Goal: Task Accomplishment & Management: Manage account settings

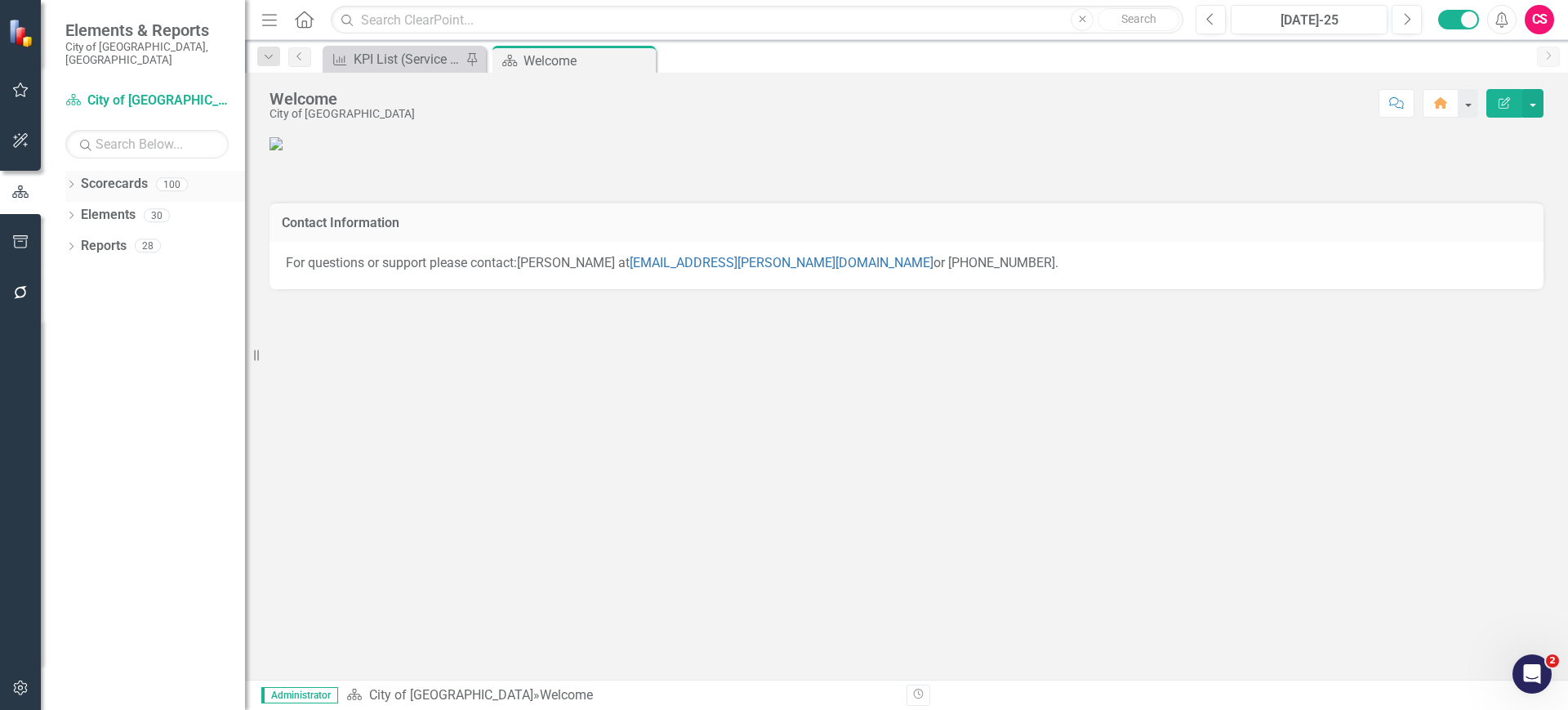
click at [69, 181] on icon "Dropdown" at bounding box center [71, 185] width 12 height 9
click at [79, 334] on icon "Dropdown" at bounding box center [79, 338] width 13 height 10
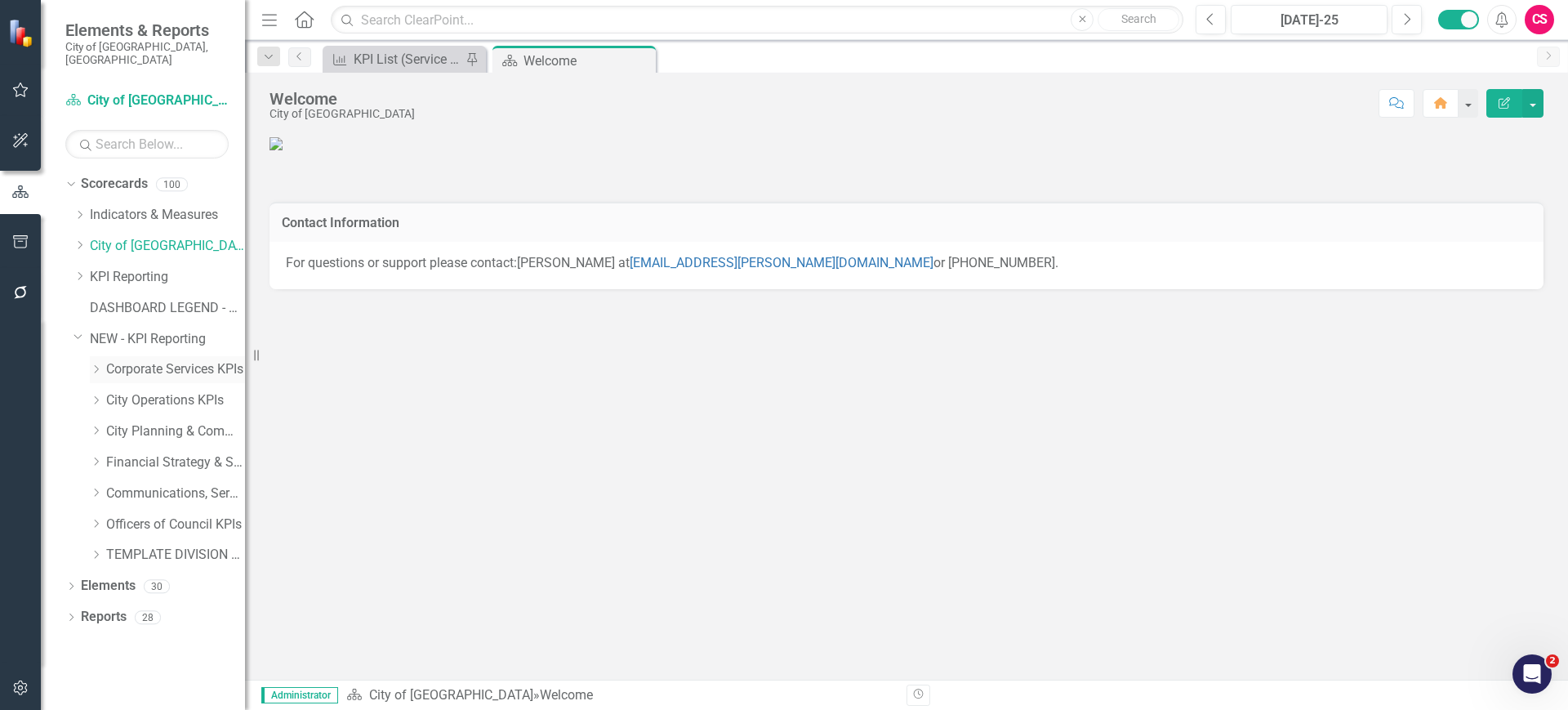
click at [98, 363] on div "Dropdown" at bounding box center [96, 370] width 13 height 14
click at [93, 487] on div "Dropdown City Operations KPIs" at bounding box center [167, 493] width 155 height 27
click at [94, 487] on div "Dropdown" at bounding box center [96, 493] width 13 height 14
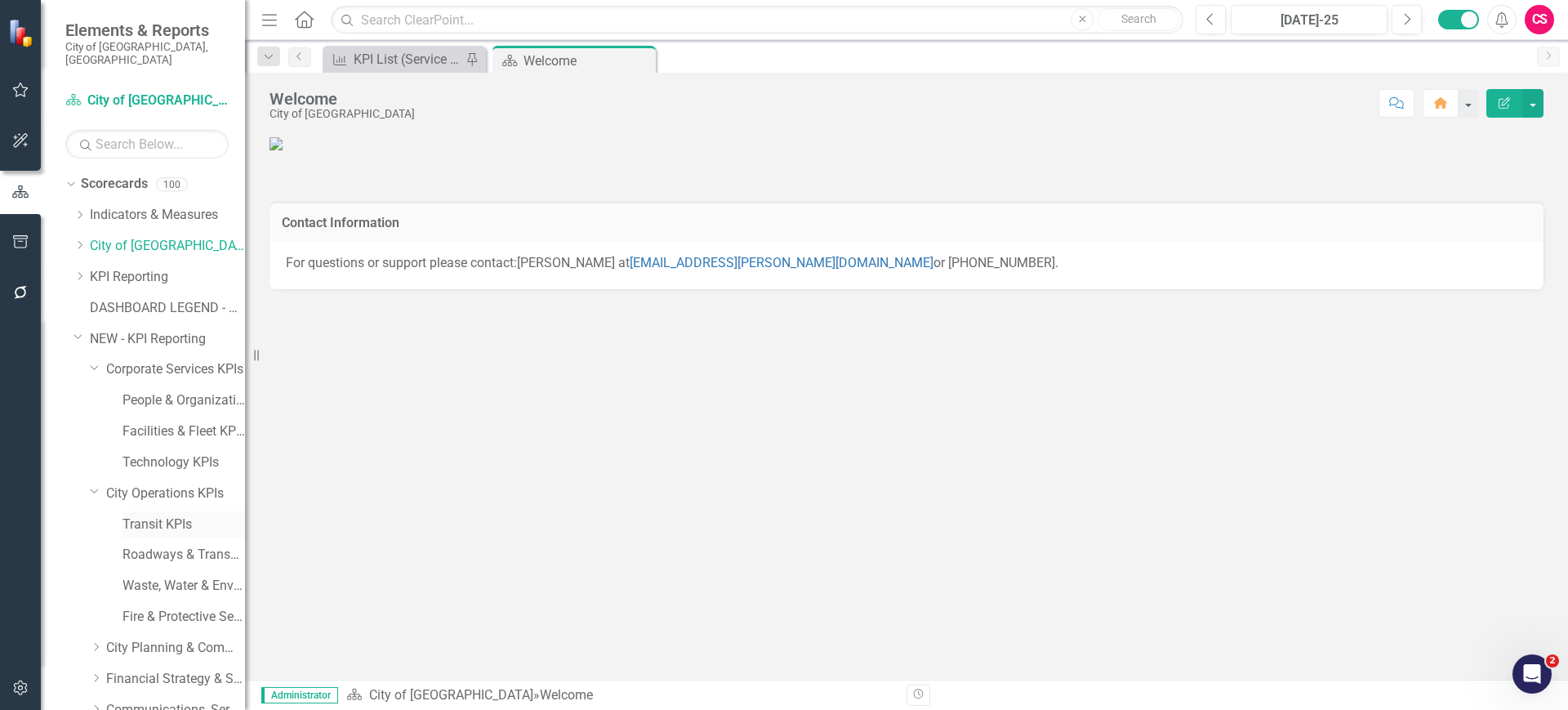
click at [153, 515] on link "Transit KPIs" at bounding box center [184, 524] width 123 height 19
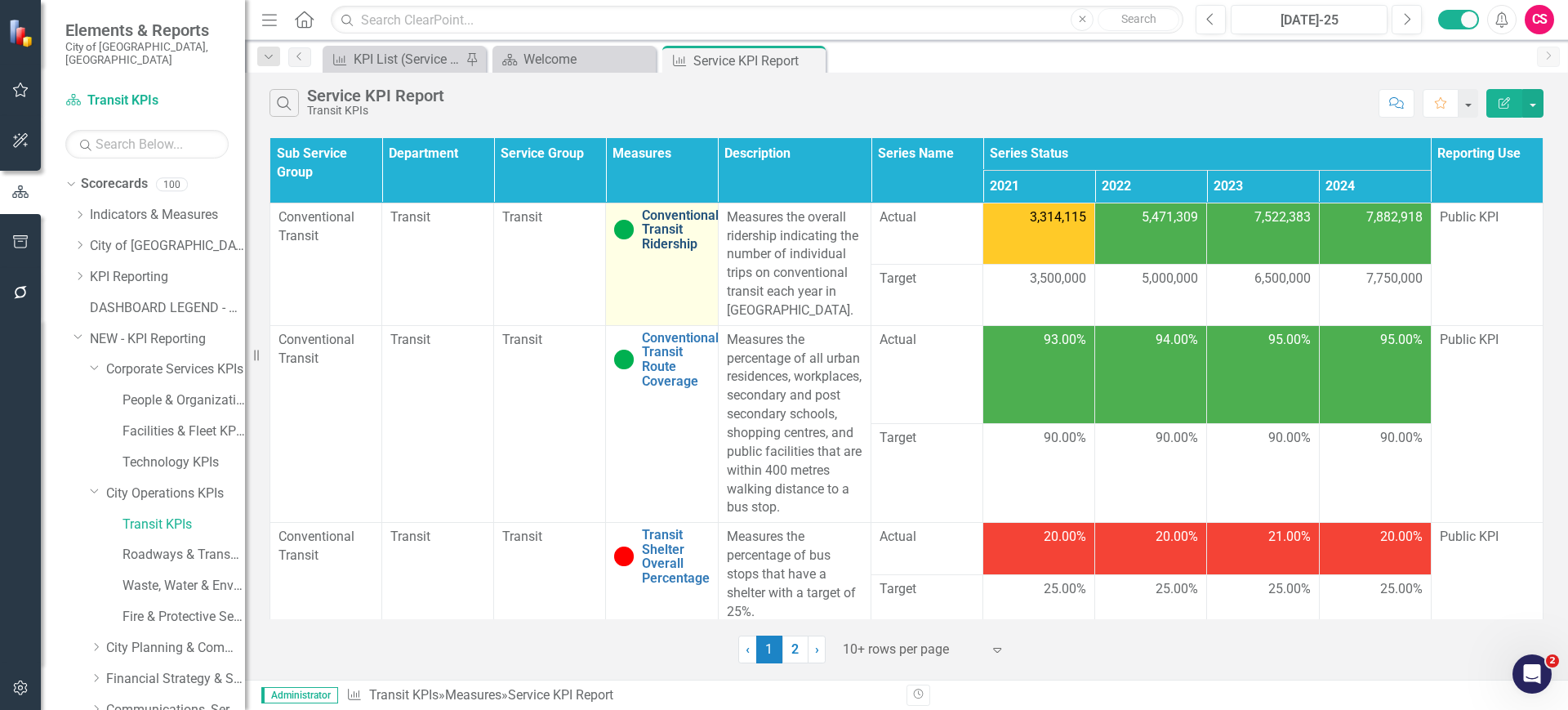
click at [651, 229] on link "Conventional Transit Ridership" at bounding box center [680, 230] width 77 height 43
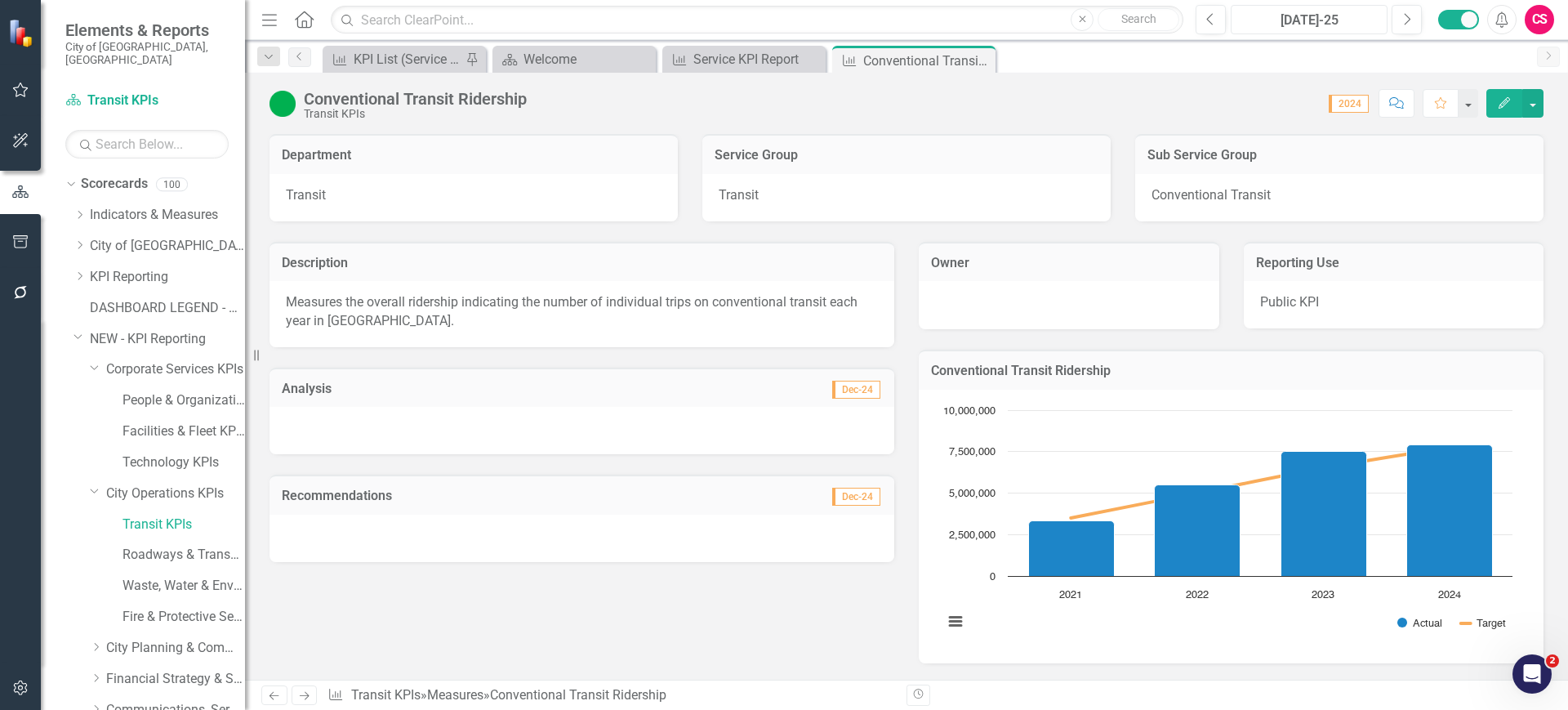
click at [1326, 20] on div "[DATE]-25" at bounding box center [1309, 20] width 145 height 20
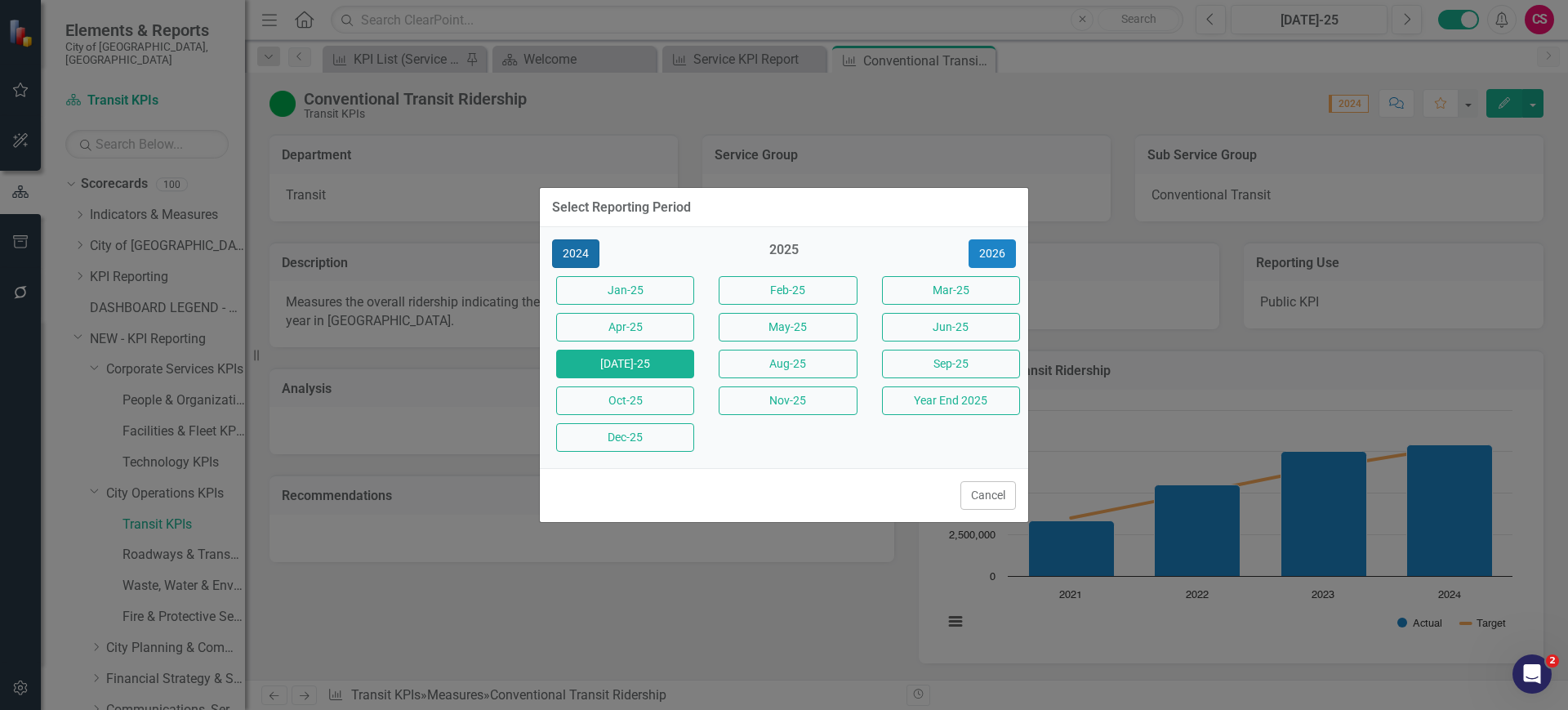
click at [585, 258] on button "2024" at bounding box center [575, 253] width 48 height 28
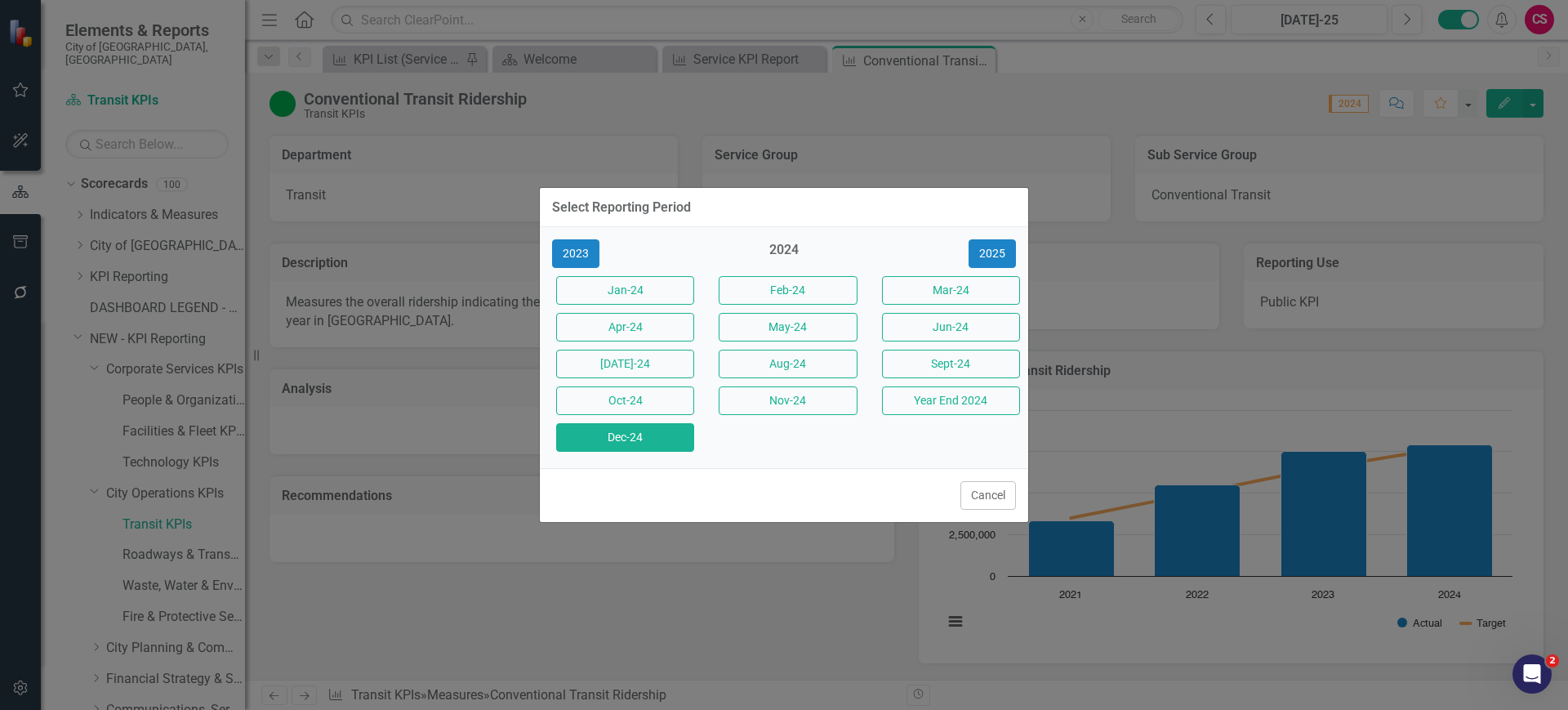
click at [650, 435] on button "Dec-24" at bounding box center [625, 437] width 138 height 28
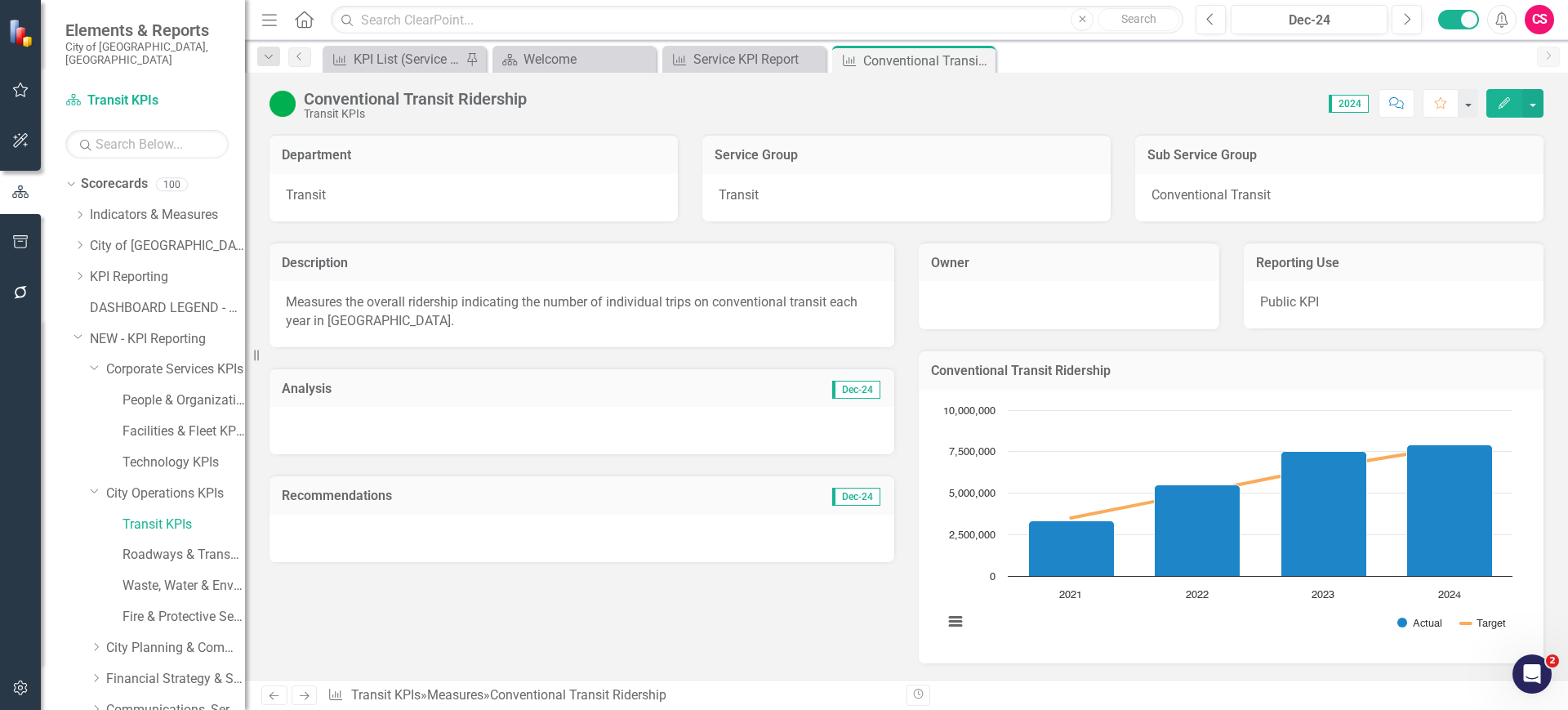
click at [623, 389] on td "Dec-24" at bounding box center [732, 390] width 300 height 21
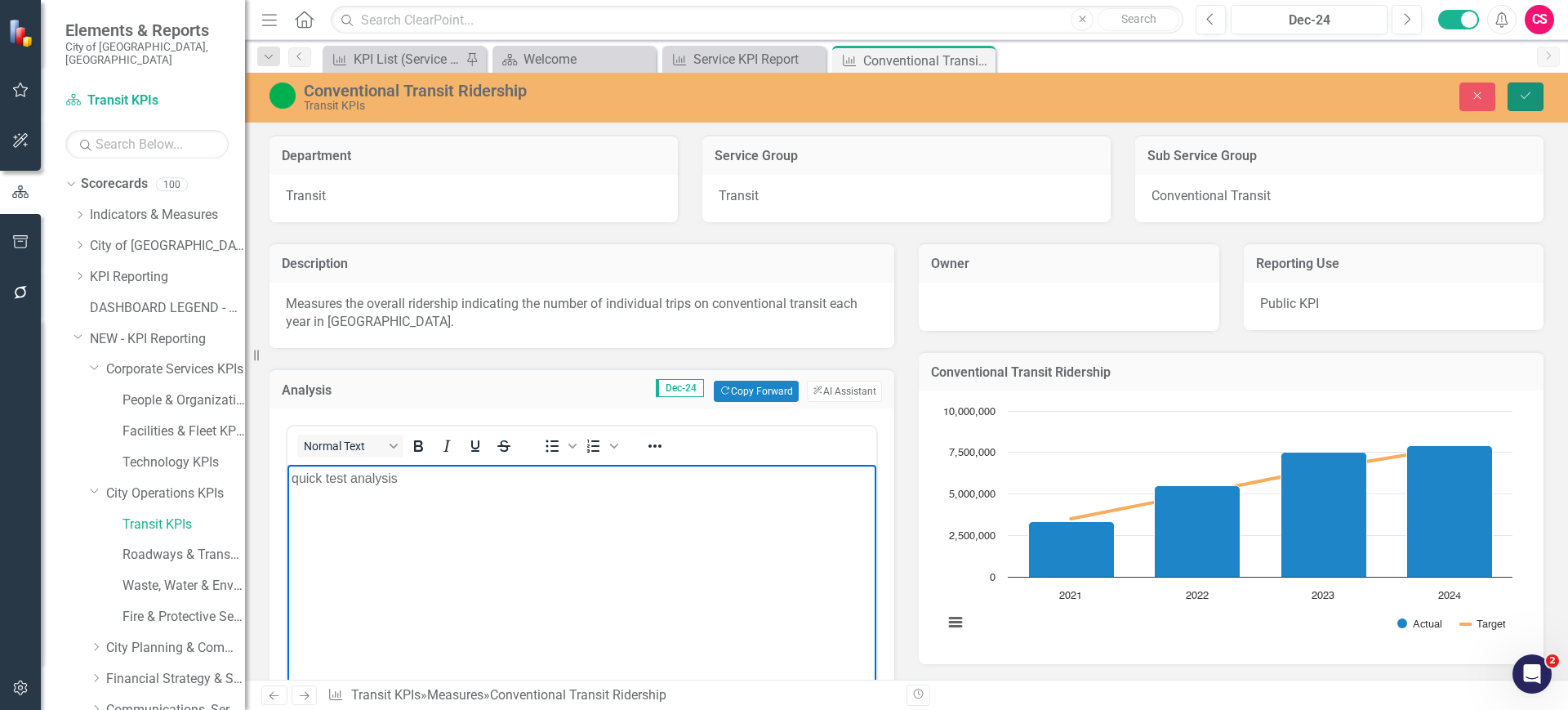
click at [1531, 95] on icon "Save" at bounding box center [1525, 96] width 15 height 12
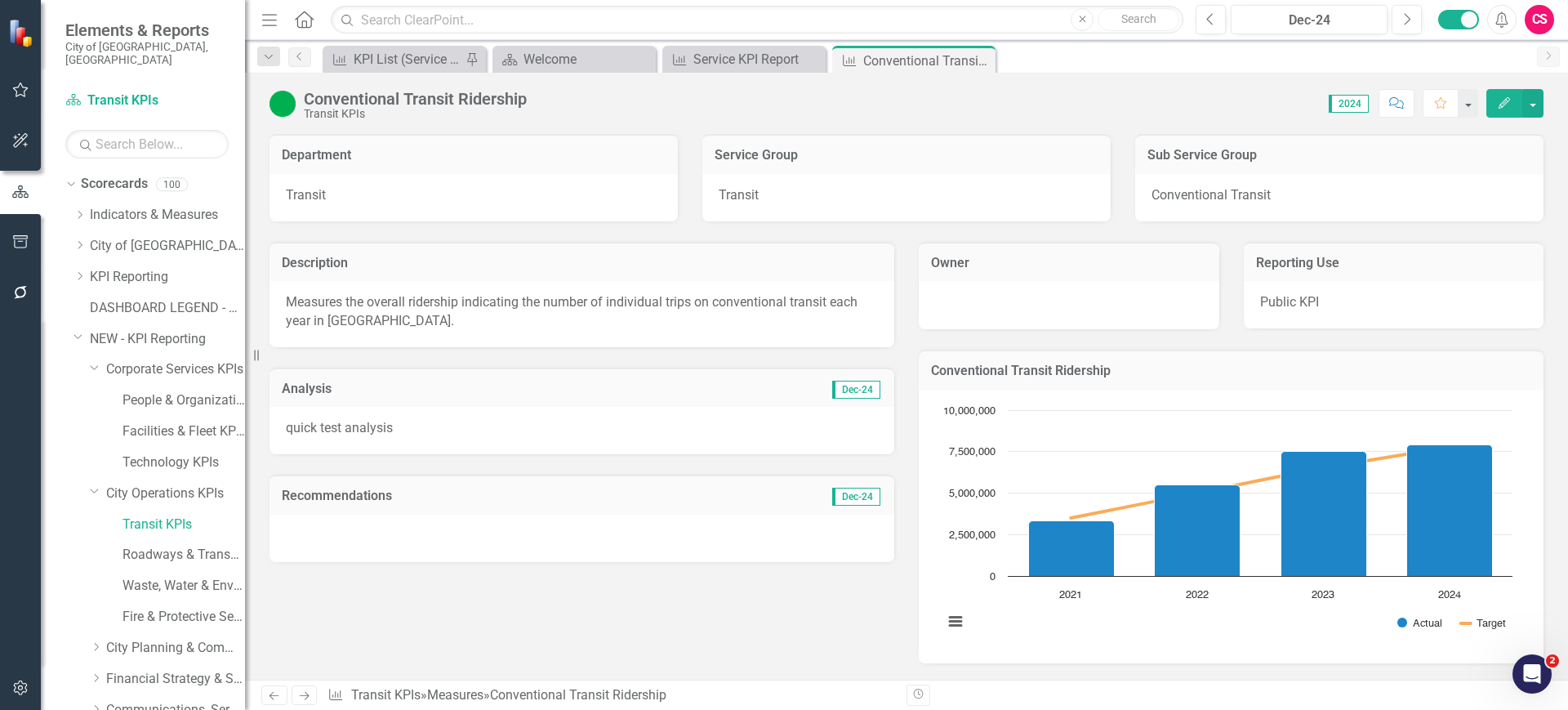
click at [510, 363] on div "Analysis Dec-24 quick test analysis" at bounding box center [582, 401] width 649 height 108
click at [425, 435] on p "quick test analysis" at bounding box center [581, 428] width 592 height 19
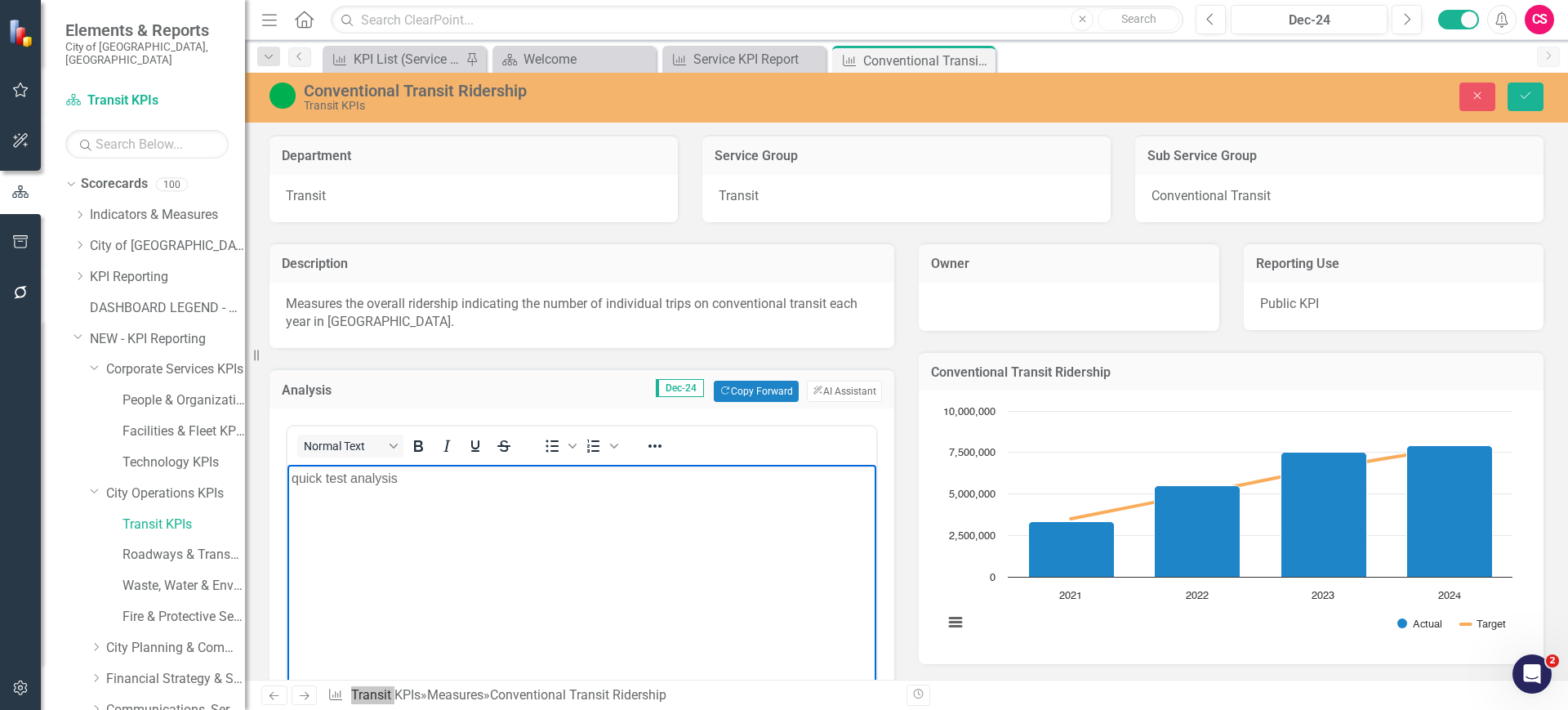
click at [288, 483] on html "quick test analysis" at bounding box center [582, 587] width 589 height 245
click at [1532, 78] on div "Conventional Transit Ridership Transit KPIs Close Save" at bounding box center [906, 98] width 1323 height 50
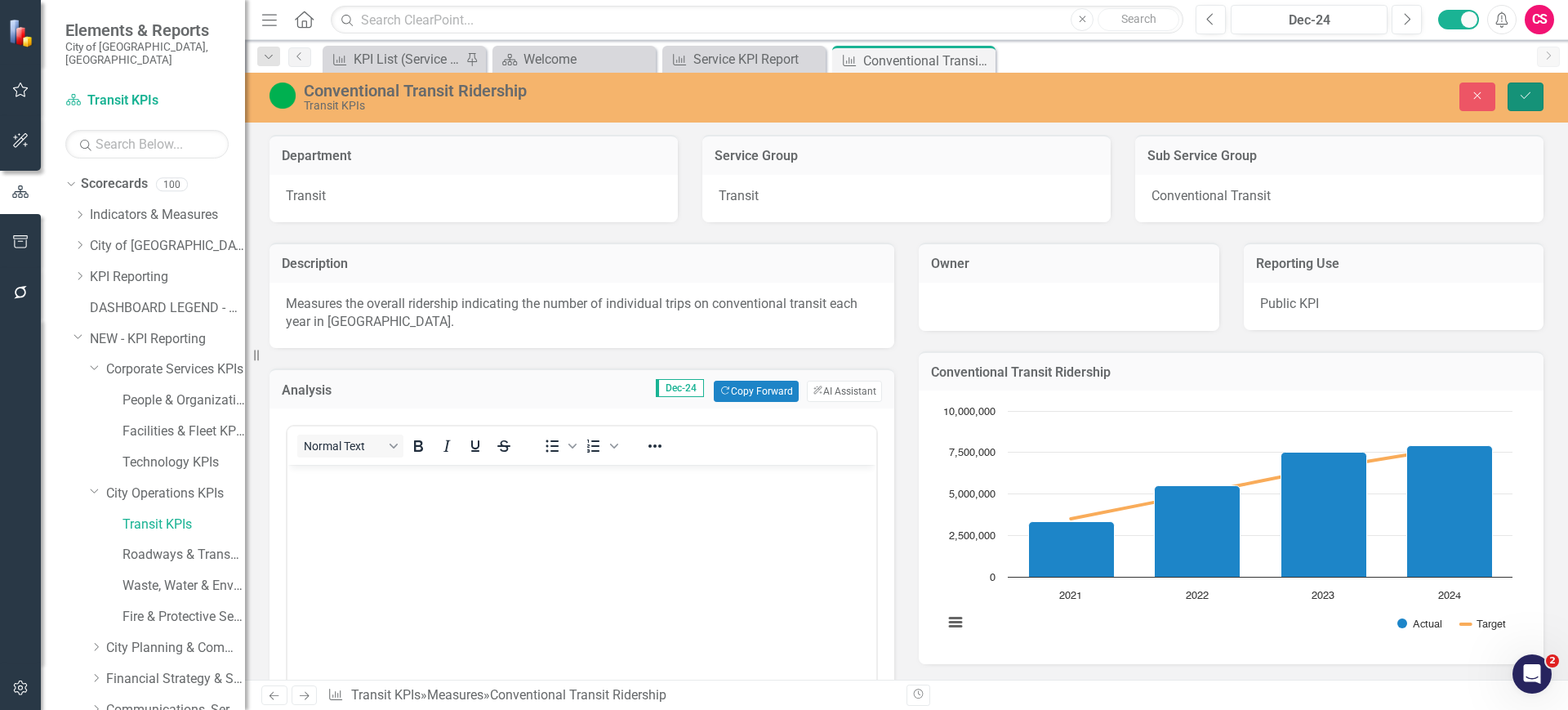
click at [1523, 100] on icon "Save" at bounding box center [1525, 96] width 15 height 12
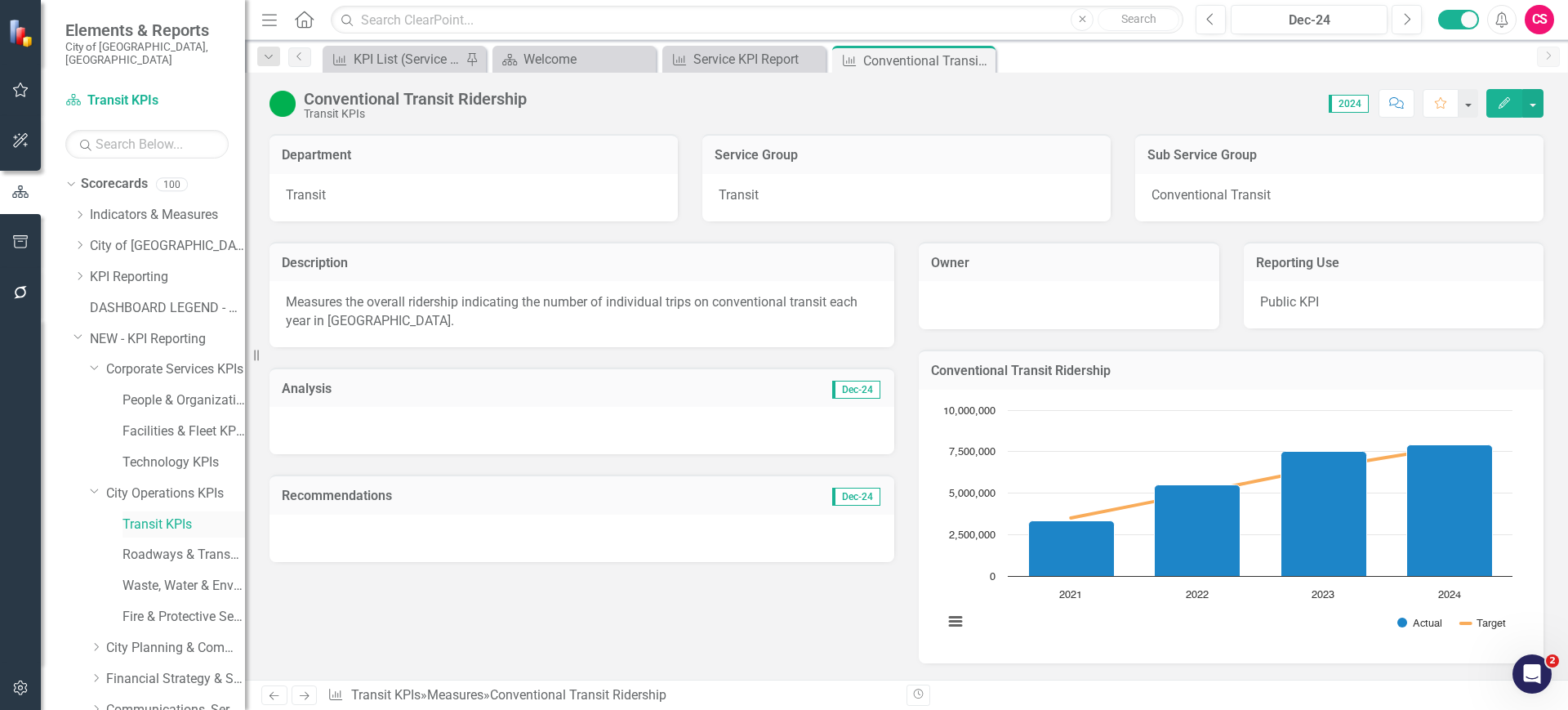
click at [144, 515] on link "Transit KPIs" at bounding box center [184, 524] width 123 height 19
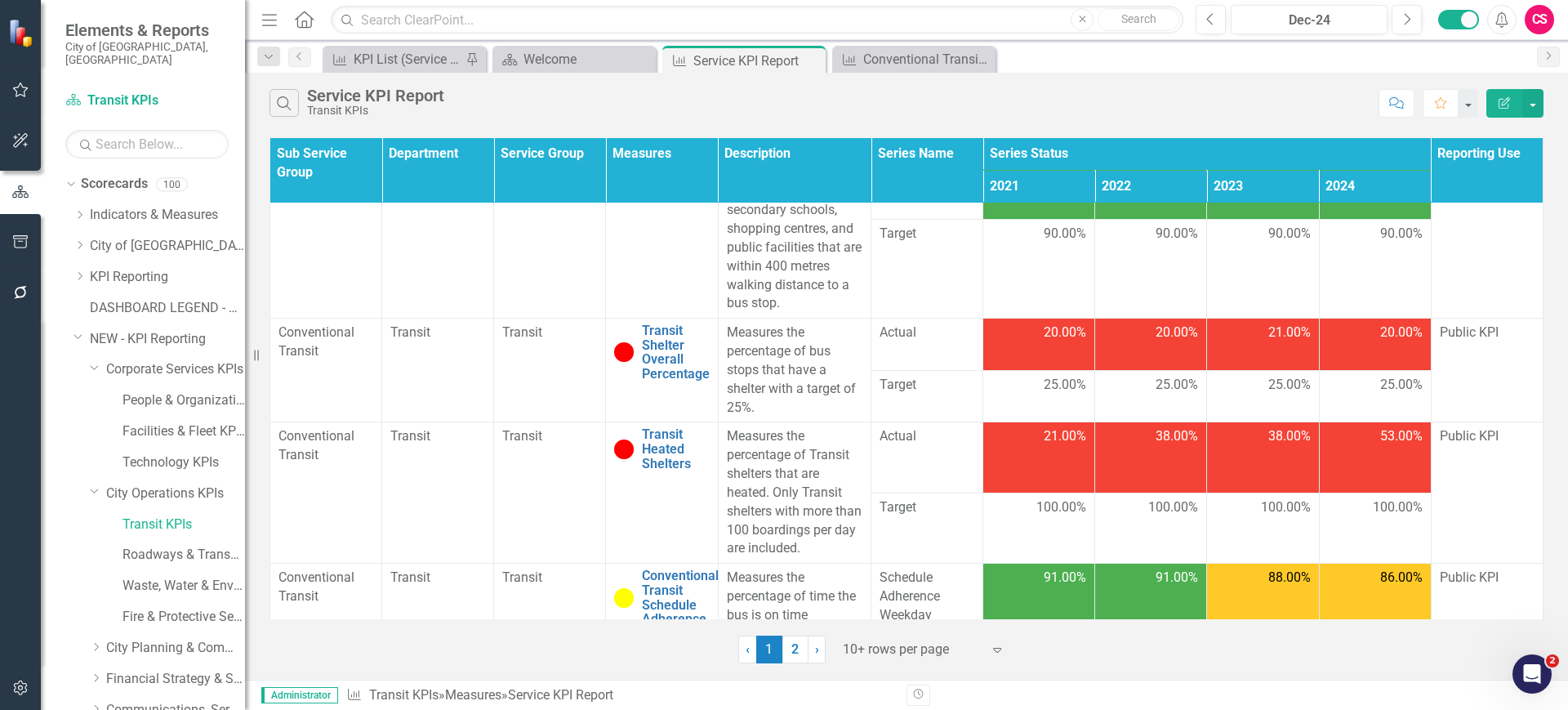
scroll to position [128, 0]
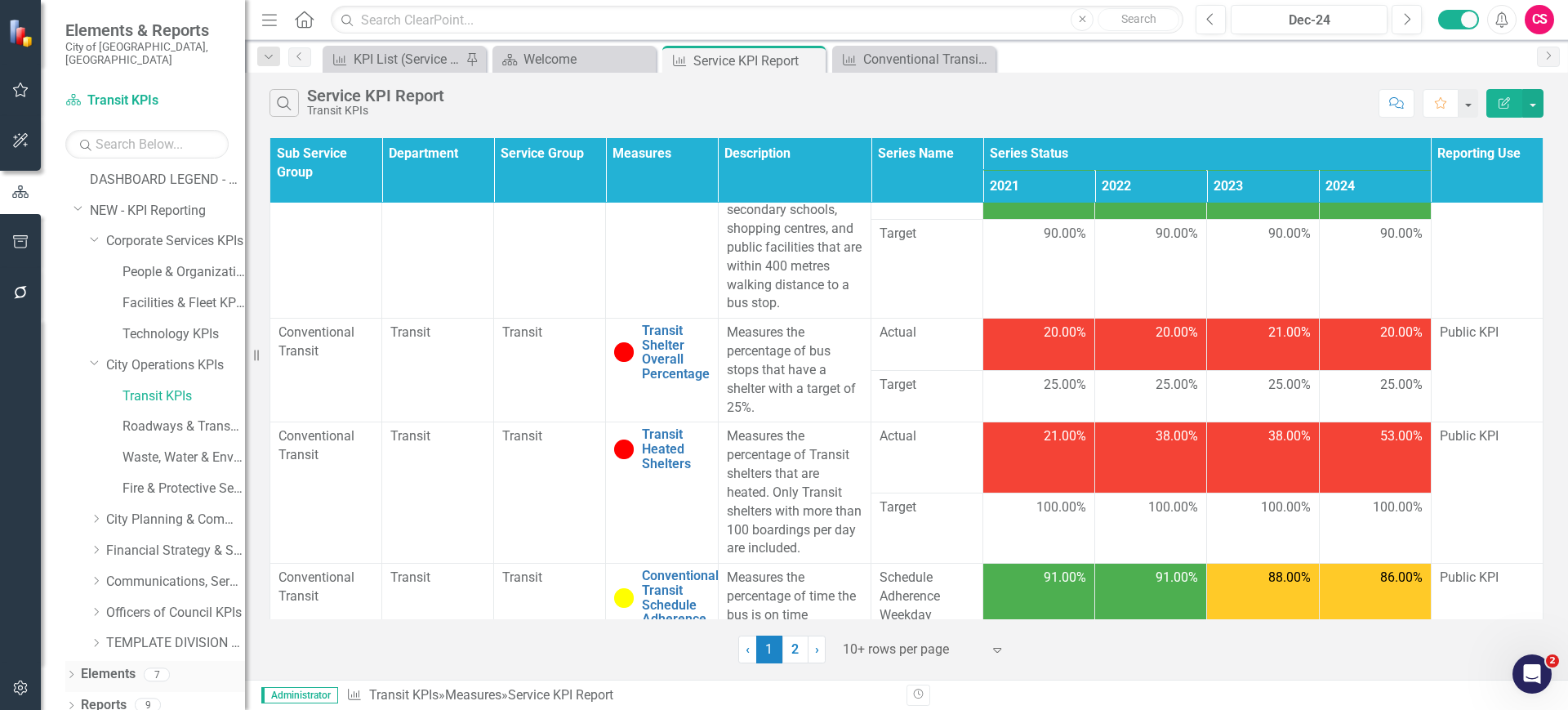
click at [64, 663] on div "Dropdown Scorecards 100 Dropdown Indicators & Measures Economic Prosperity Envi…" at bounding box center [142, 440] width 204 height 539
click at [70, 671] on icon "Dropdown" at bounding box center [71, 675] width 12 height 9
click at [79, 641] on icon "Dropdown" at bounding box center [79, 645] width 12 height 9
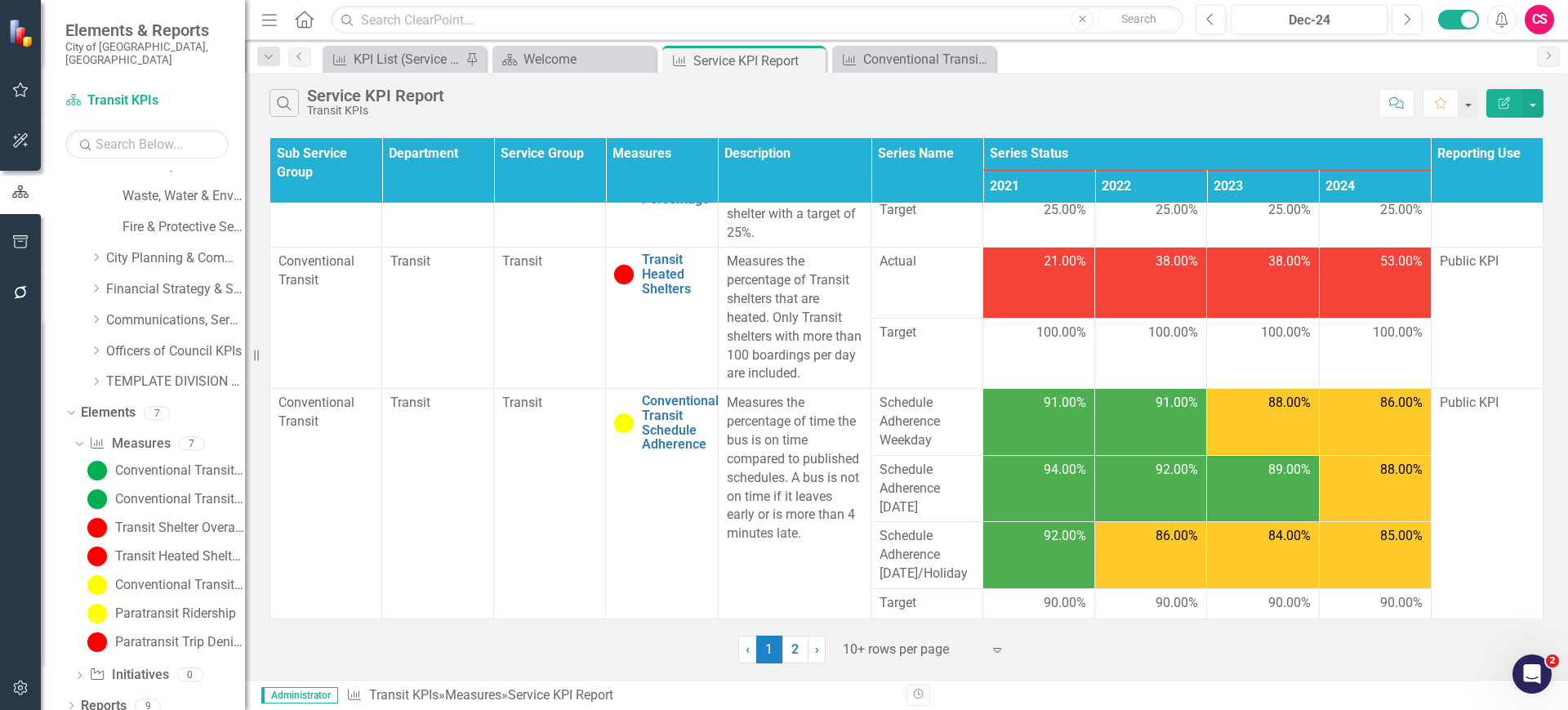
scroll to position [398, 0]
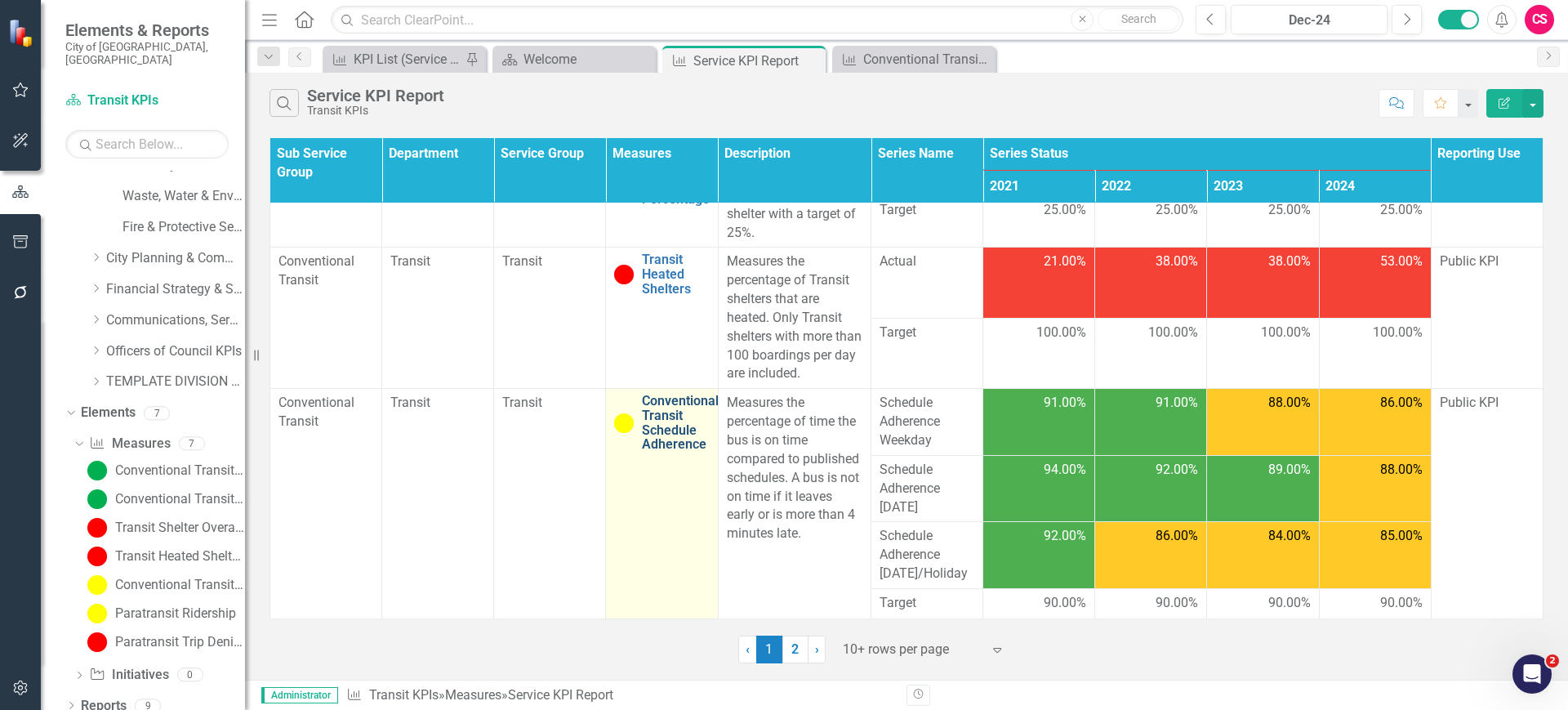
click at [651, 425] on link "Conventional Transit Schedule Adherence" at bounding box center [680, 422] width 77 height 58
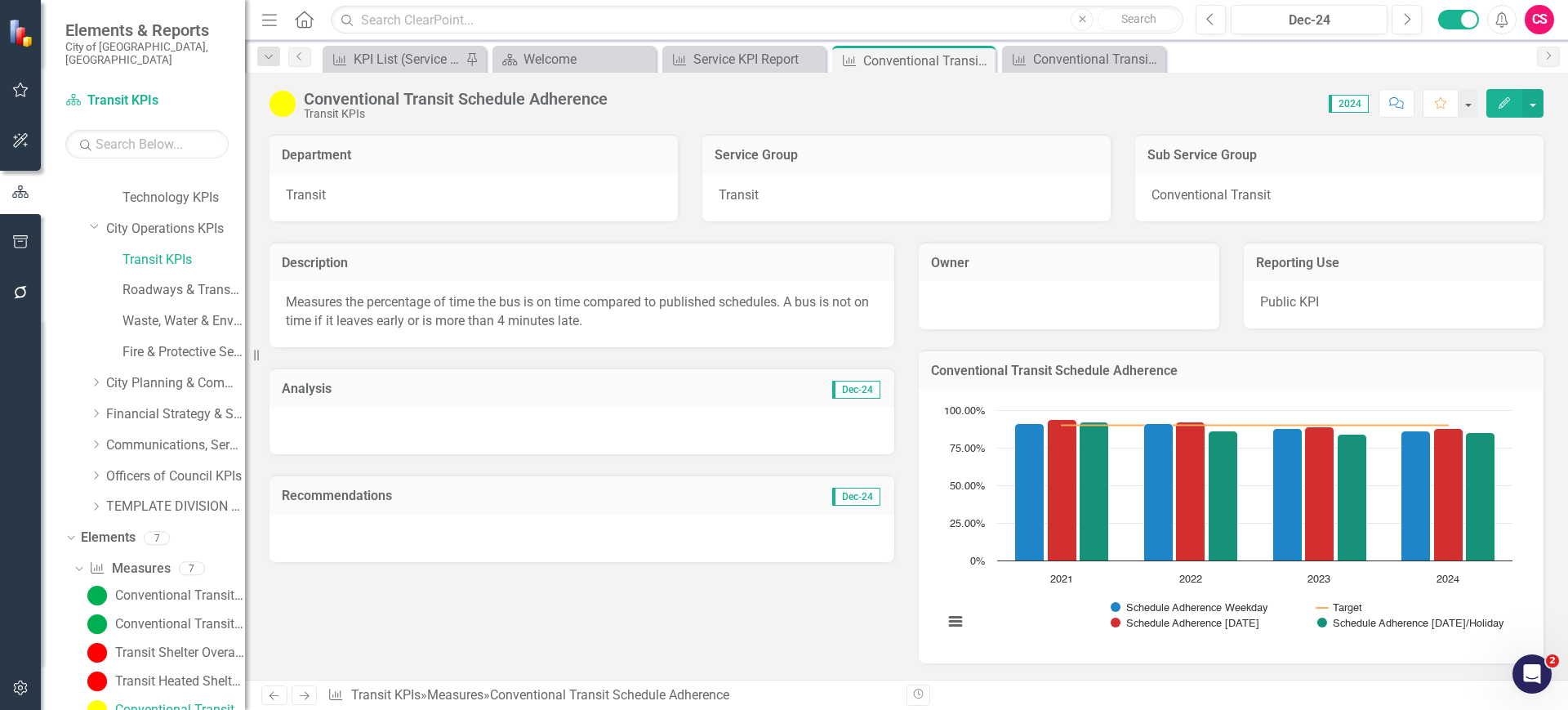
click at [626, 479] on div "Recommendations Dec-24" at bounding box center [581, 494] width 625 height 40
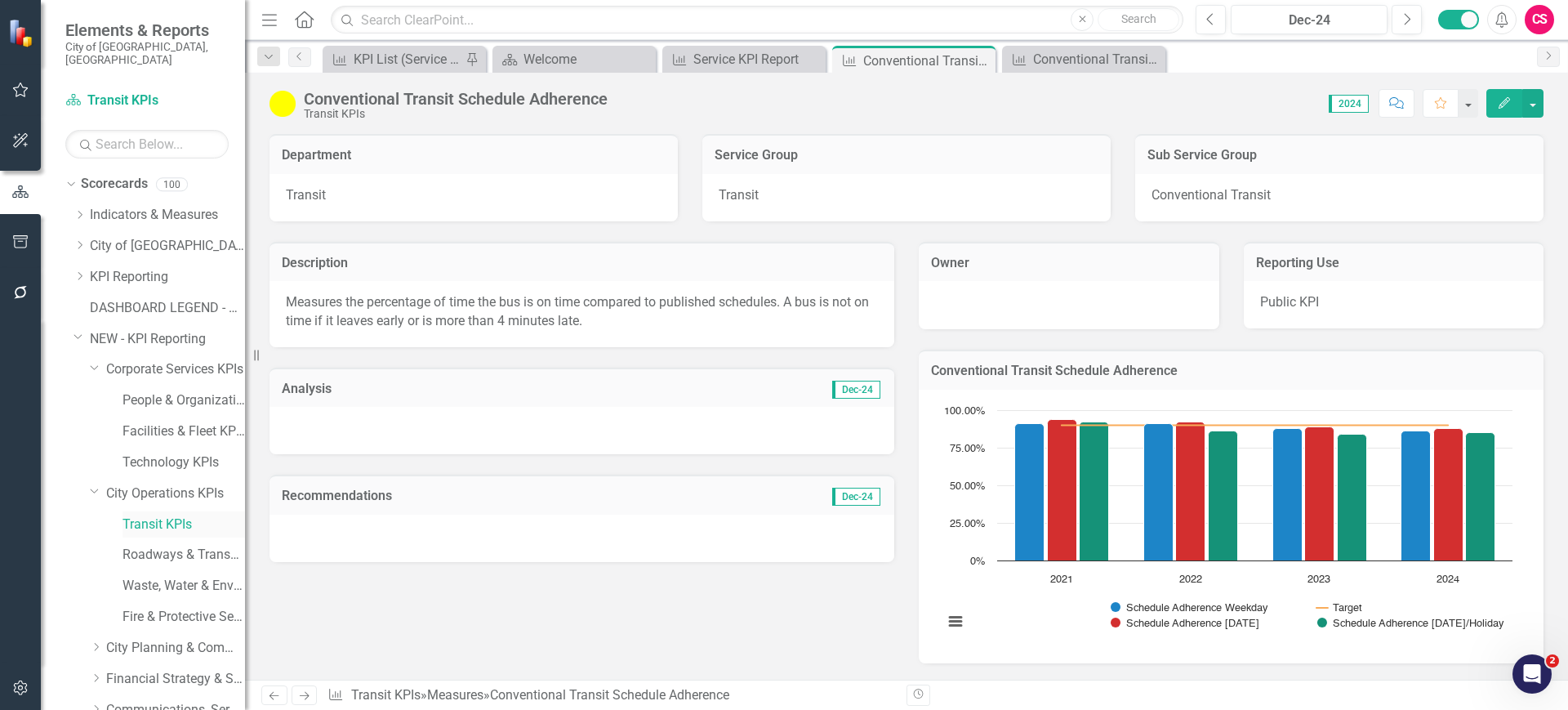
scroll to position [390, 0]
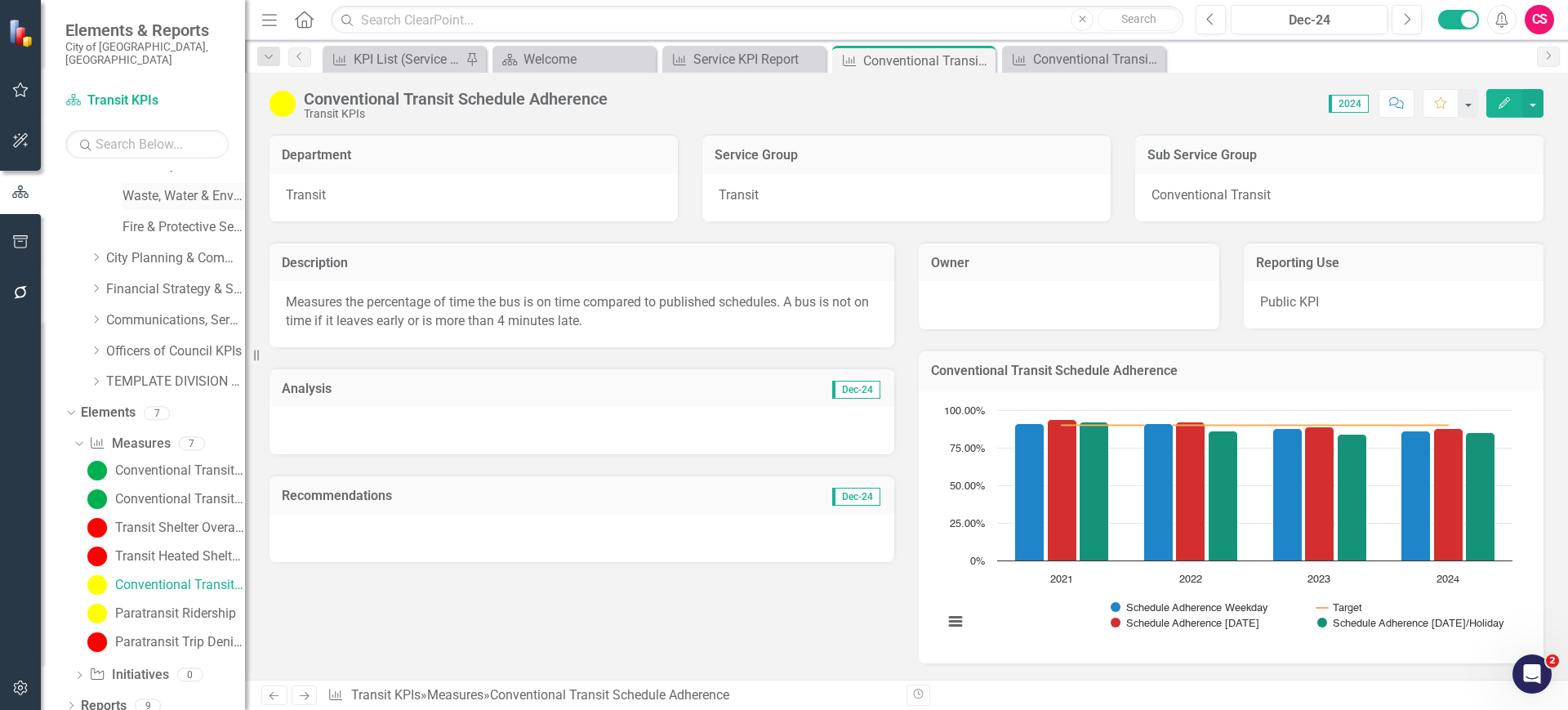
click at [176, 187] on link "Waste, Water & Environment KPIs" at bounding box center [184, 196] width 123 height 19
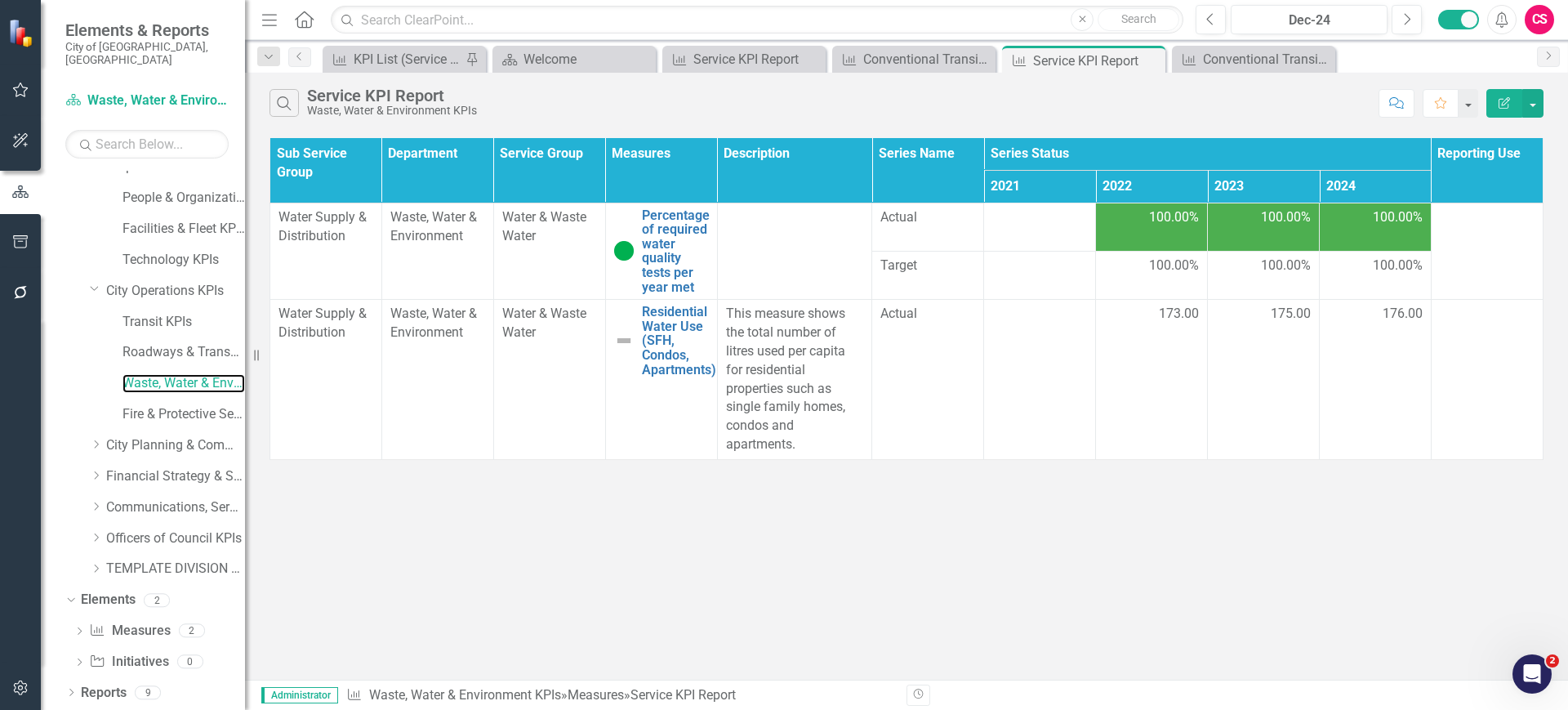
scroll to position [189, 0]
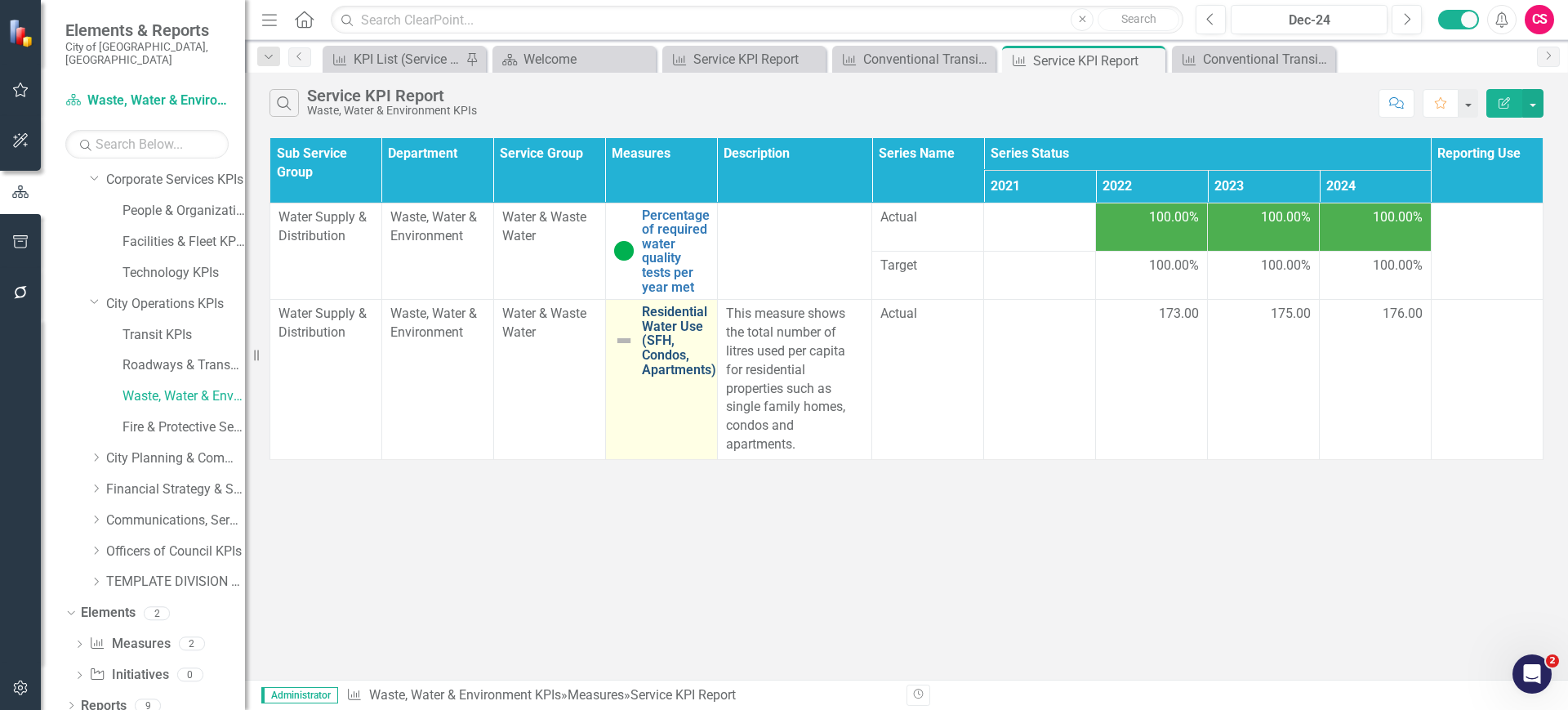
click at [674, 362] on link "Residential Water Use (SFH, Condos, Apartments)" at bounding box center [679, 340] width 74 height 72
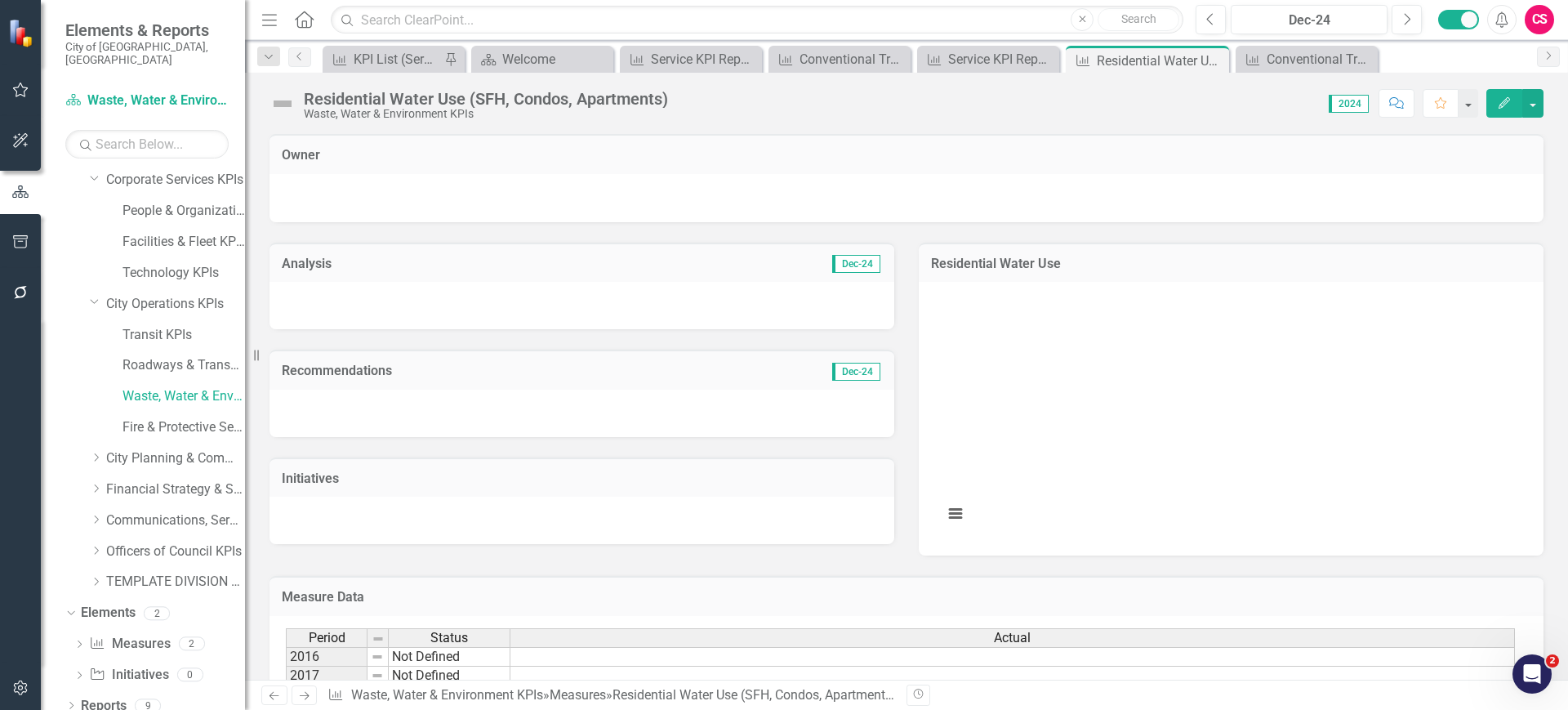
click at [1120, 265] on h3 "Residential Water Use" at bounding box center [1232, 263] width 601 height 15
click at [1543, 108] on div "Residential Water Use (SFH, Condos, Apartments) Waste, Water & Environment KPIs…" at bounding box center [906, 98] width 1323 height 49
click at [1542, 108] on button "button" at bounding box center [1533, 102] width 21 height 28
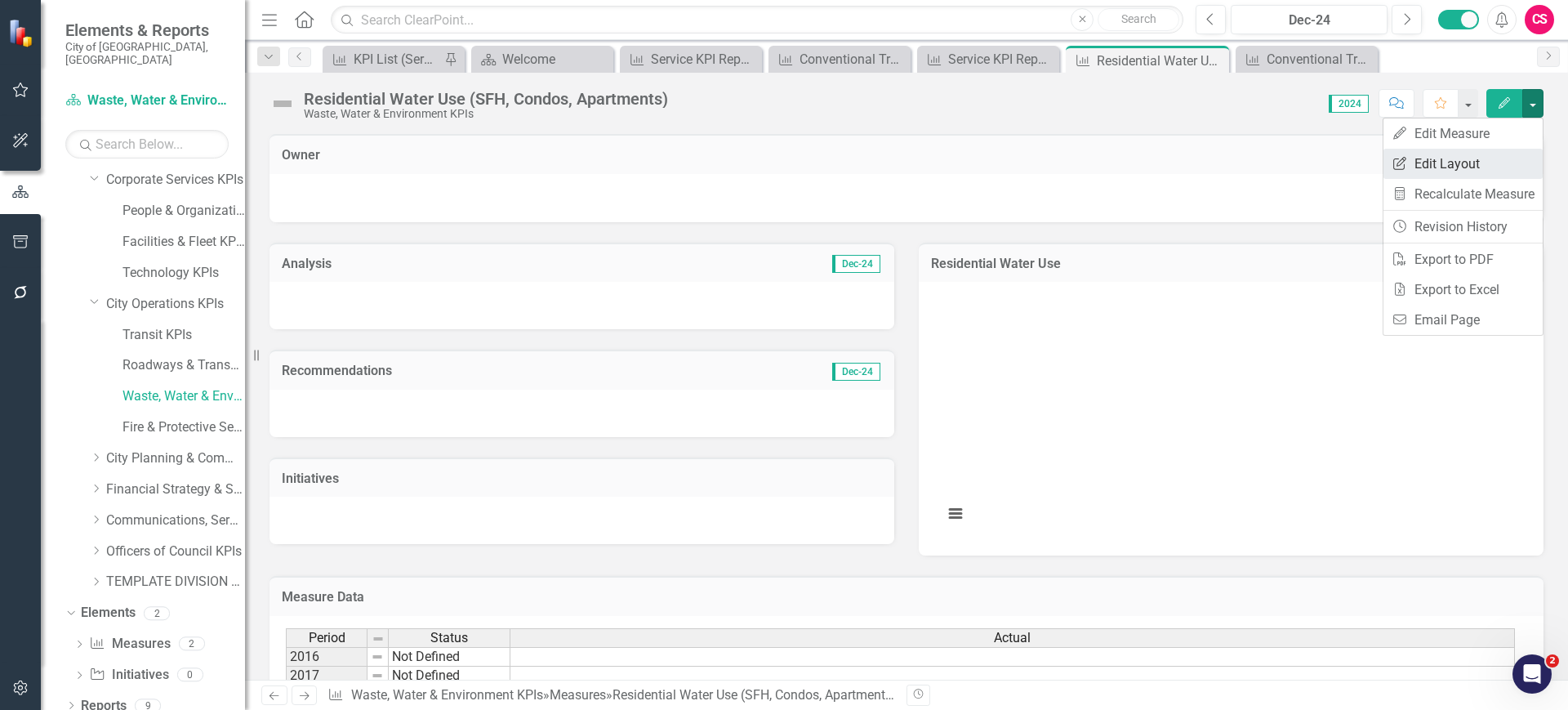
click at [1485, 161] on link "Edit Report Edit Layout" at bounding box center [1463, 163] width 159 height 30
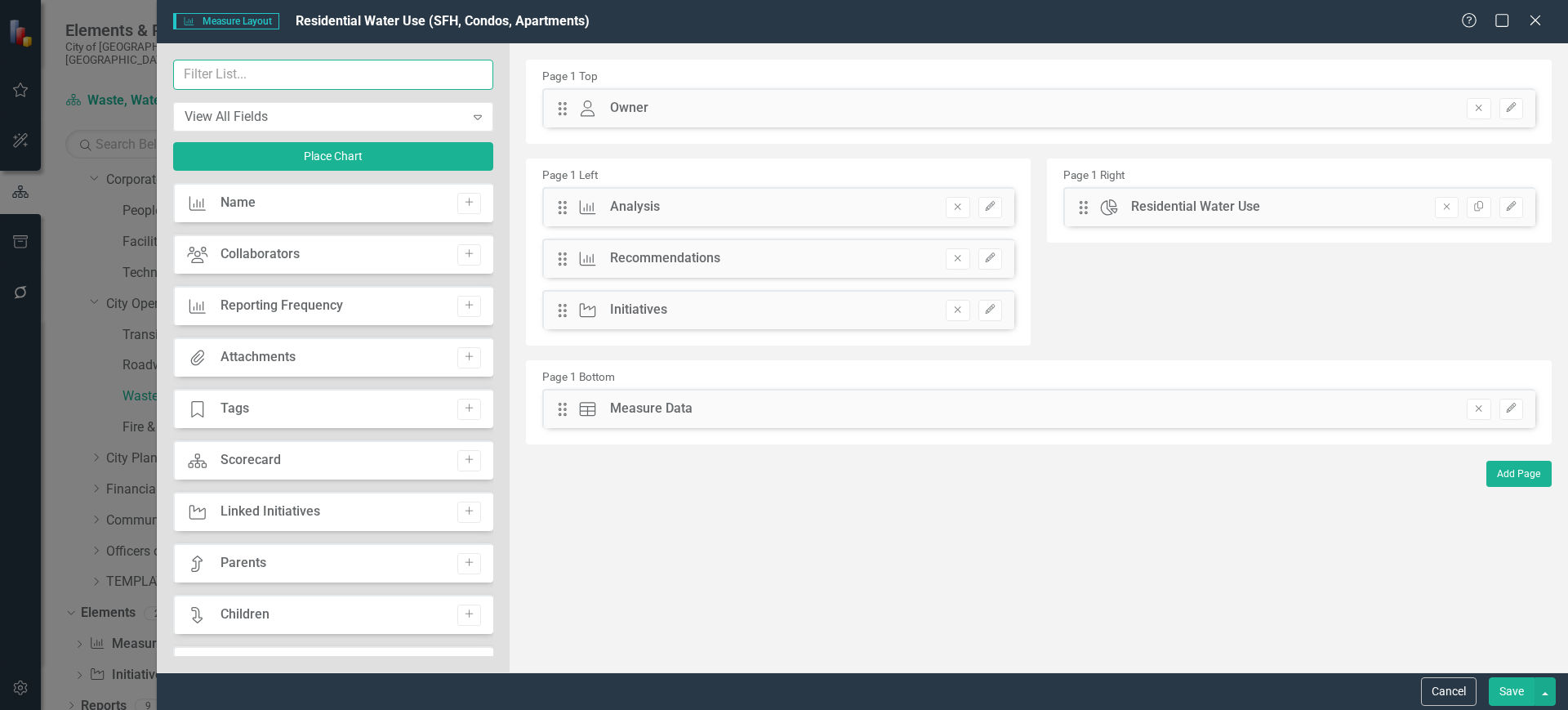
click at [255, 78] on input "text" at bounding box center [333, 74] width 320 height 30
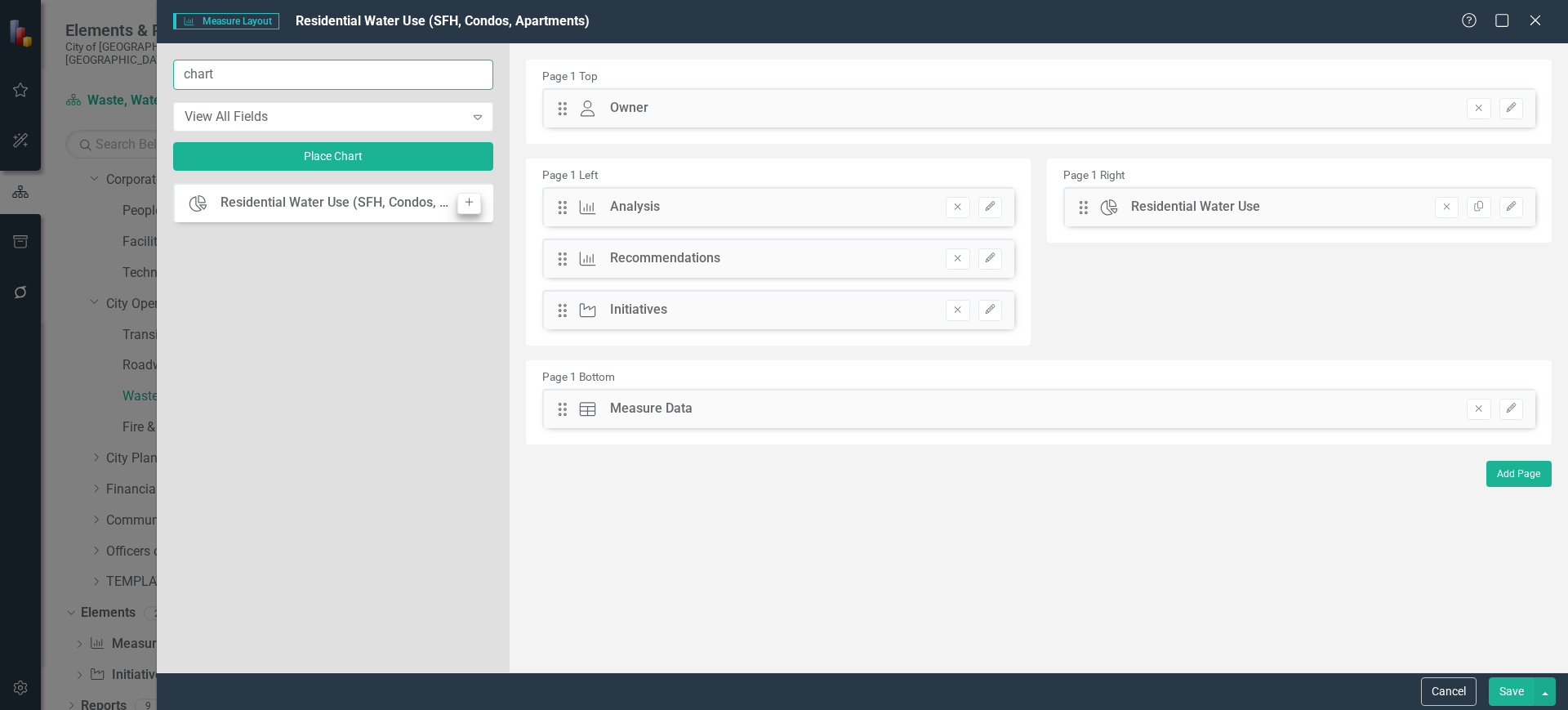
type input "chart"
click at [465, 200] on icon "Add" at bounding box center [469, 203] width 13 height 10
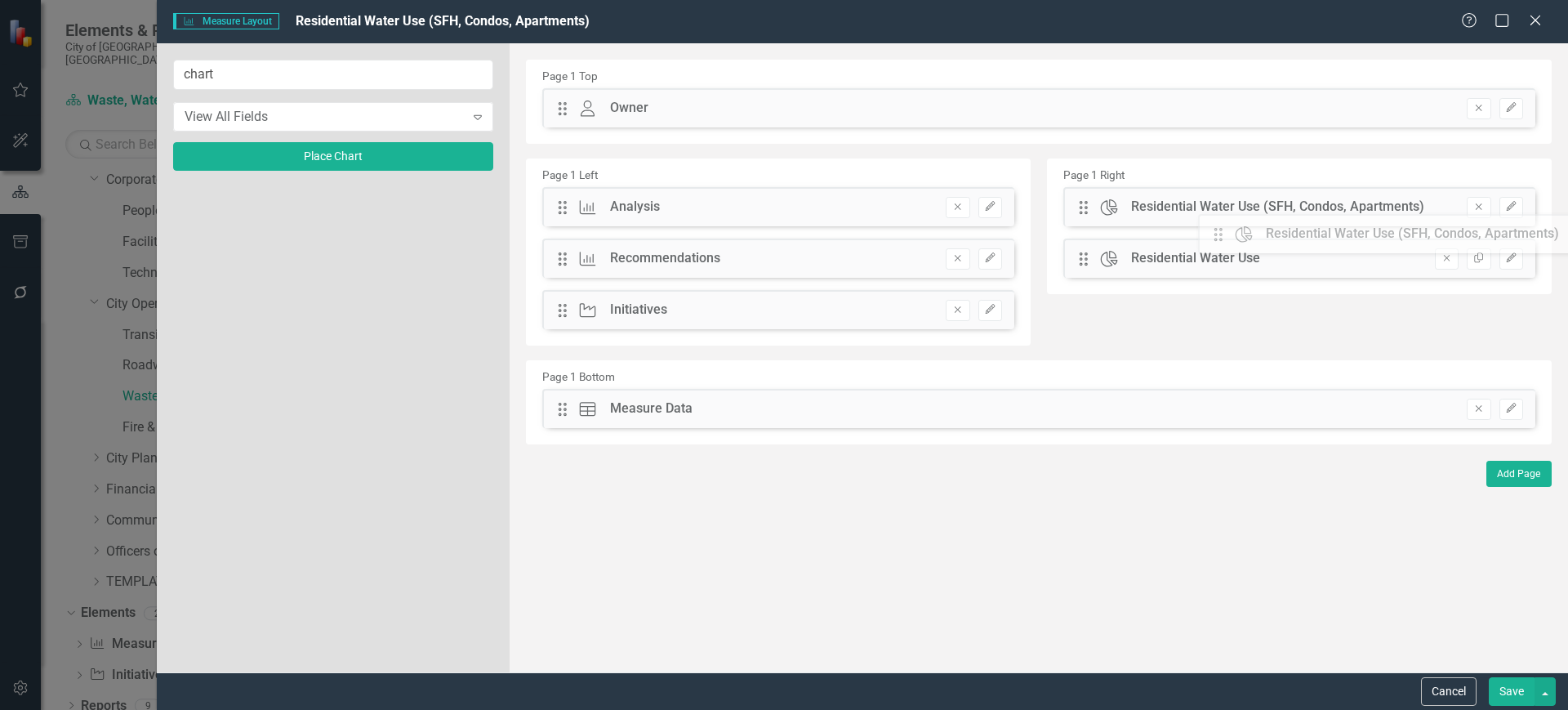
drag, startPoint x: 568, startPoint y: 109, endPoint x: 1245, endPoint y: 225, distance: 686.9
click at [1451, 260] on icon "Remove" at bounding box center [1446, 258] width 13 height 10
click at [1546, 687] on button "button" at bounding box center [1546, 690] width 21 height 28
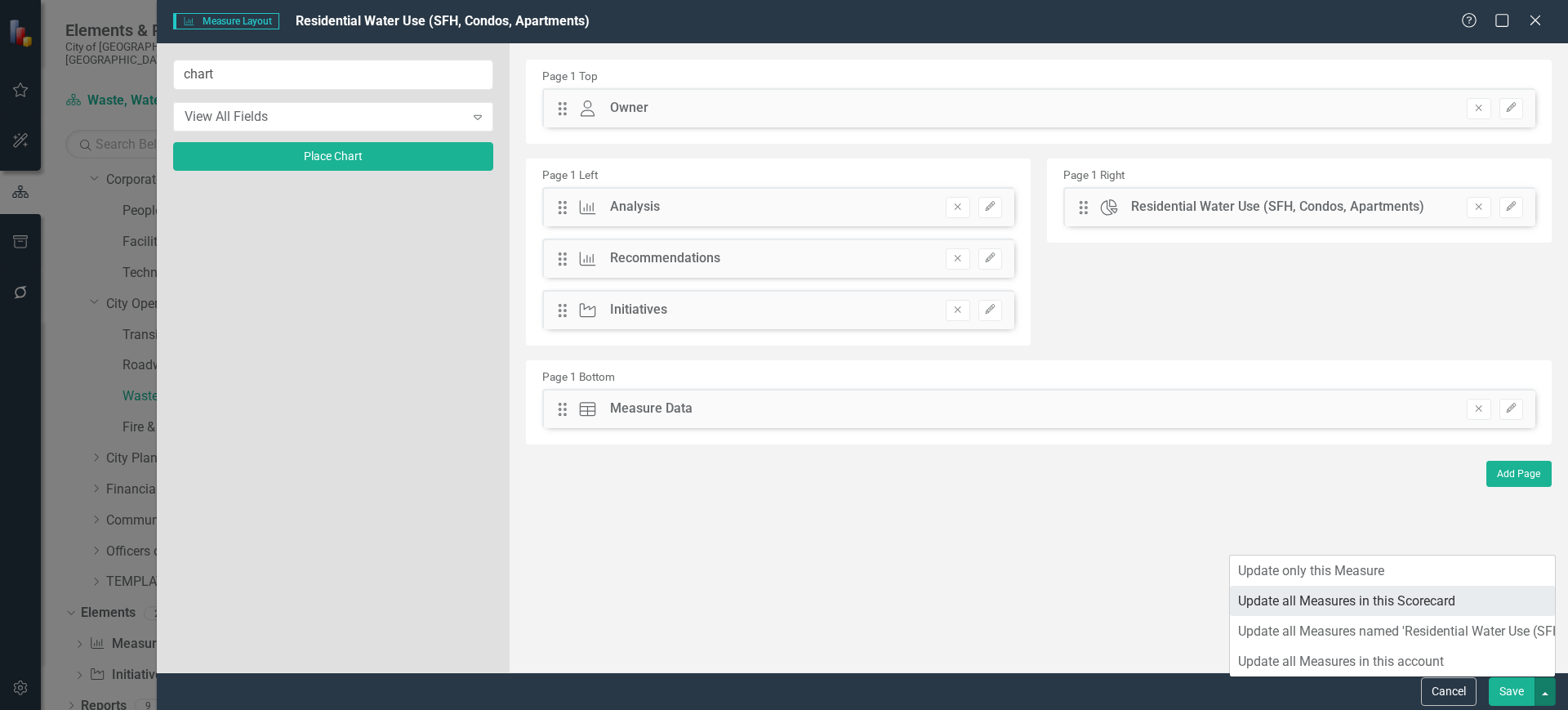
click at [1432, 601] on link "Update all Measures in this Scorecard" at bounding box center [1392, 601] width 325 height 30
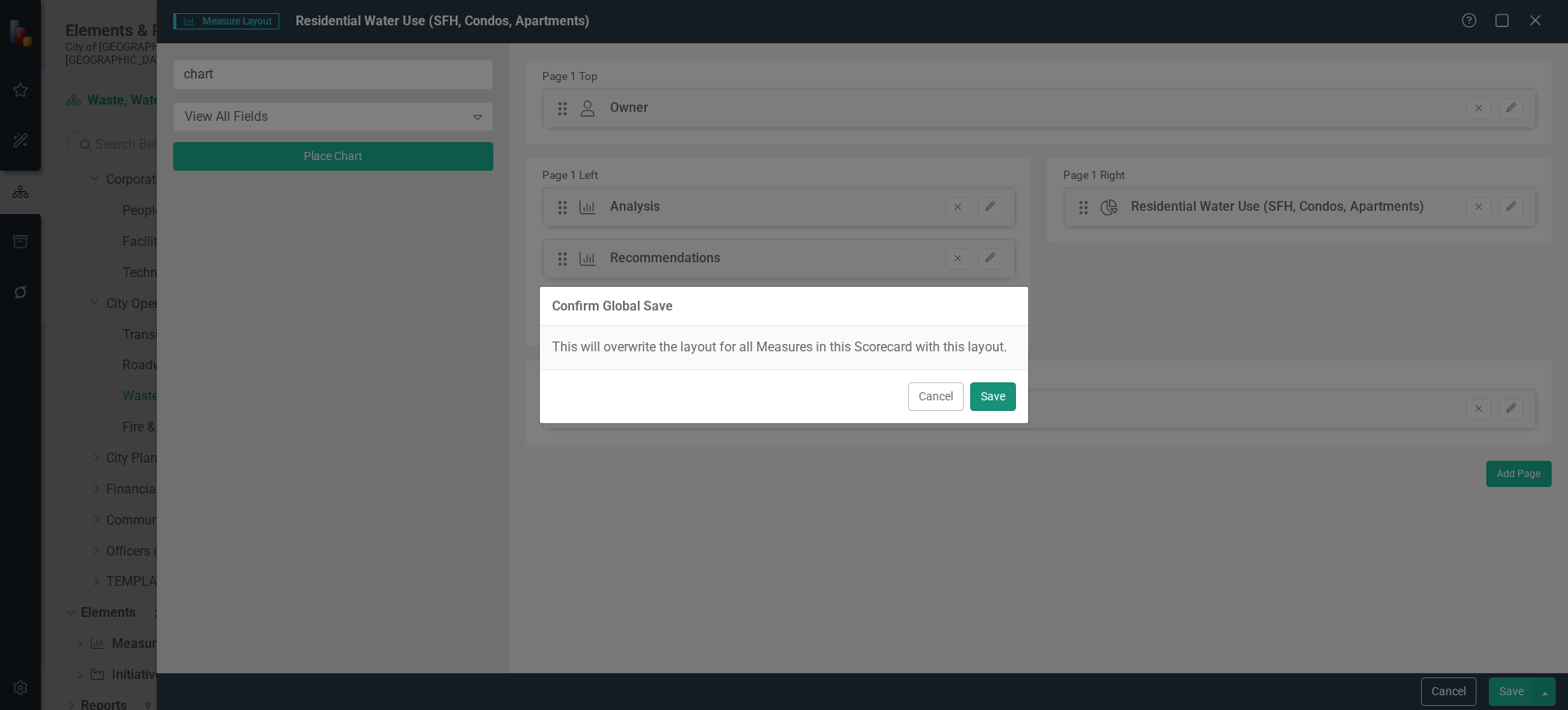
click at [985, 397] on button "Save" at bounding box center [993, 396] width 46 height 28
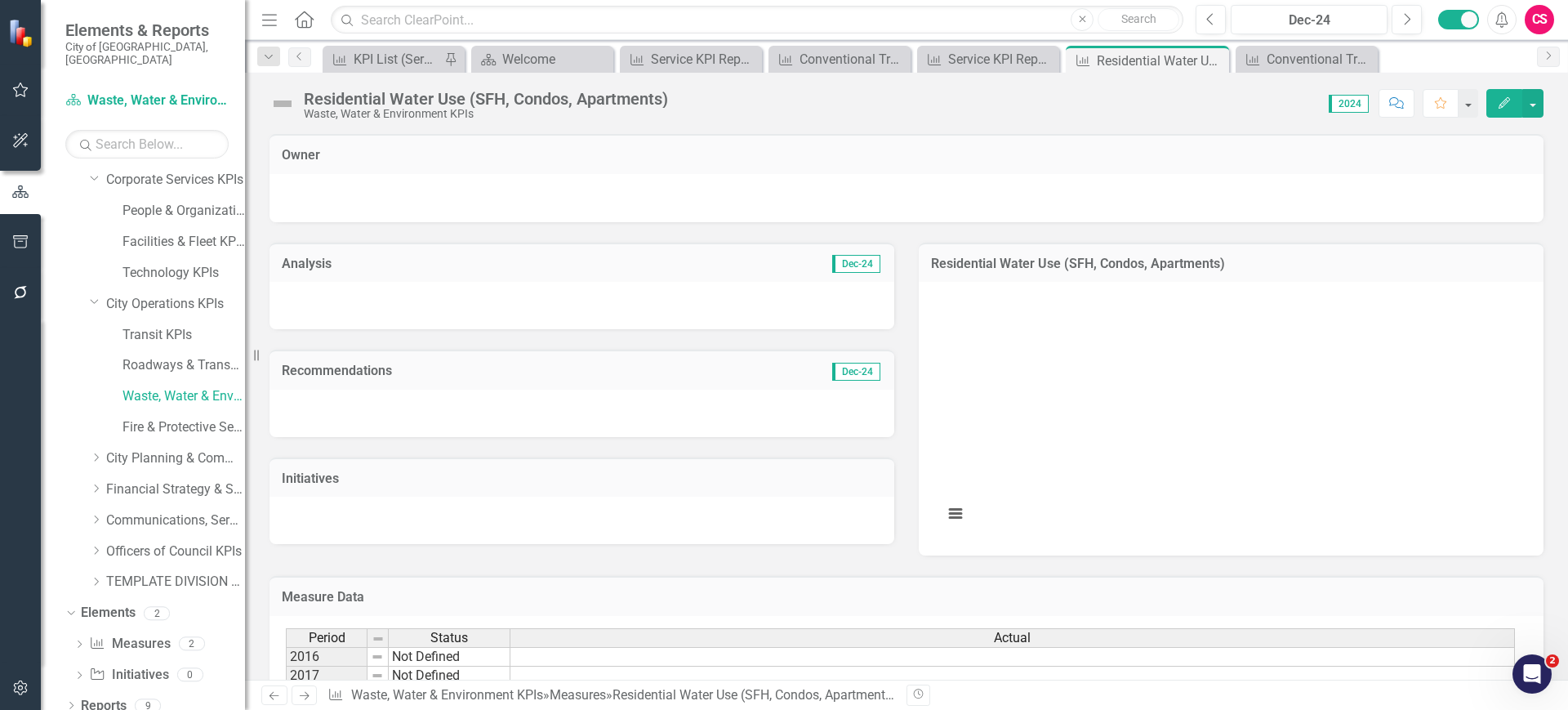
click at [270, 687] on link "Previous" at bounding box center [274, 695] width 26 height 20
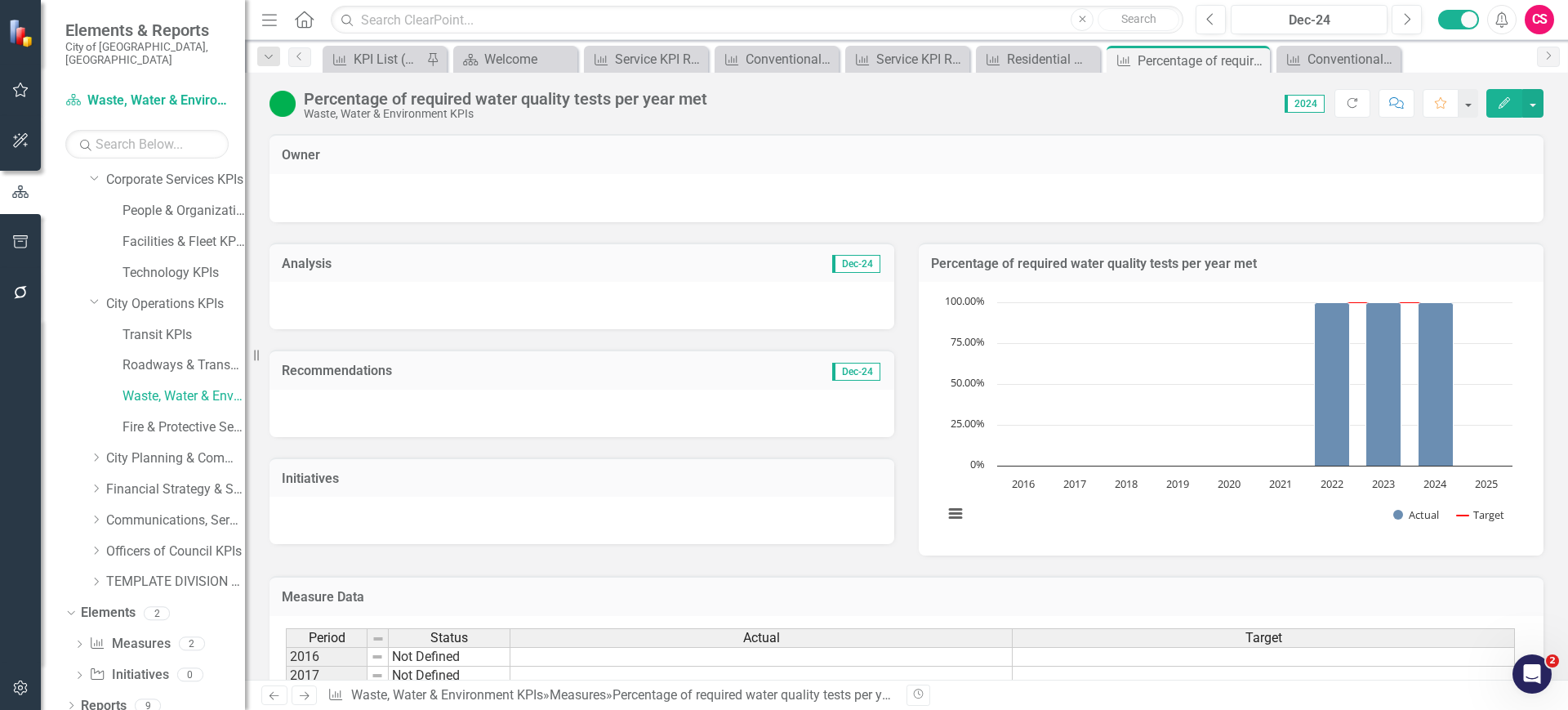
click at [302, 704] on link "Next" at bounding box center [304, 695] width 26 height 20
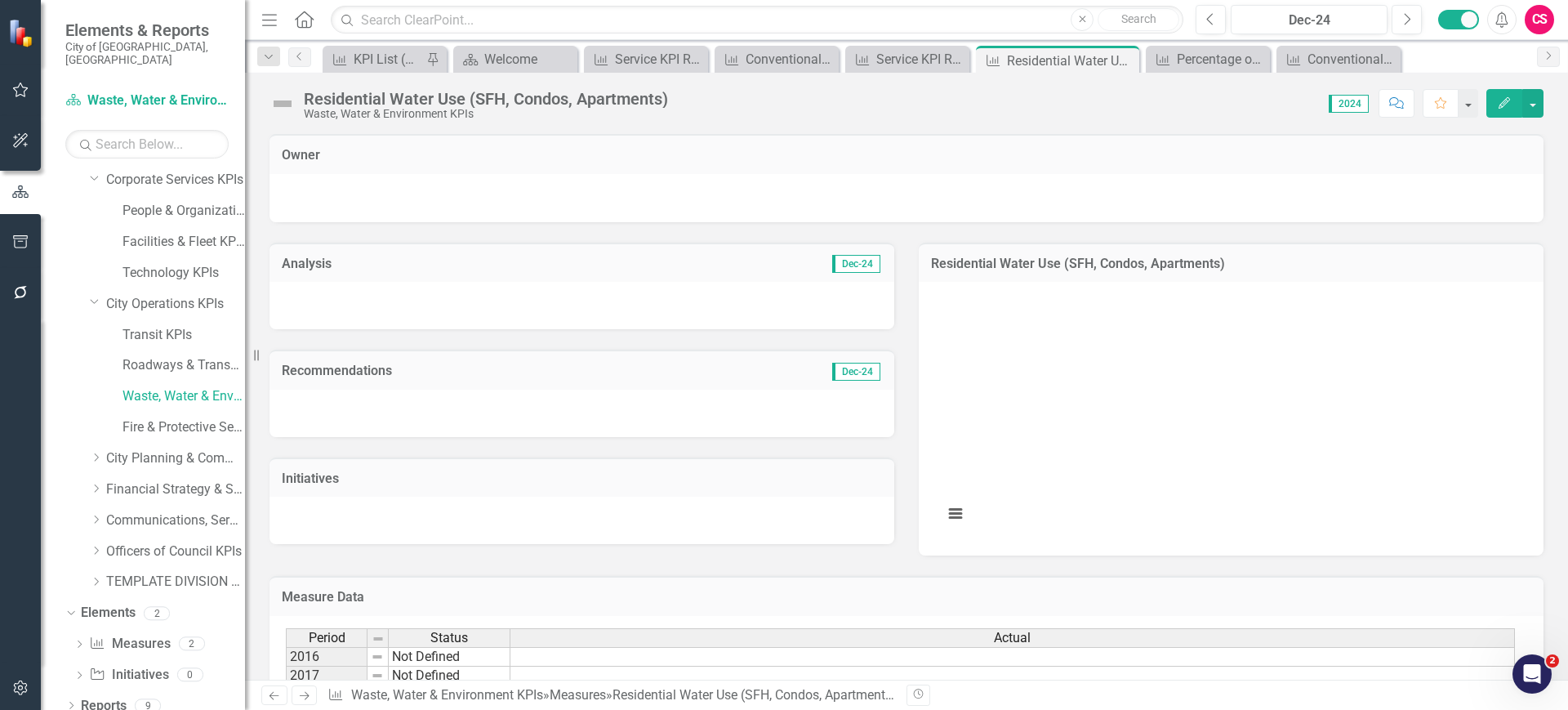
click at [1090, 313] on rect "Interactive chart" at bounding box center [1228, 416] width 586 height 245
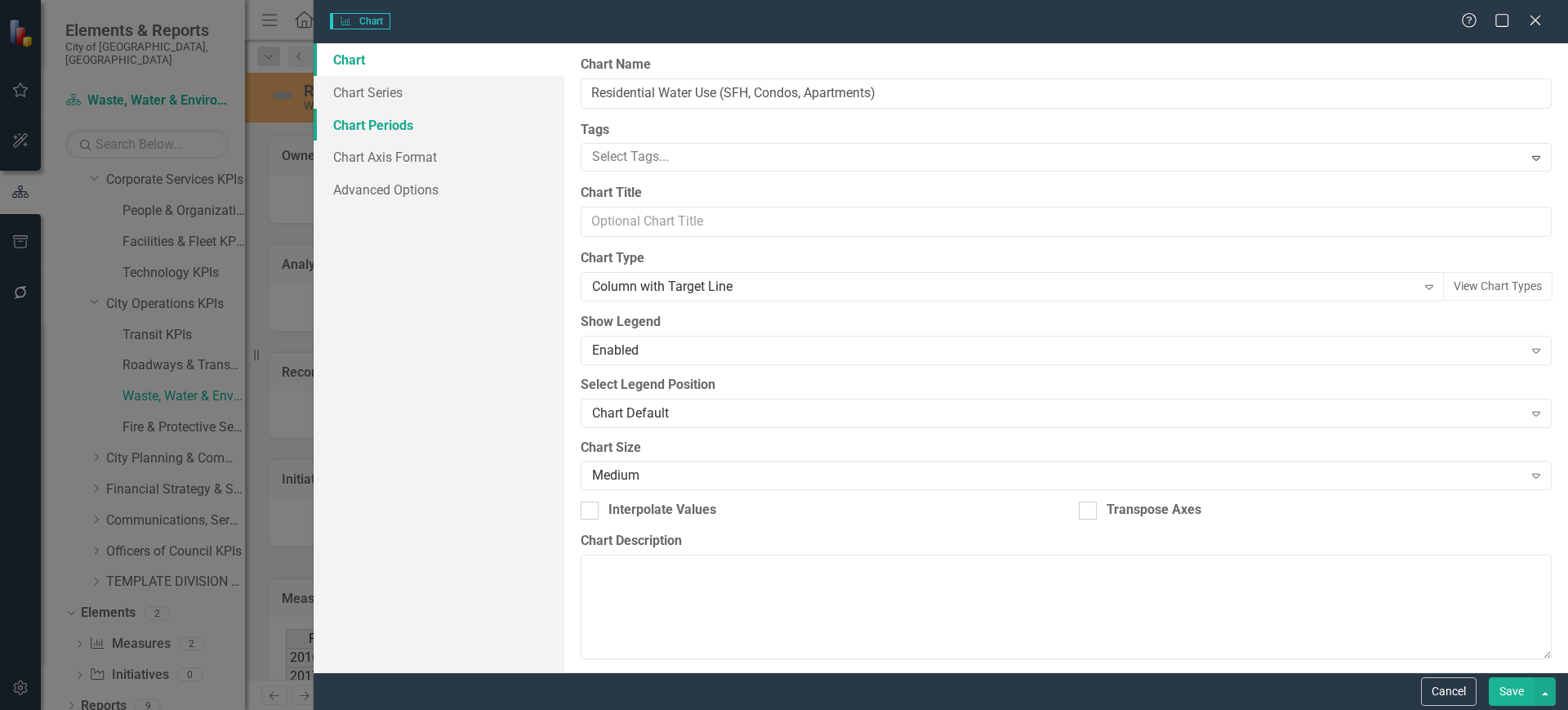
click at [416, 133] on link "Chart Periods" at bounding box center [439, 125] width 251 height 33
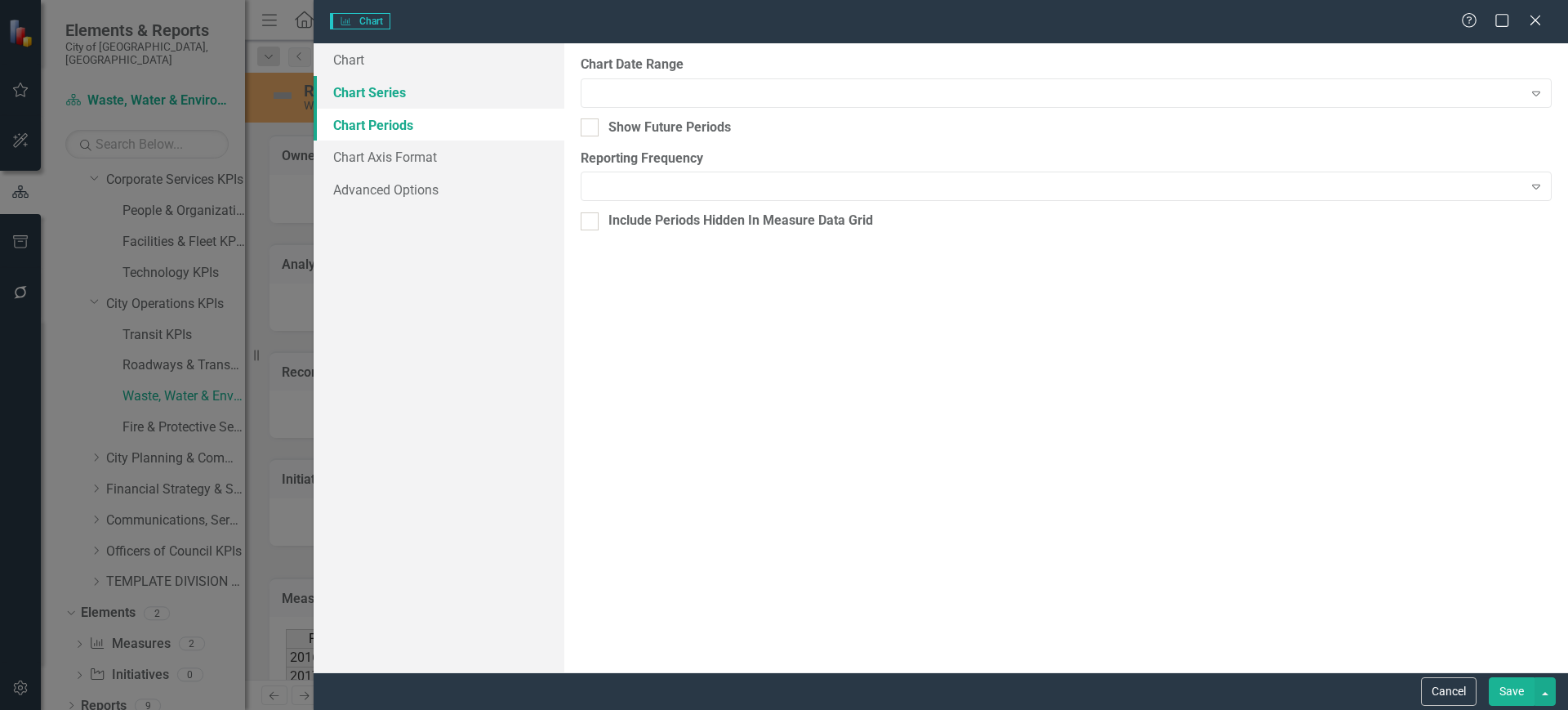
click at [415, 102] on link "Chart Series" at bounding box center [439, 93] width 251 height 33
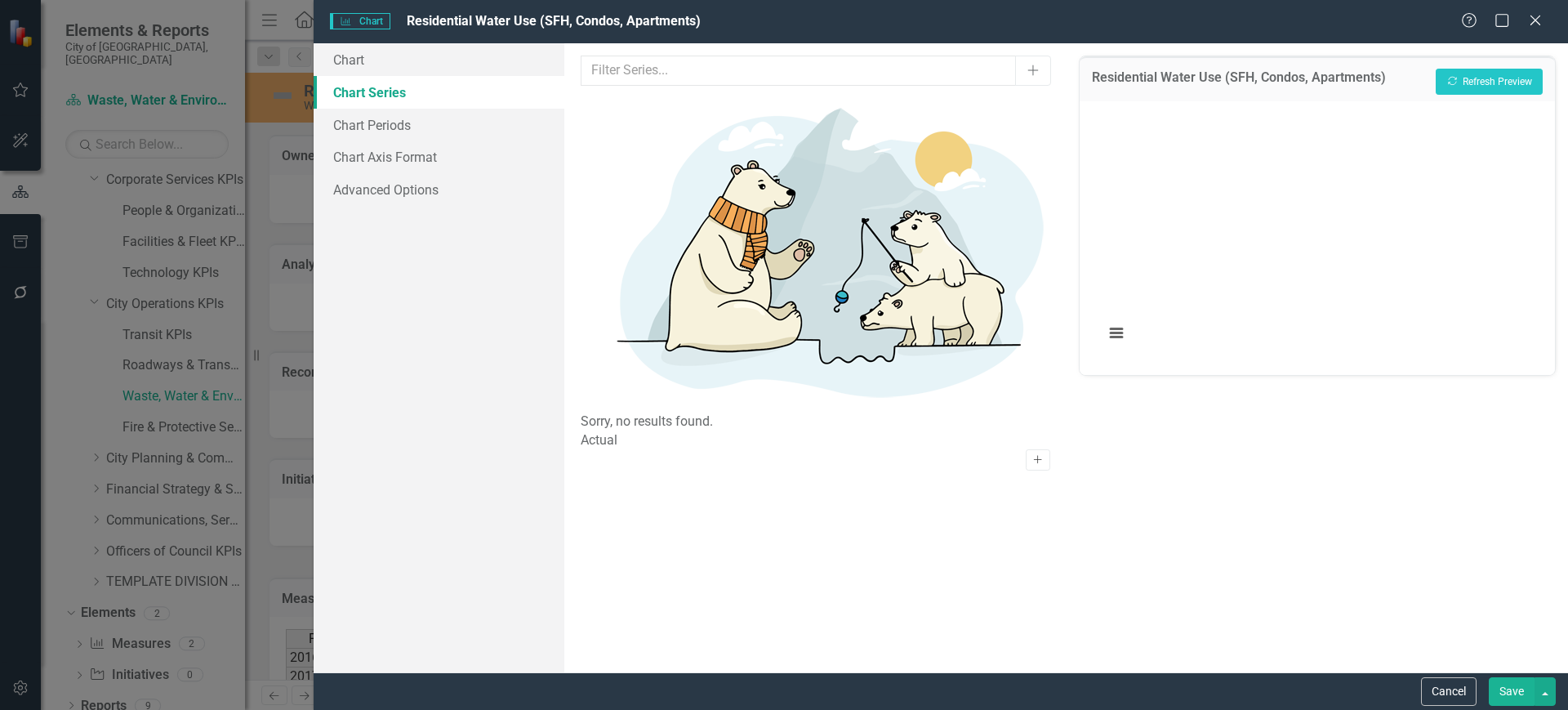
click at [1034, 450] on button "Activate" at bounding box center [1038, 460] width 23 height 21
click at [1483, 78] on button "Recalculate Refresh Preview" at bounding box center [1489, 81] width 107 height 26
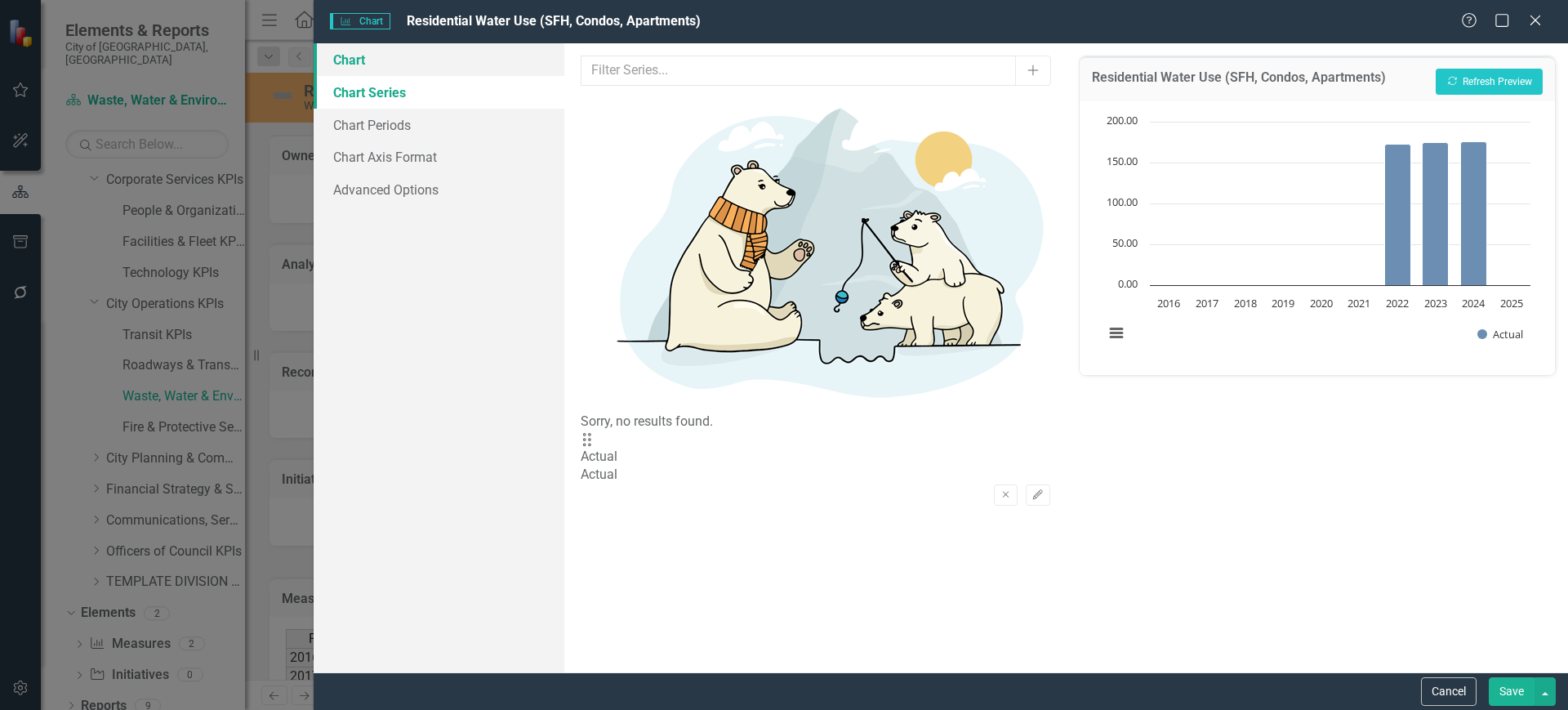
click at [372, 59] on link "Chart" at bounding box center [439, 59] width 251 height 33
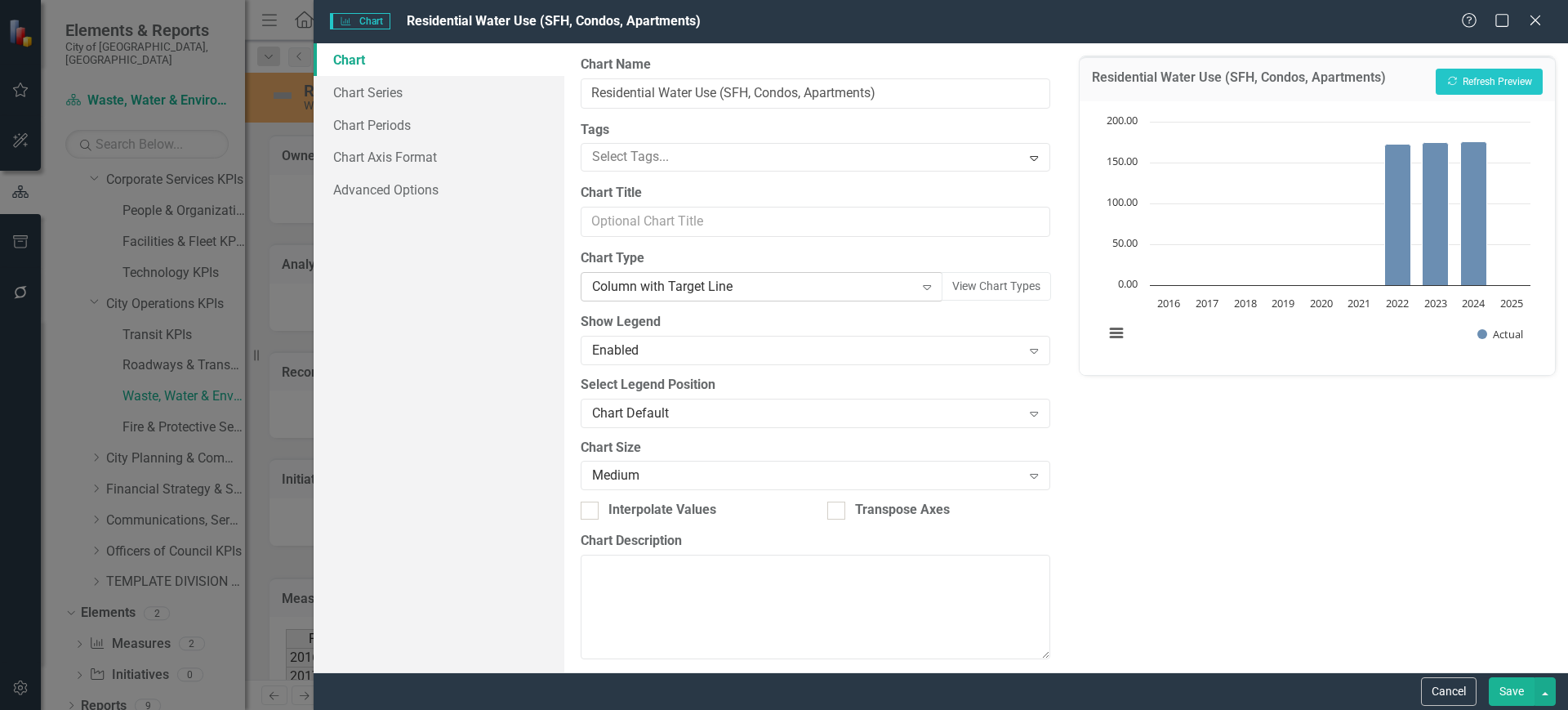
click at [660, 294] on div "Column with Target Line" at bounding box center [753, 287] width 322 height 19
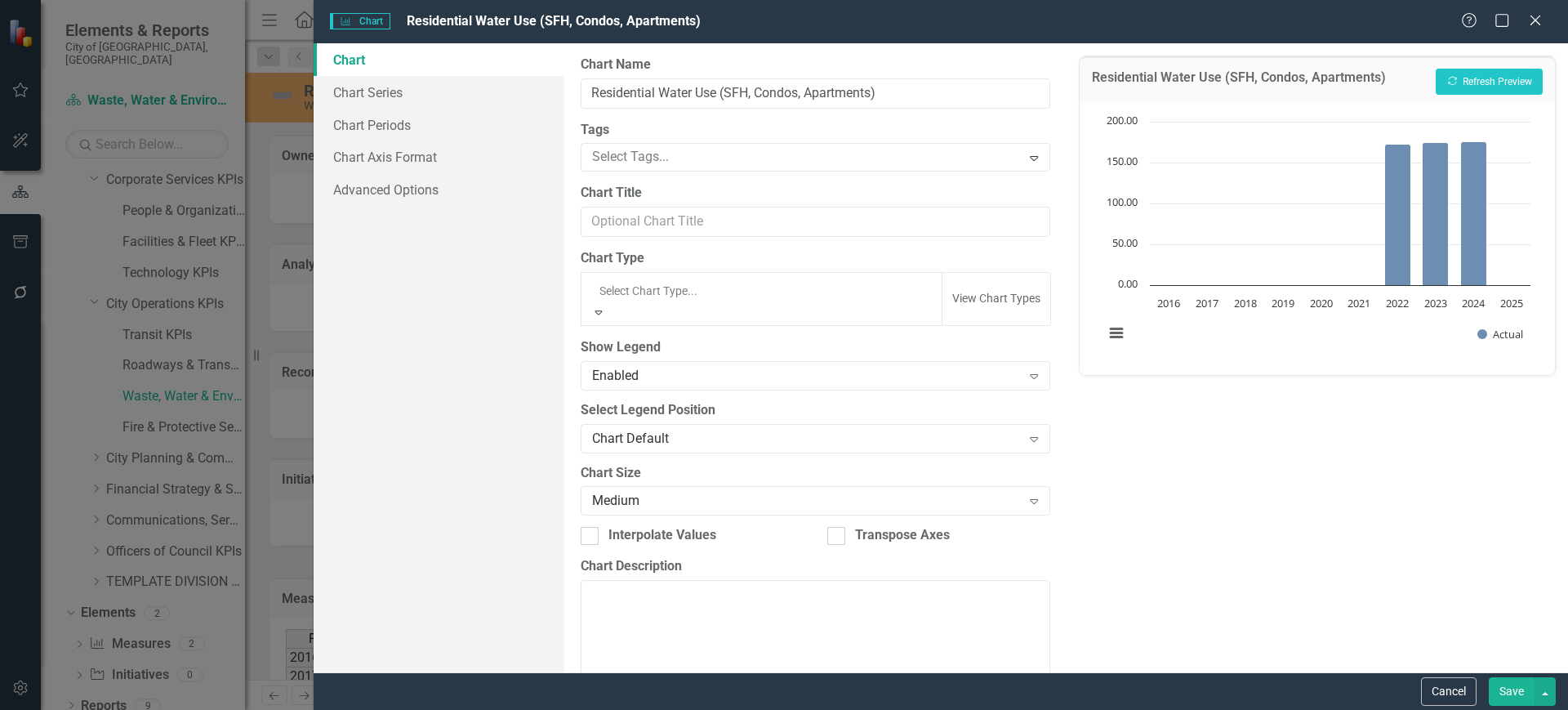
scroll to position [90, 0]
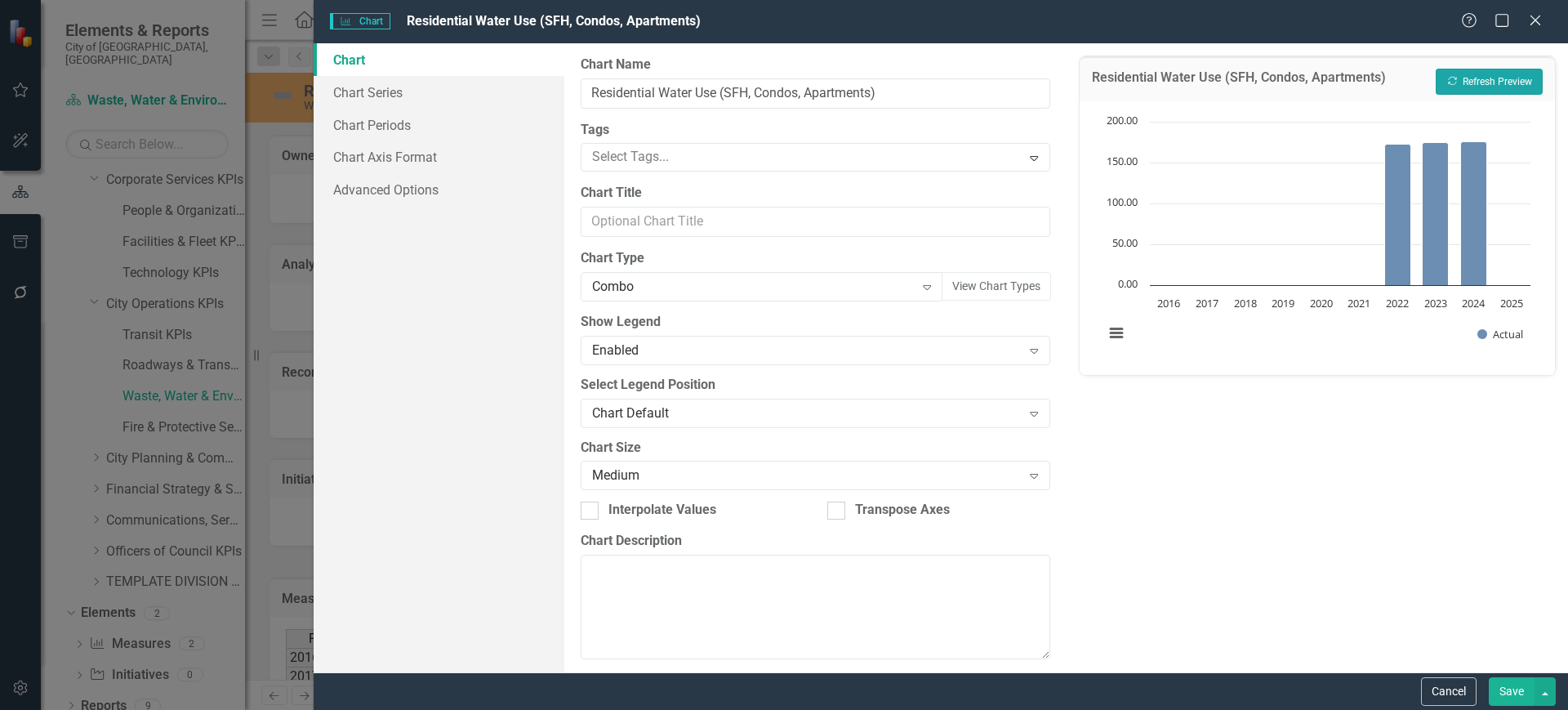
click at [1475, 90] on button "Recalculate Refresh Preview" at bounding box center [1489, 81] width 107 height 26
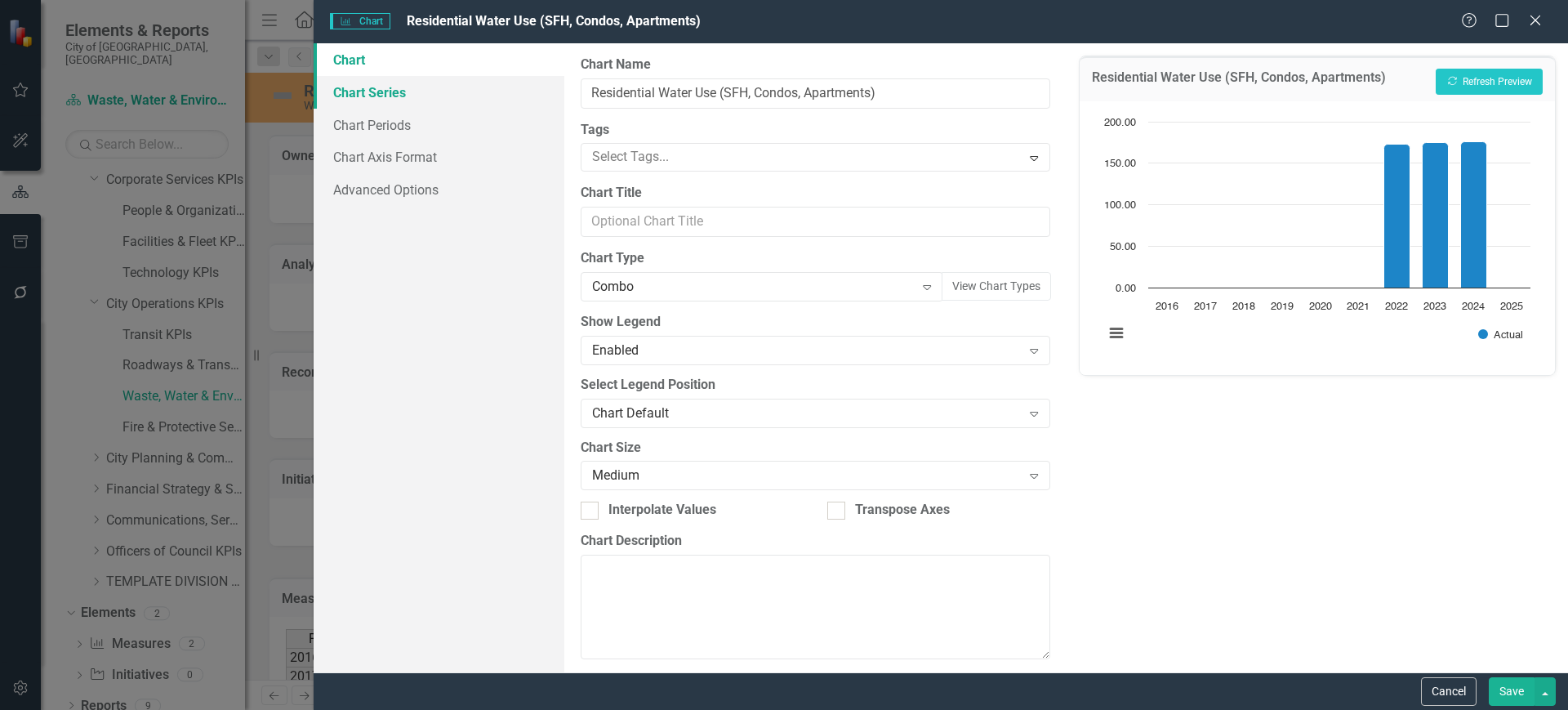
click at [464, 94] on link "Chart Series" at bounding box center [439, 93] width 251 height 33
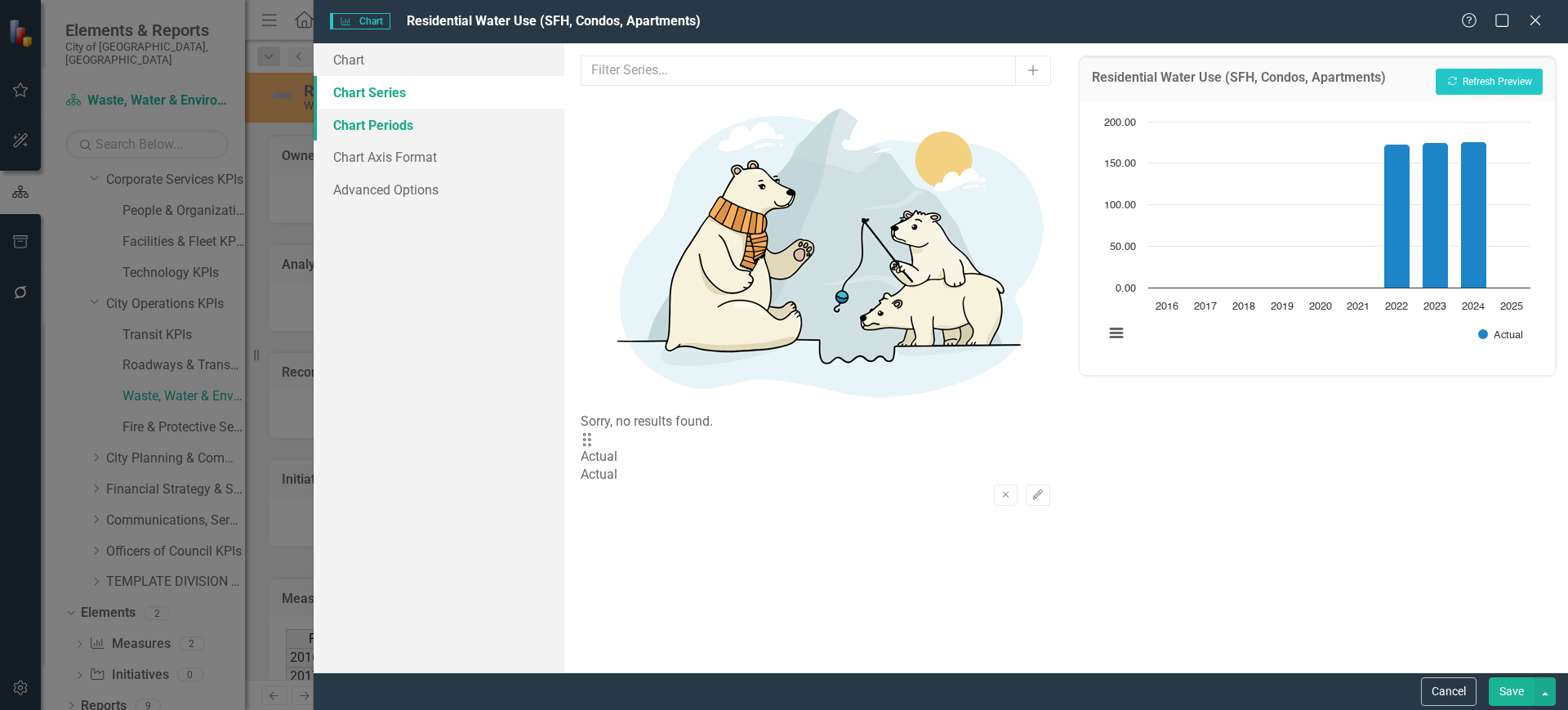
click at [457, 116] on link "Chart Periods" at bounding box center [439, 125] width 251 height 33
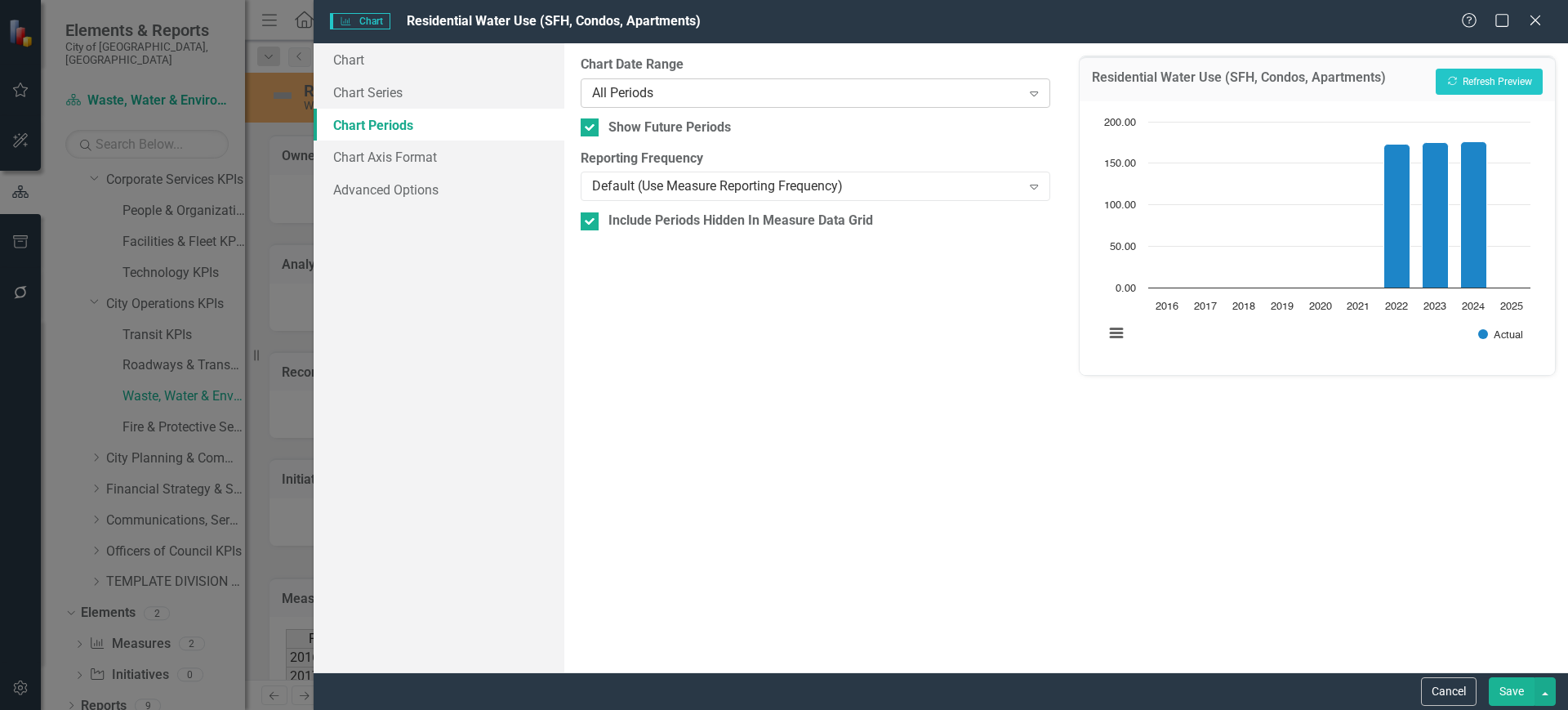
click at [691, 94] on div "All Periods" at bounding box center [806, 92] width 429 height 19
click at [692, 92] on div "All Periods" at bounding box center [806, 92] width 429 height 19
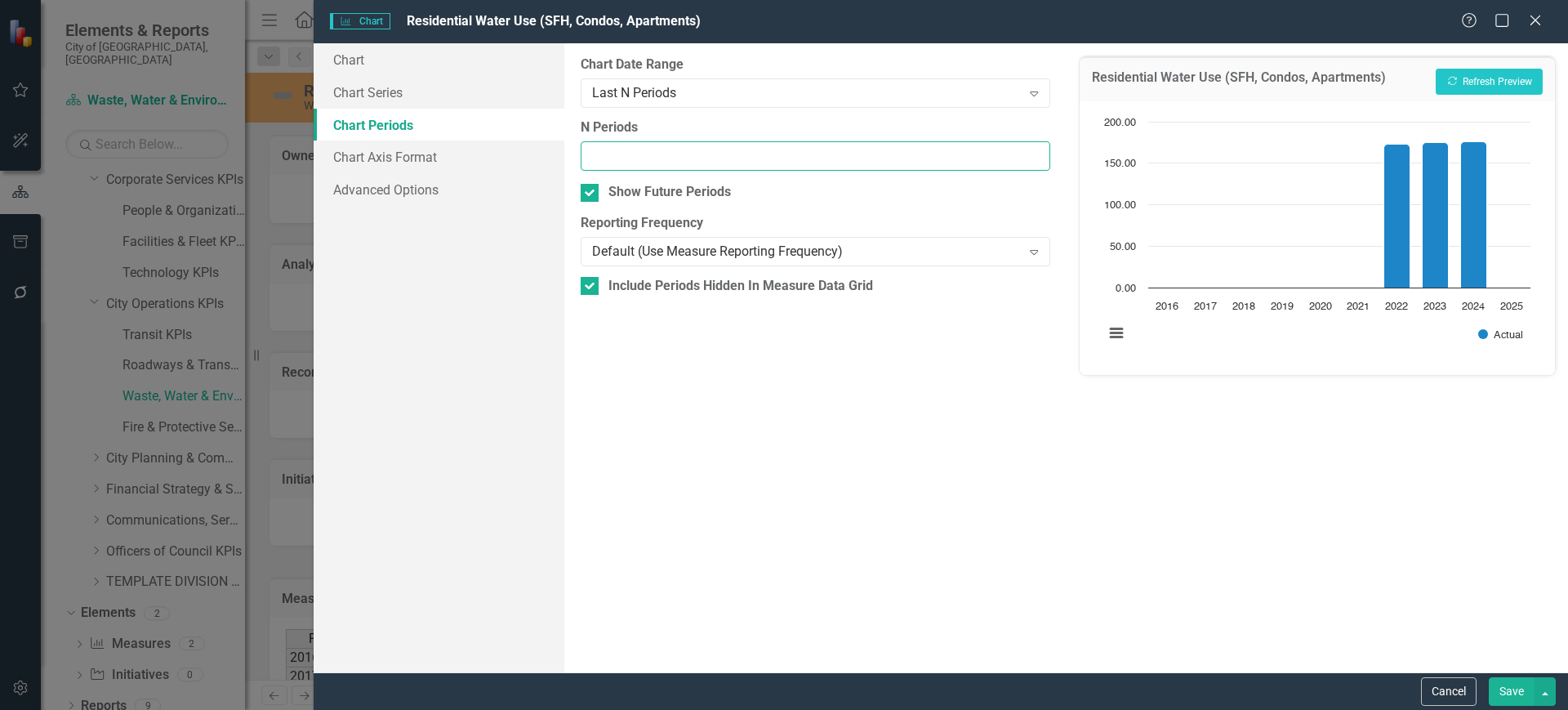
click at [645, 148] on input "N Periods" at bounding box center [814, 156] width 469 height 30
type input "3"
click at [1506, 85] on button "Recalculate Refresh Preview" at bounding box center [1489, 81] width 107 height 26
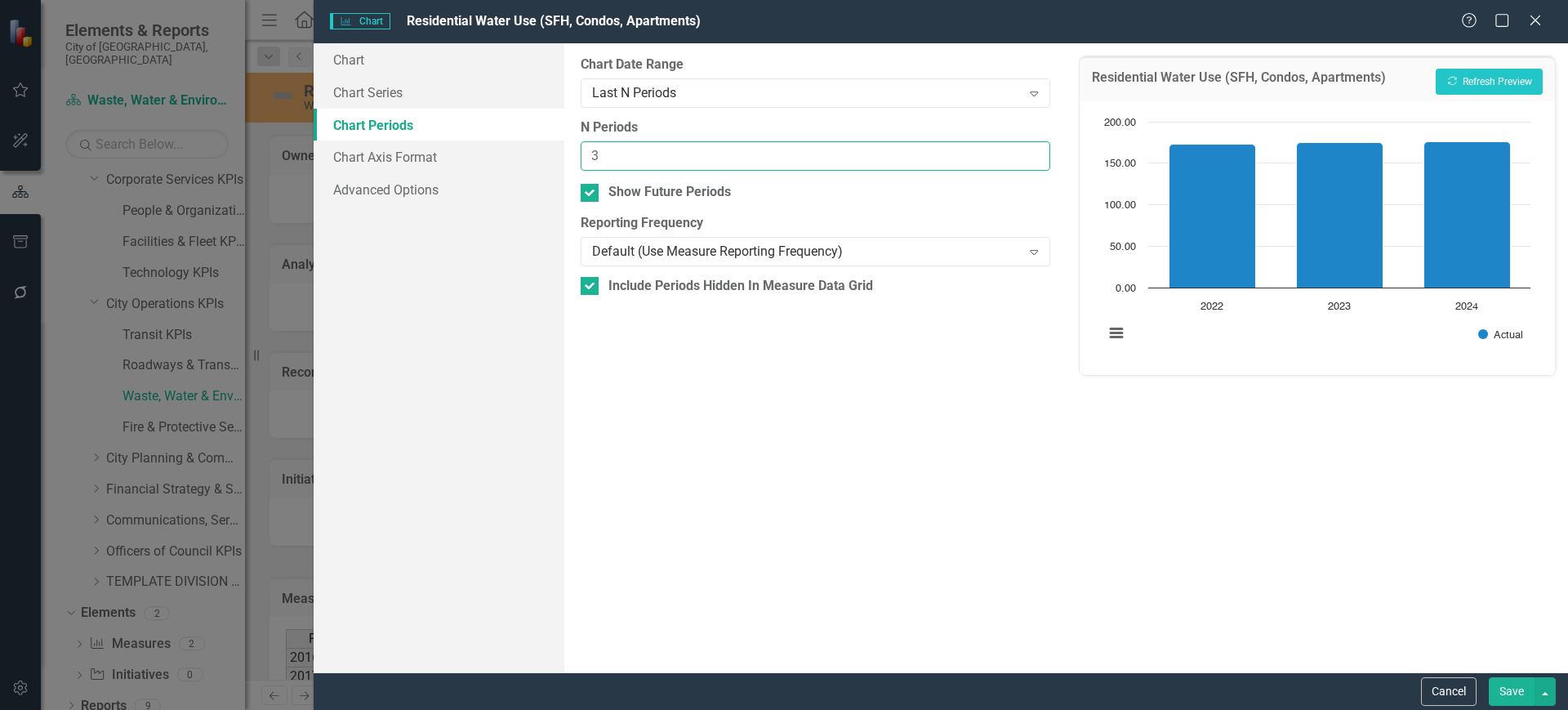
click at [661, 147] on input "3" at bounding box center [814, 156] width 469 height 30
type input "3"
click at [1466, 77] on button "Recalculate Refresh Preview" at bounding box center [1489, 81] width 107 height 26
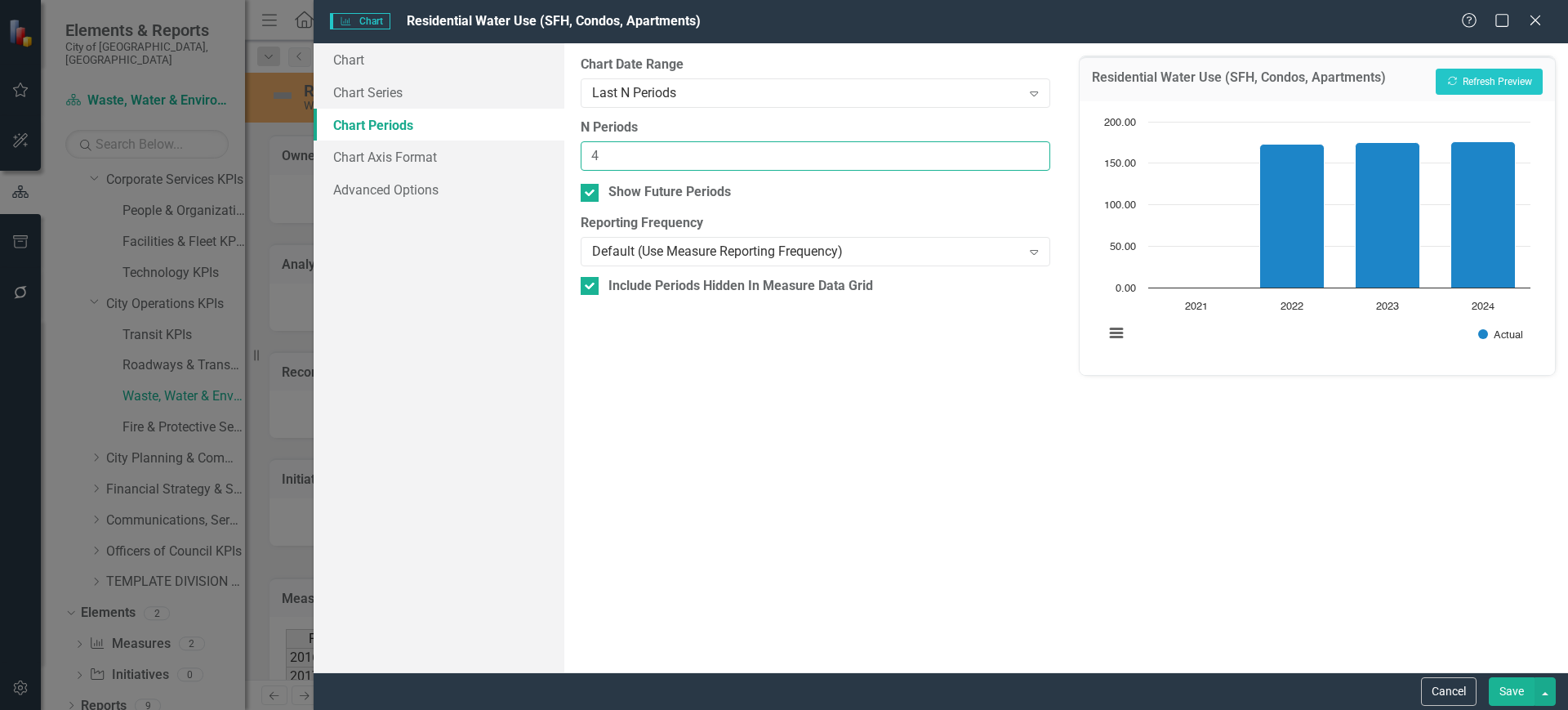
drag, startPoint x: 621, startPoint y: 159, endPoint x: 583, endPoint y: 163, distance: 38.2
click at [585, 163] on input "4" at bounding box center [814, 156] width 469 height 30
type input "3"
click at [1514, 690] on button "Save" at bounding box center [1511, 690] width 46 height 28
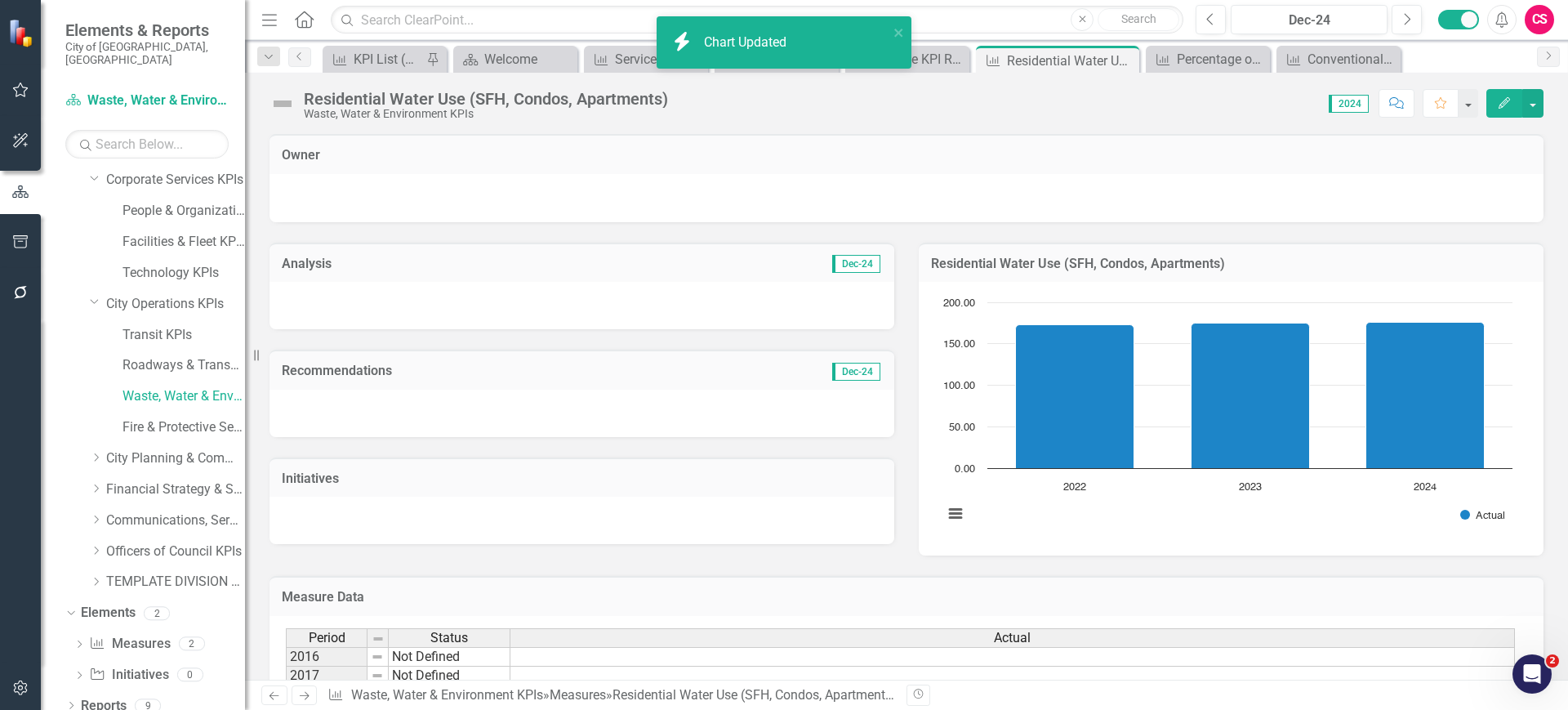
click at [272, 690] on icon "Previous" at bounding box center [274, 695] width 14 height 11
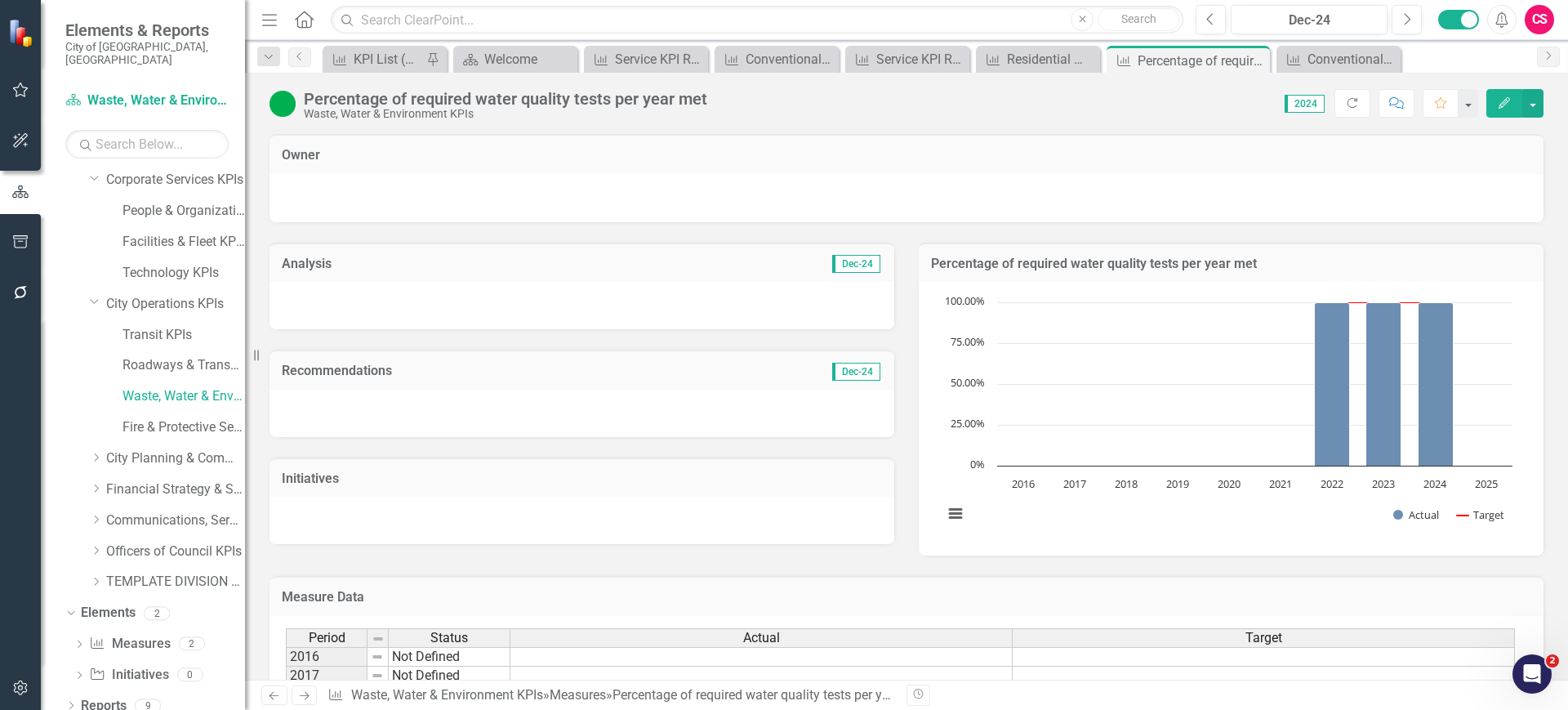
click at [1220, 524] on rect "Interactive chart" at bounding box center [1228, 416] width 586 height 245
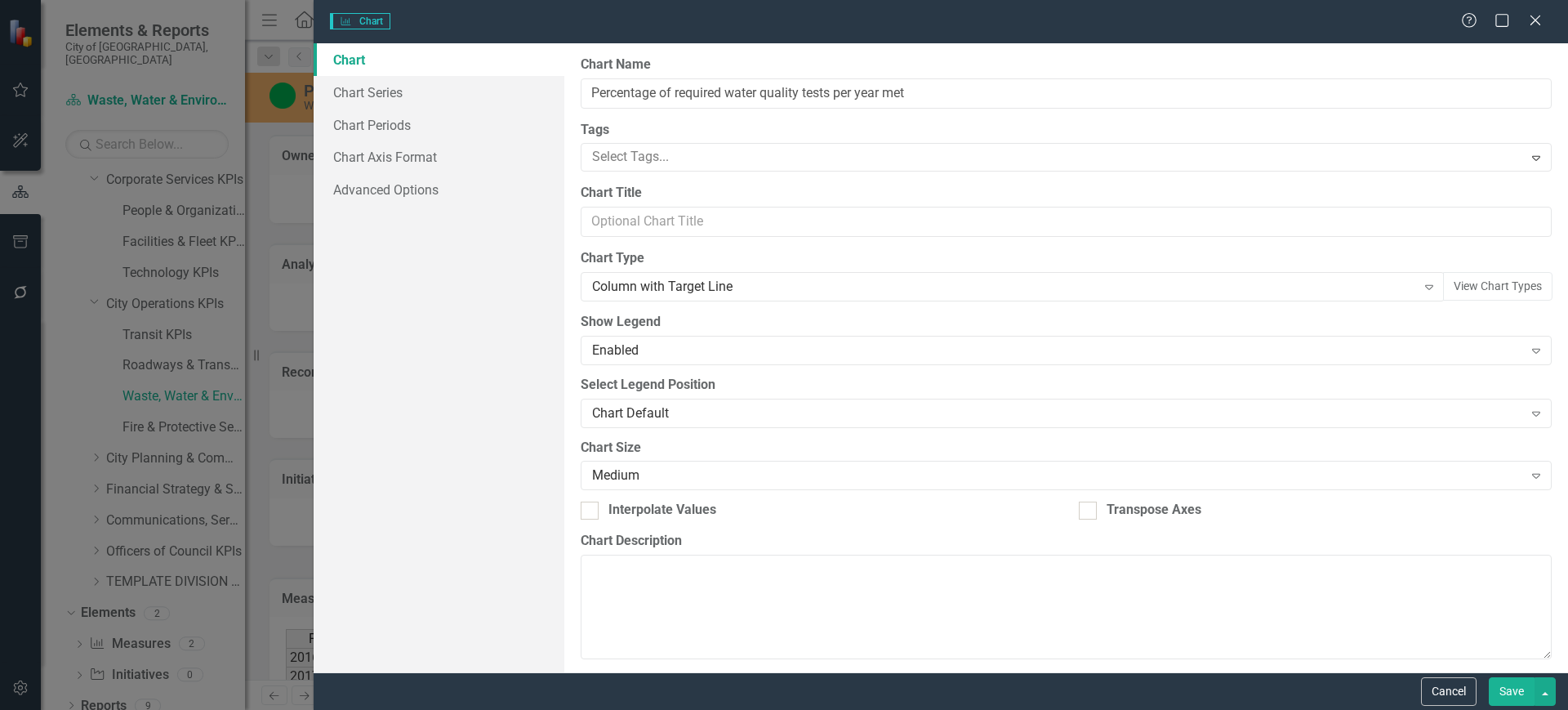
type input "Percentage of required water quality tests per year met"
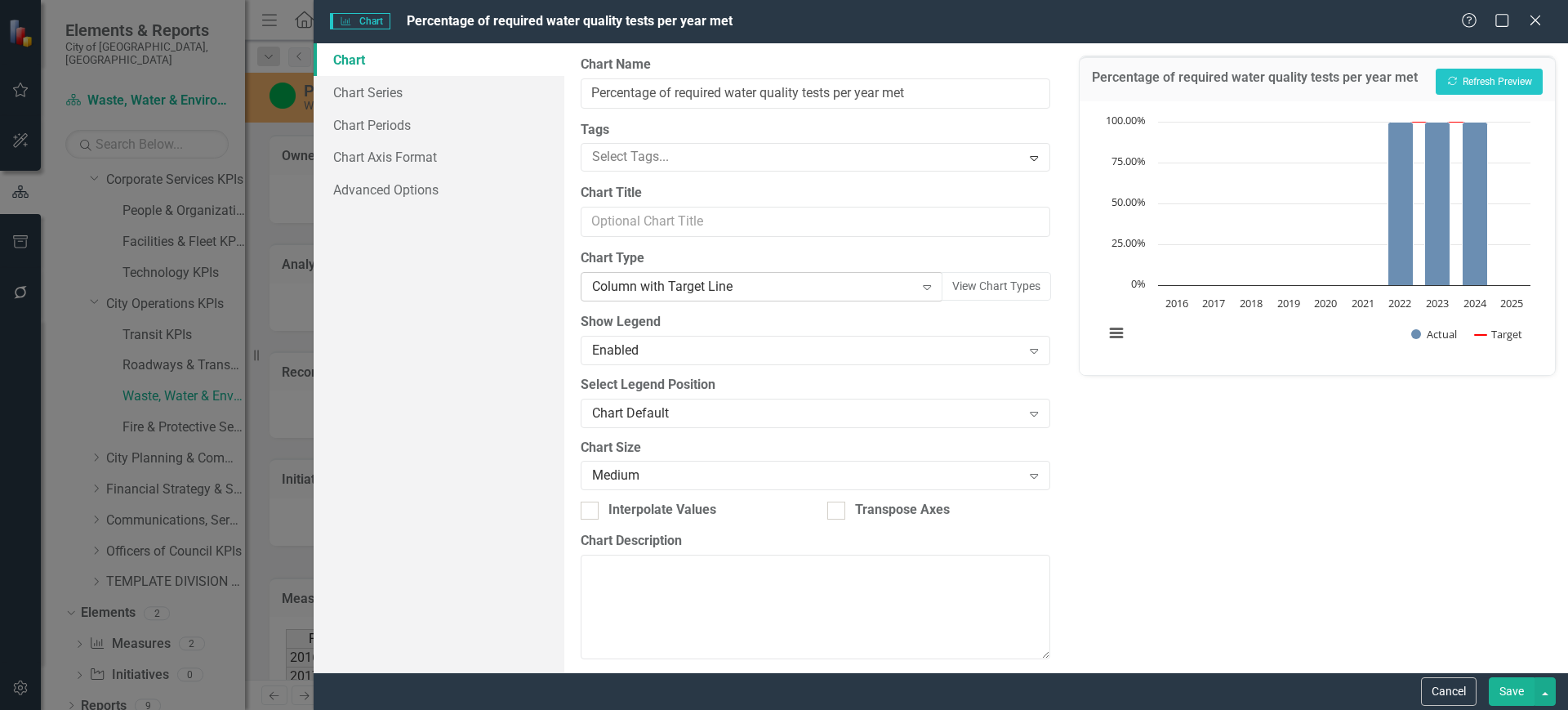
click at [717, 283] on div "Column with Target Line" at bounding box center [753, 287] width 322 height 19
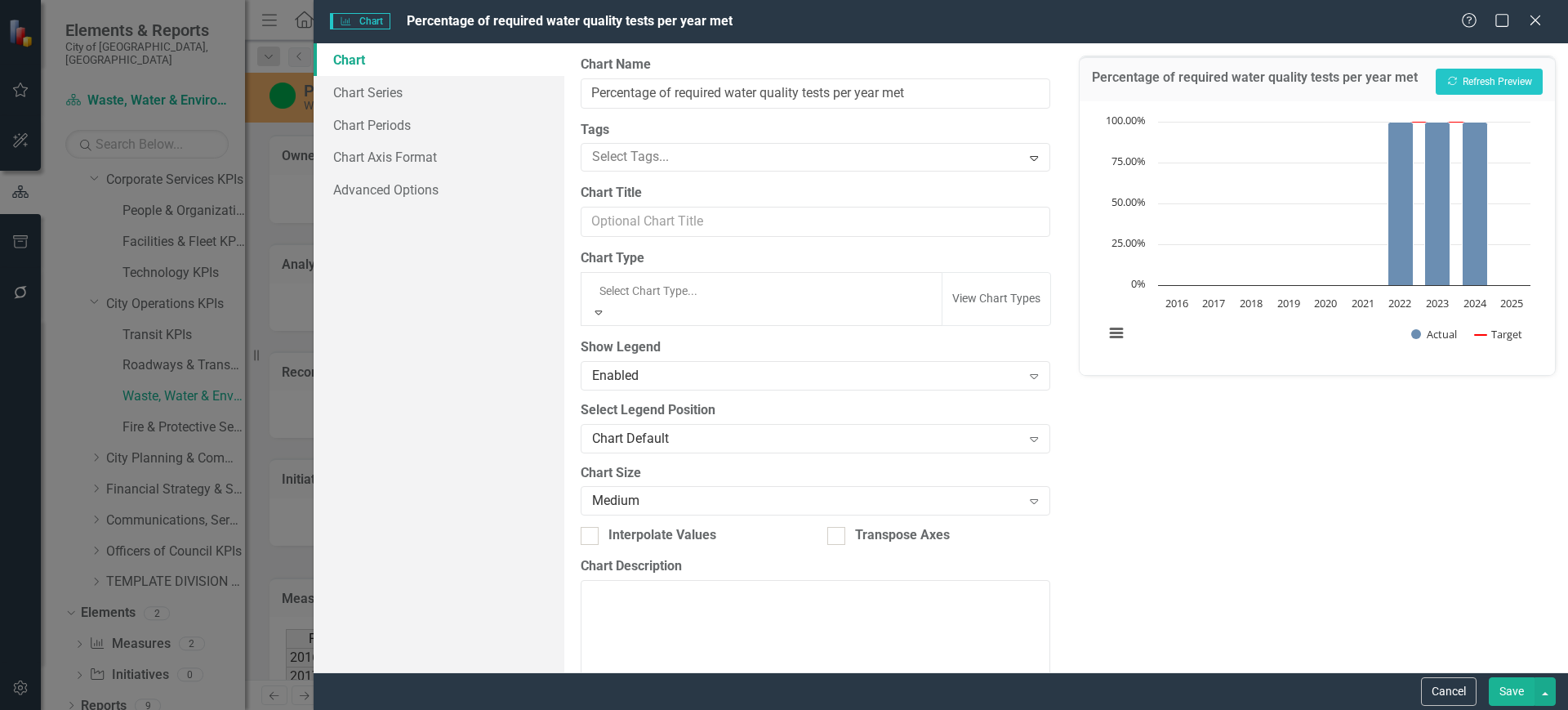
scroll to position [963, 0]
type input "com"
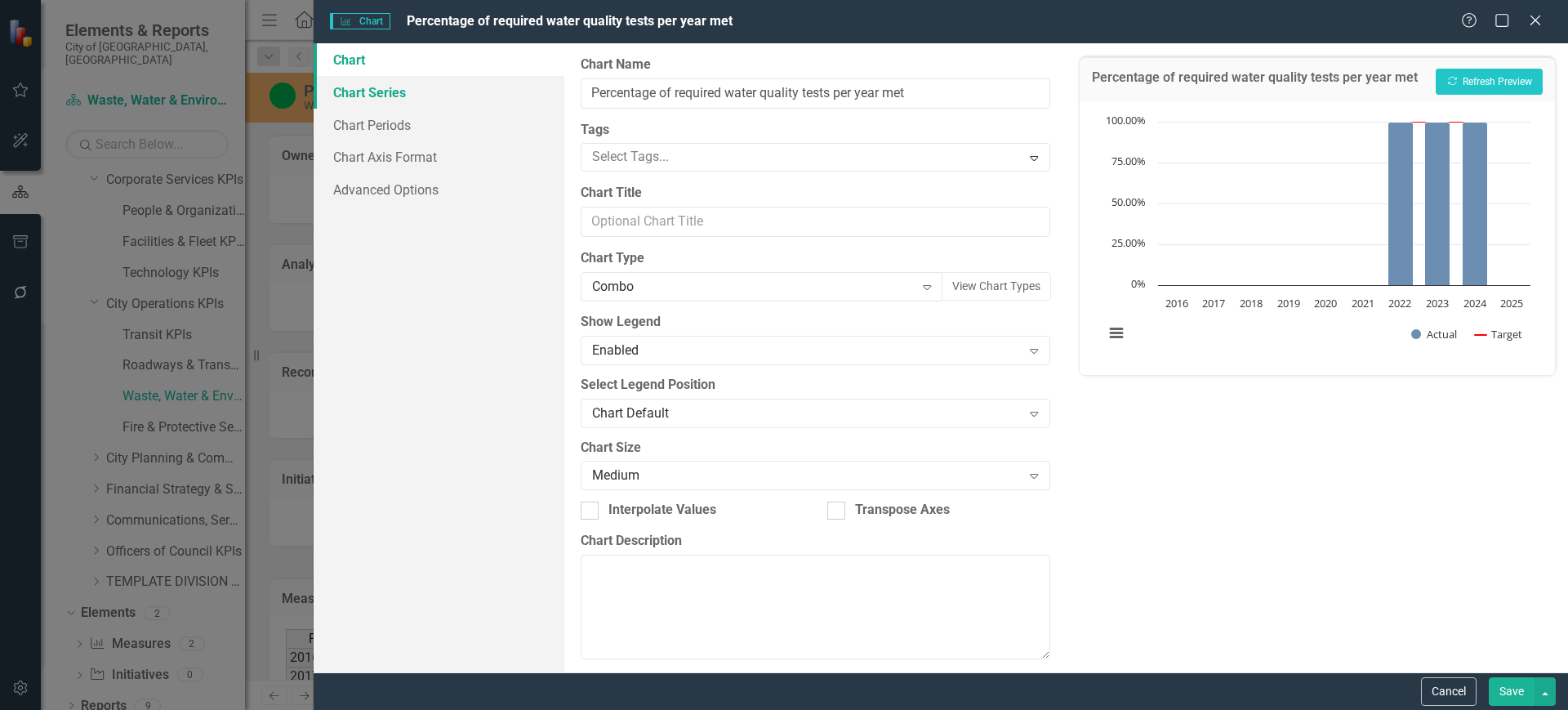
click at [418, 90] on link "Chart Series" at bounding box center [439, 93] width 251 height 33
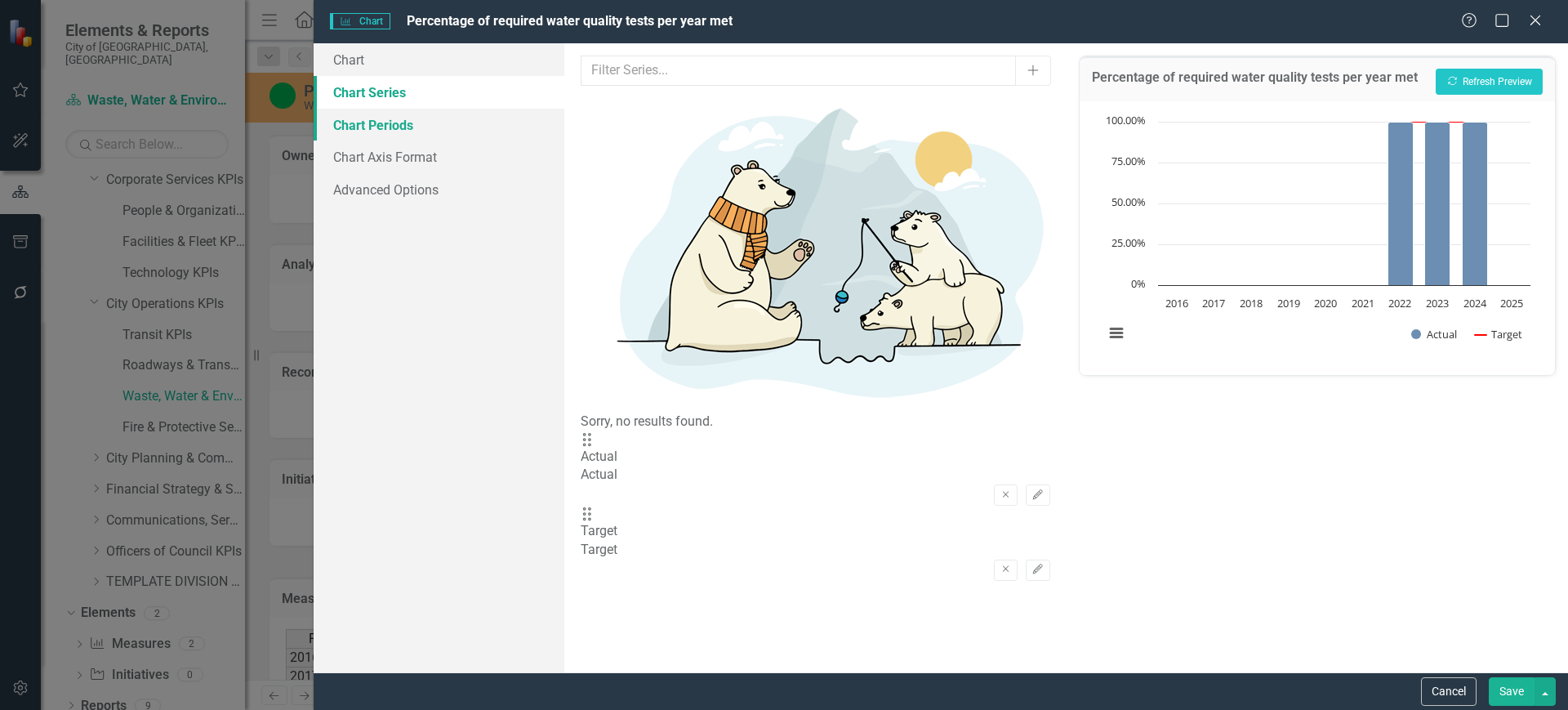
click at [485, 136] on link "Chart Periods" at bounding box center [439, 125] width 251 height 33
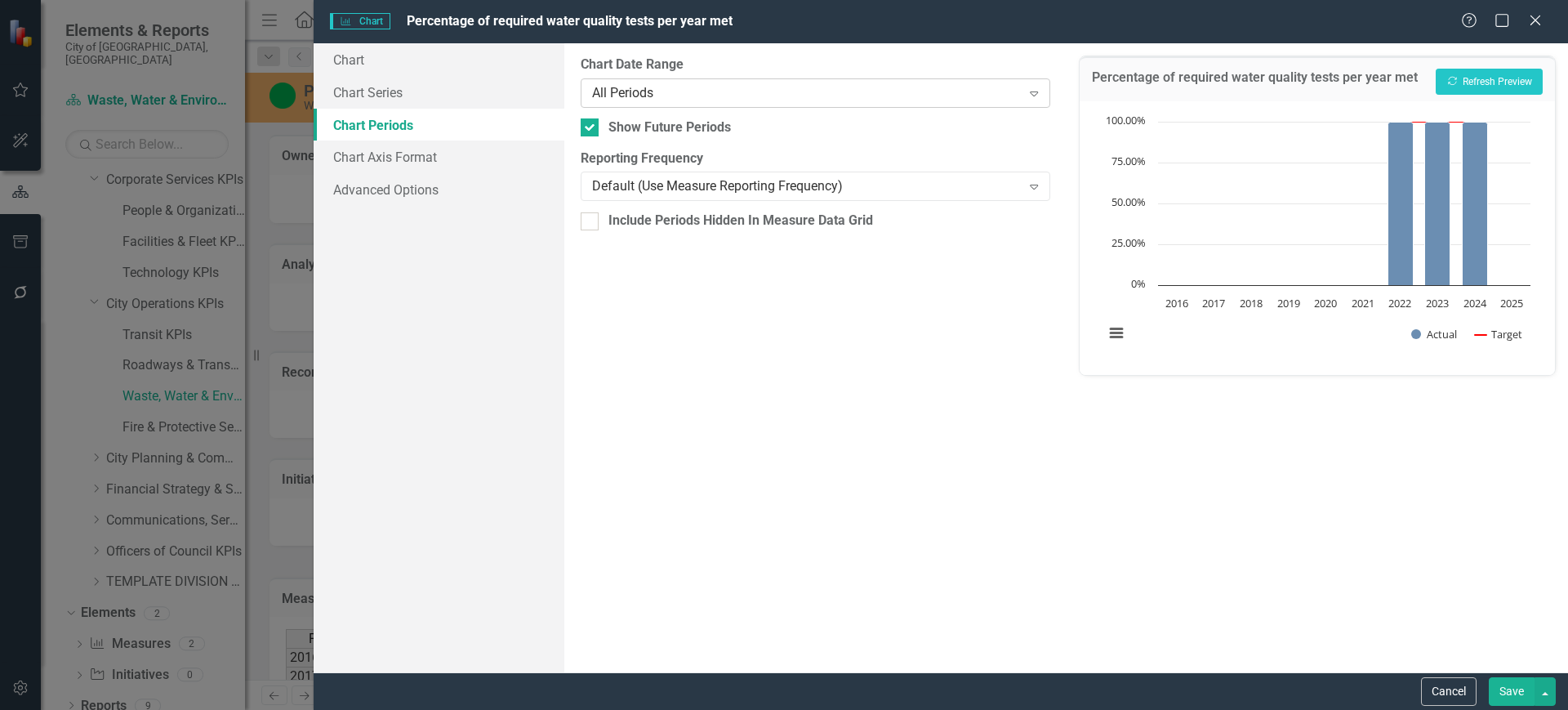
click at [715, 87] on div "All Periods" at bounding box center [806, 92] width 429 height 19
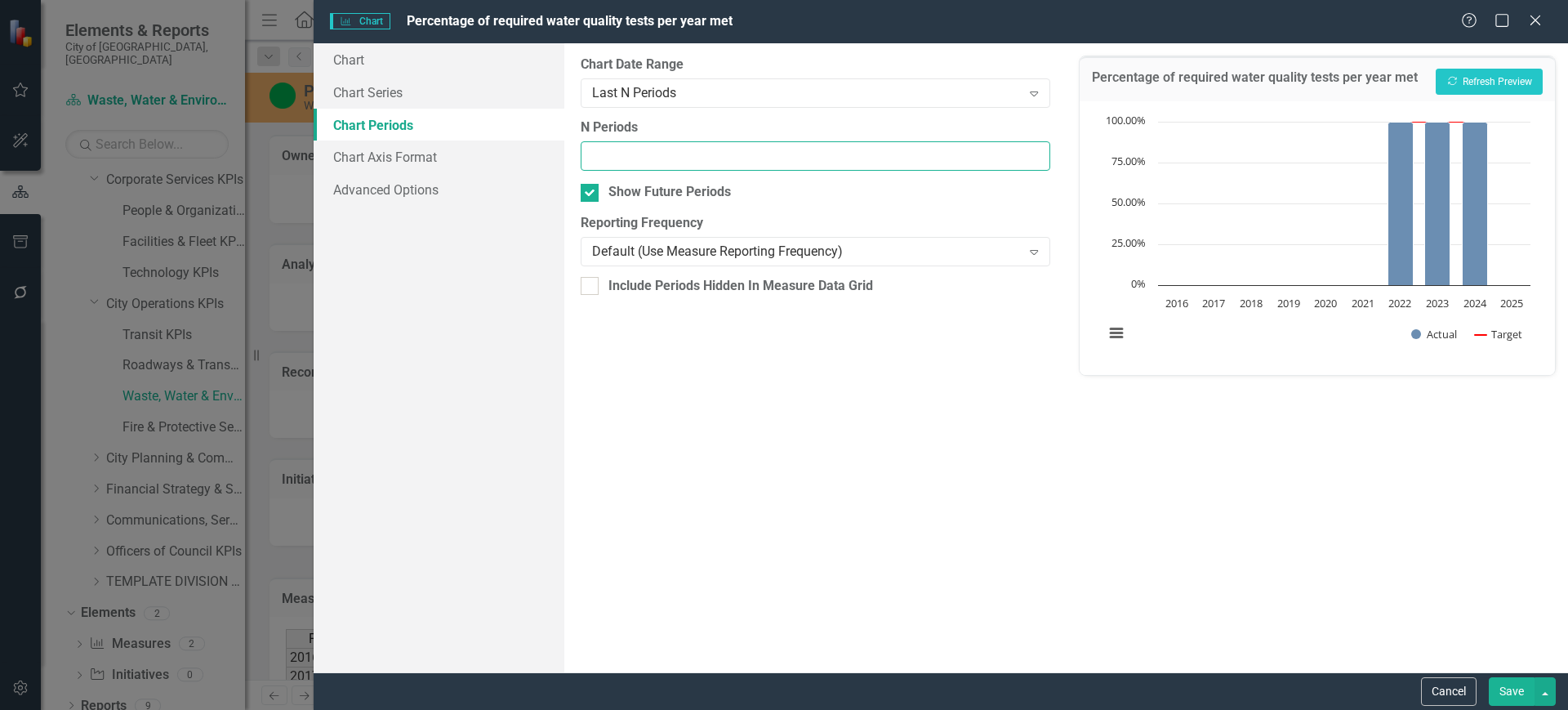
click at [639, 161] on input "N Periods" at bounding box center [814, 156] width 469 height 30
type input "3"
click at [1515, 695] on button "Save" at bounding box center [1511, 690] width 46 height 28
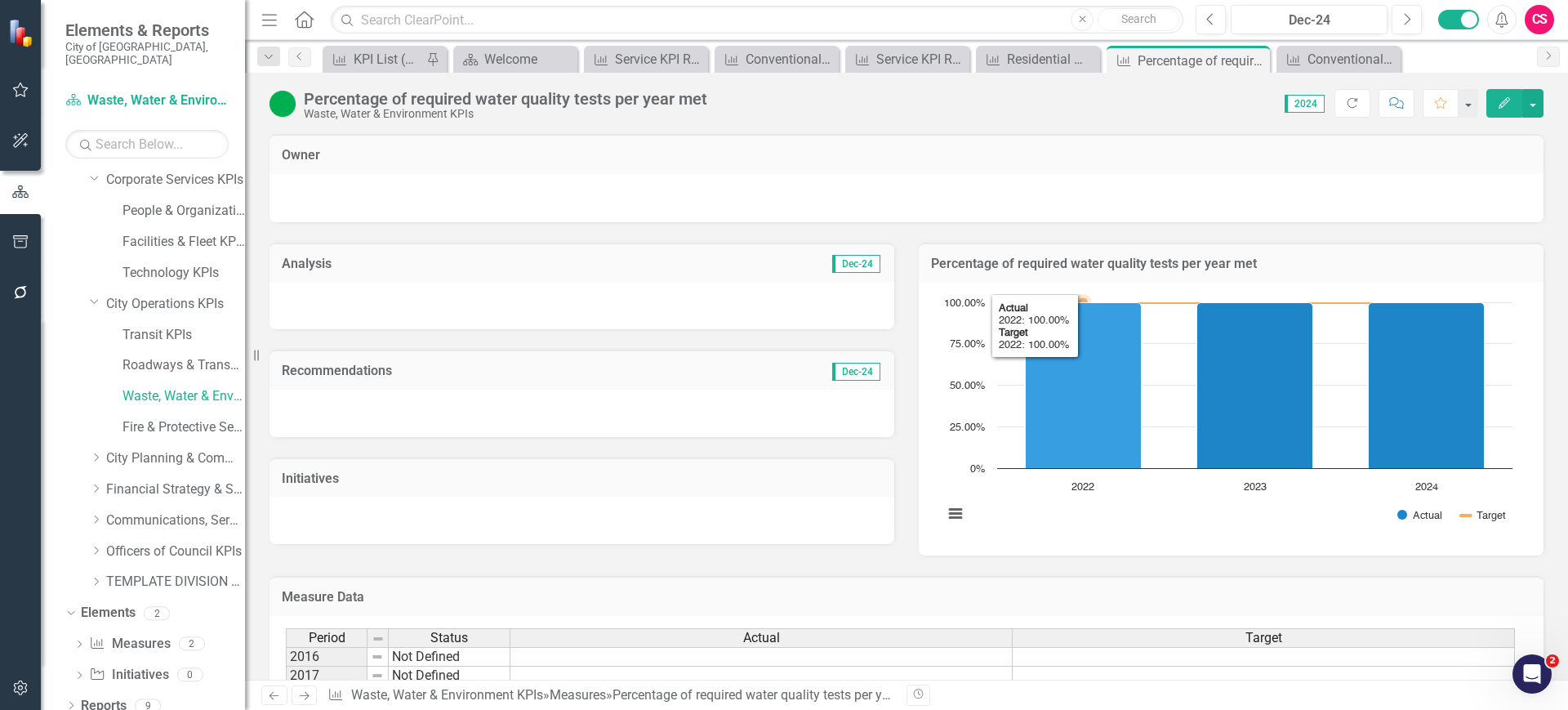
scroll to position [197, 0]
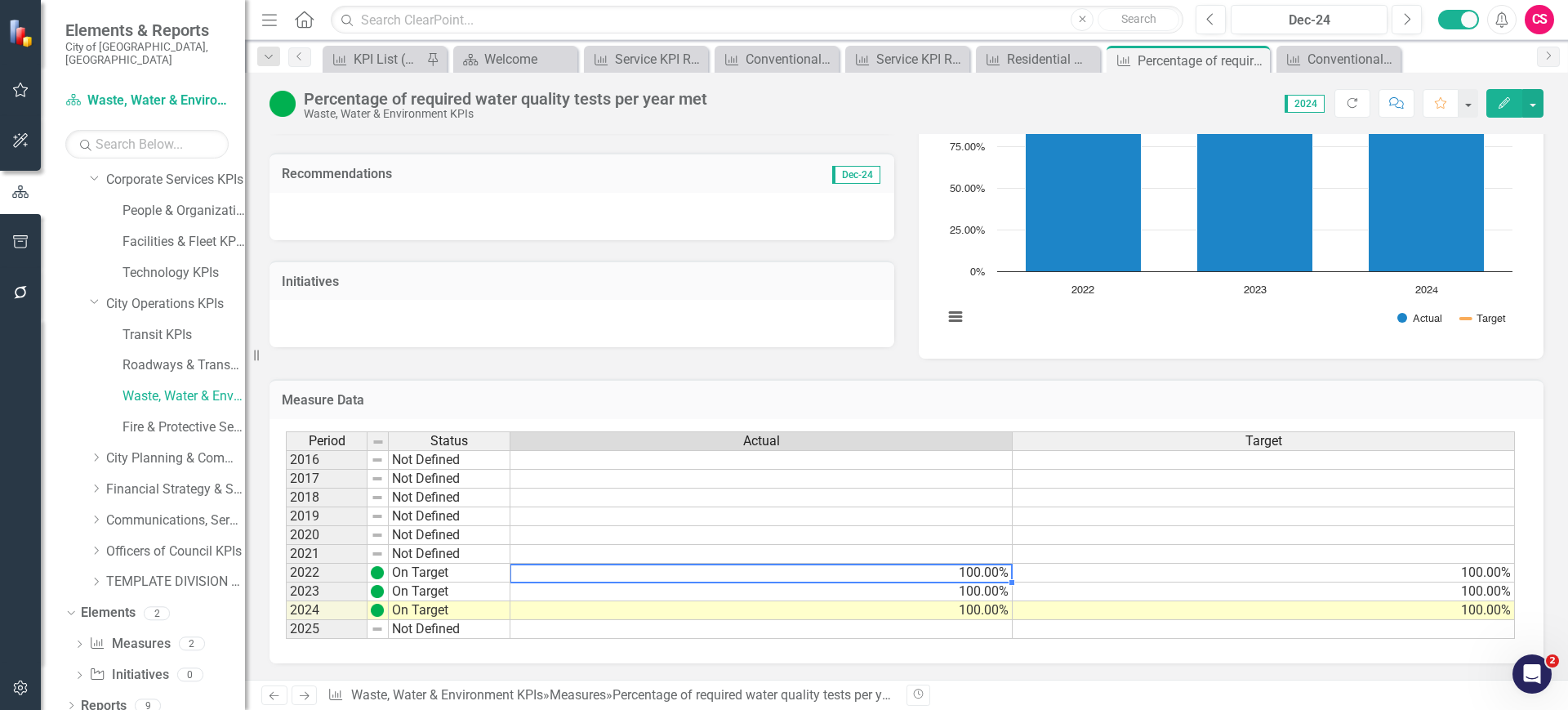
click at [859, 578] on td "100.00%" at bounding box center [761, 572] width 502 height 19
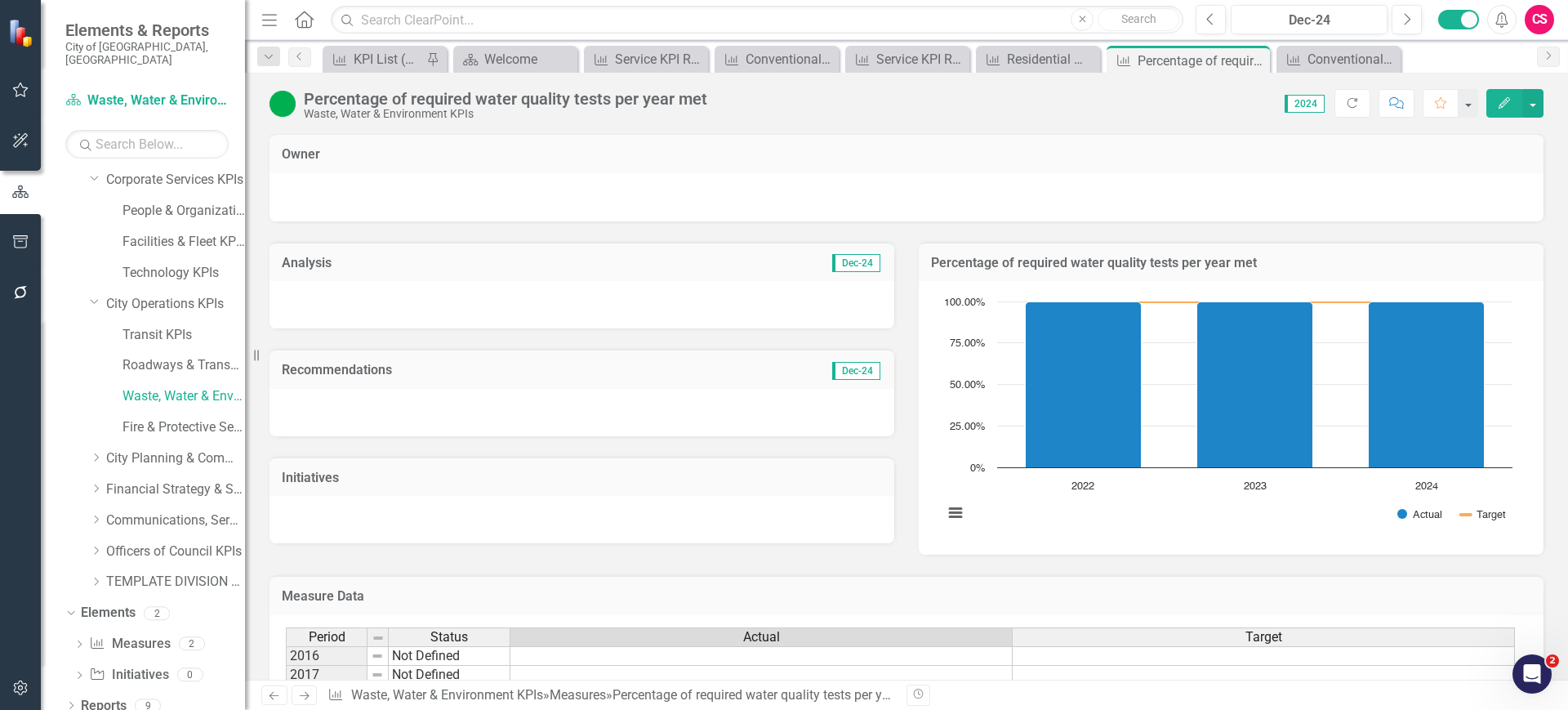
scroll to position [0, 0]
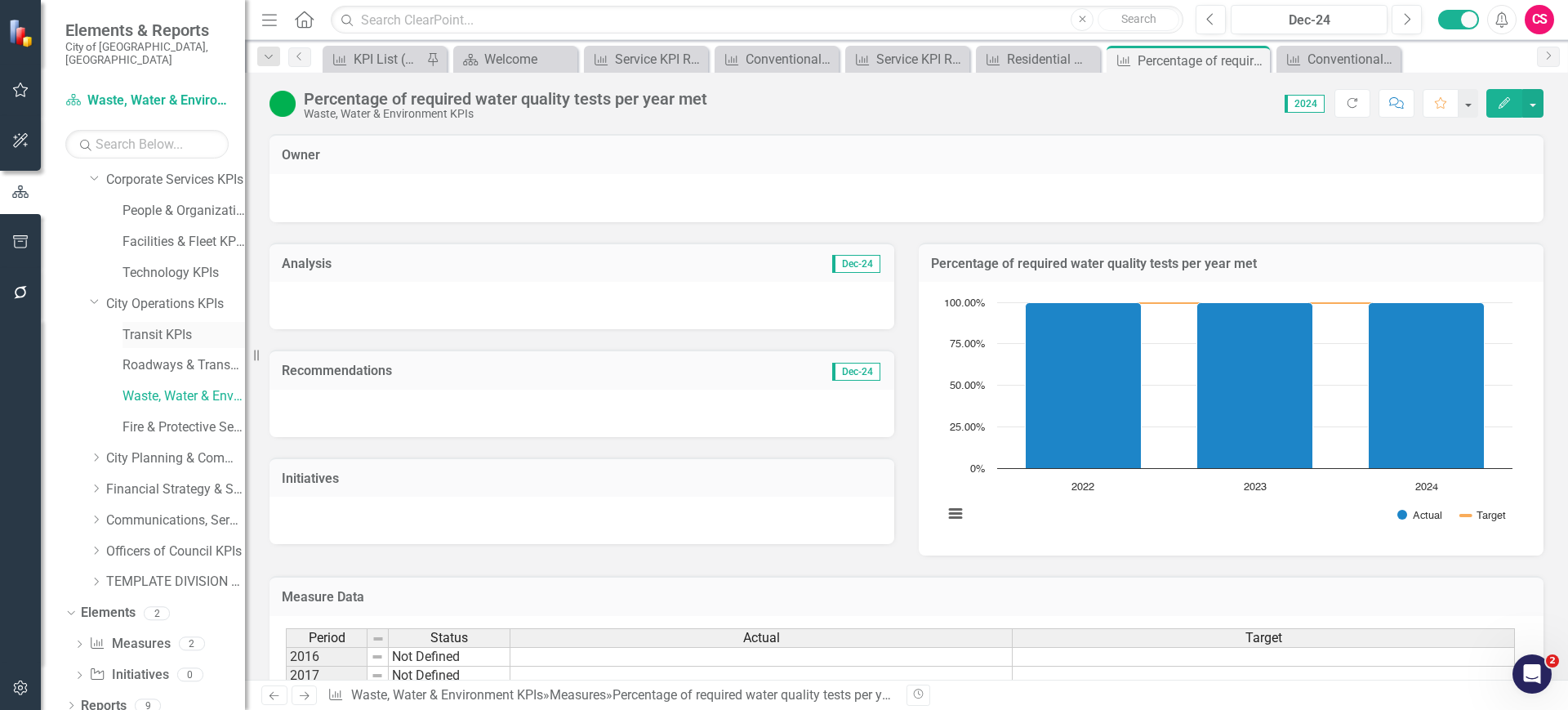
click at [164, 326] on link "Transit KPIs" at bounding box center [184, 335] width 123 height 19
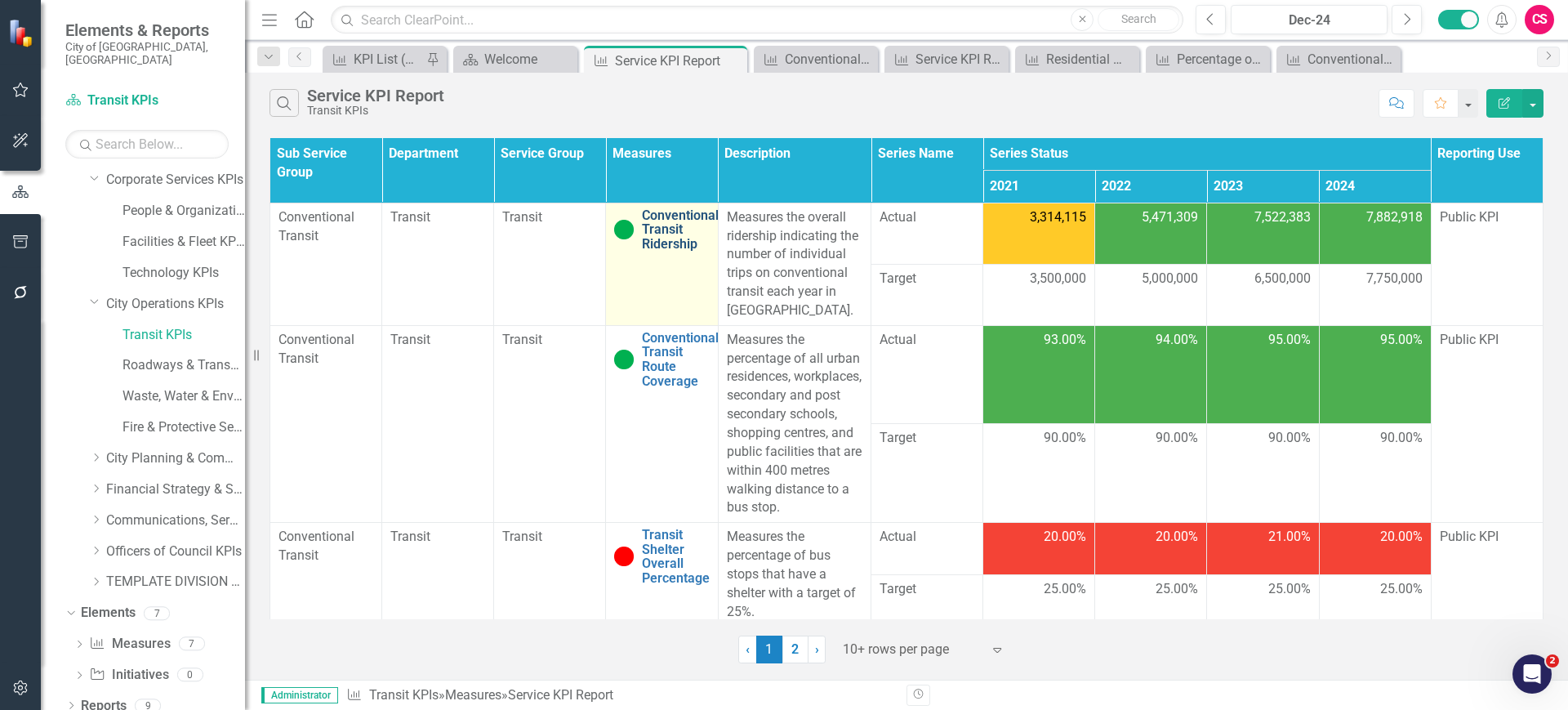
click at [659, 237] on link "Conventional Transit Ridership" at bounding box center [680, 230] width 77 height 43
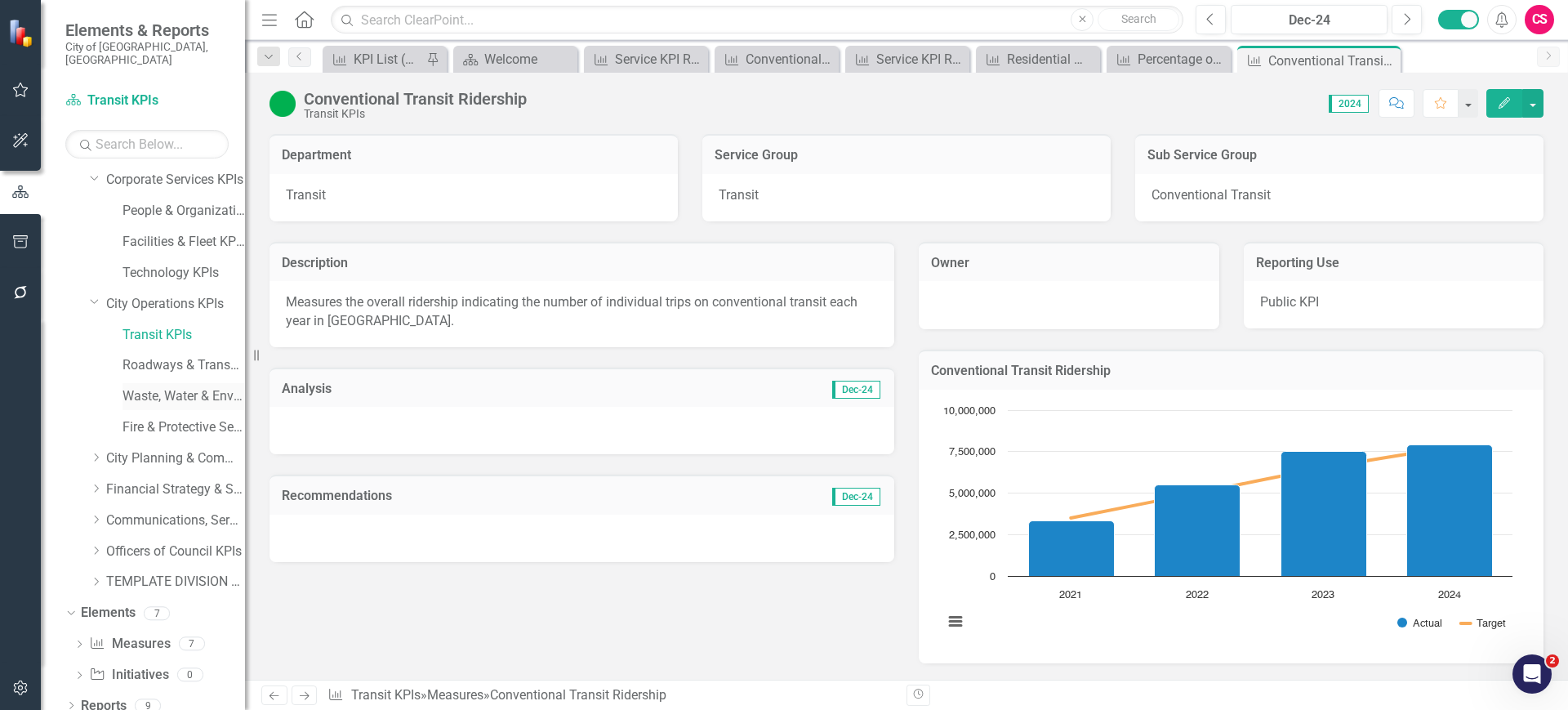
click at [143, 393] on div "Waste, Water & Environment KPIs" at bounding box center [184, 397] width 123 height 27
click at [22, 686] on icon "button" at bounding box center [21, 688] width 18 height 13
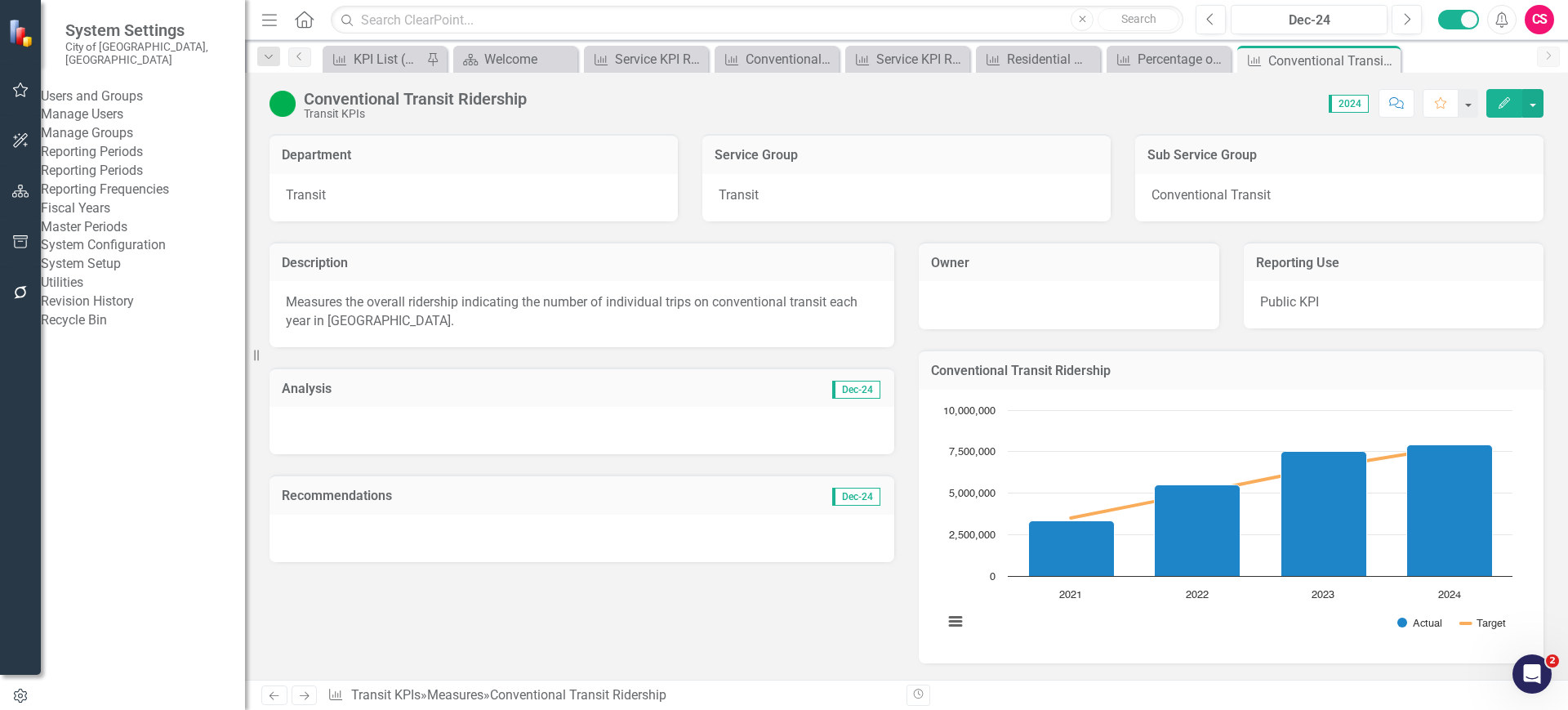
click at [142, 274] on link "System Setup" at bounding box center [142, 263] width 204 height 19
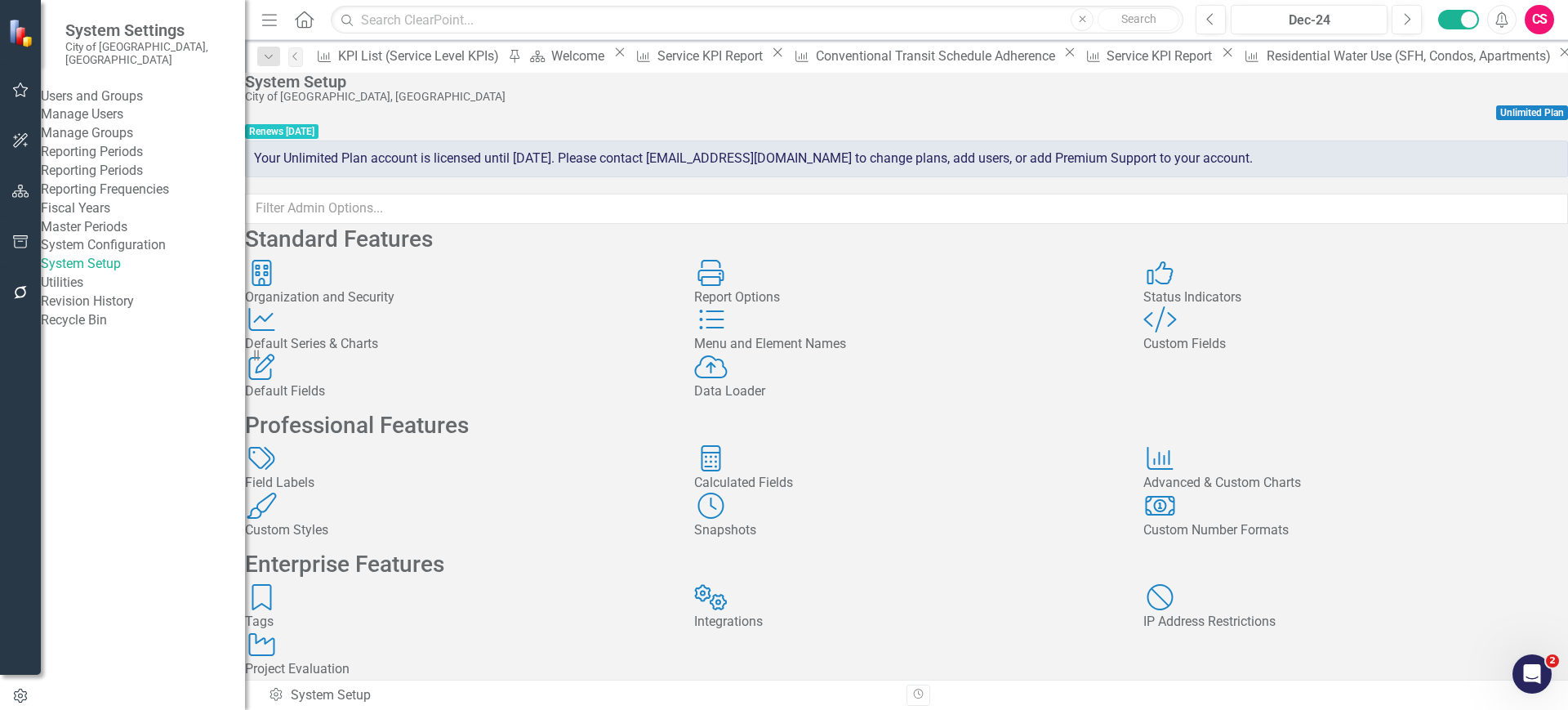
click at [844, 307] on div "Report Options" at bounding box center [907, 297] width 425 height 19
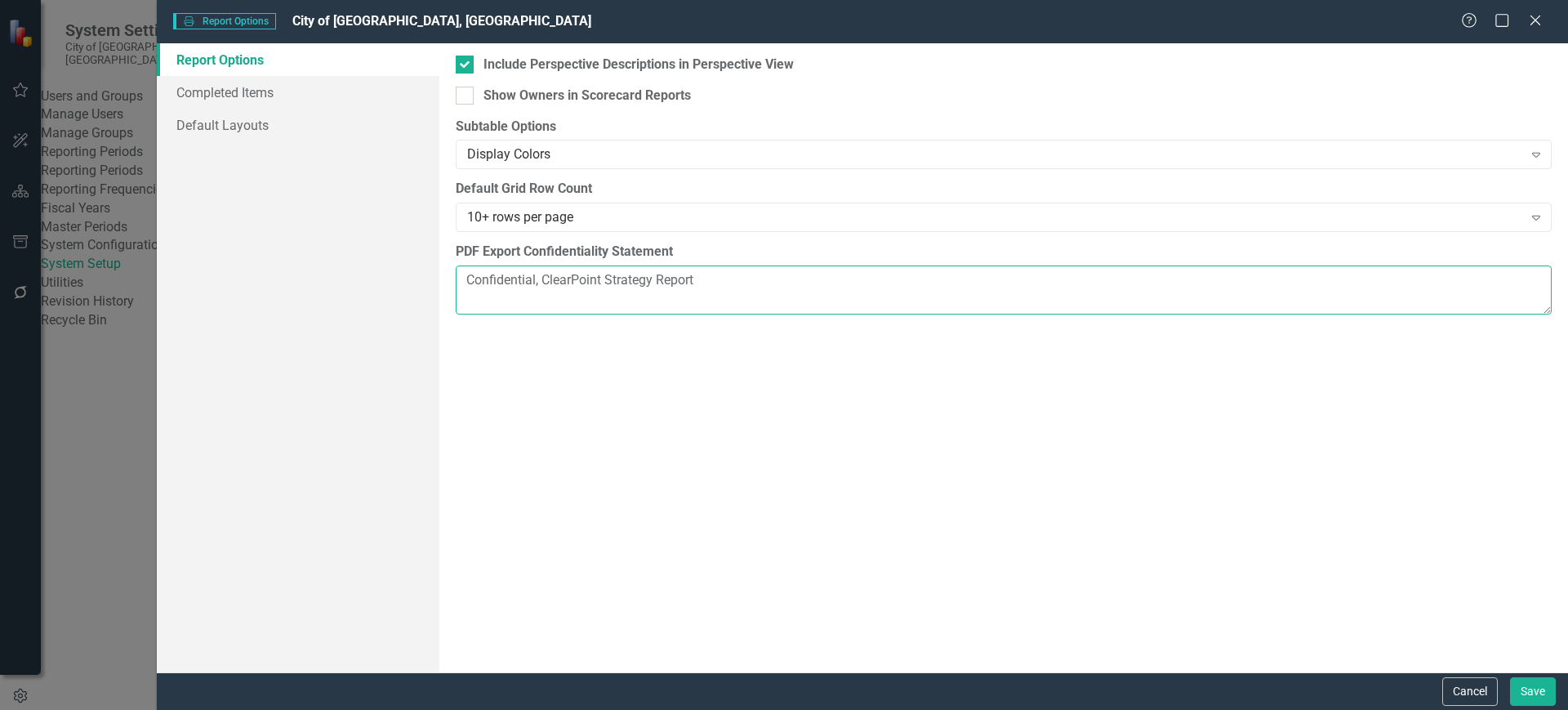
click at [542, 283] on textarea "Confidential, ClearPoint Strategy Report" at bounding box center [1003, 290] width 1096 height 49
click at [279, 96] on link "Completed Items" at bounding box center [298, 93] width 283 height 33
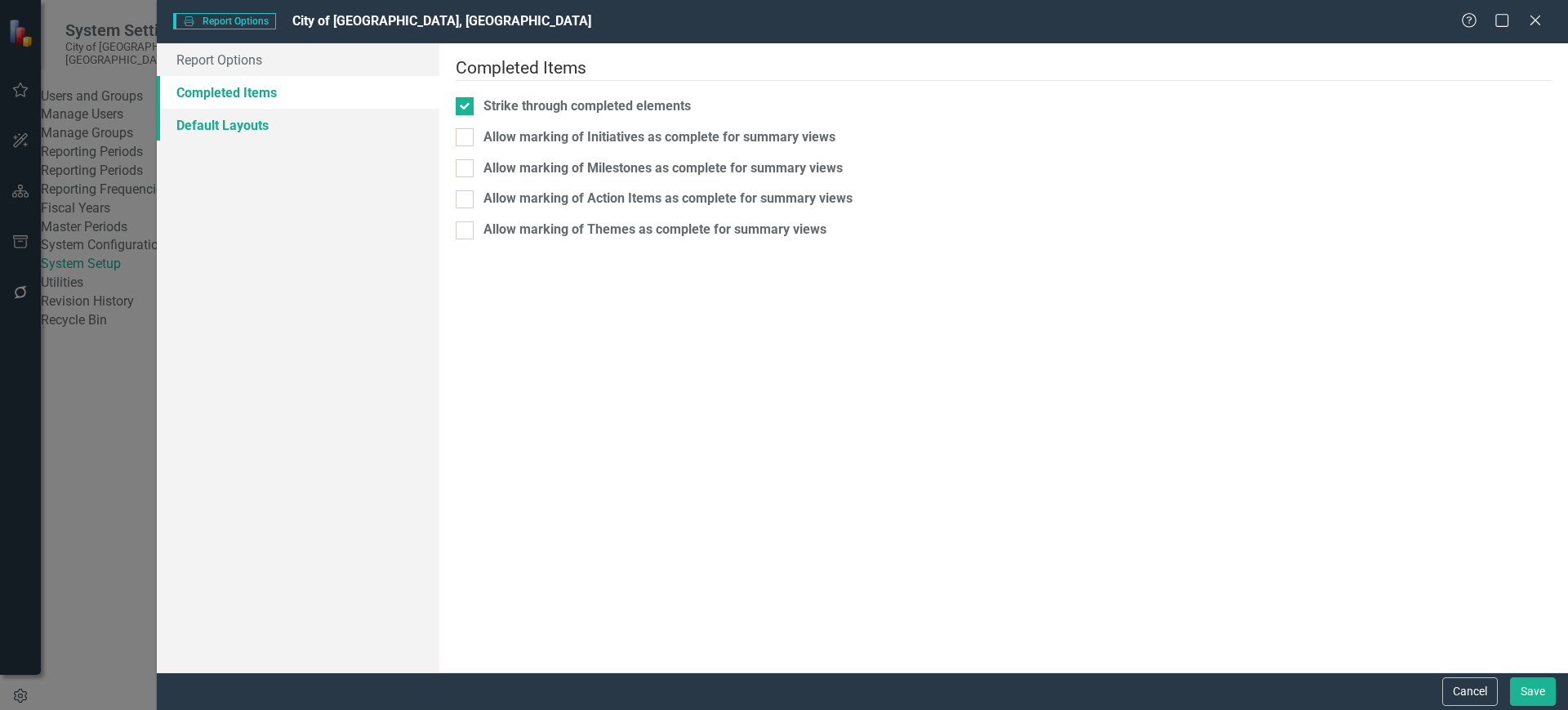
click at [320, 116] on link "Default Layouts" at bounding box center [298, 125] width 283 height 33
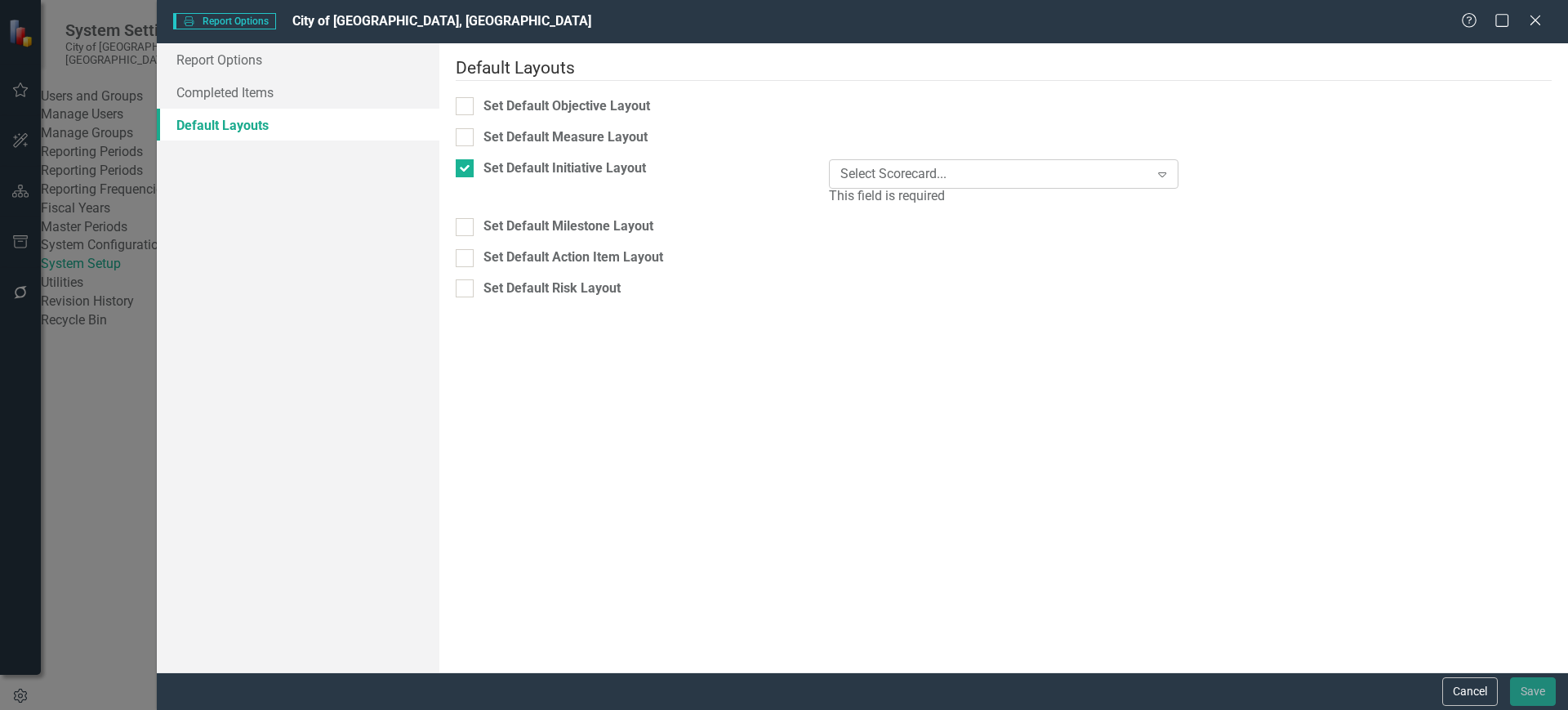
click at [947, 169] on div "Select Scorecard..." at bounding box center [995, 173] width 309 height 19
click at [474, 128] on div at bounding box center [464, 137] width 18 height 18
click at [466, 128] on input "Set Default Measure Layout" at bounding box center [460, 133] width 11 height 11
checkbox input "true"
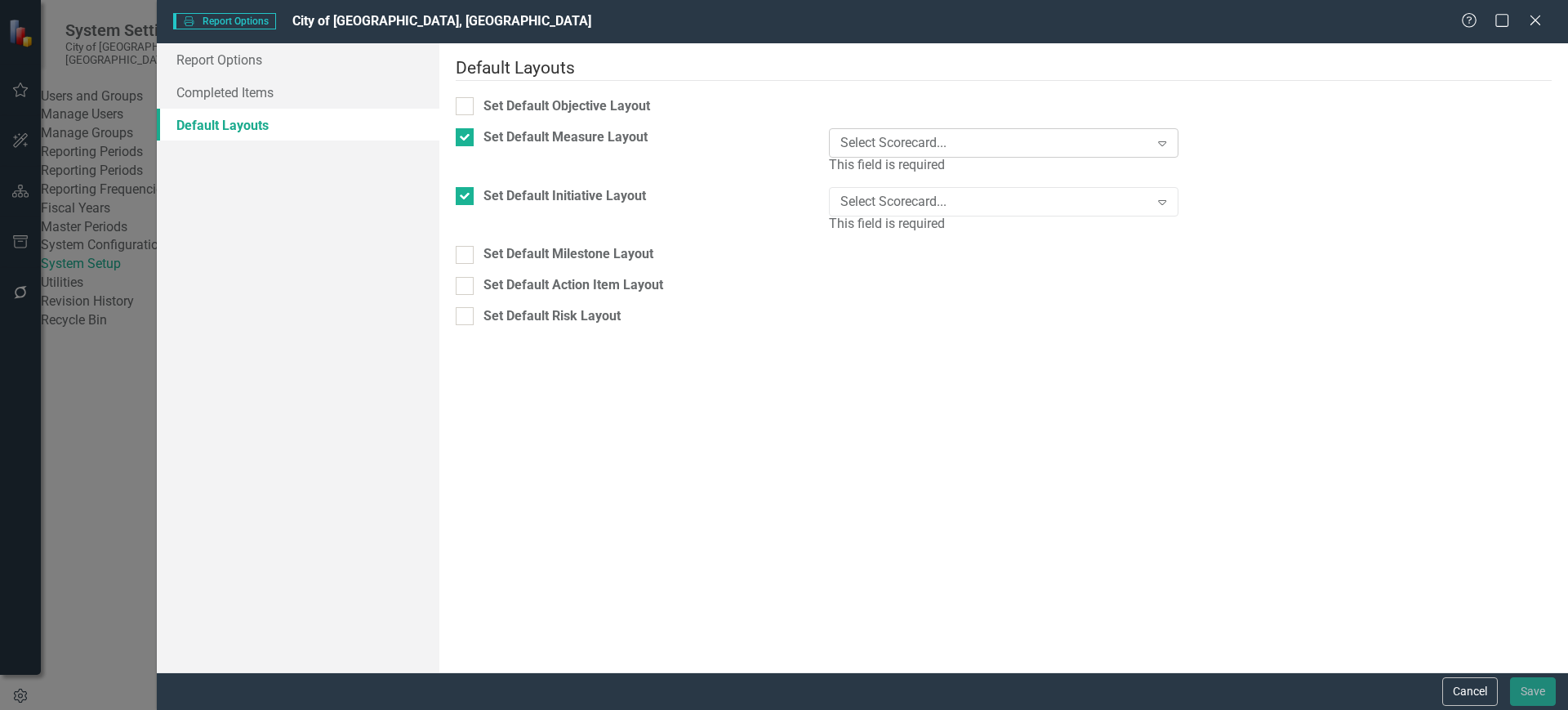
click at [985, 135] on div "Select Scorecard..." at bounding box center [995, 142] width 309 height 19
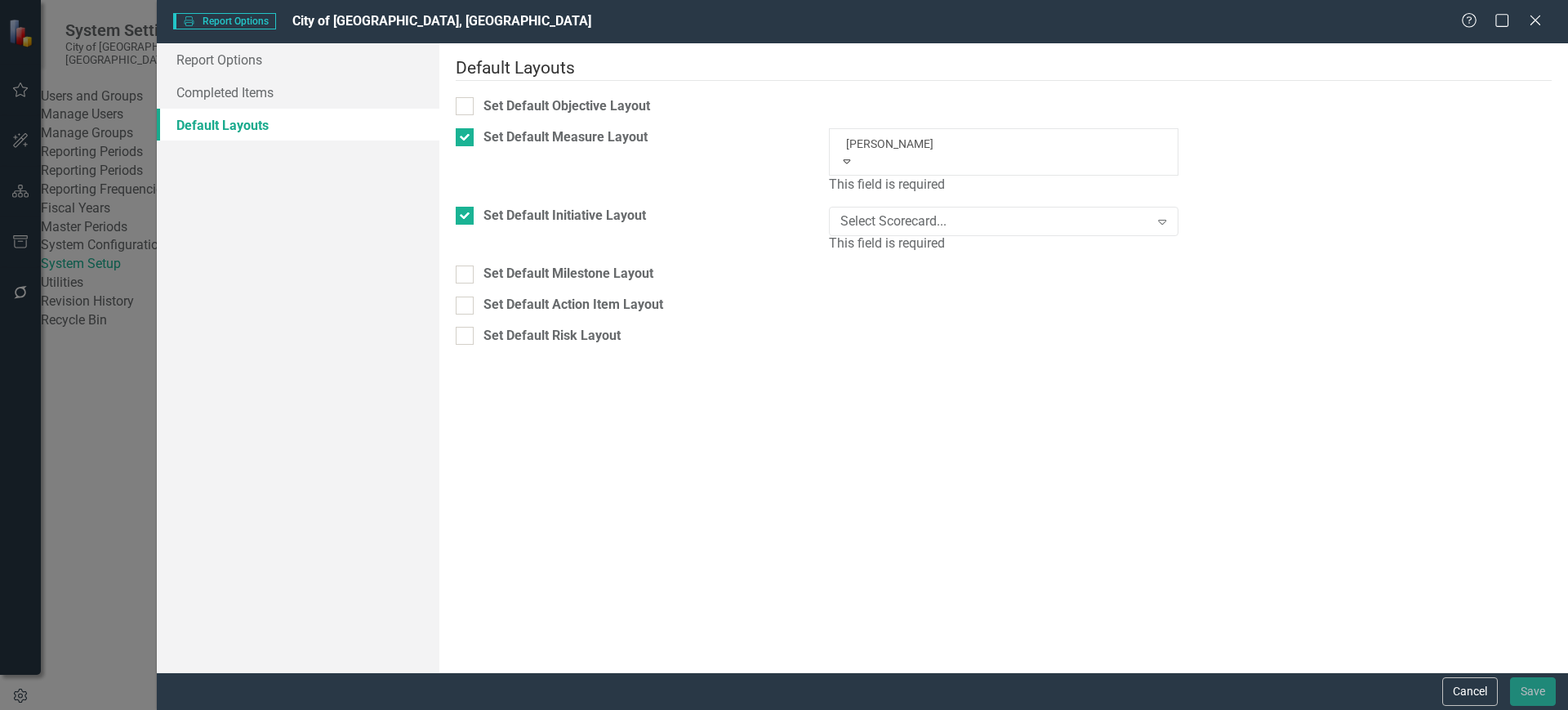
type input "trans"
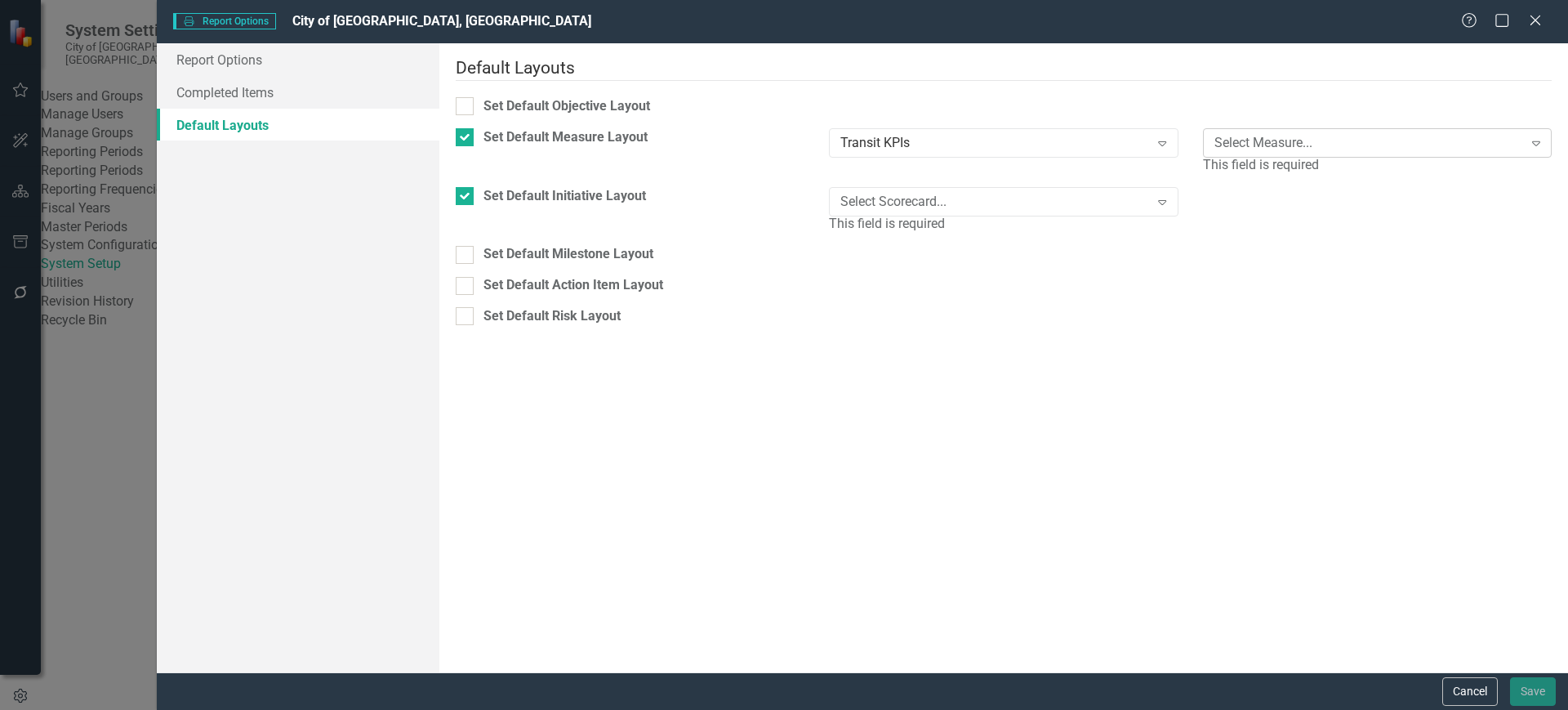
click at [1229, 138] on div "Select Measure..." at bounding box center [1368, 142] width 309 height 19
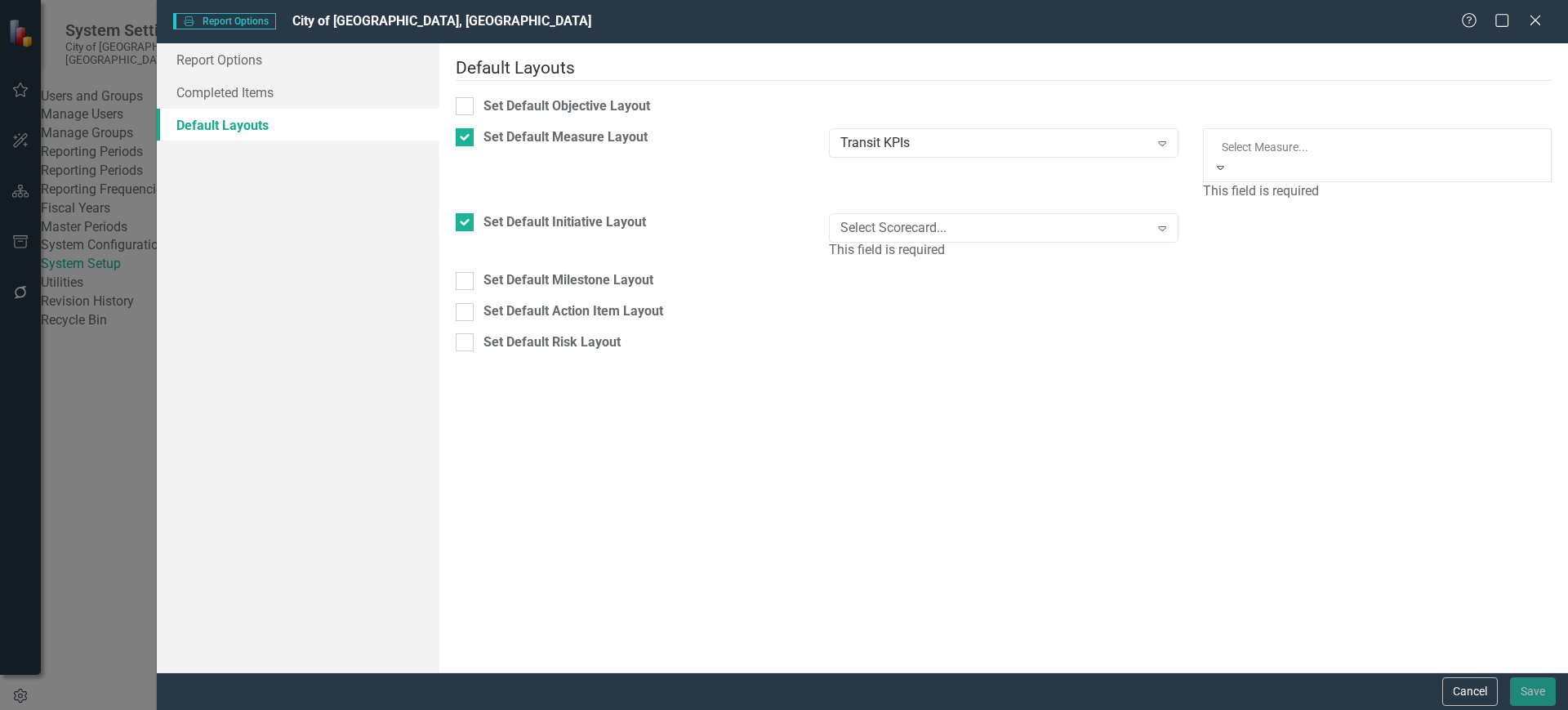
click at [1231, 709] on div "Conventional Transit Ridership" at bounding box center [784, 719] width 1568 height 19
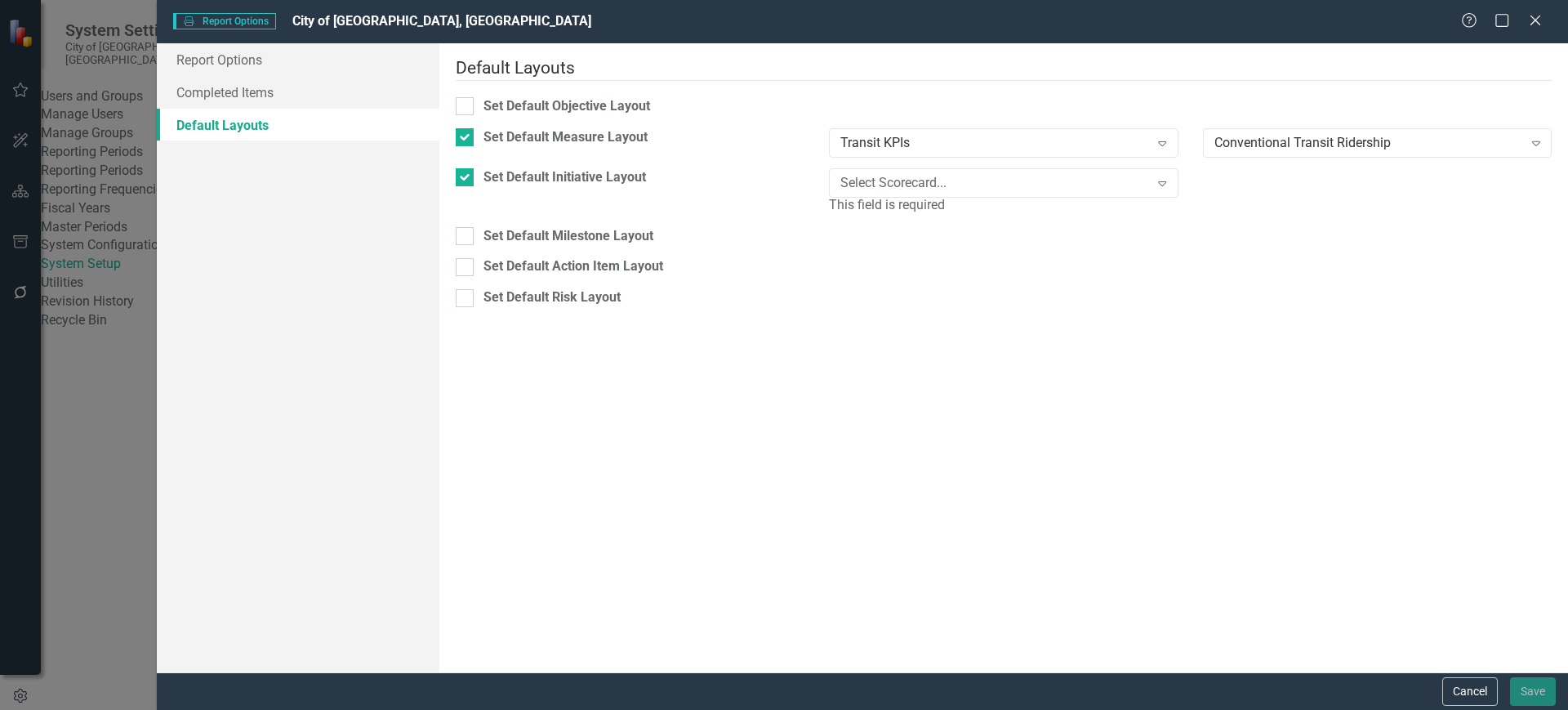
click at [1104, 423] on div "Default Layouts Select the scorecard and element that you would like to use as …" at bounding box center [1003, 357] width 1128 height 629
click at [991, 174] on div "Select Scorecard..." at bounding box center [995, 182] width 309 height 19
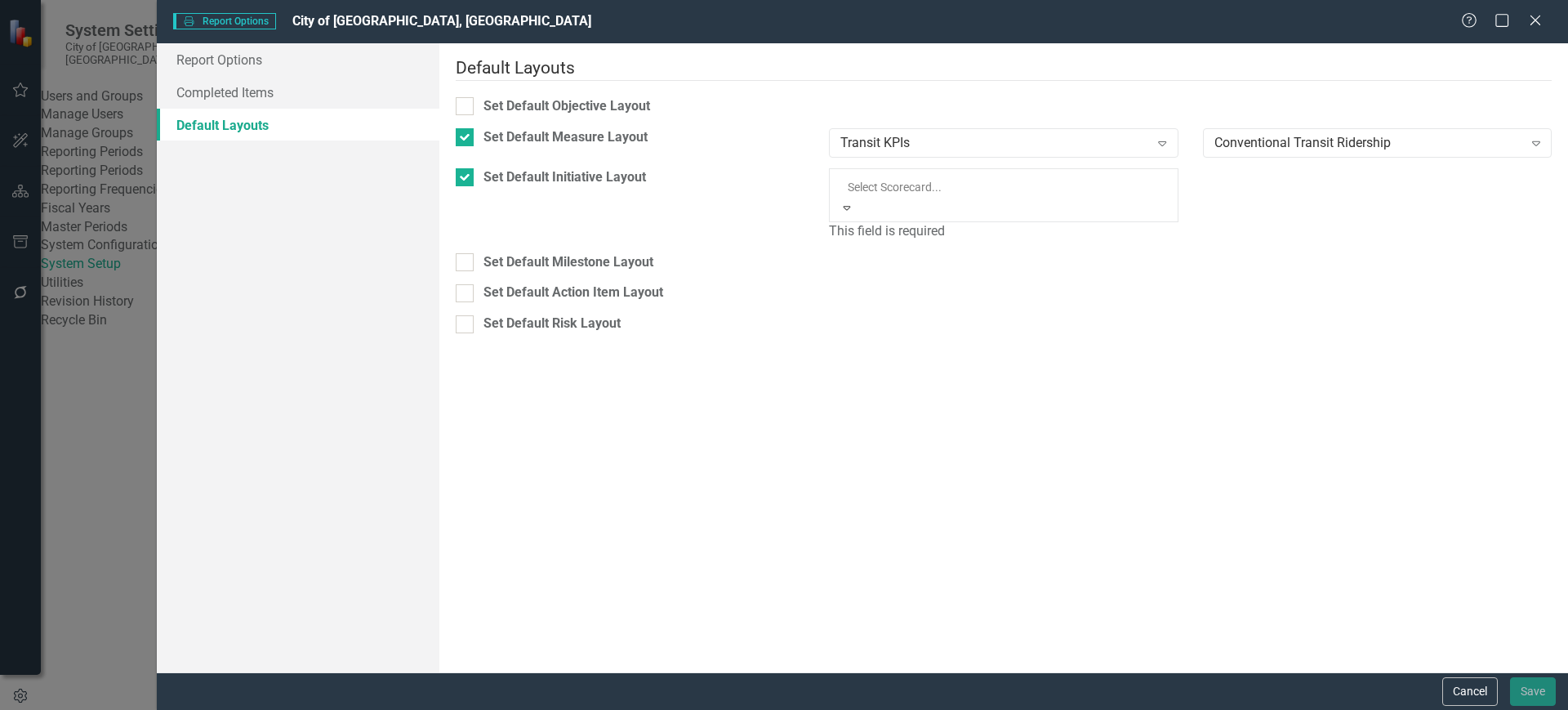
click at [977, 709] on div "Indicators & Measures" at bounding box center [784, 719] width 1568 height 19
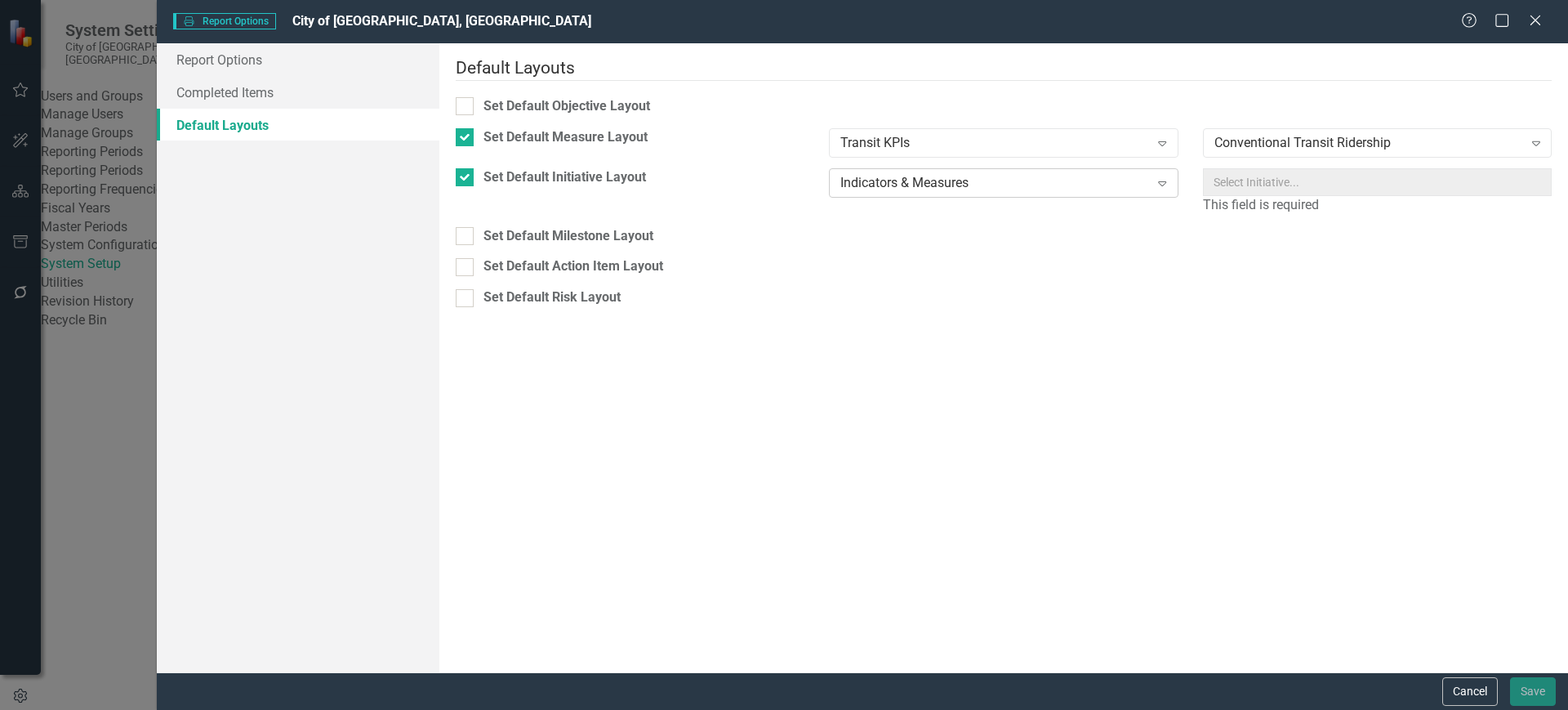
click at [1078, 174] on div "Indicators & Measures" at bounding box center [995, 182] width 309 height 19
click at [531, 169] on div "Set Default Initiative Layout" at bounding box center [565, 178] width 163 height 19
click at [466, 169] on input "Set Default Initiative Layout" at bounding box center [460, 174] width 11 height 11
checkbox input "false"
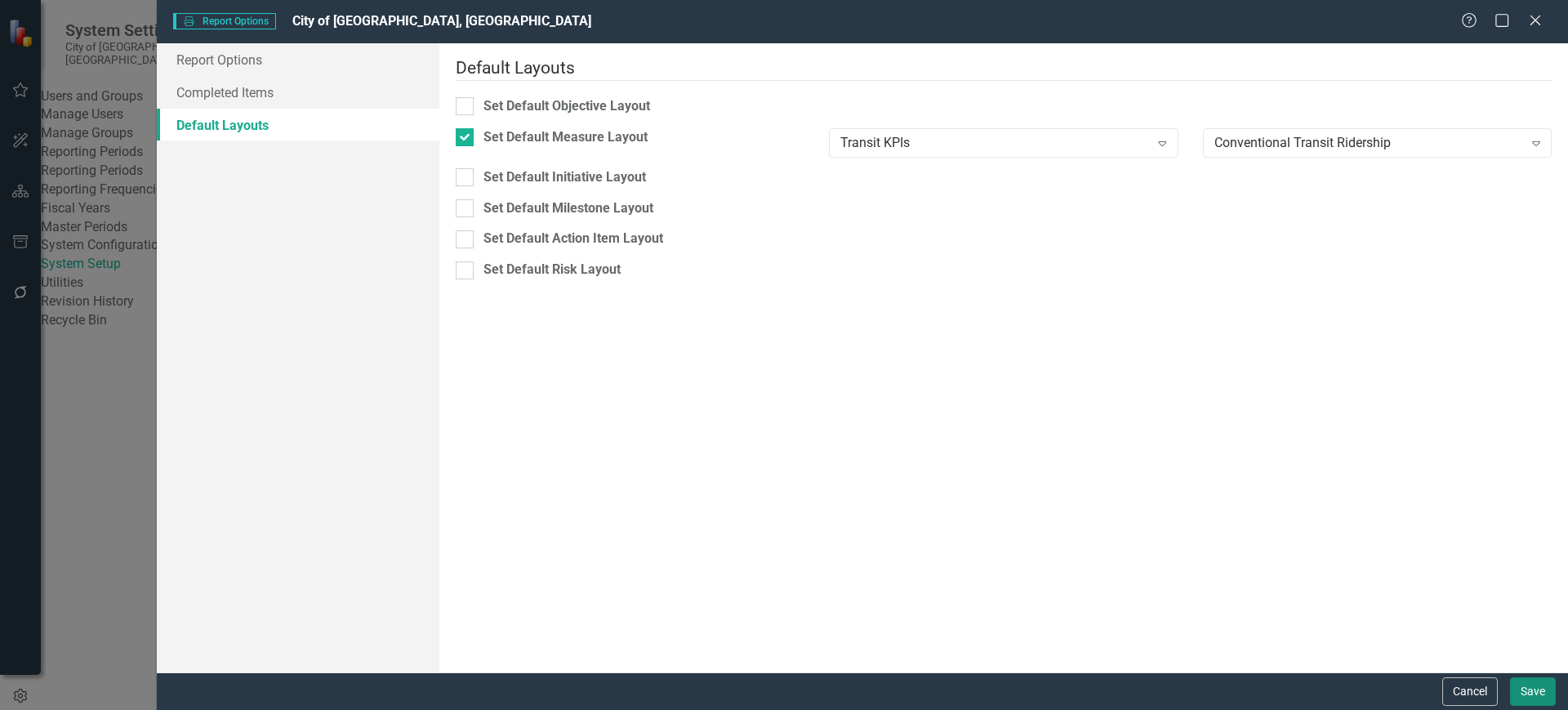
click at [1538, 695] on button "Save" at bounding box center [1533, 690] width 46 height 28
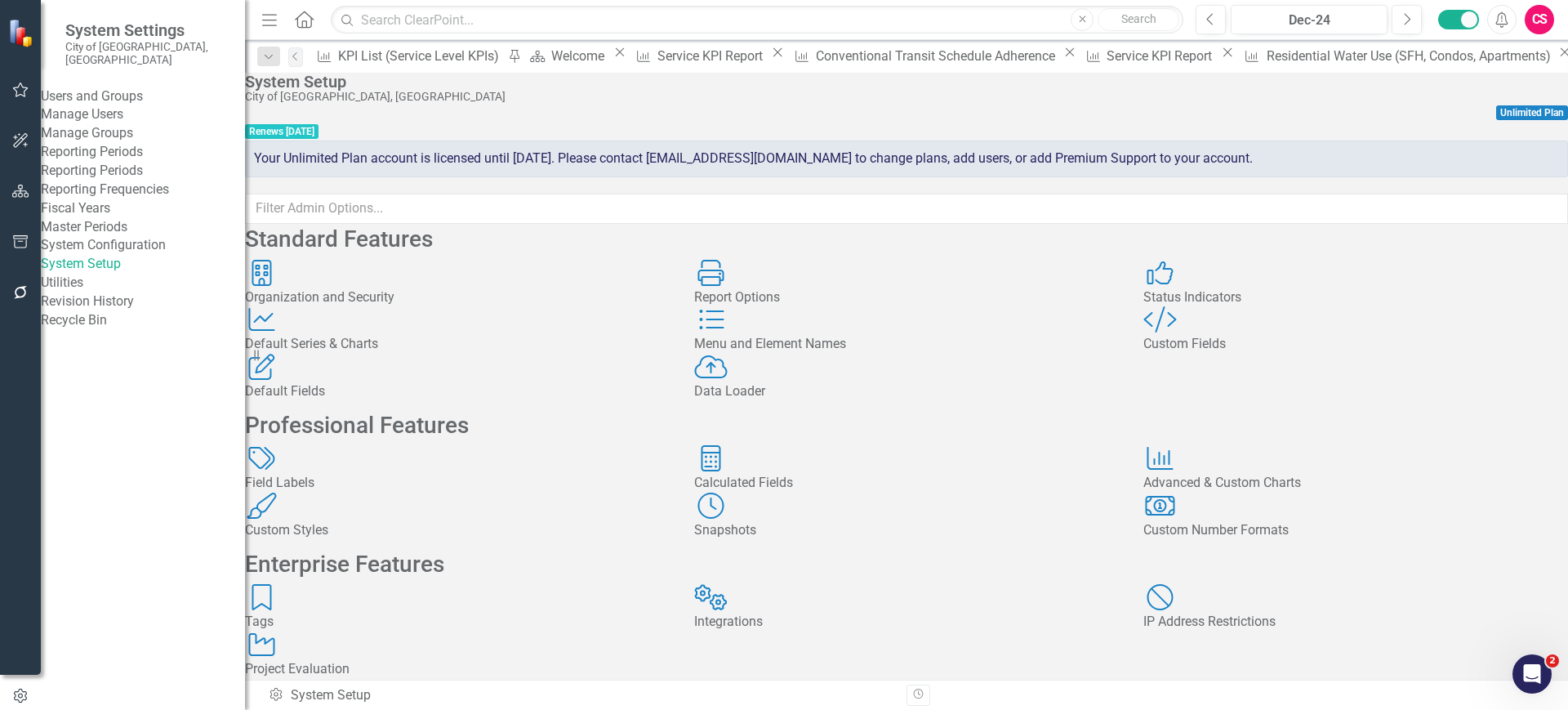
click at [470, 354] on div "Default Series & Charts" at bounding box center [457, 343] width 425 height 19
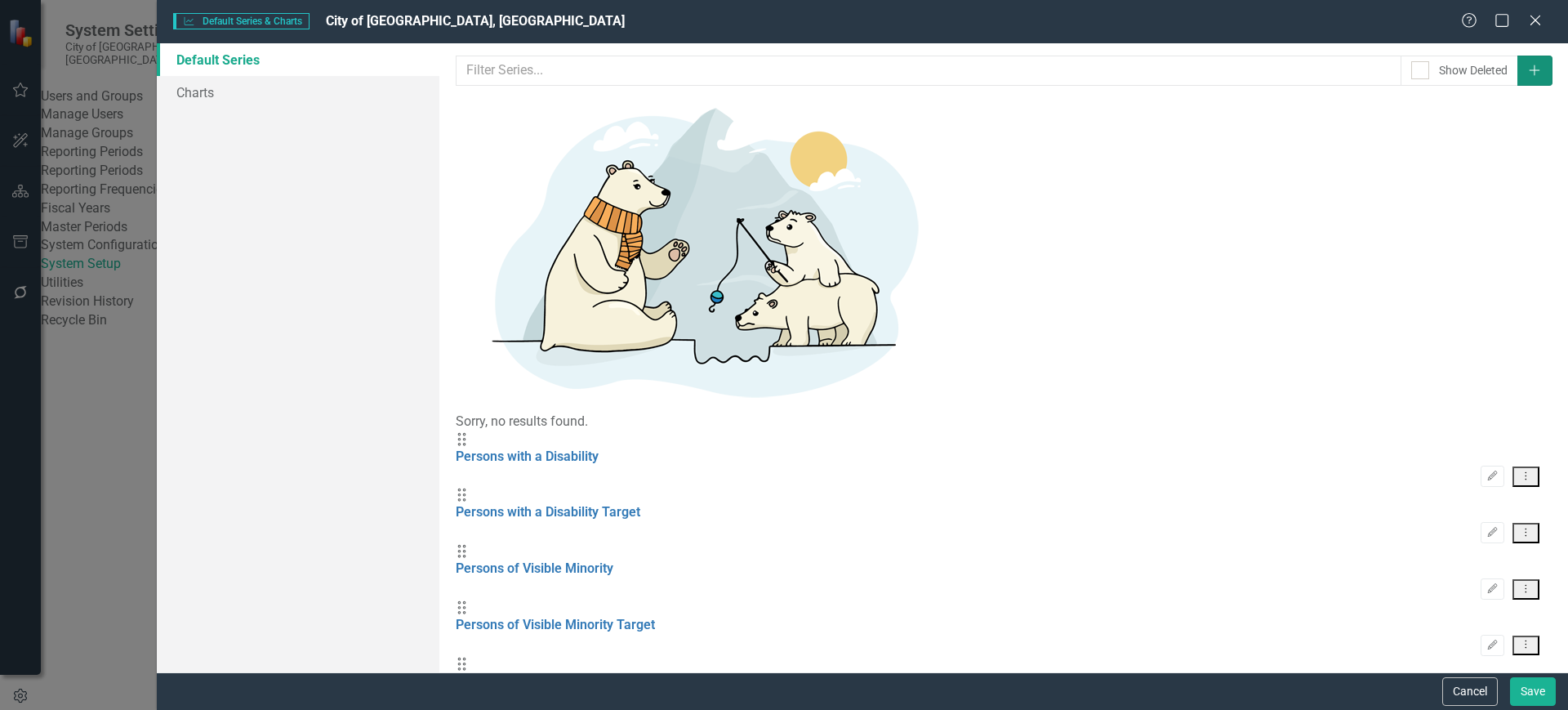
click at [1532, 65] on icon "Add" at bounding box center [1534, 70] width 15 height 12
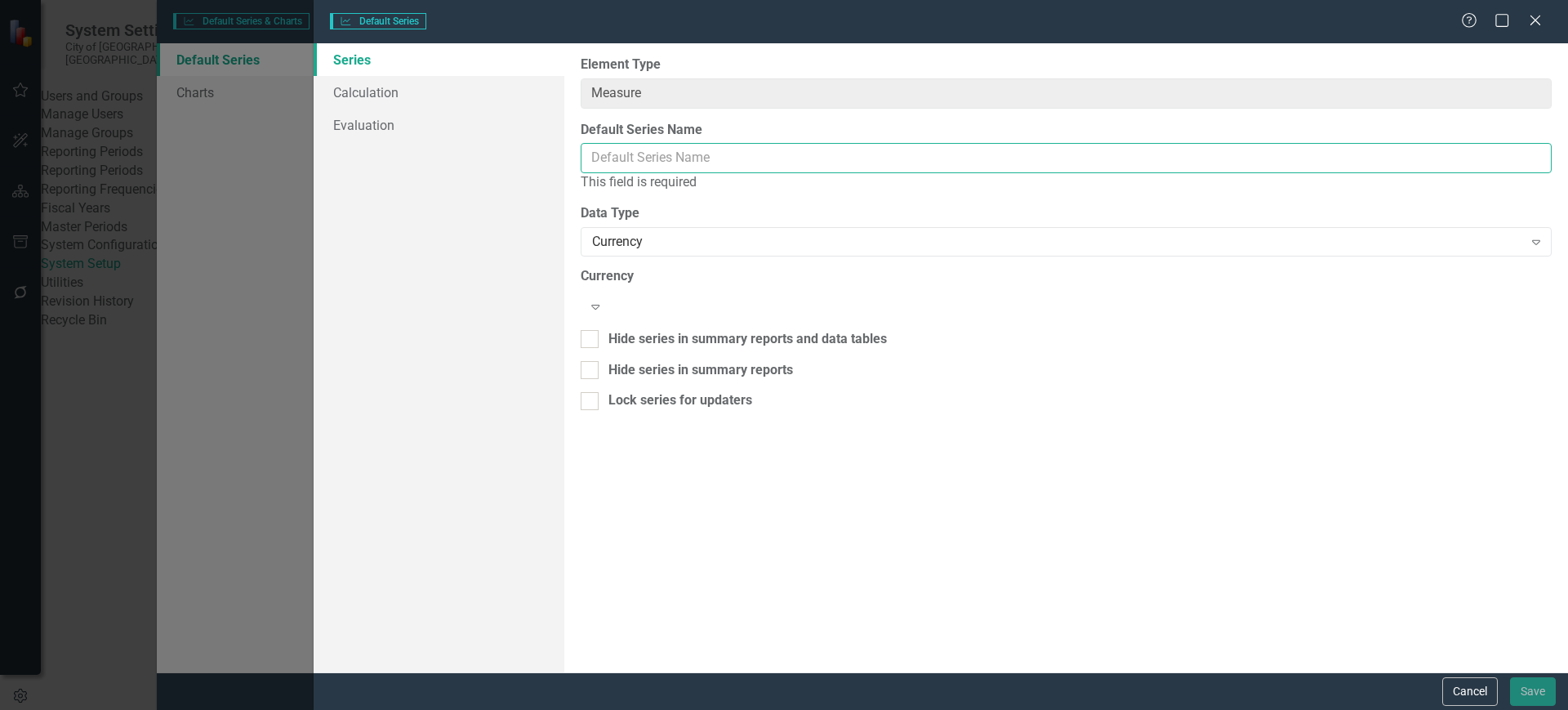
click at [606, 171] on input "Default Series Name" at bounding box center [1066, 158] width 971 height 30
click at [619, 153] on input "Default Series Name" at bounding box center [1066, 158] width 971 height 30
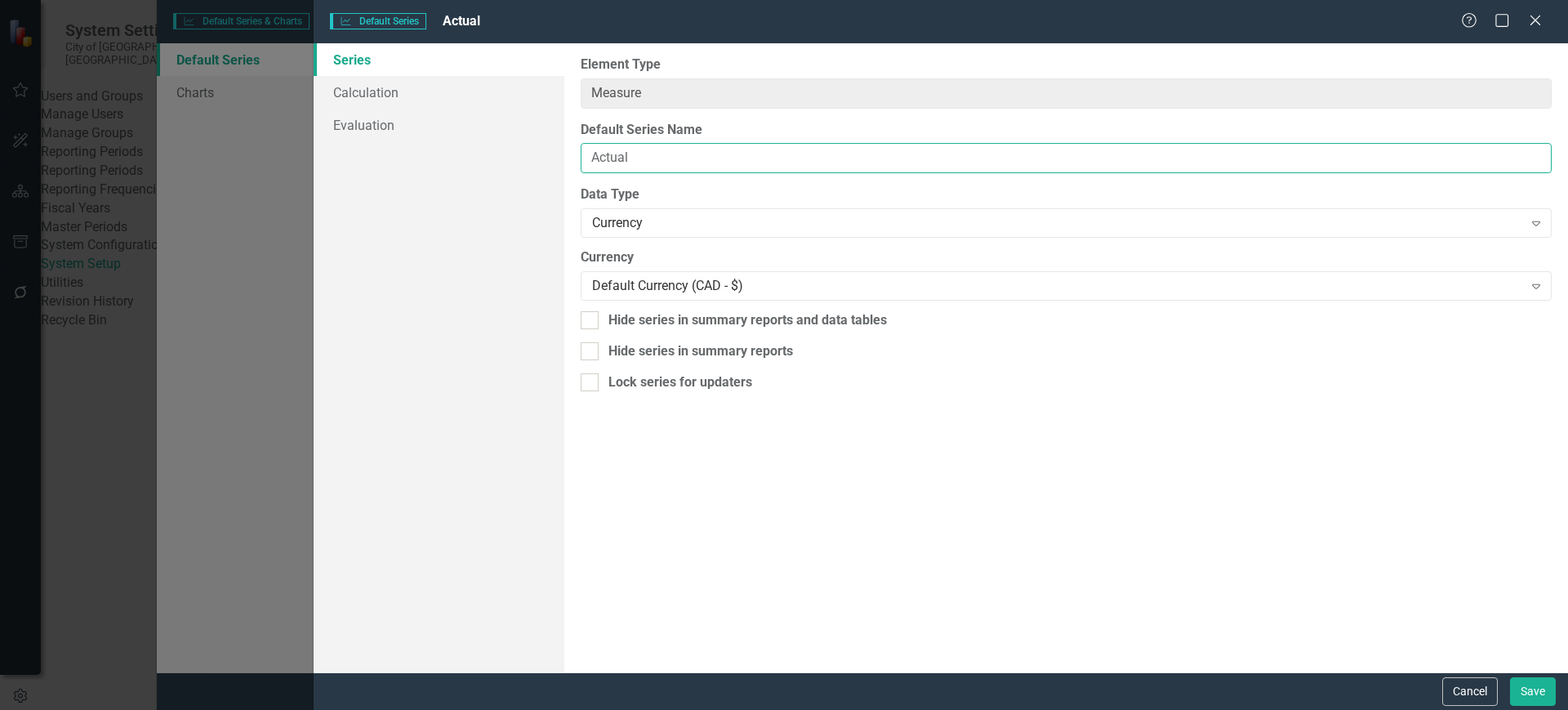
type input "Actual"
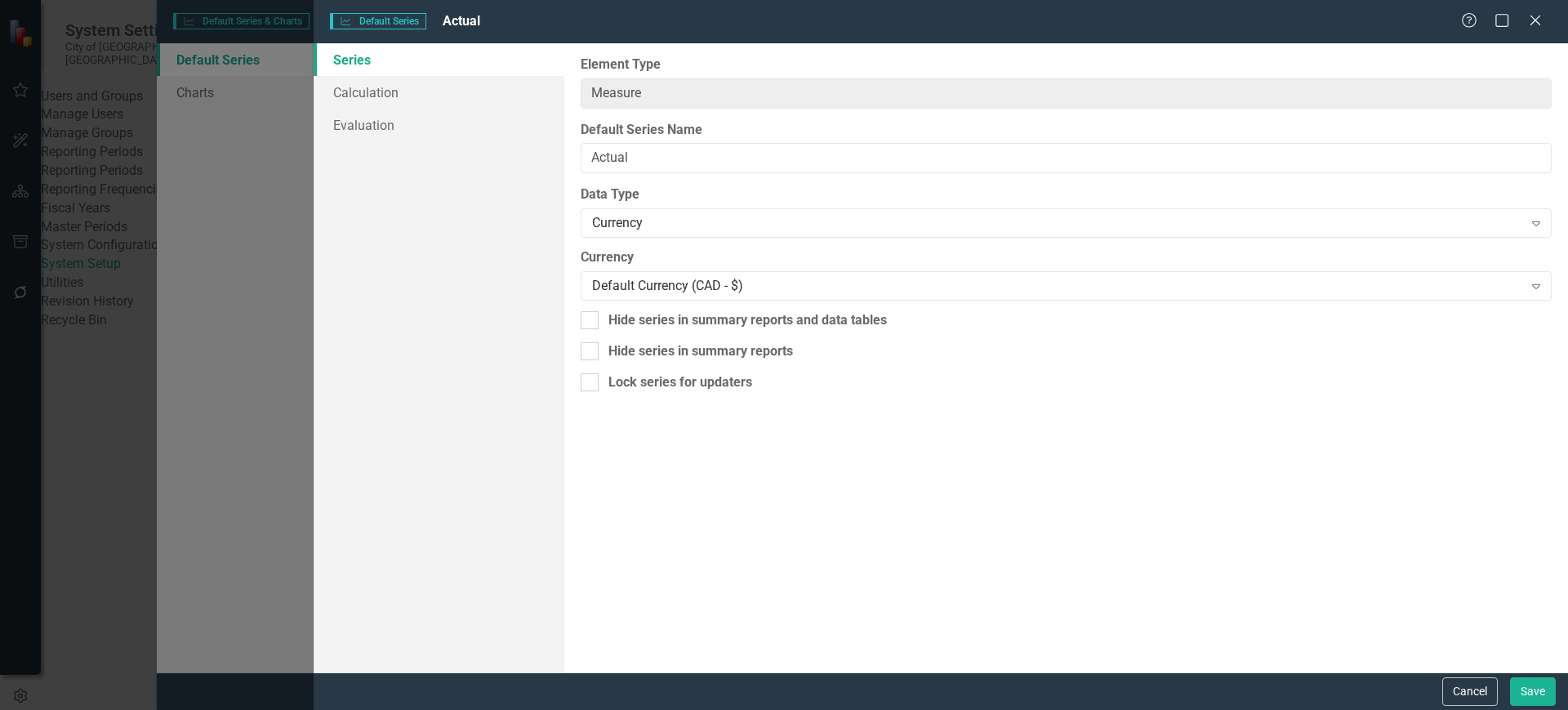
click at [658, 239] on div "From this page, you can edit the name, type, and visibility options of your def…" at bounding box center [1066, 357] width 1003 height 629
click at [691, 231] on div "Currency" at bounding box center [1057, 222] width 930 height 19
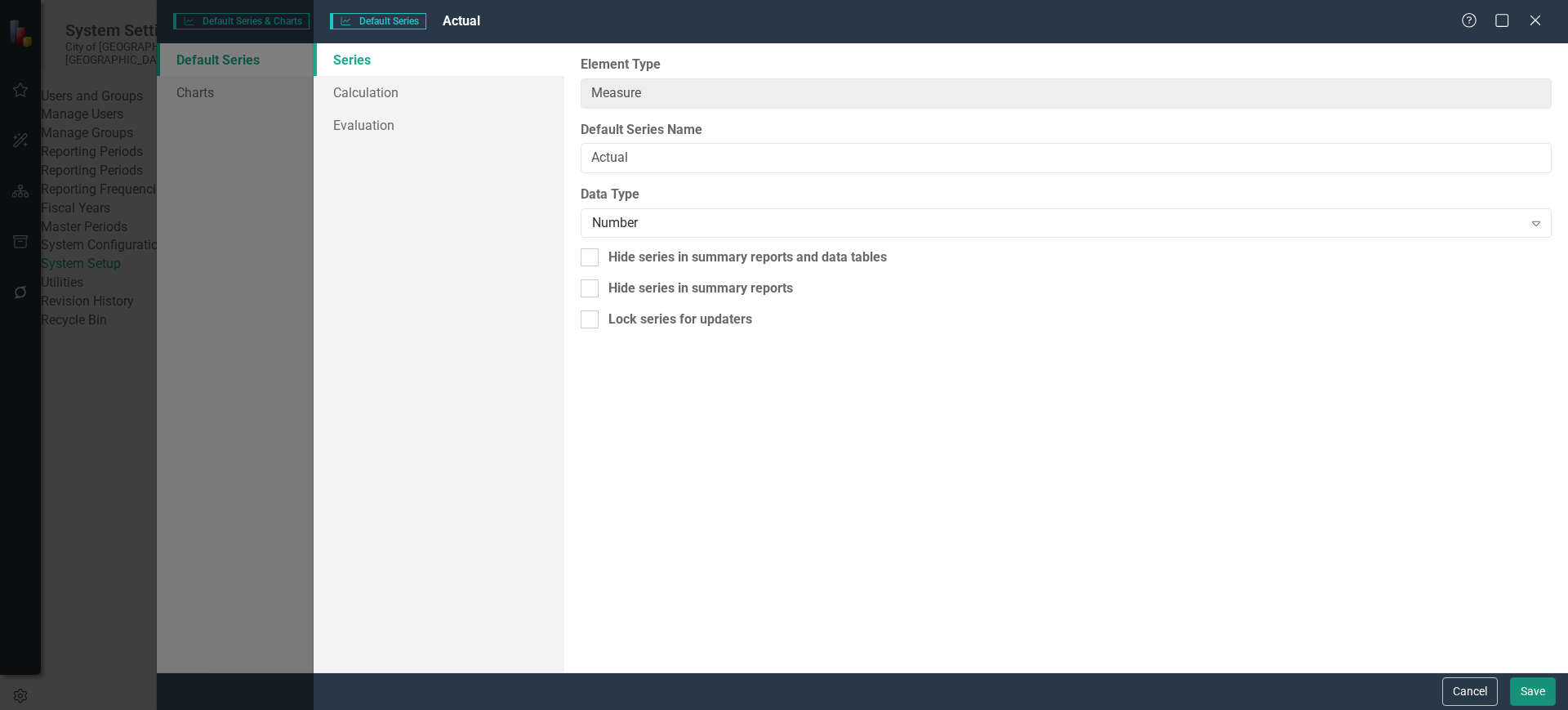
click at [1522, 686] on button "Save" at bounding box center [1533, 690] width 46 height 28
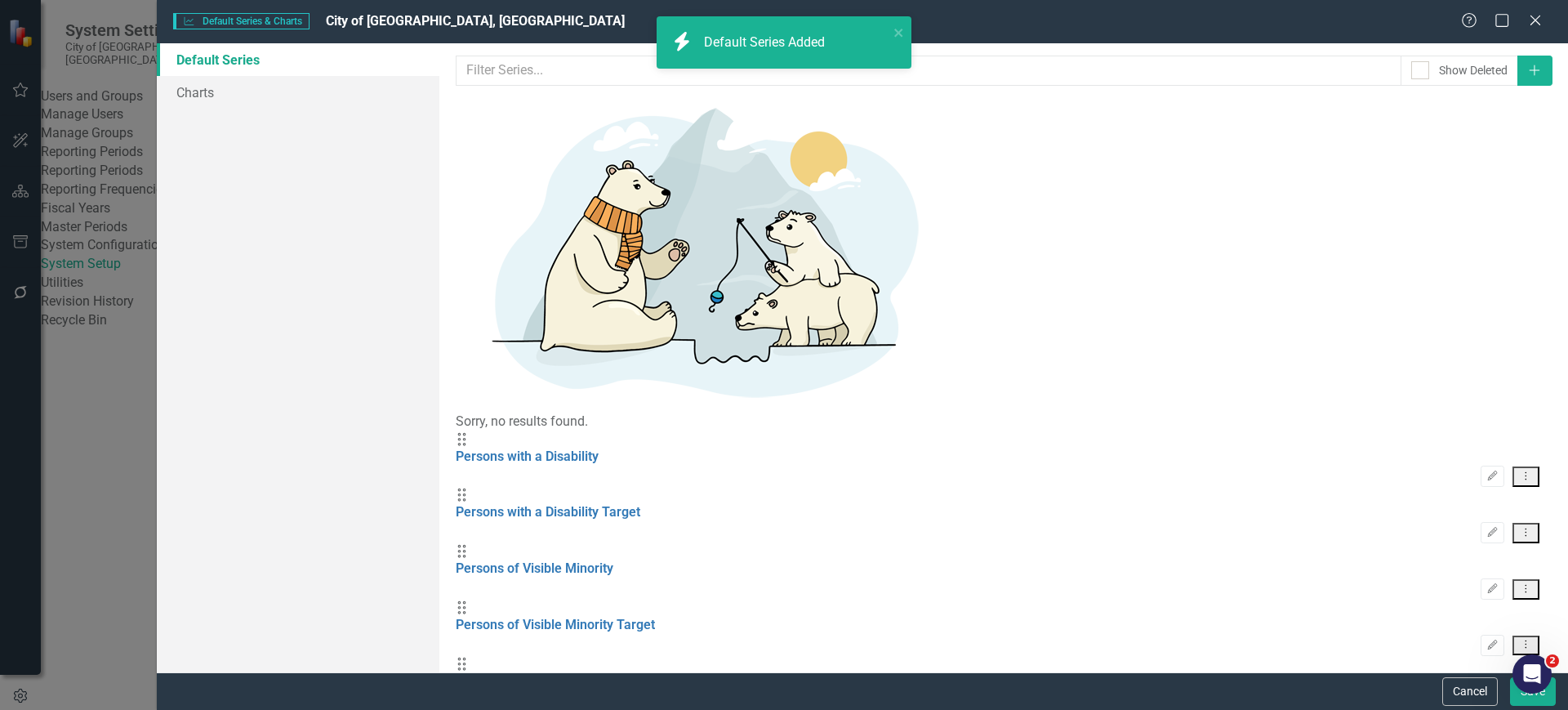
click at [1524, 431] on div "Drag Persons with a Disability Edit Dropdown Menu" at bounding box center [1003, 459] width 1096 height 57
click at [1524, 466] on button "Dropdown Menu" at bounding box center [1526, 476] width 27 height 20
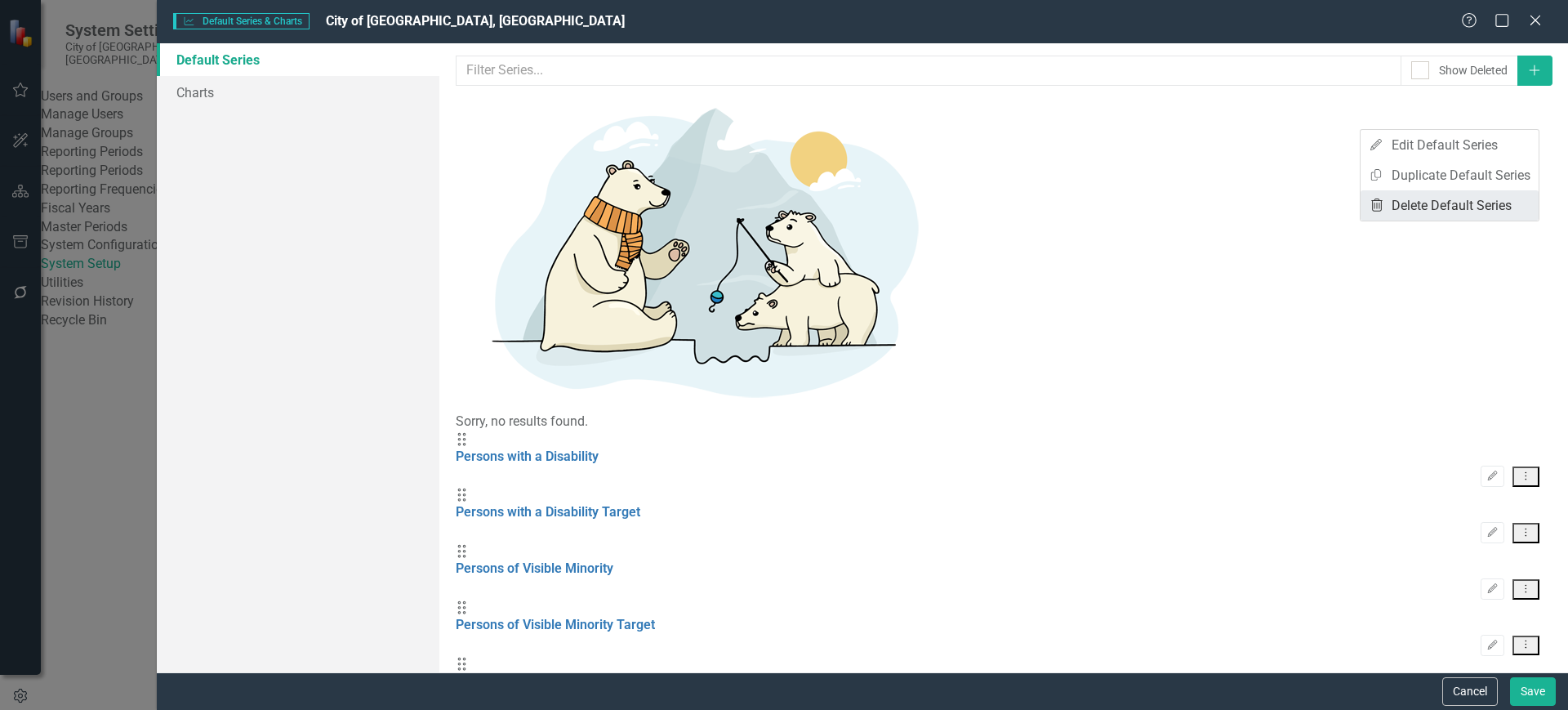
click at [1437, 197] on link "Trash Delete Default Series" at bounding box center [1449, 205] width 178 height 30
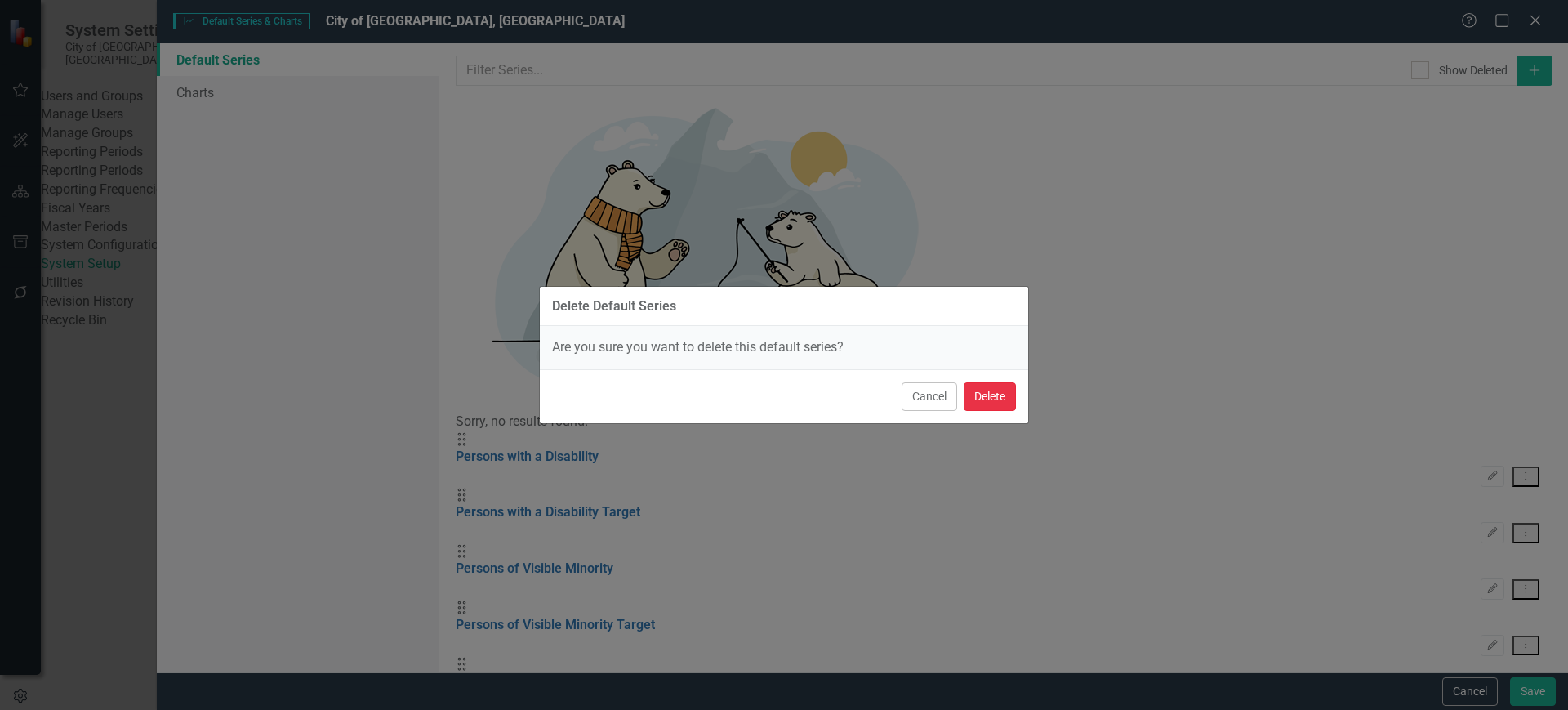
click at [999, 384] on button "Delete" at bounding box center [990, 396] width 53 height 28
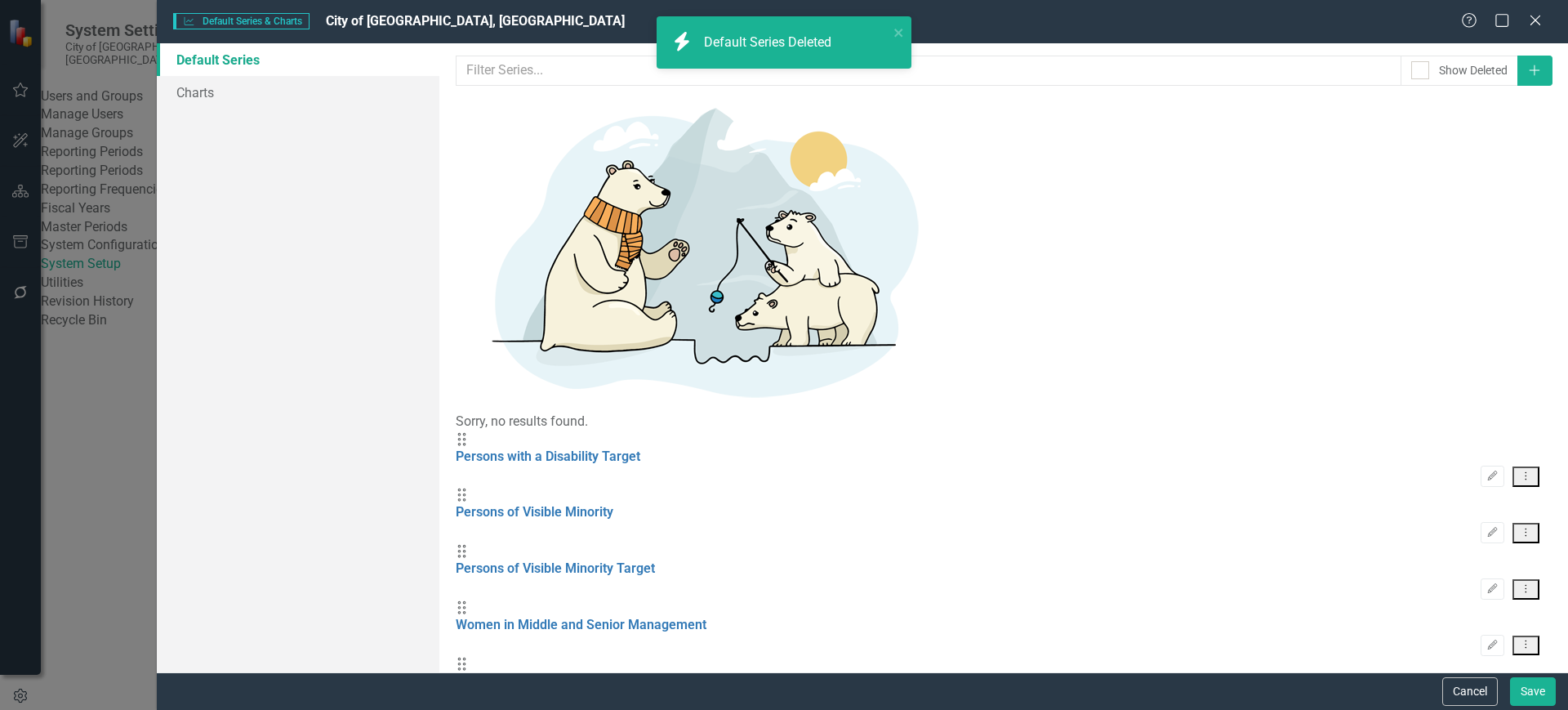
click at [1527, 470] on icon "Dropdown Menu" at bounding box center [1526, 475] width 14 height 11
click at [1451, 199] on link "Trash Delete Default Series" at bounding box center [1449, 205] width 178 height 30
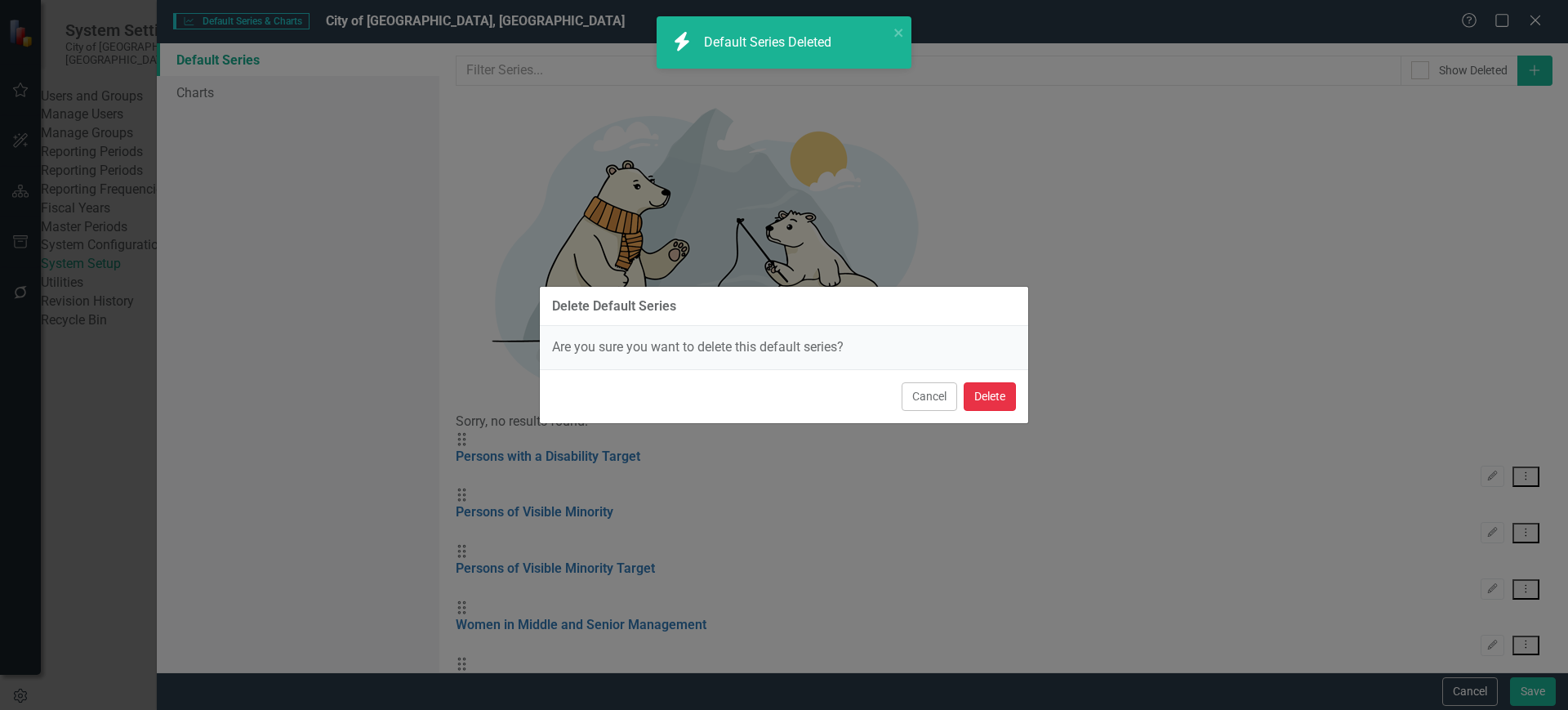
click at [976, 397] on button "Delete" at bounding box center [990, 396] width 53 height 28
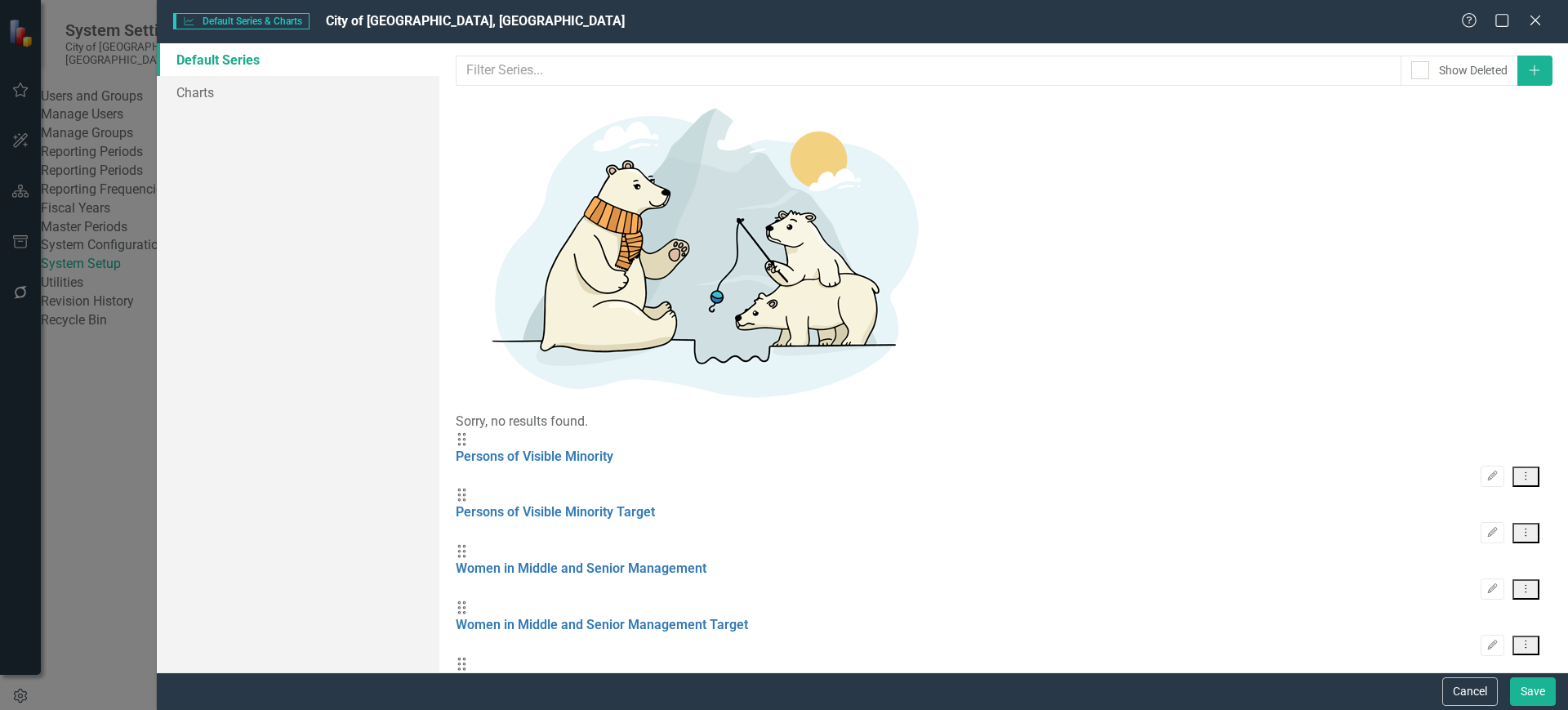
click at [1530, 470] on icon "Dropdown Menu" at bounding box center [1526, 475] width 14 height 11
click at [1395, 200] on link "Trash Delete Default Series" at bounding box center [1449, 205] width 178 height 30
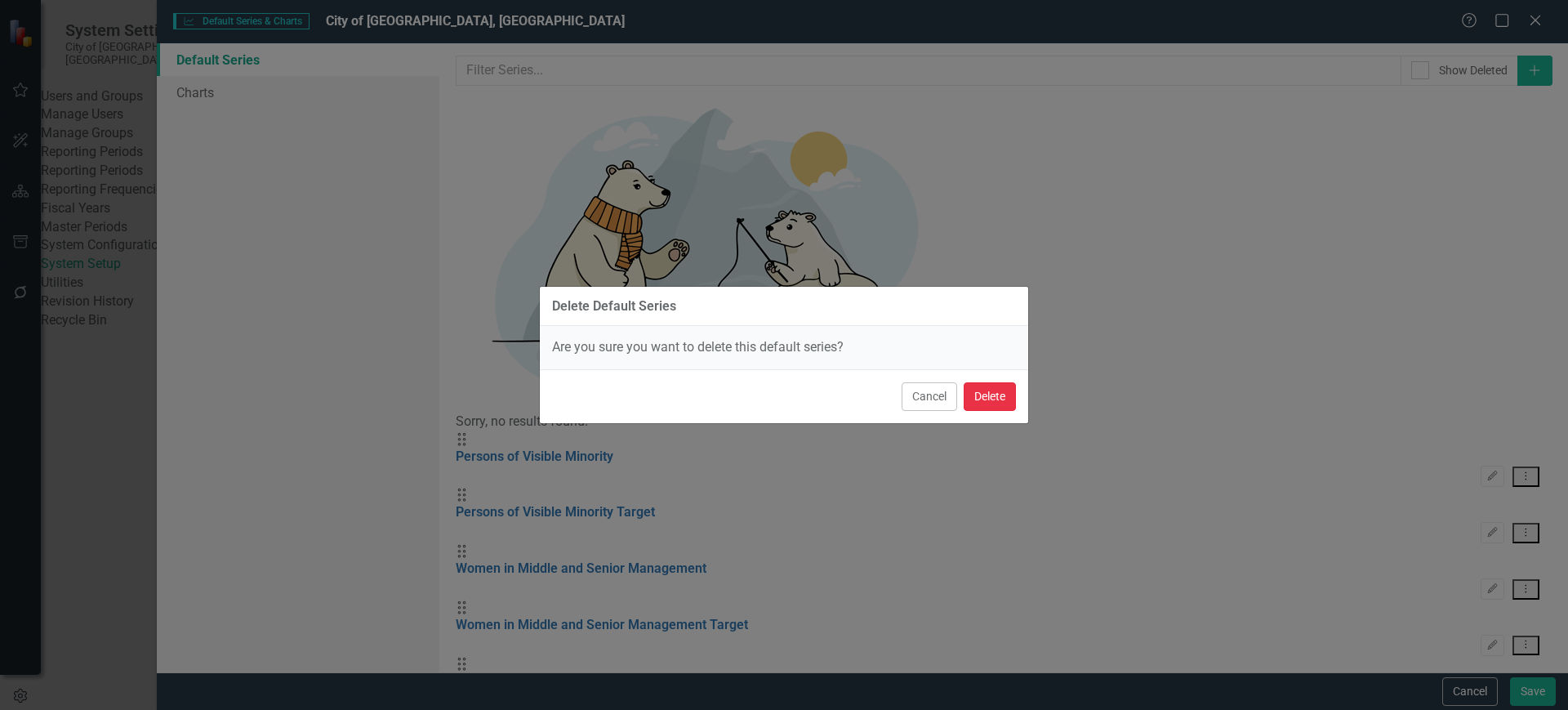
click at [1000, 395] on button "Delete" at bounding box center [990, 396] width 53 height 28
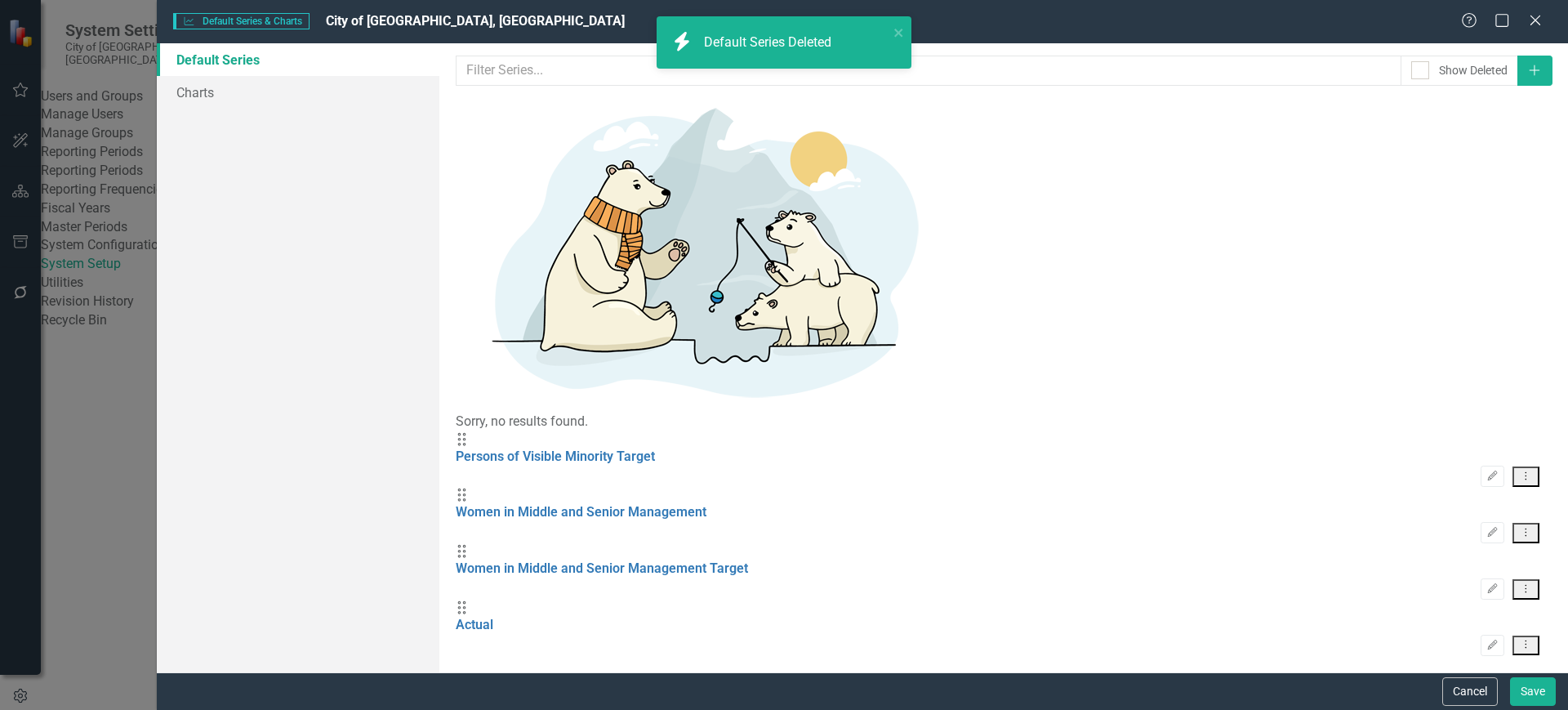
click at [1526, 470] on icon "Dropdown Menu" at bounding box center [1526, 475] width 14 height 11
click at [1435, 208] on link "Trash Delete Default Series" at bounding box center [1449, 205] width 178 height 30
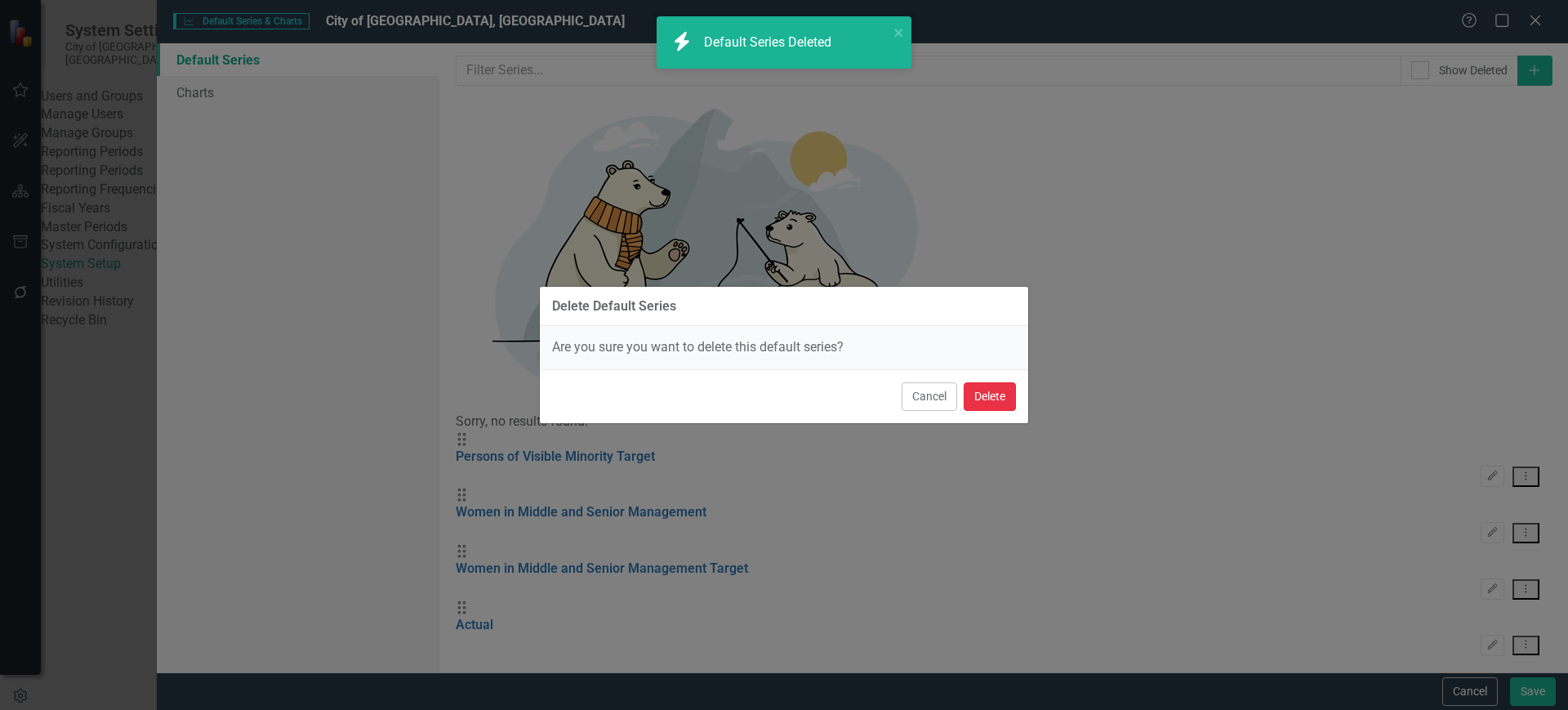
click at [998, 382] on button "Delete" at bounding box center [990, 396] width 53 height 28
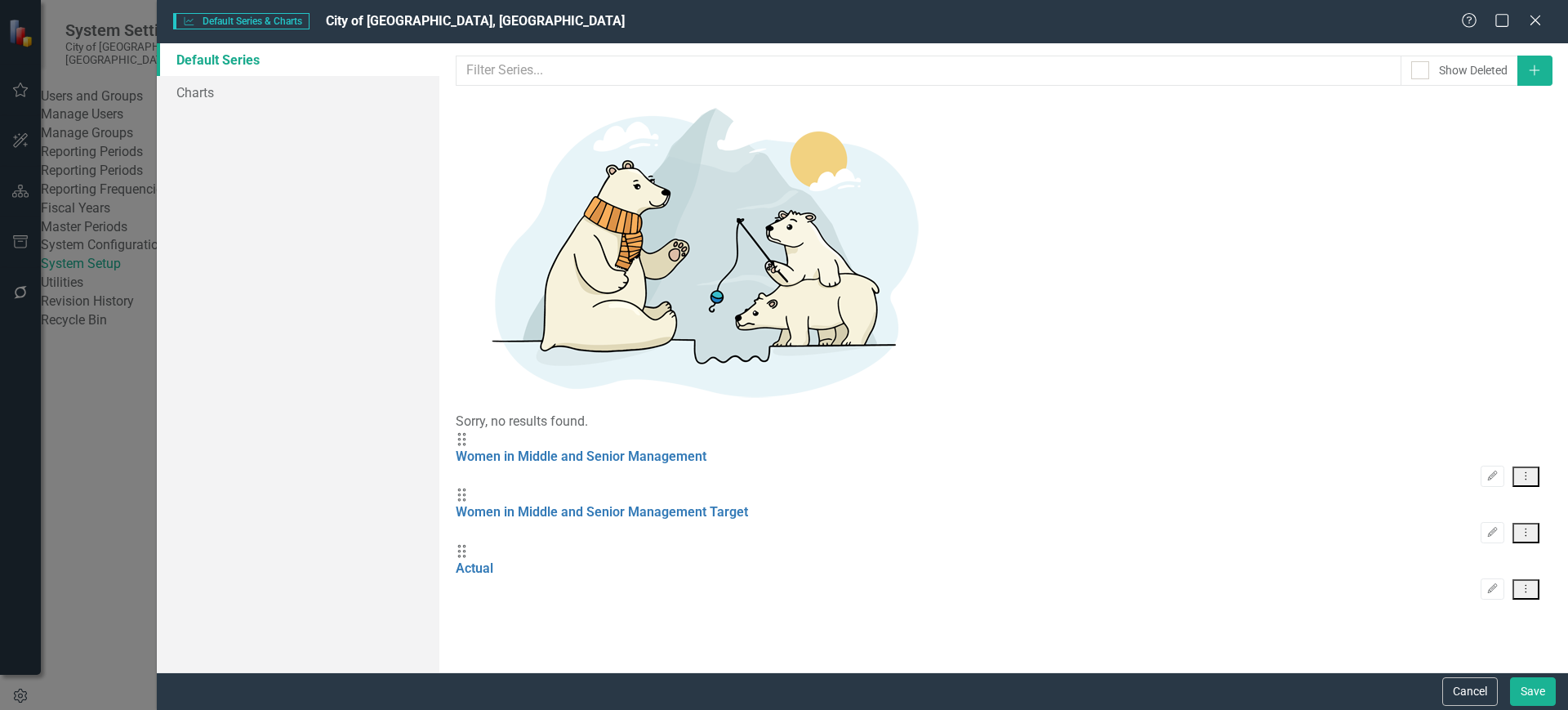
click at [1531, 470] on icon "Dropdown Menu" at bounding box center [1526, 475] width 14 height 11
click at [1432, 208] on link "Trash Delete Default Series" at bounding box center [1449, 205] width 178 height 30
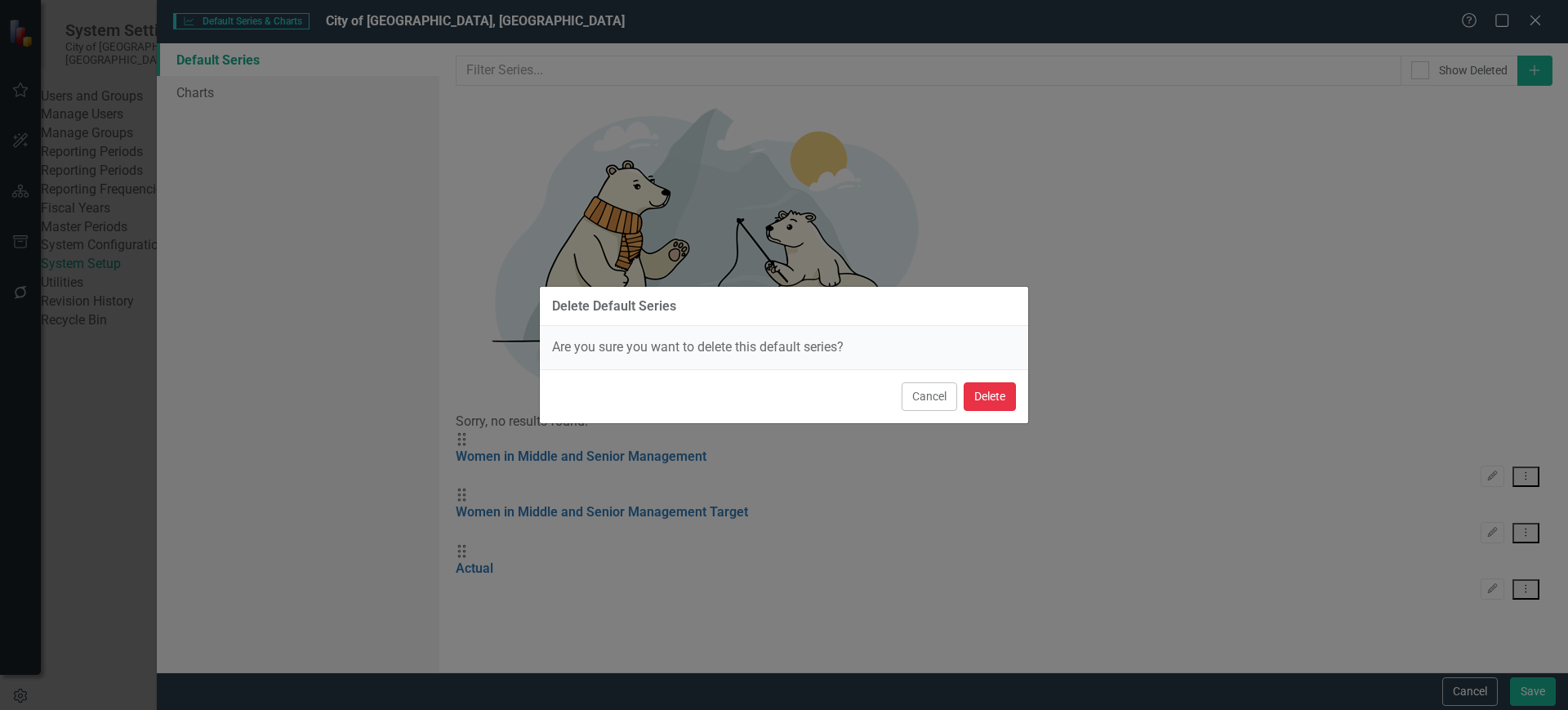
click at [978, 393] on button "Delete" at bounding box center [990, 396] width 53 height 28
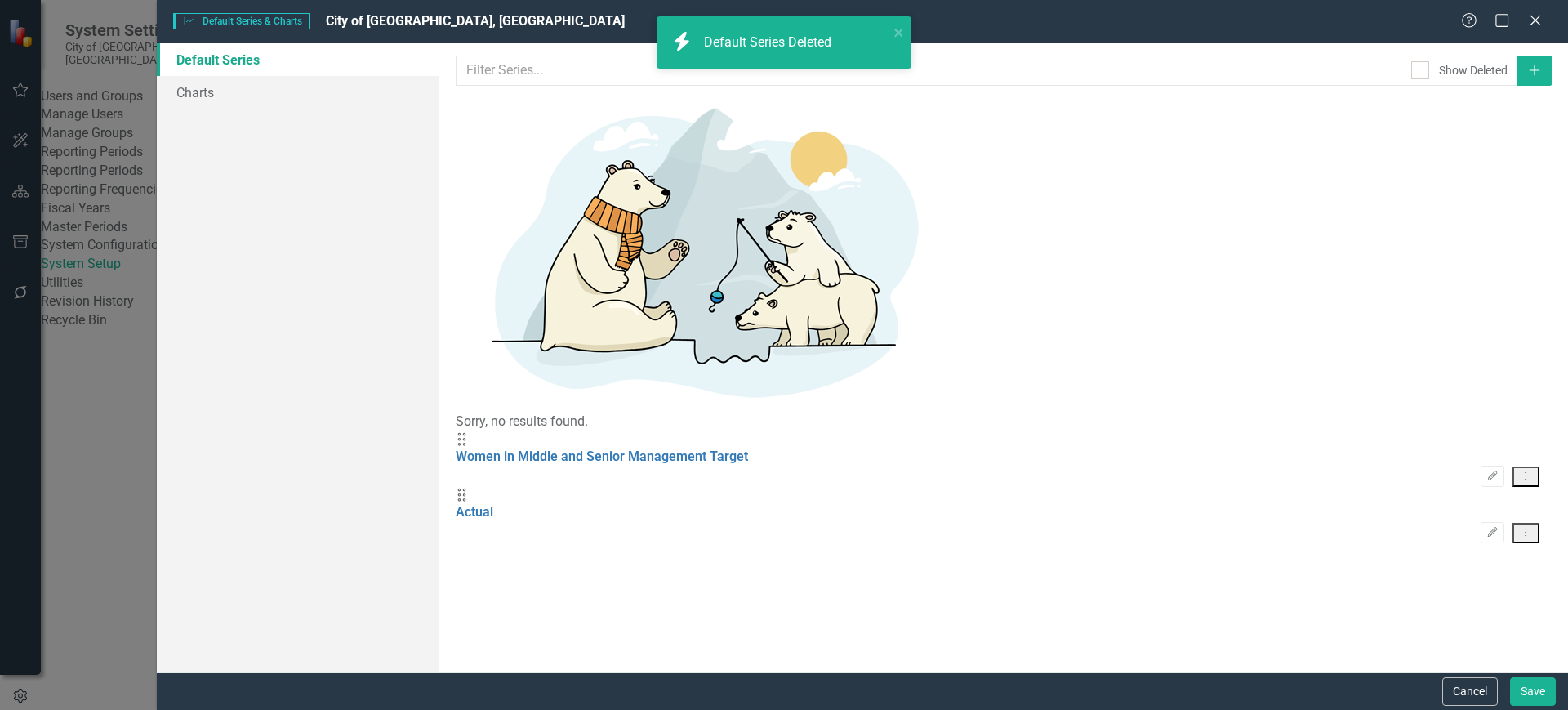
click at [1526, 470] on icon "Dropdown Menu" at bounding box center [1526, 475] width 14 height 11
click at [1413, 195] on link "Trash Delete Default Series" at bounding box center [1449, 205] width 178 height 30
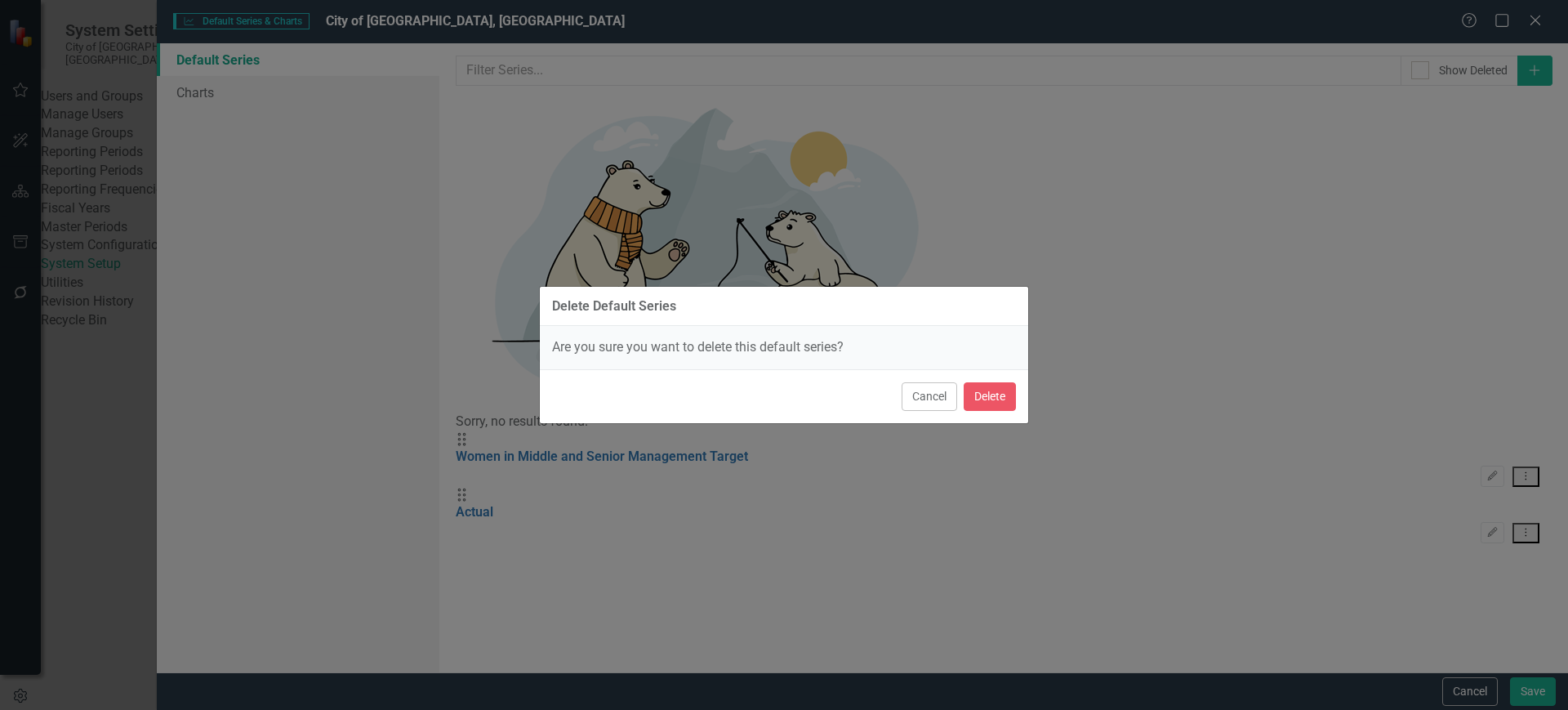
click at [986, 418] on div "Cancel Delete" at bounding box center [784, 396] width 489 height 54
click at [991, 400] on button "Delete" at bounding box center [990, 396] width 53 height 28
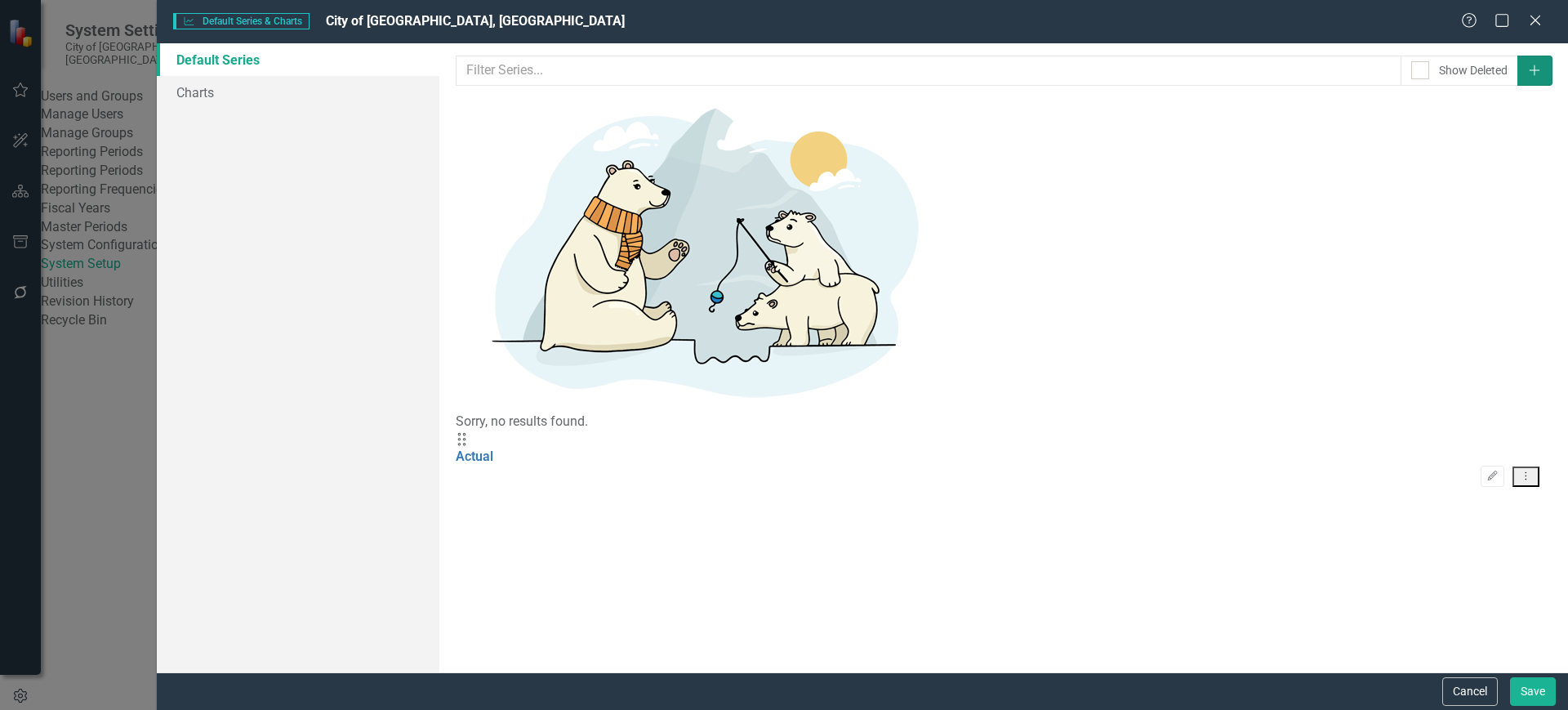
click at [1531, 70] on icon "button" at bounding box center [1535, 70] width 11 height 11
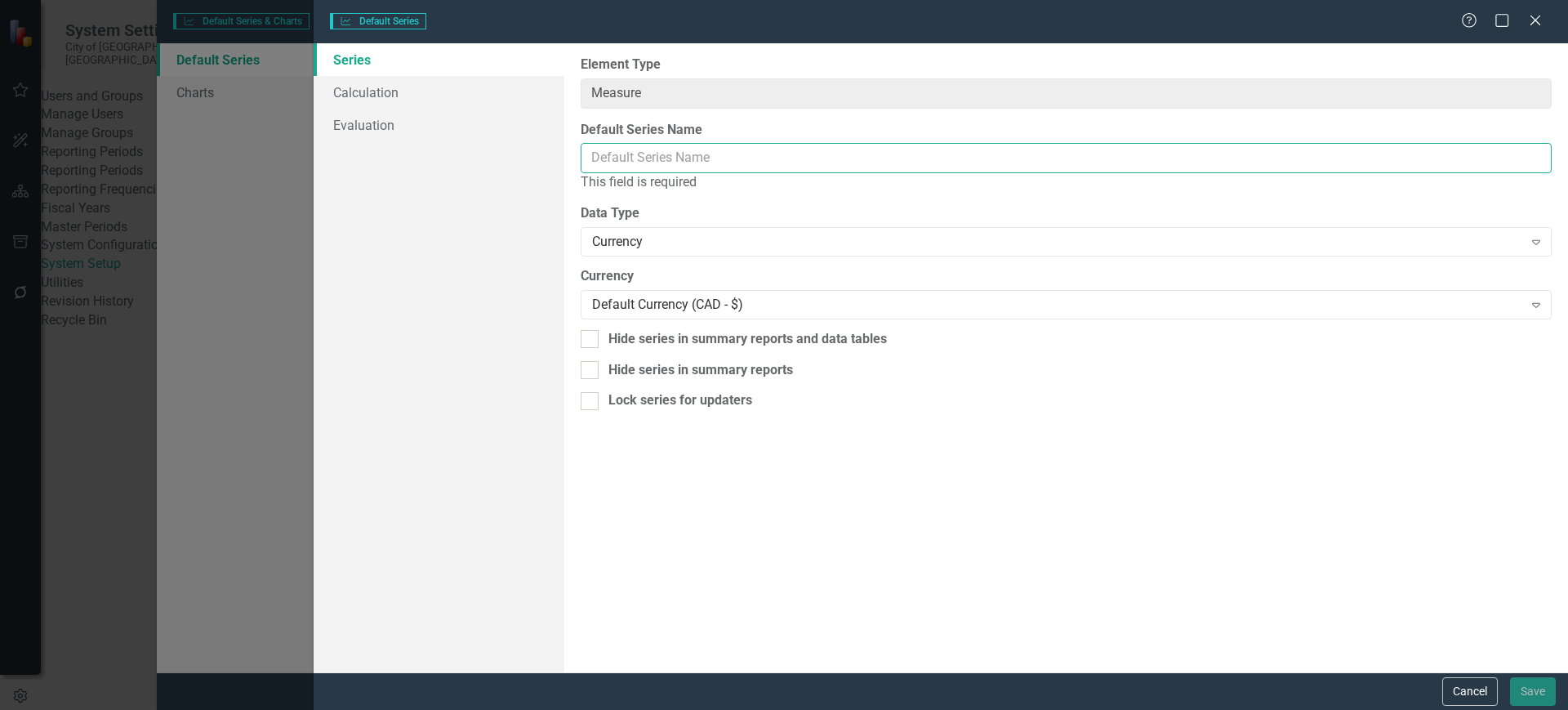
click at [738, 151] on input "Default Series Name" at bounding box center [1066, 158] width 971 height 30
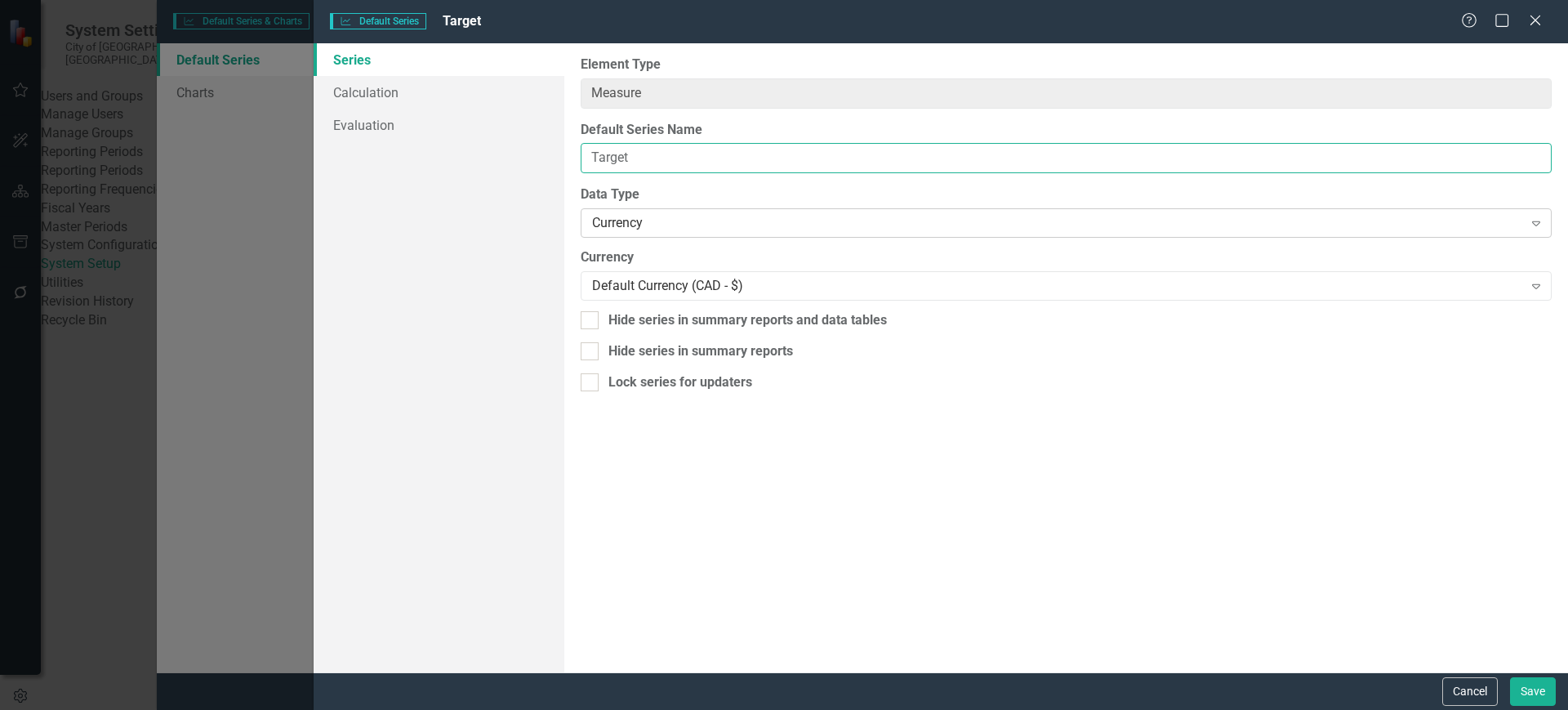
type input "Target"
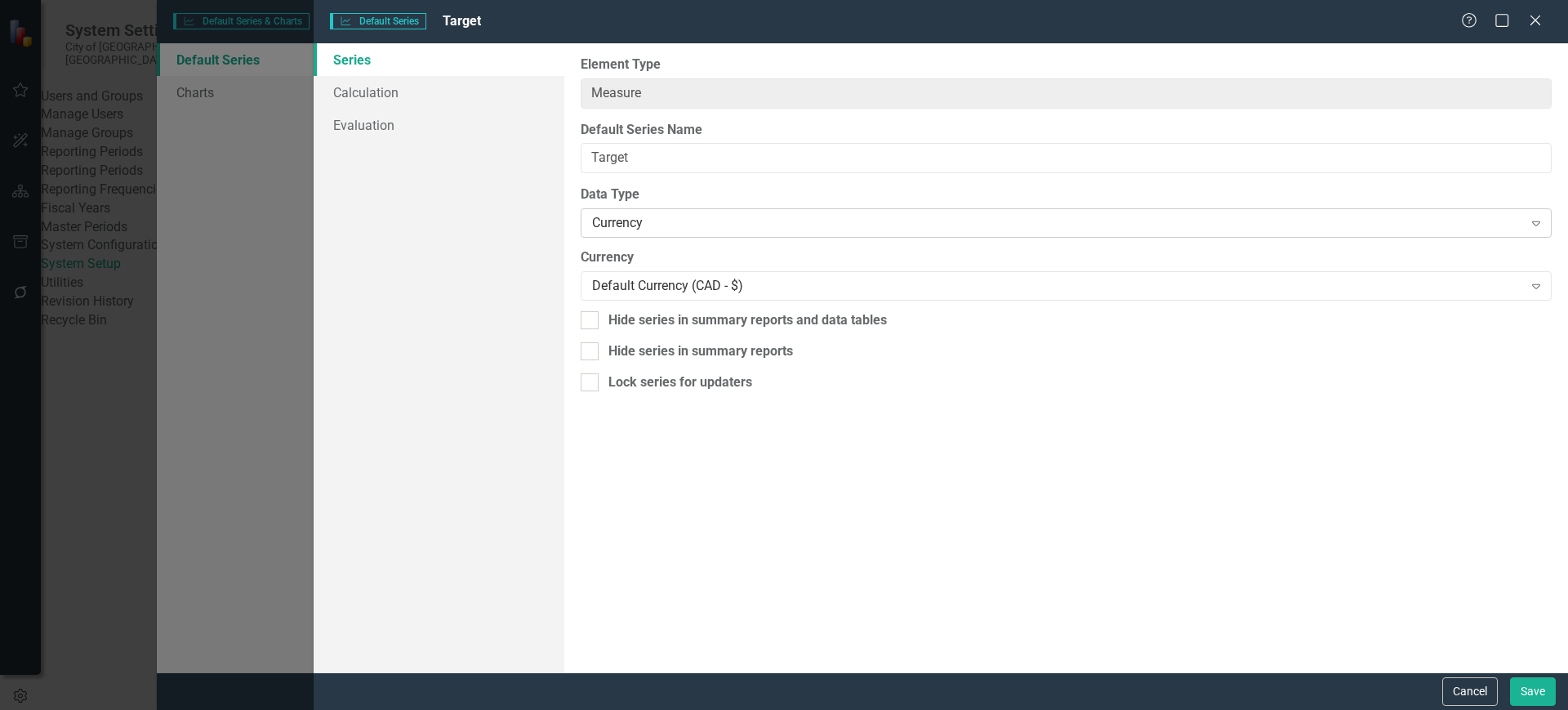
click at [675, 227] on div "Currency" at bounding box center [1057, 222] width 930 height 19
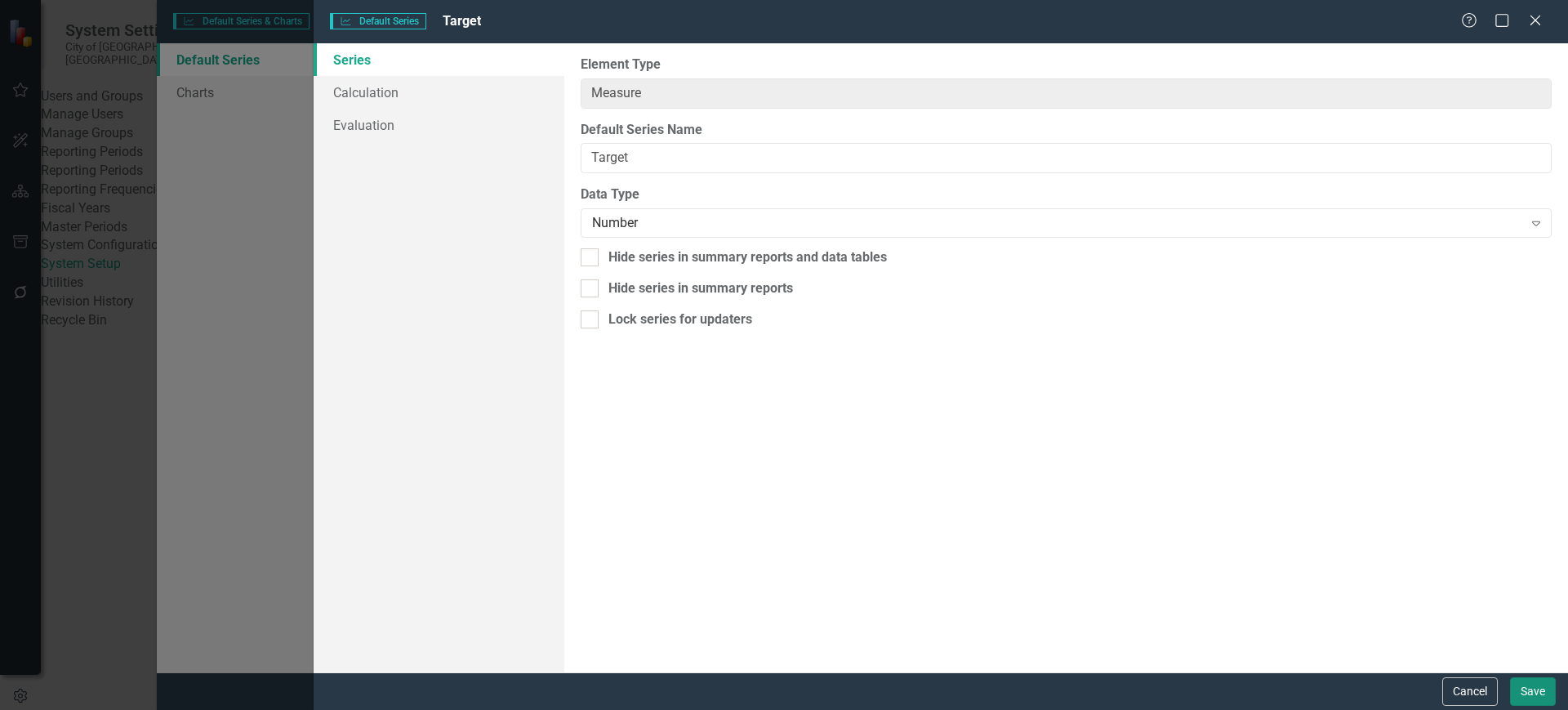
click at [1545, 696] on button "Save" at bounding box center [1533, 690] width 46 height 28
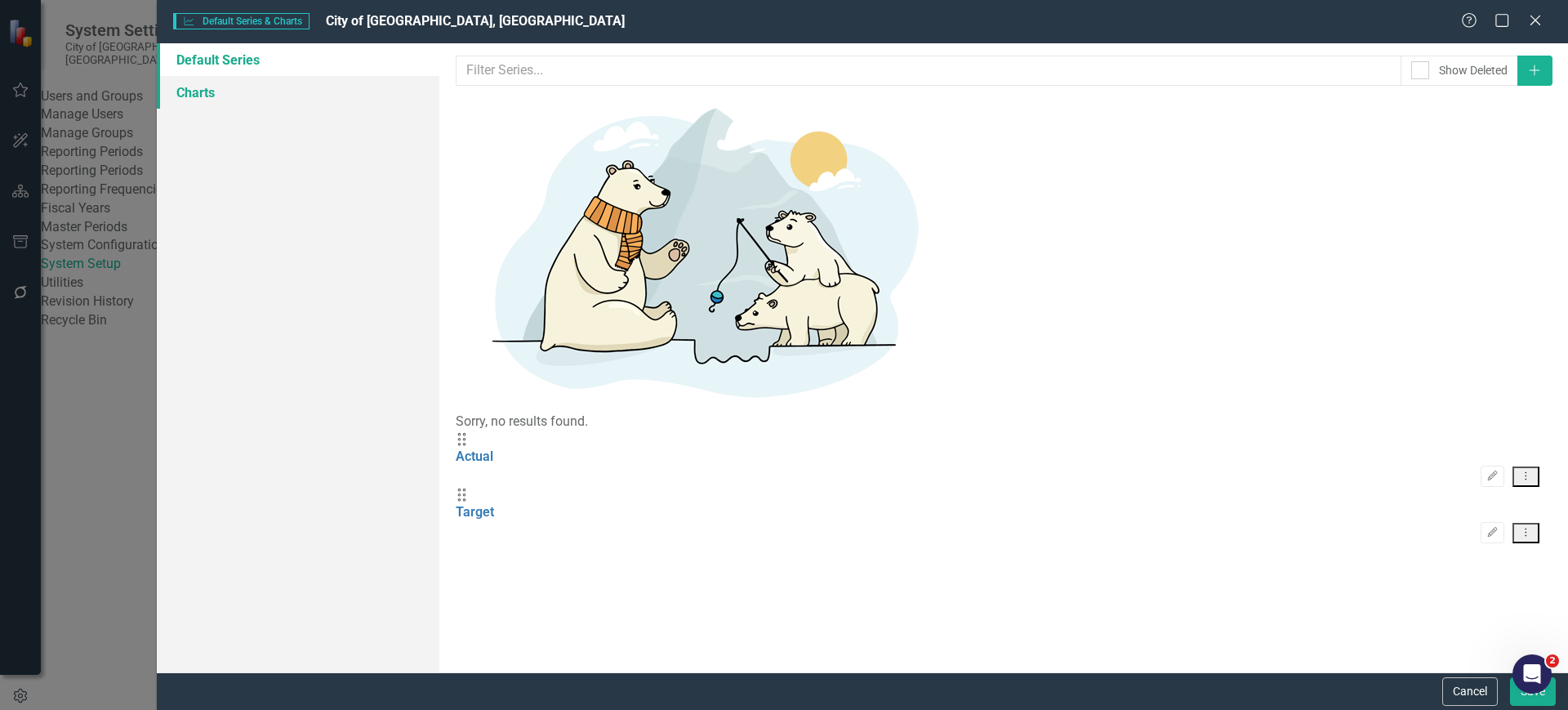
drag, startPoint x: 295, startPoint y: 93, endPoint x: 371, endPoint y: 84, distance: 76.5
click at [294, 93] on link "Charts" at bounding box center [298, 93] width 283 height 33
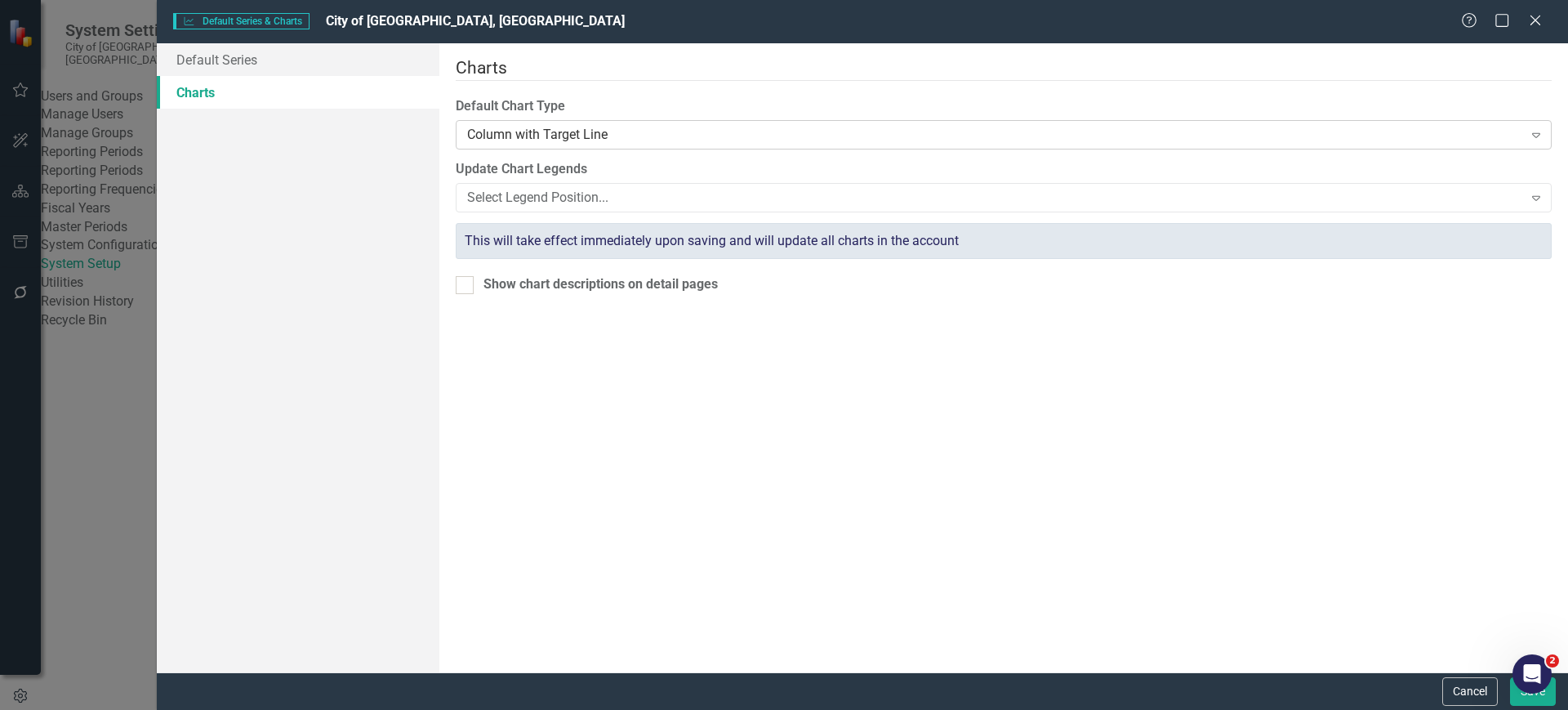
click at [583, 125] on div "Column with Target Line" at bounding box center [995, 134] width 1056 height 19
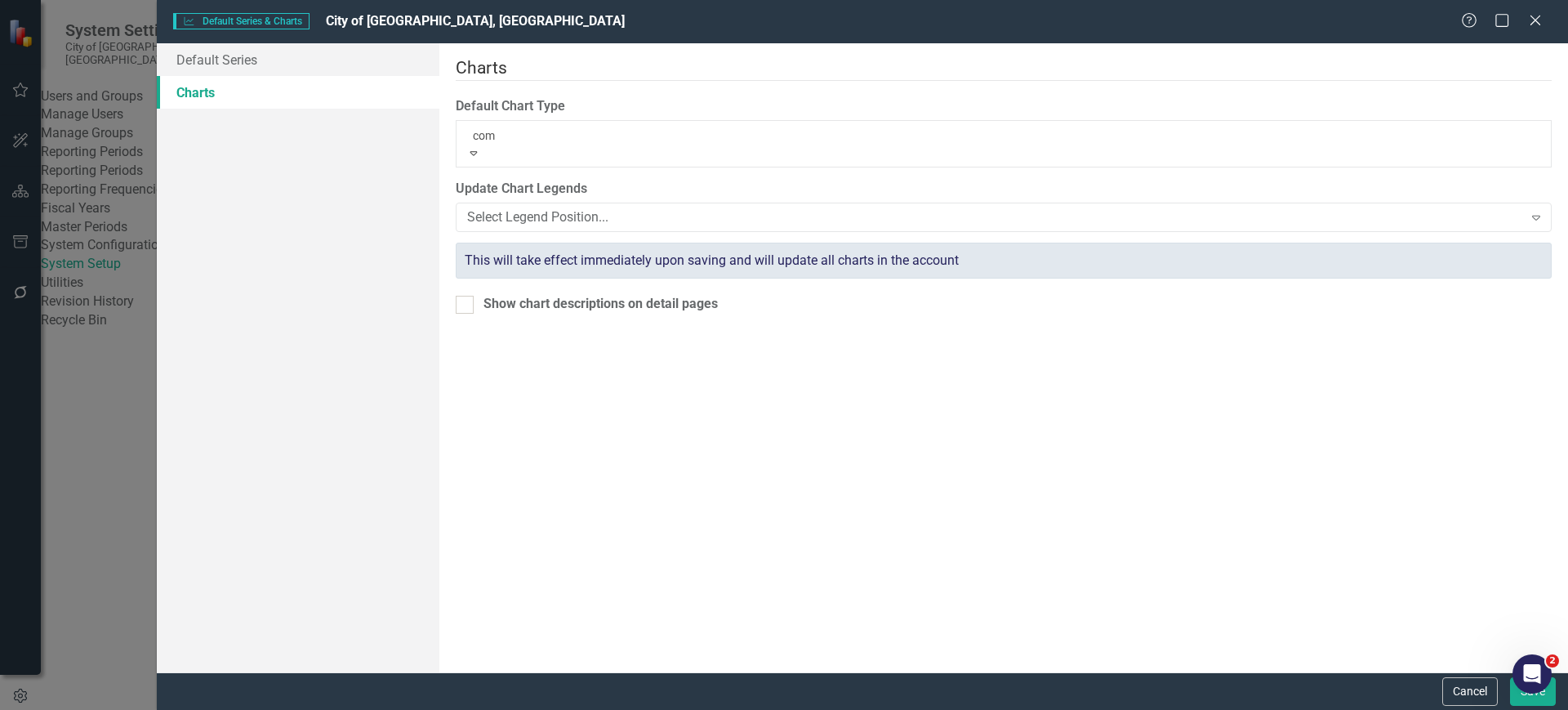
type input "comb"
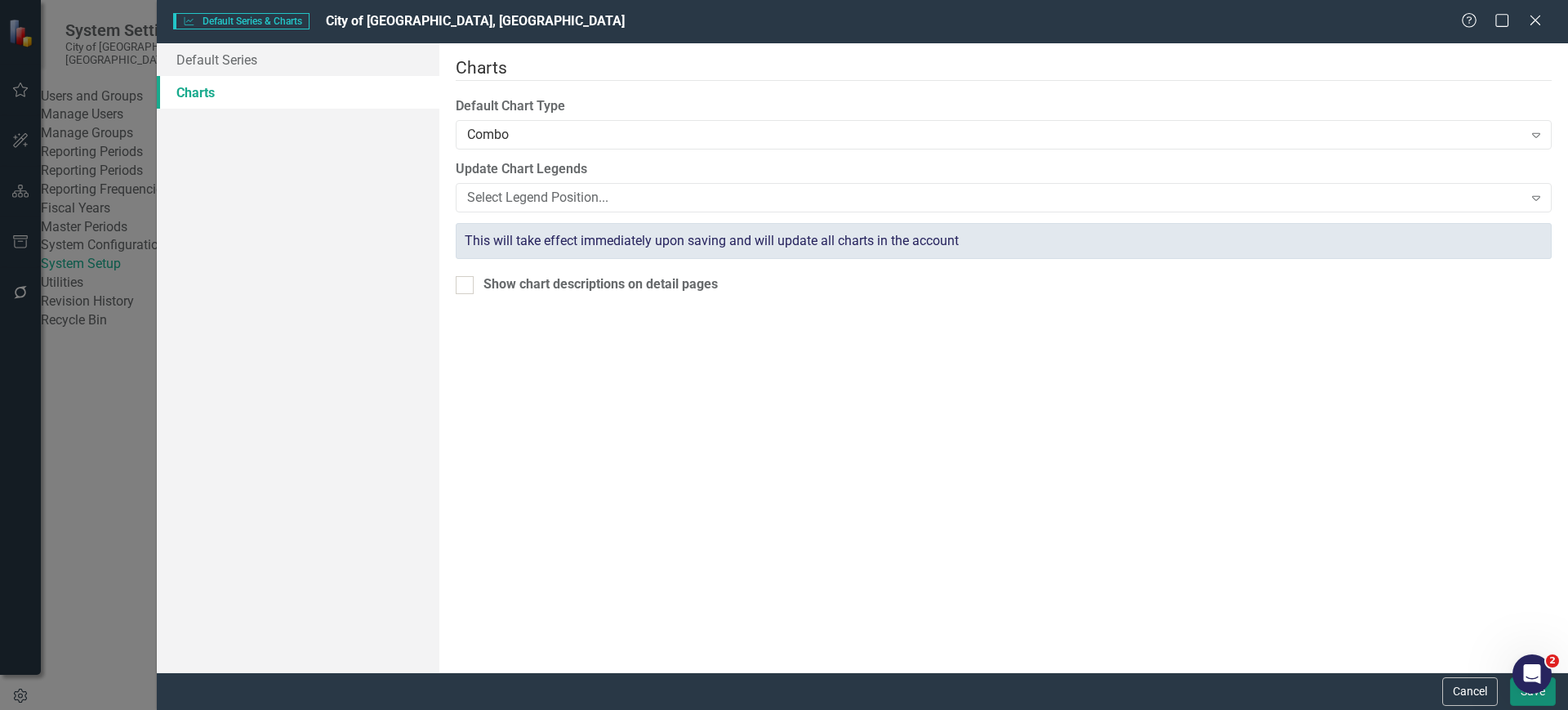
click at [1520, 696] on button "Save" at bounding box center [1533, 690] width 46 height 28
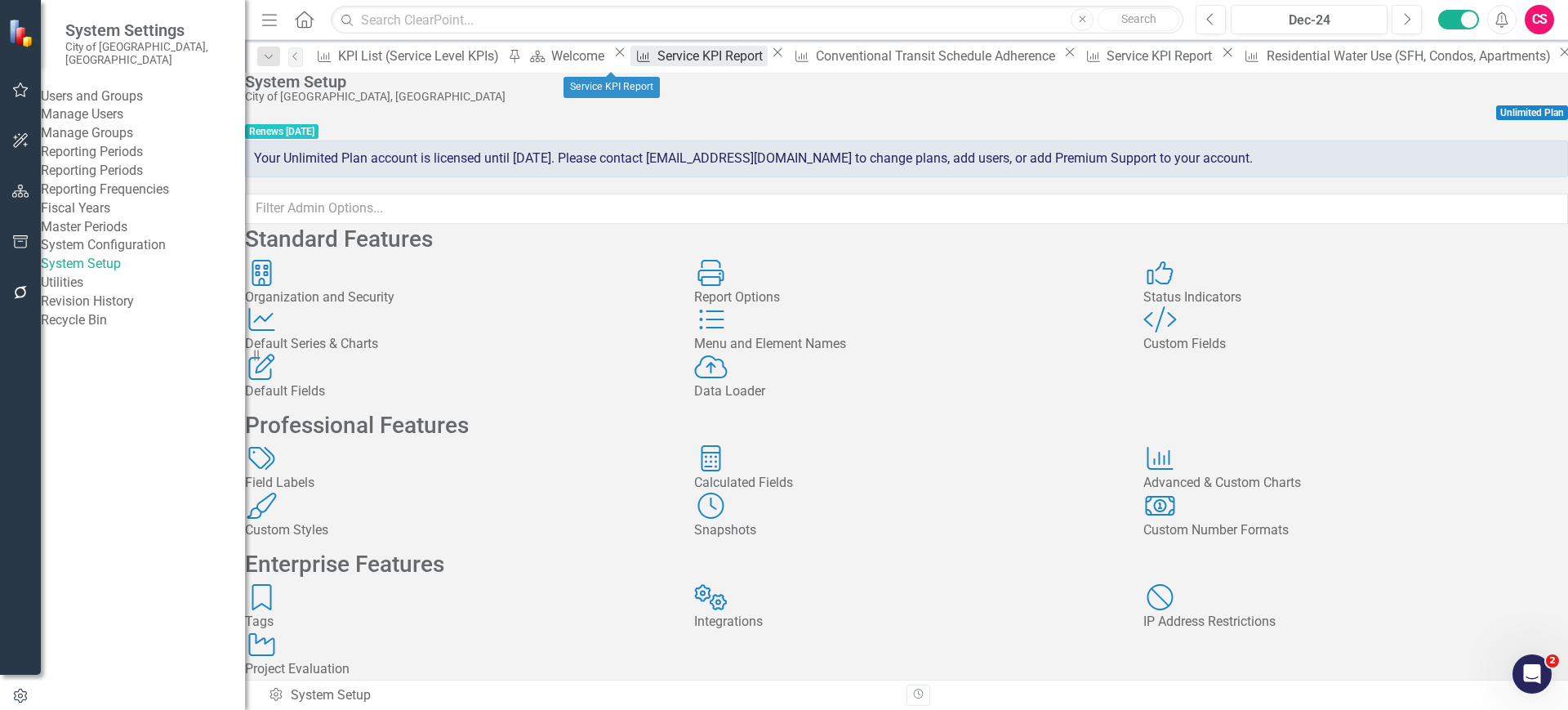
click at [657, 61] on div "Service KPI Report" at bounding box center [712, 56] width 110 height 20
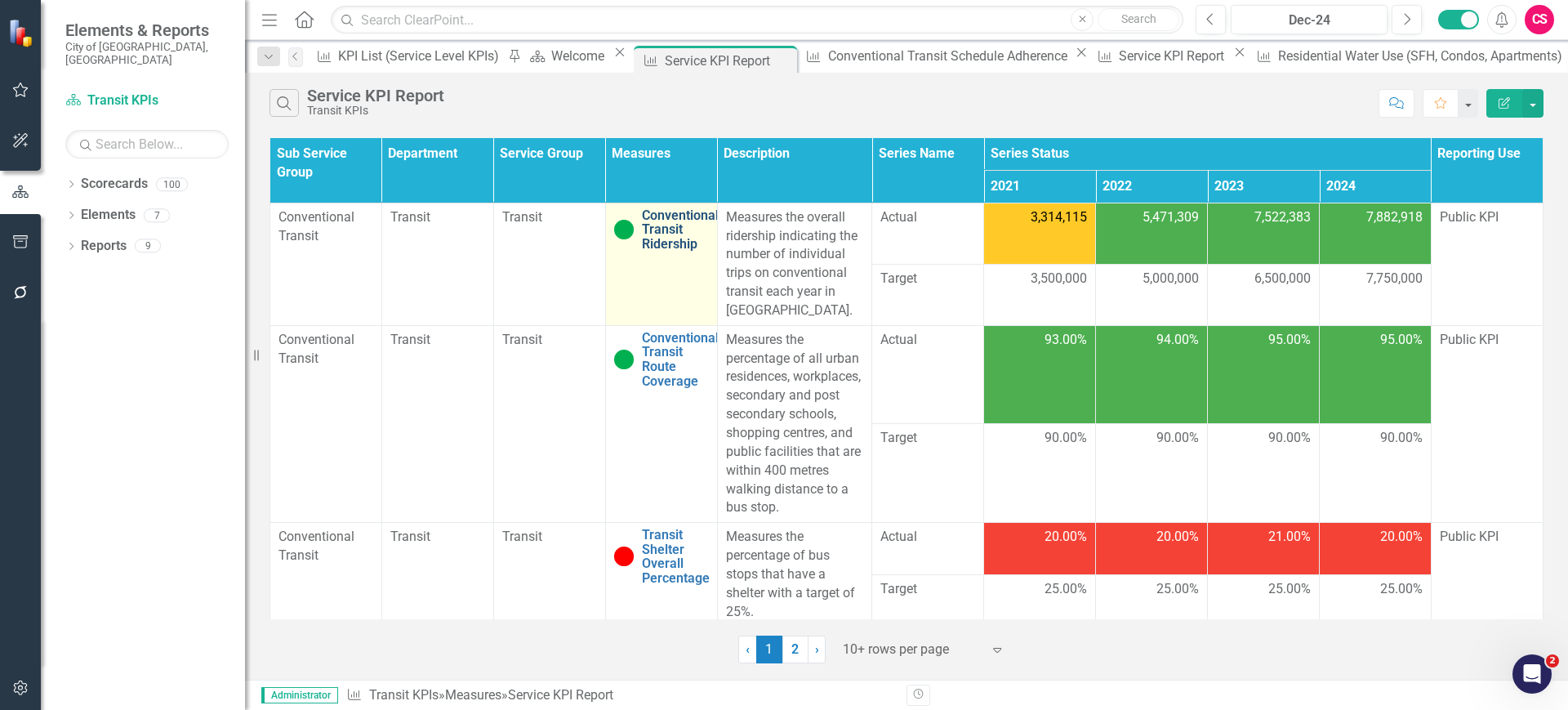
click at [661, 224] on link "Conventional Transit Ridership" at bounding box center [680, 230] width 77 height 43
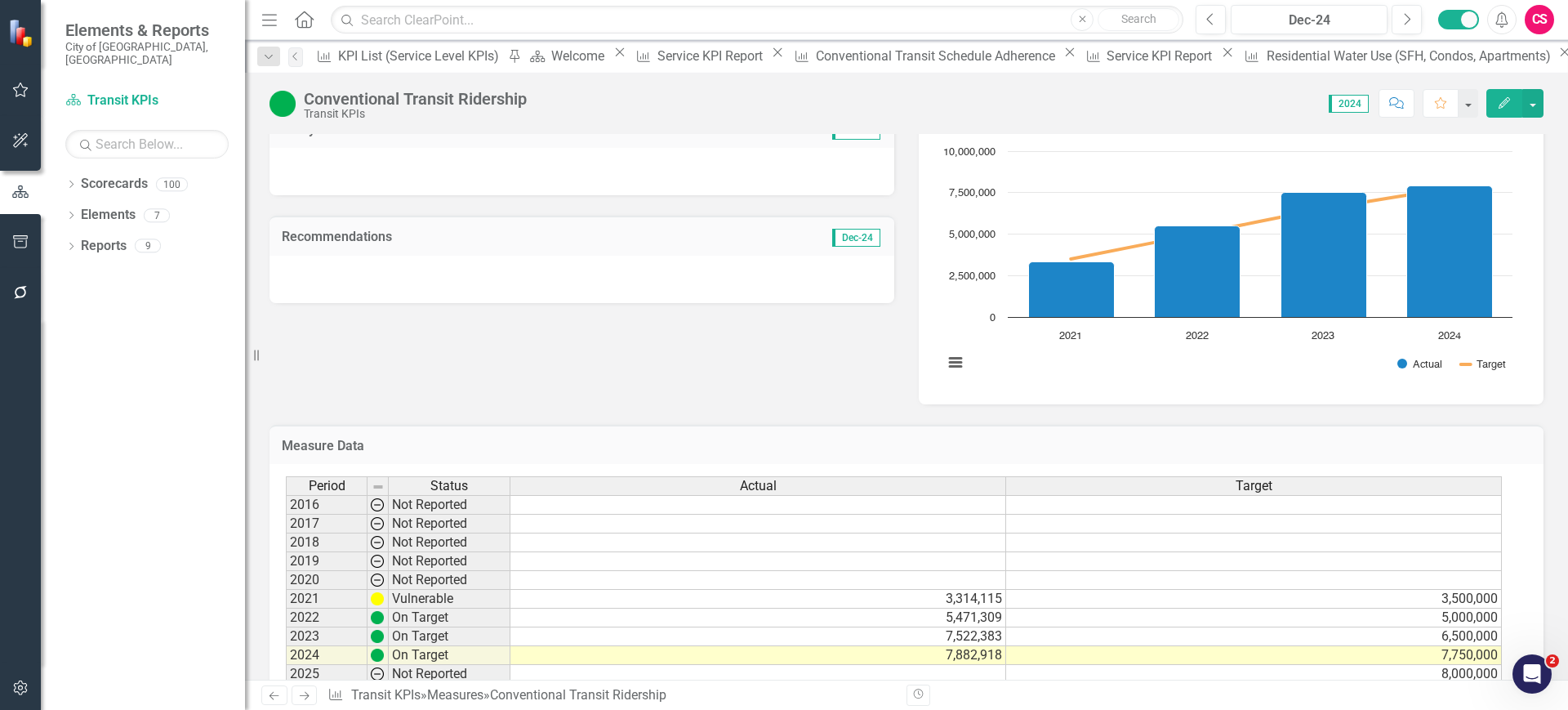
scroll to position [304, 0]
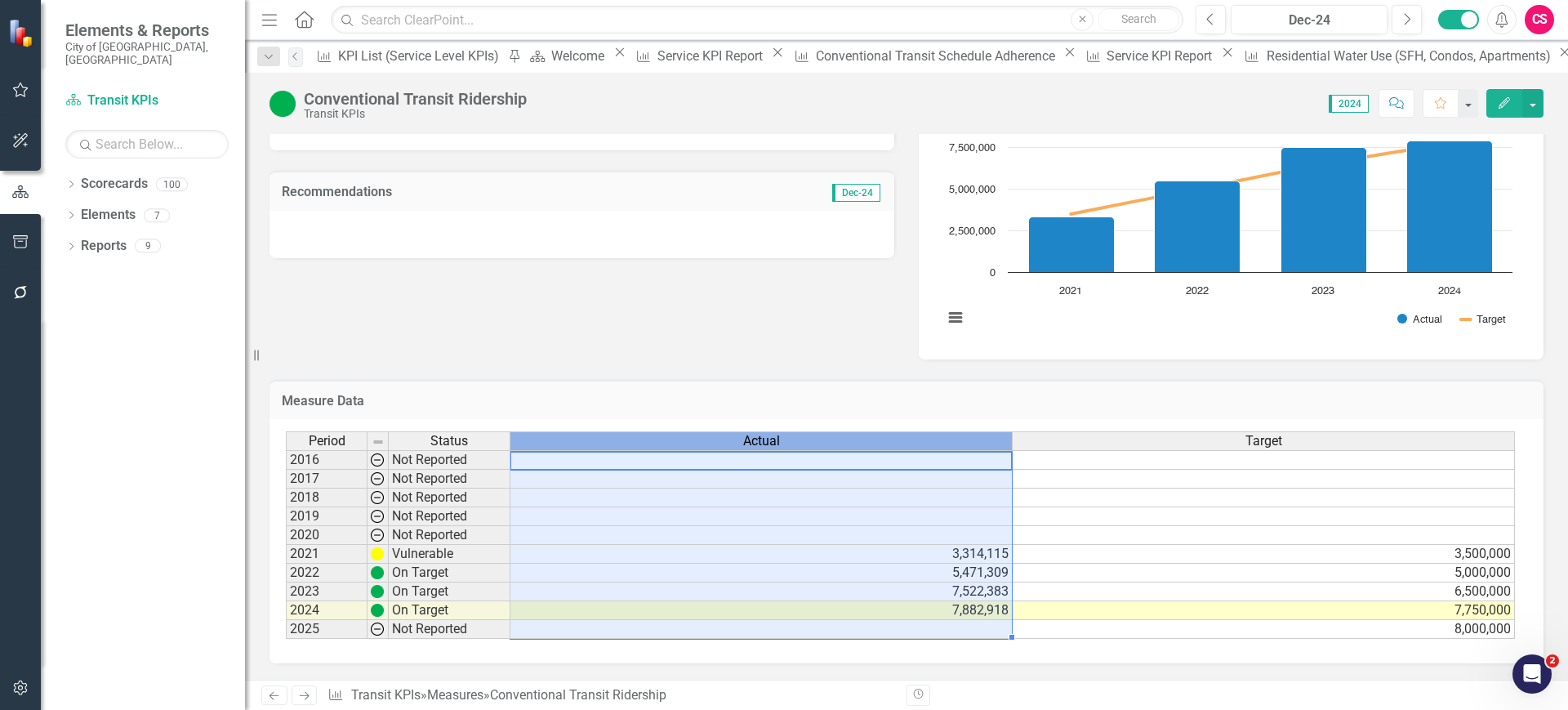
click at [646, 443] on div "Actual" at bounding box center [761, 441] width 501 height 18
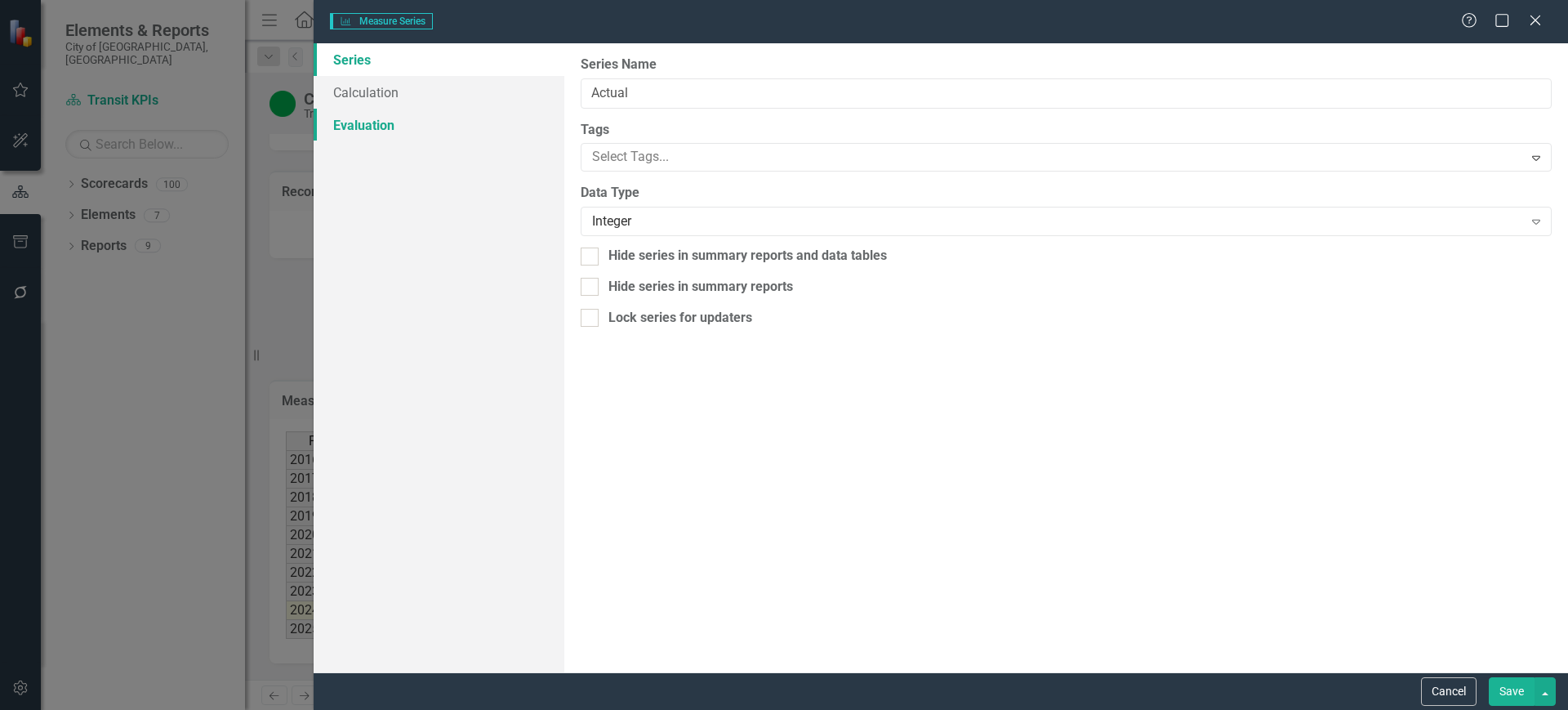
click at [418, 138] on link "Evaluation" at bounding box center [439, 125] width 251 height 33
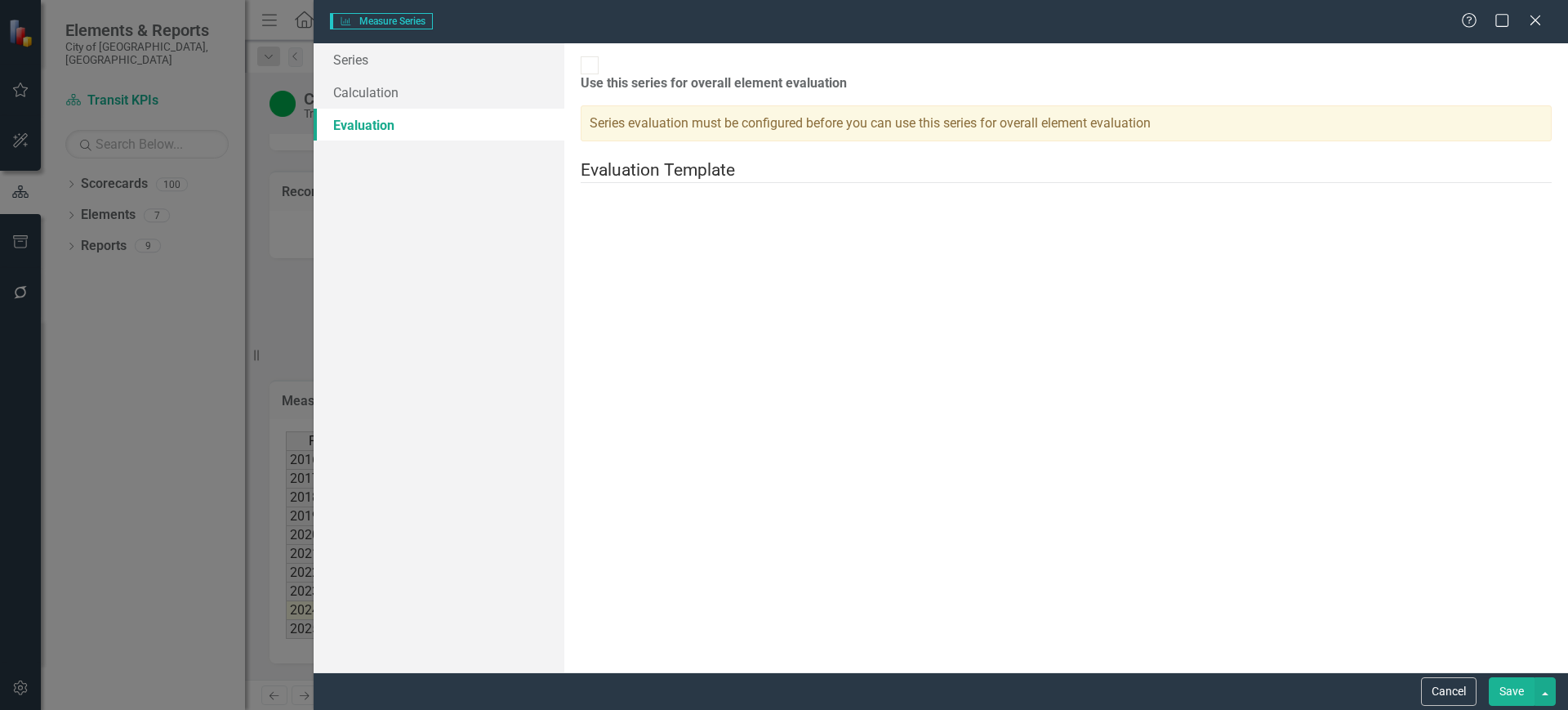
checkbox input "true"
click at [1460, 687] on button "Cancel" at bounding box center [1448, 690] width 56 height 28
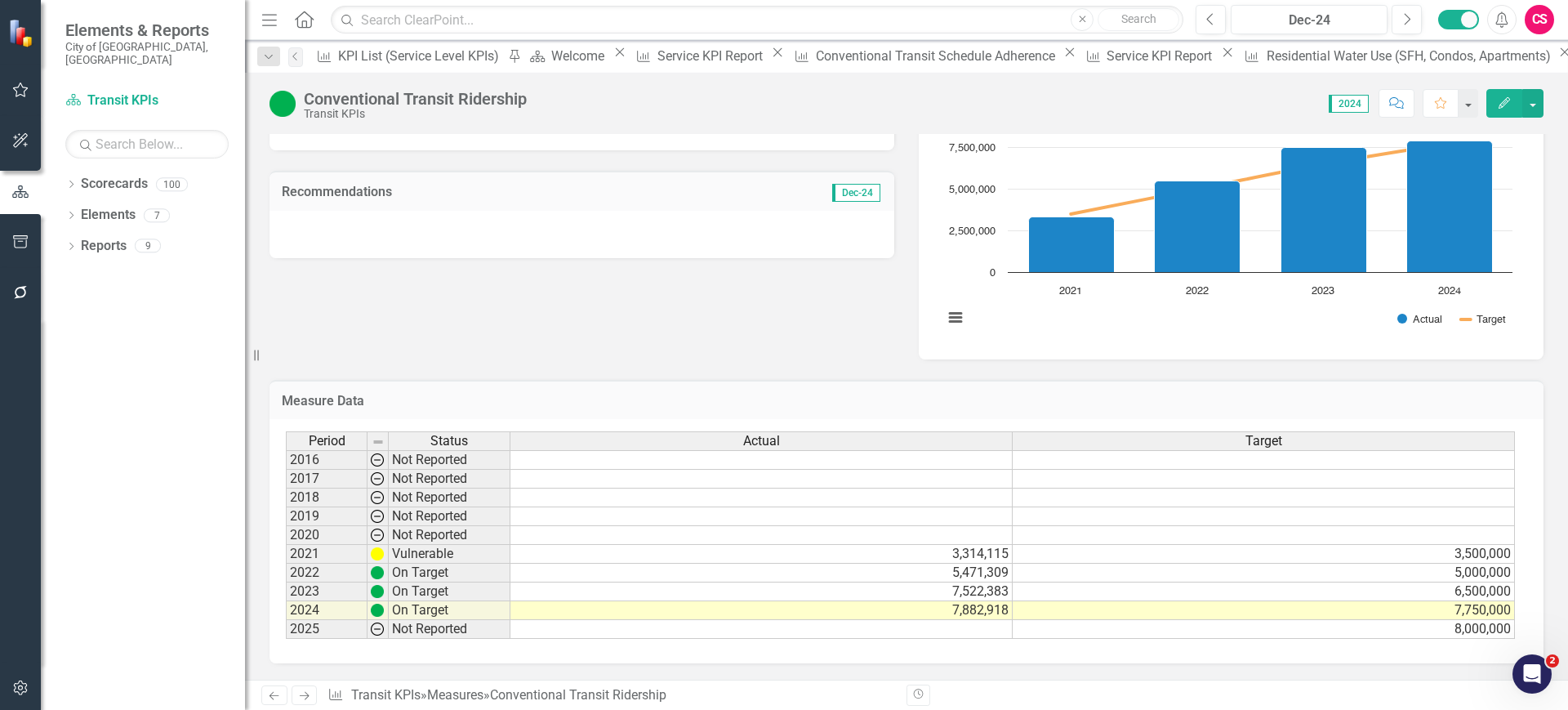
click at [644, 443] on div "Actual" at bounding box center [761, 441] width 501 height 18
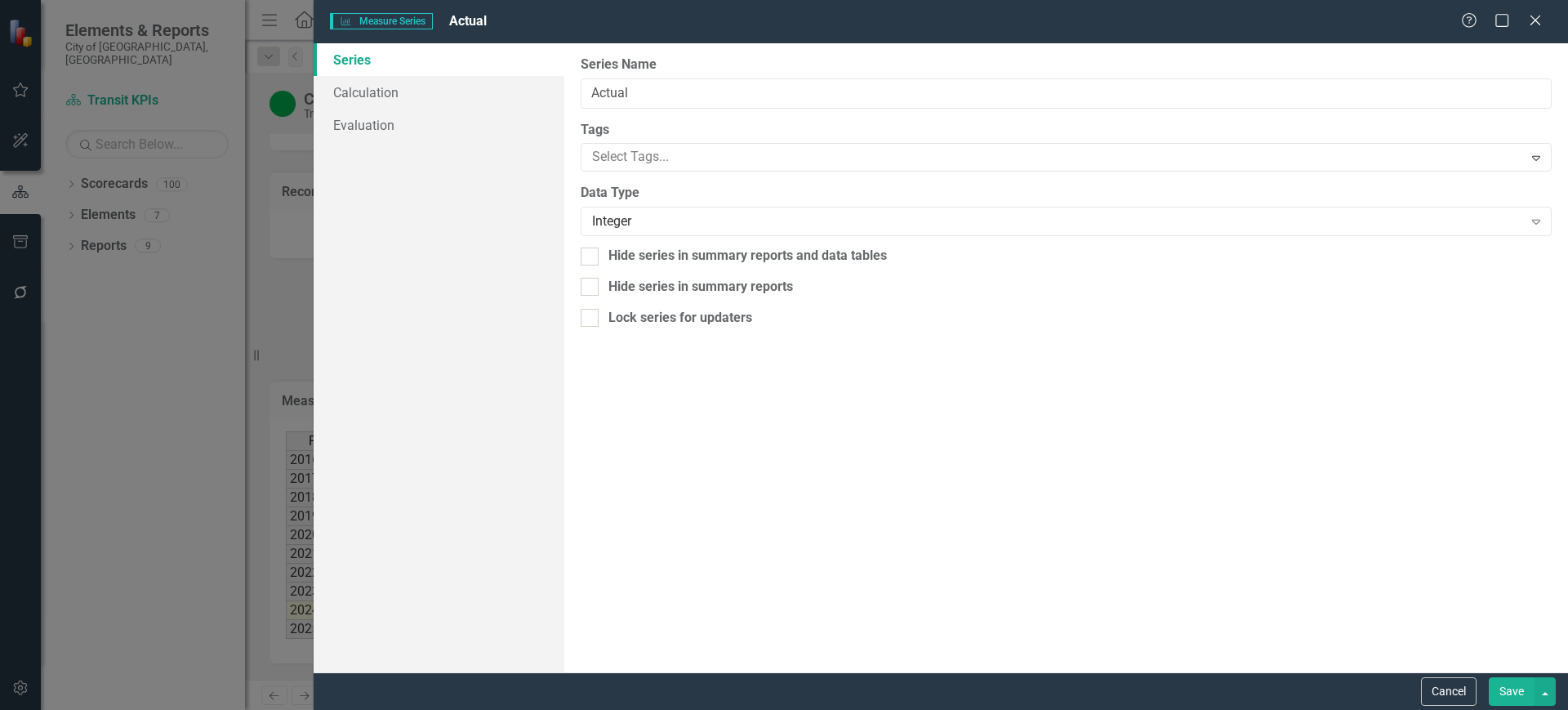
click at [450, 120] on div "Measure Series Measure Series Actual Help Maximize Close Series Calculation Eva…" at bounding box center [784, 355] width 1568 height 710
click at [417, 134] on link "Evaluation" at bounding box center [439, 125] width 251 height 33
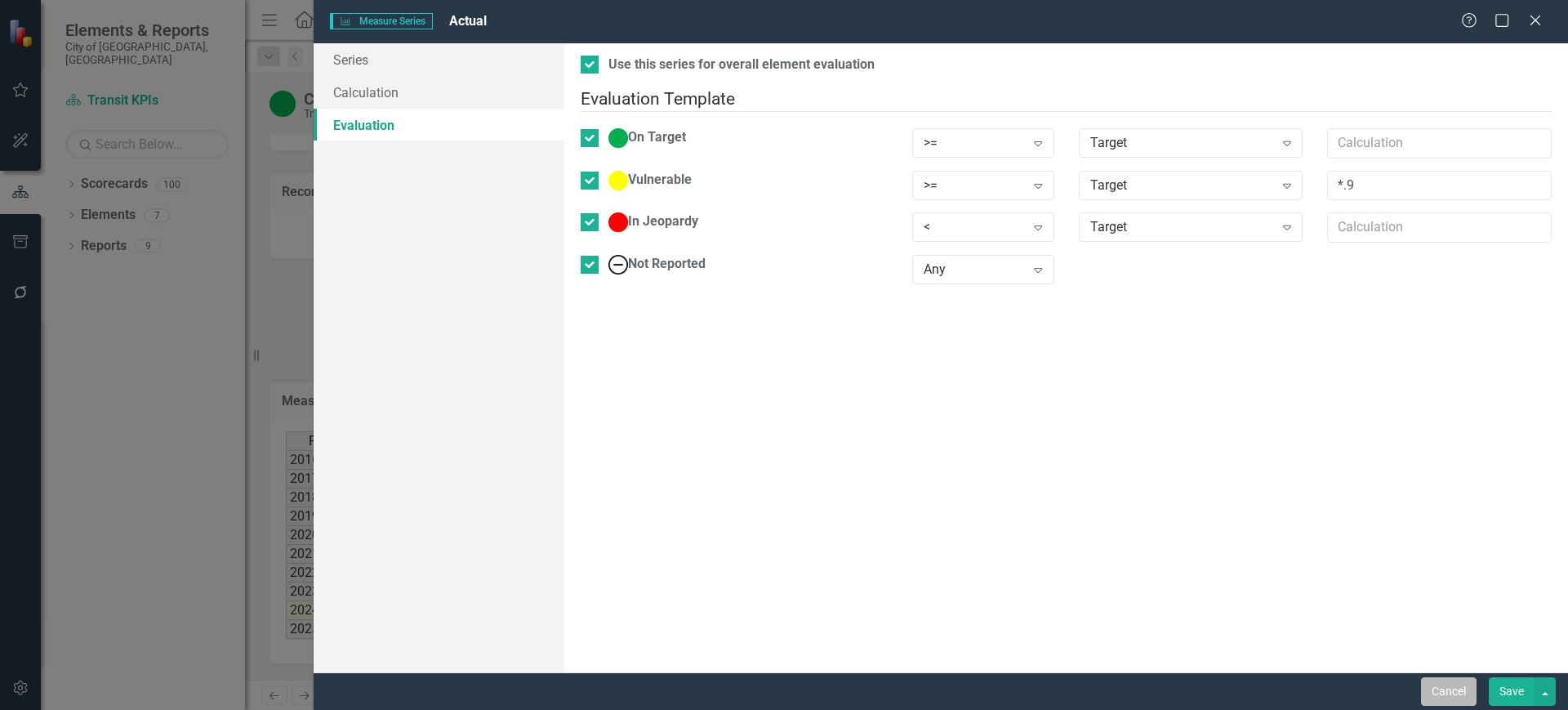
click at [1431, 690] on button "Cancel" at bounding box center [1448, 690] width 56 height 28
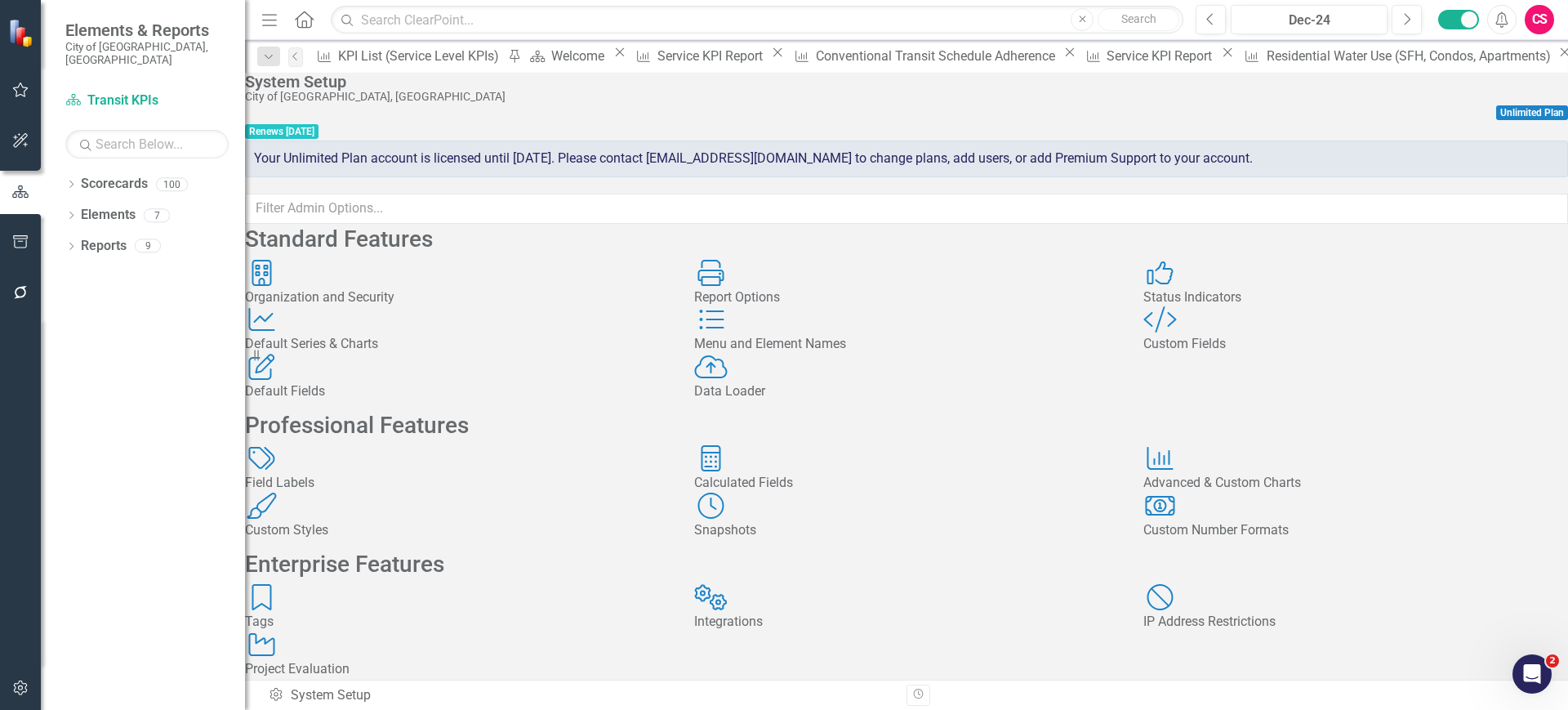
click at [470, 401] on div "Default Fields Default Fields" at bounding box center [457, 377] width 425 height 48
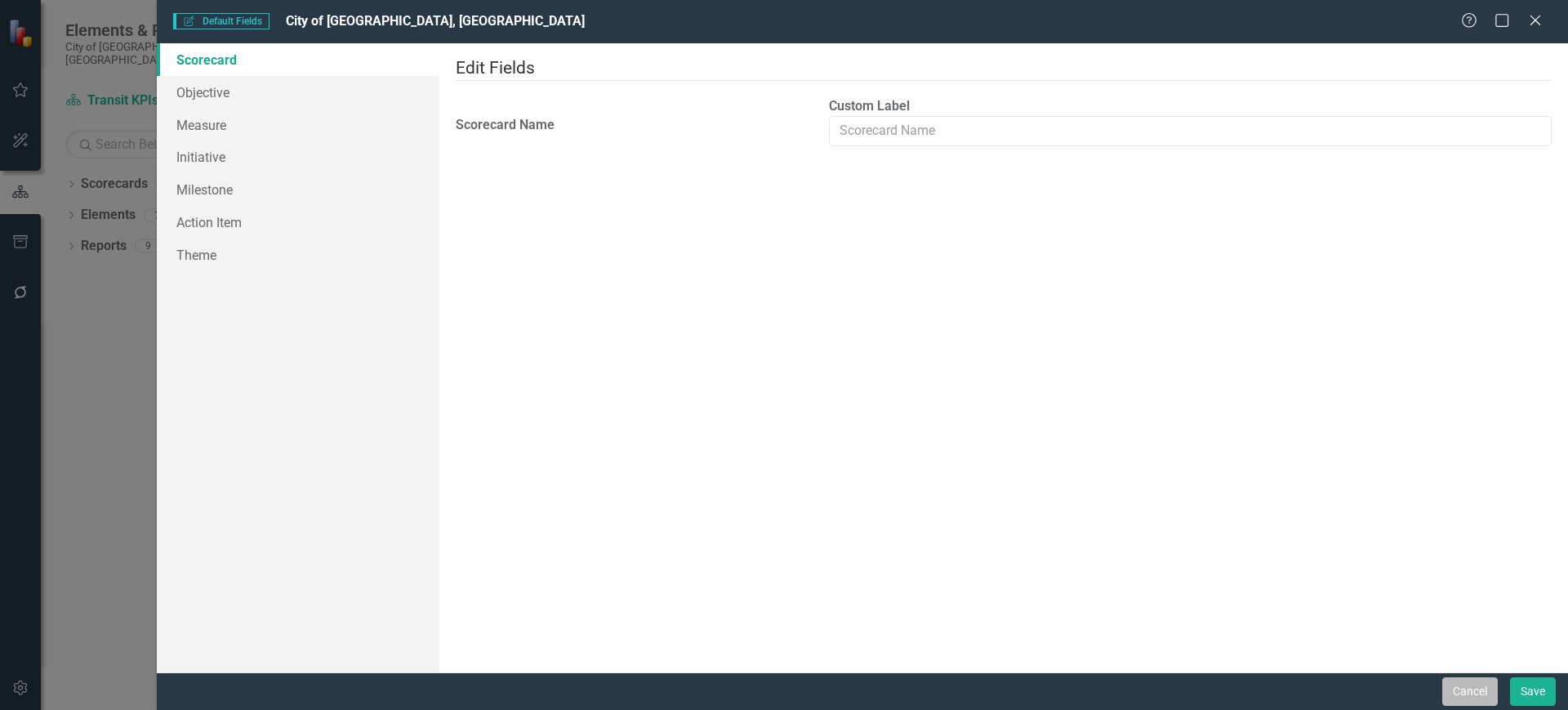
click at [1464, 700] on button "Cancel" at bounding box center [1470, 690] width 56 height 28
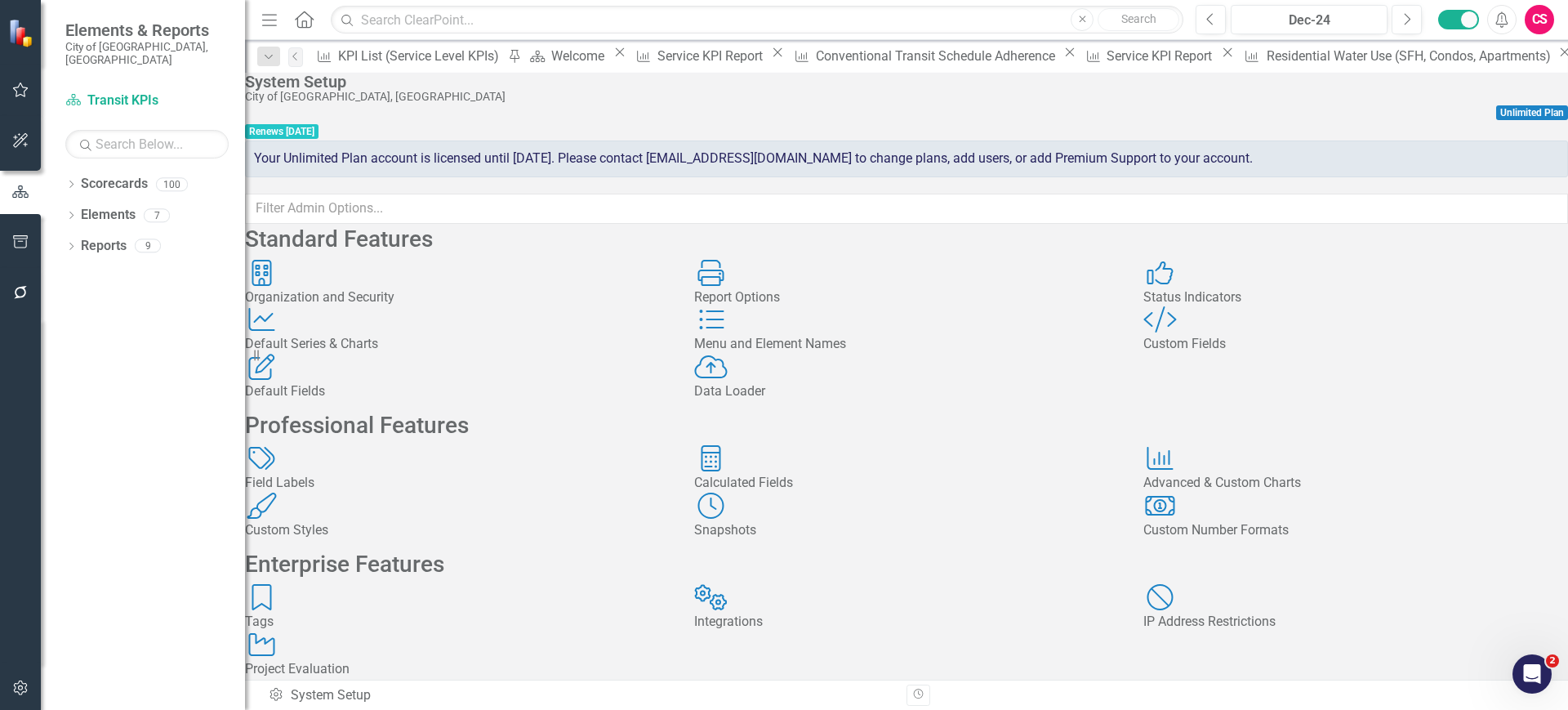
click at [480, 354] on div "Default Series & Charts" at bounding box center [457, 343] width 425 height 19
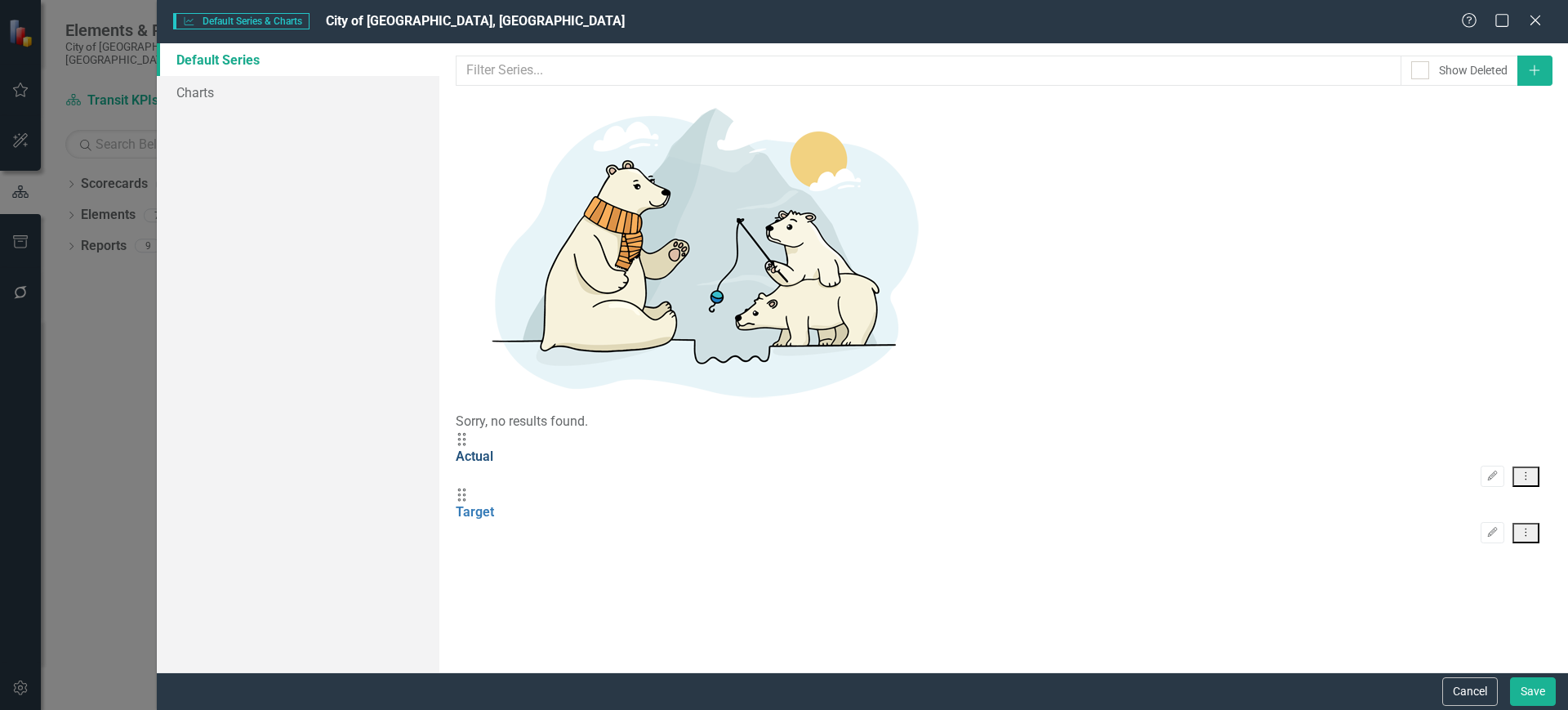
click at [493, 449] on link "Actual" at bounding box center [474, 456] width 38 height 16
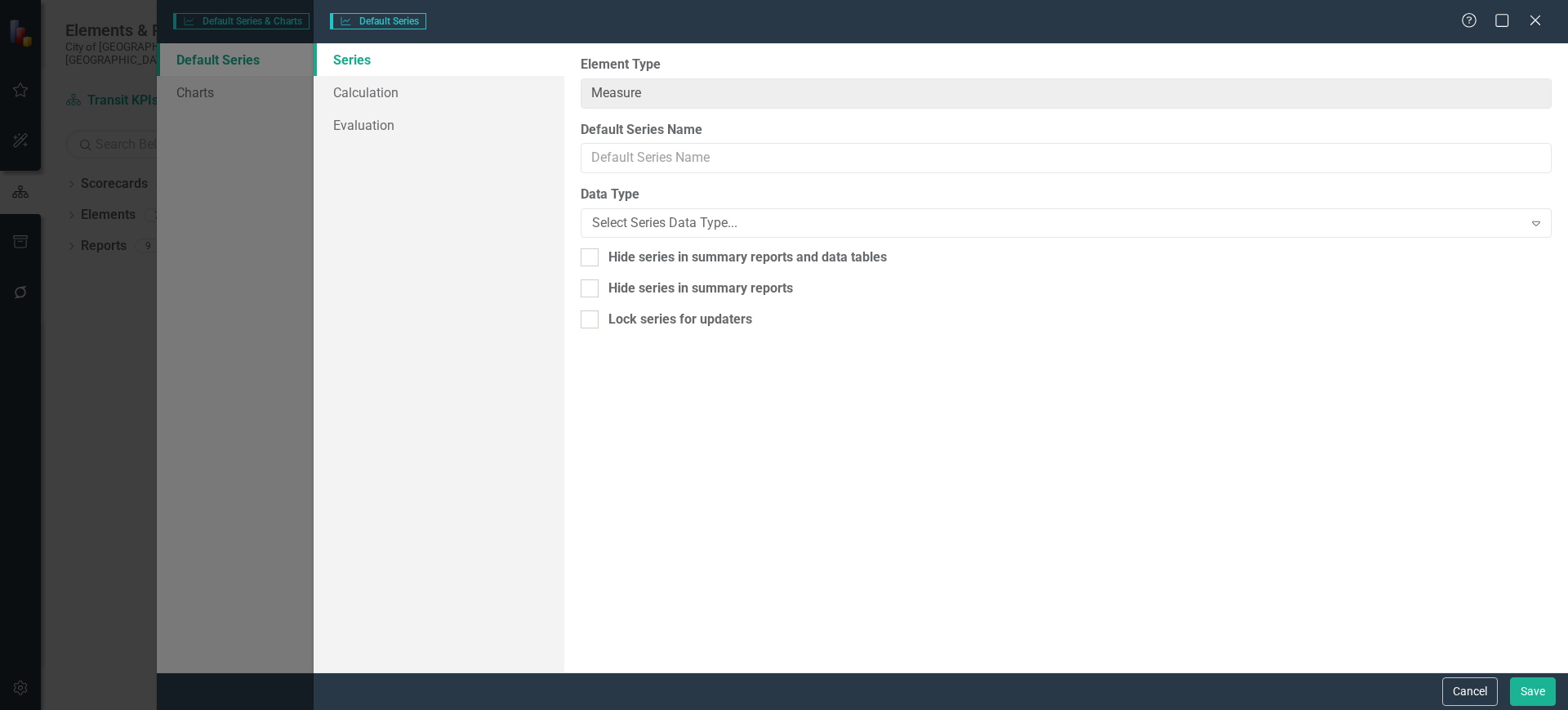
type input "Actual"
drag, startPoint x: 497, startPoint y: 118, endPoint x: 429, endPoint y: 128, distance: 68.7
click at [429, 128] on link "Evaluation" at bounding box center [439, 125] width 251 height 33
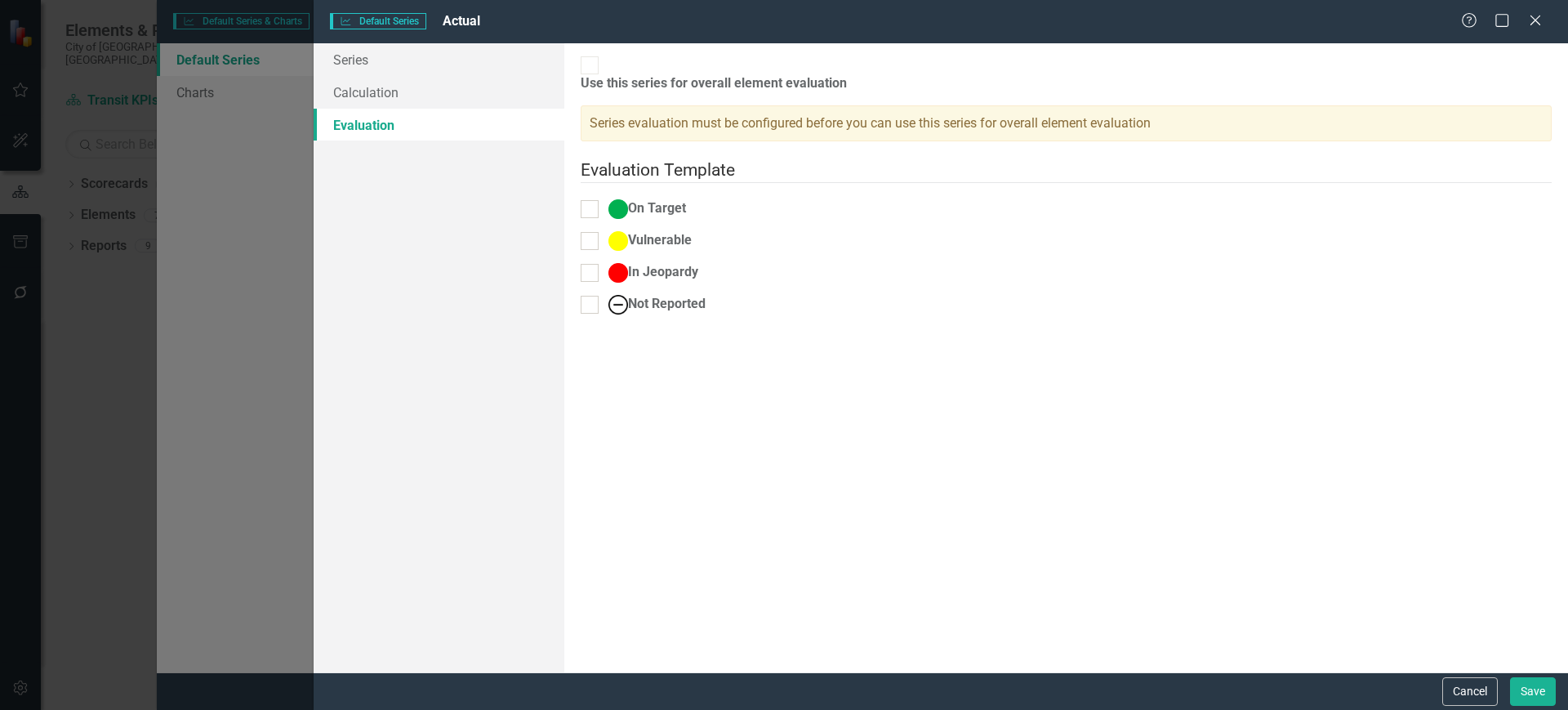
click at [599, 200] on div at bounding box center [589, 209] width 18 height 18
click at [591, 200] on input "On Target" at bounding box center [585, 205] width 11 height 11
checkbox input "true"
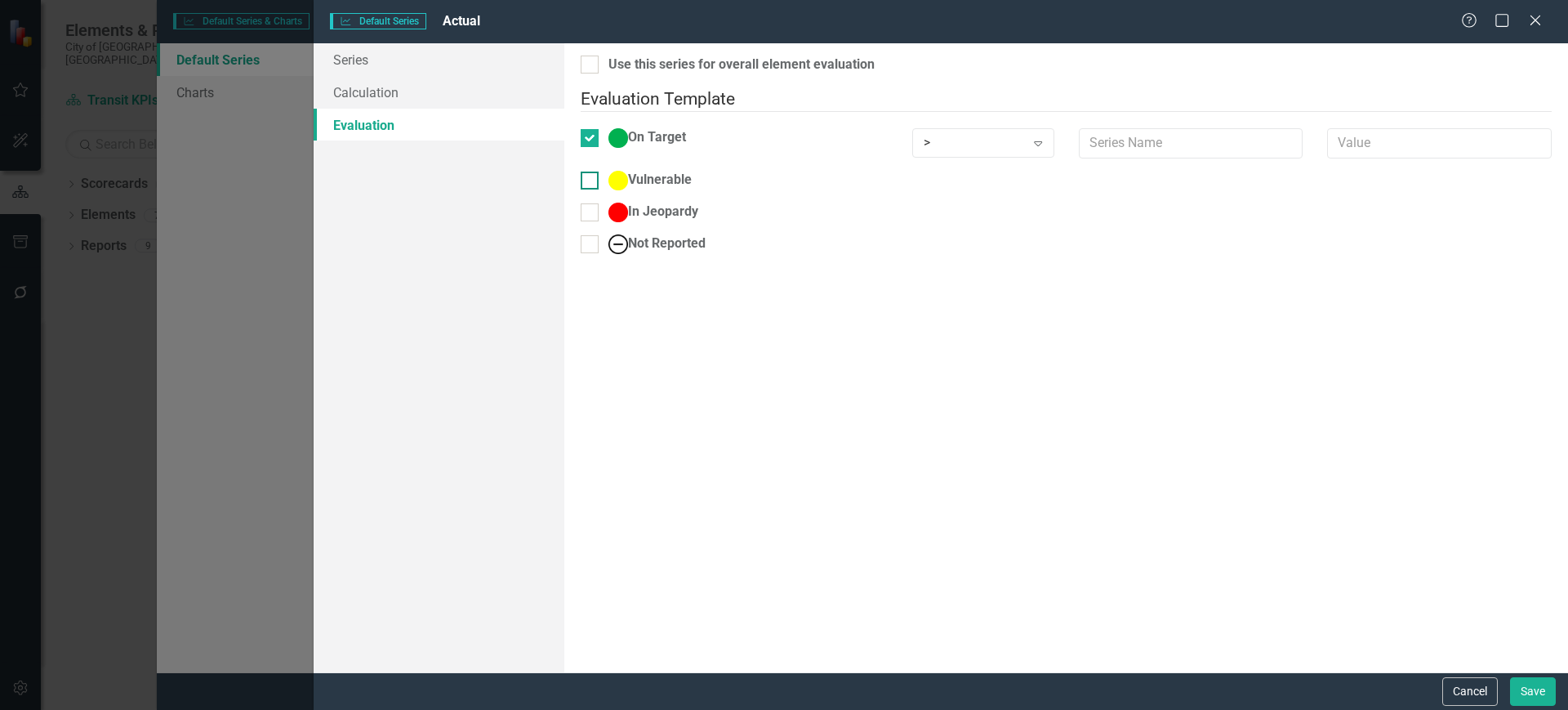
click at [591, 172] on input "Vulnerable" at bounding box center [585, 177] width 11 height 11
checkbox input "true"
click at [606, 199] on div "Vulnerable > Expand" at bounding box center [1066, 192] width 996 height 43
click at [604, 223] on div "In Jeopardy" at bounding box center [734, 228] width 332 height 32
click at [599, 214] on div at bounding box center [589, 222] width 18 height 18
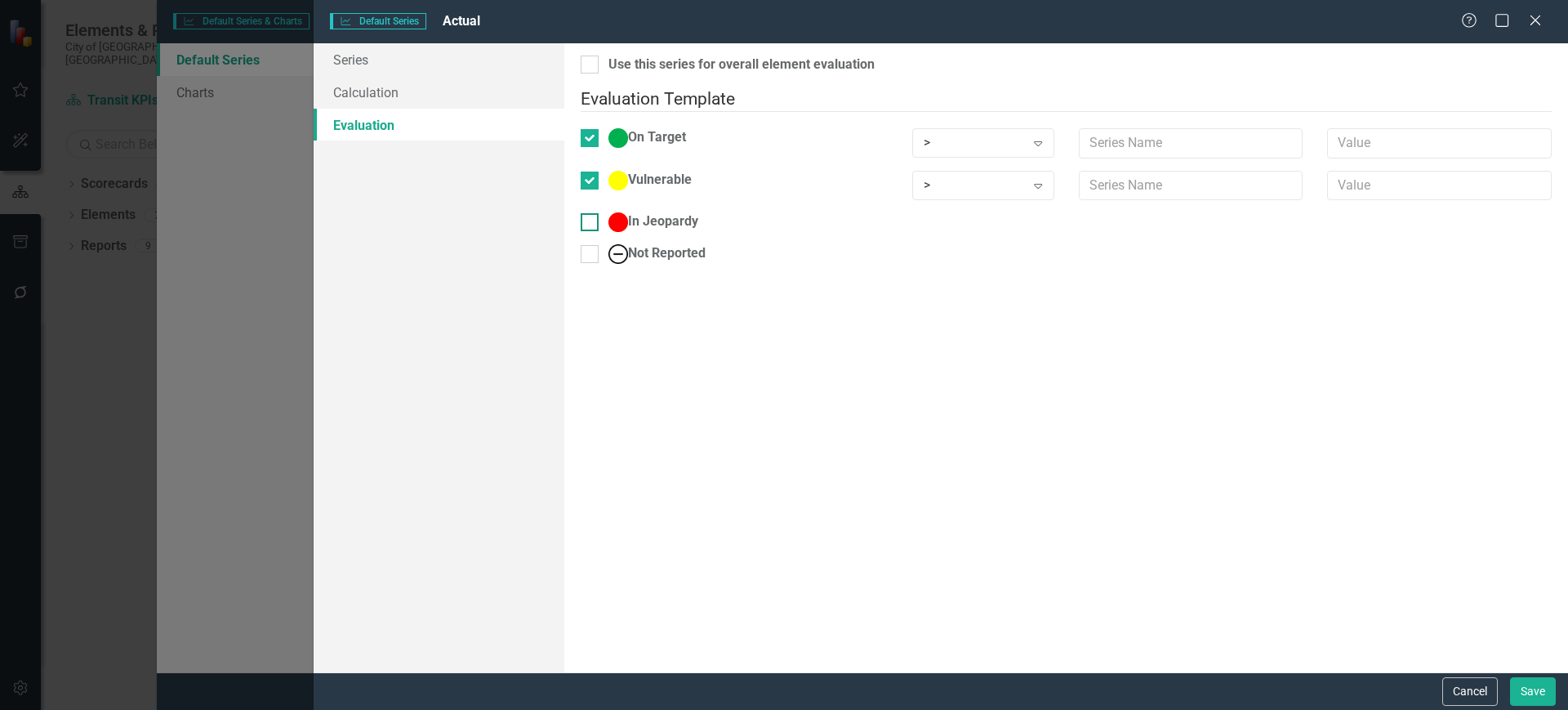
click at [591, 214] on input "In Jeopardy" at bounding box center [585, 218] width 11 height 11
checkbox input "true"
click at [591, 256] on input "Not Reported" at bounding box center [585, 260] width 11 height 11
checkbox input "true"
click at [986, 134] on div ">" at bounding box center [974, 142] width 101 height 19
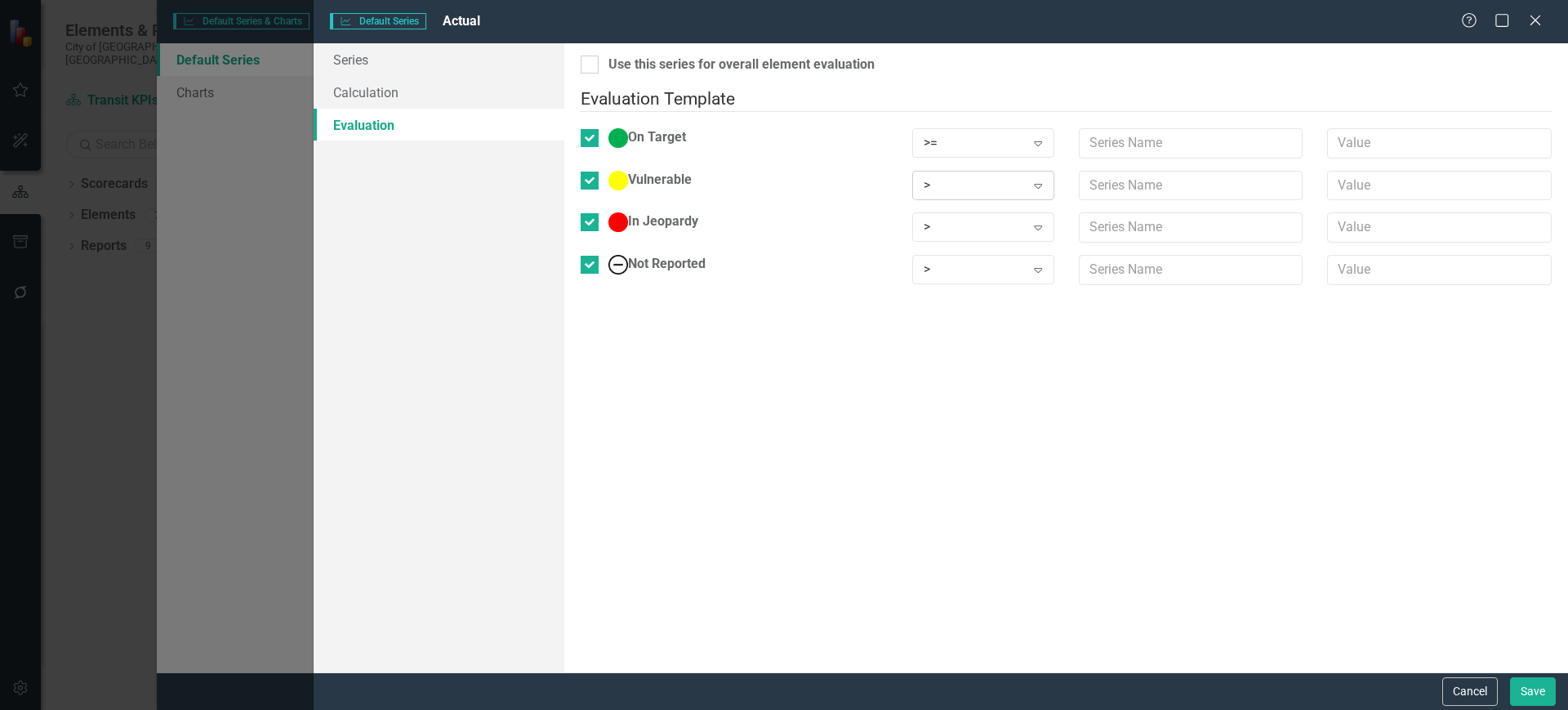
click at [978, 176] on div ">" at bounding box center [974, 184] width 101 height 19
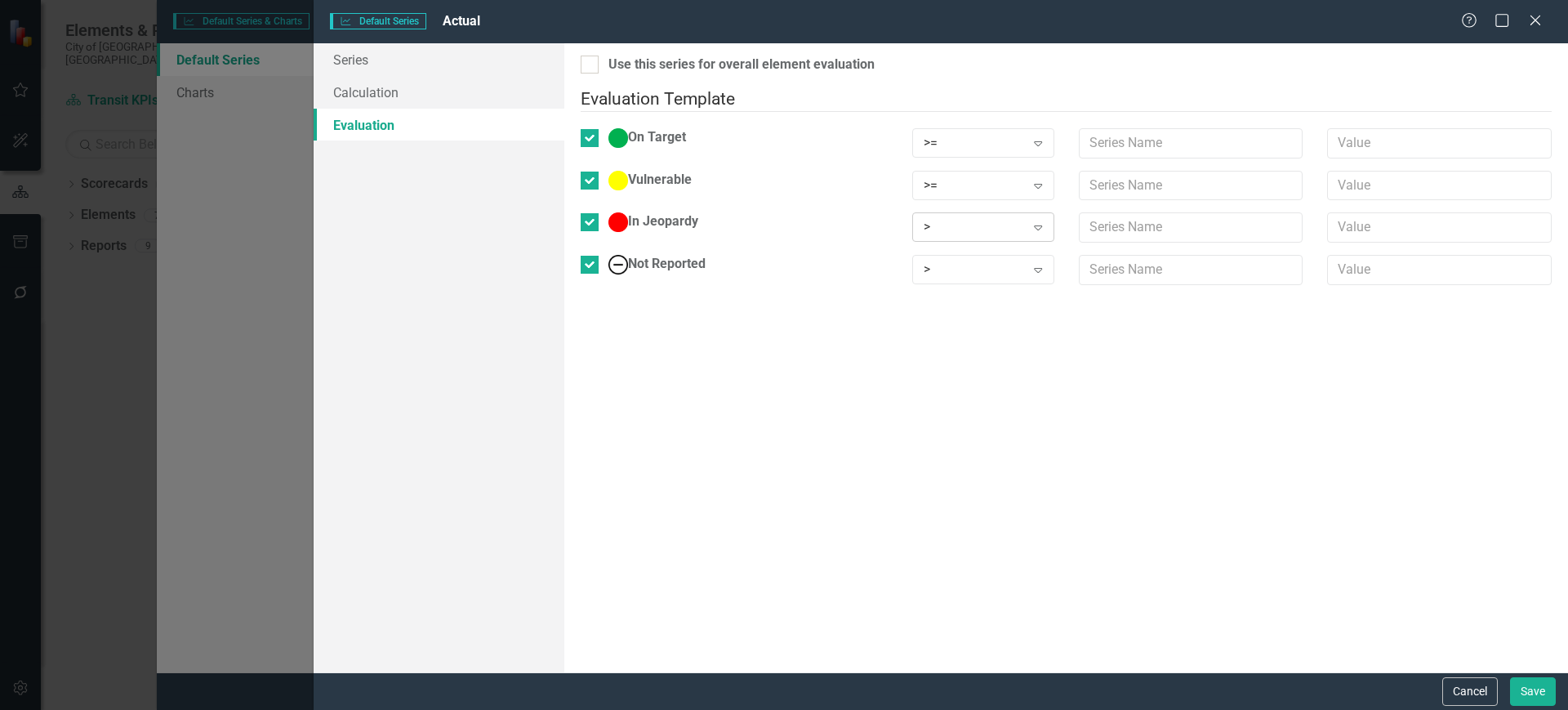
click at [967, 218] on div ">" at bounding box center [974, 227] width 101 height 19
click at [990, 260] on div ">" at bounding box center [974, 269] width 101 height 19
click at [1129, 130] on input "text" at bounding box center [1191, 142] width 224 height 30
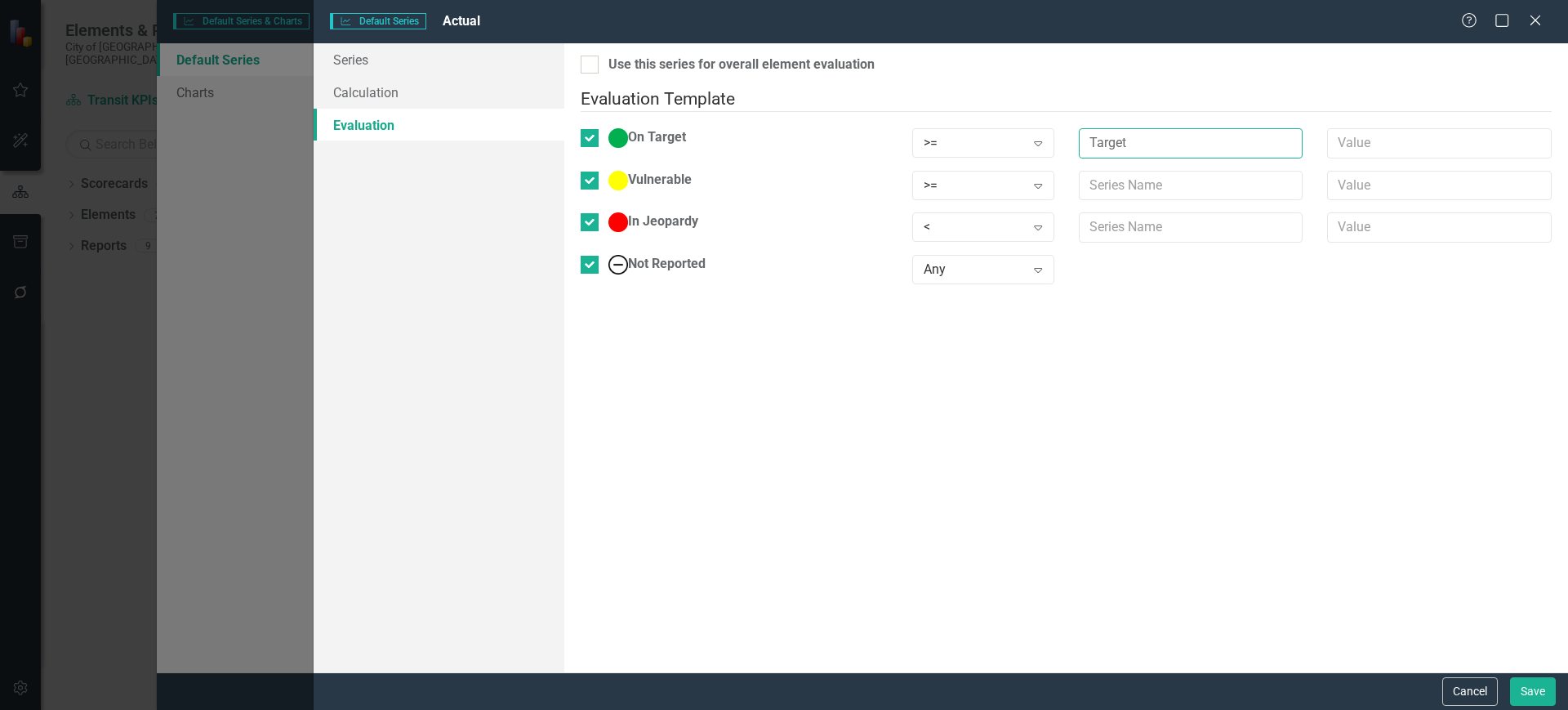
type input "Target"
type input "*.9"
type input "Y"
type input "Target"
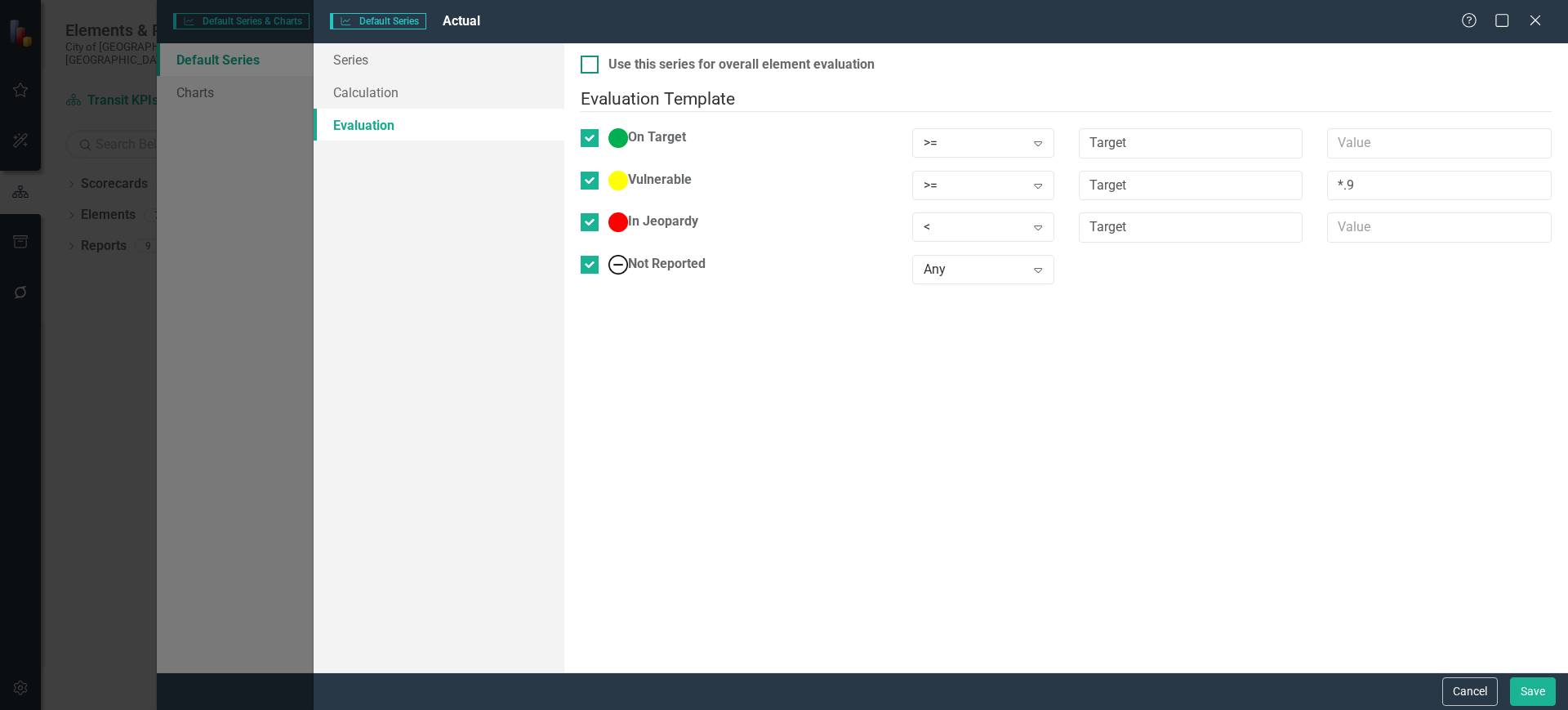
click at [666, 64] on div "Use this series for overall element evaluation" at bounding box center [741, 64] width 266 height 19
click at [591, 64] on input "Use this series for overall element evaluation" at bounding box center [585, 60] width 11 height 11
checkbox input "true"
click at [1541, 690] on button "Save" at bounding box center [1533, 690] width 46 height 28
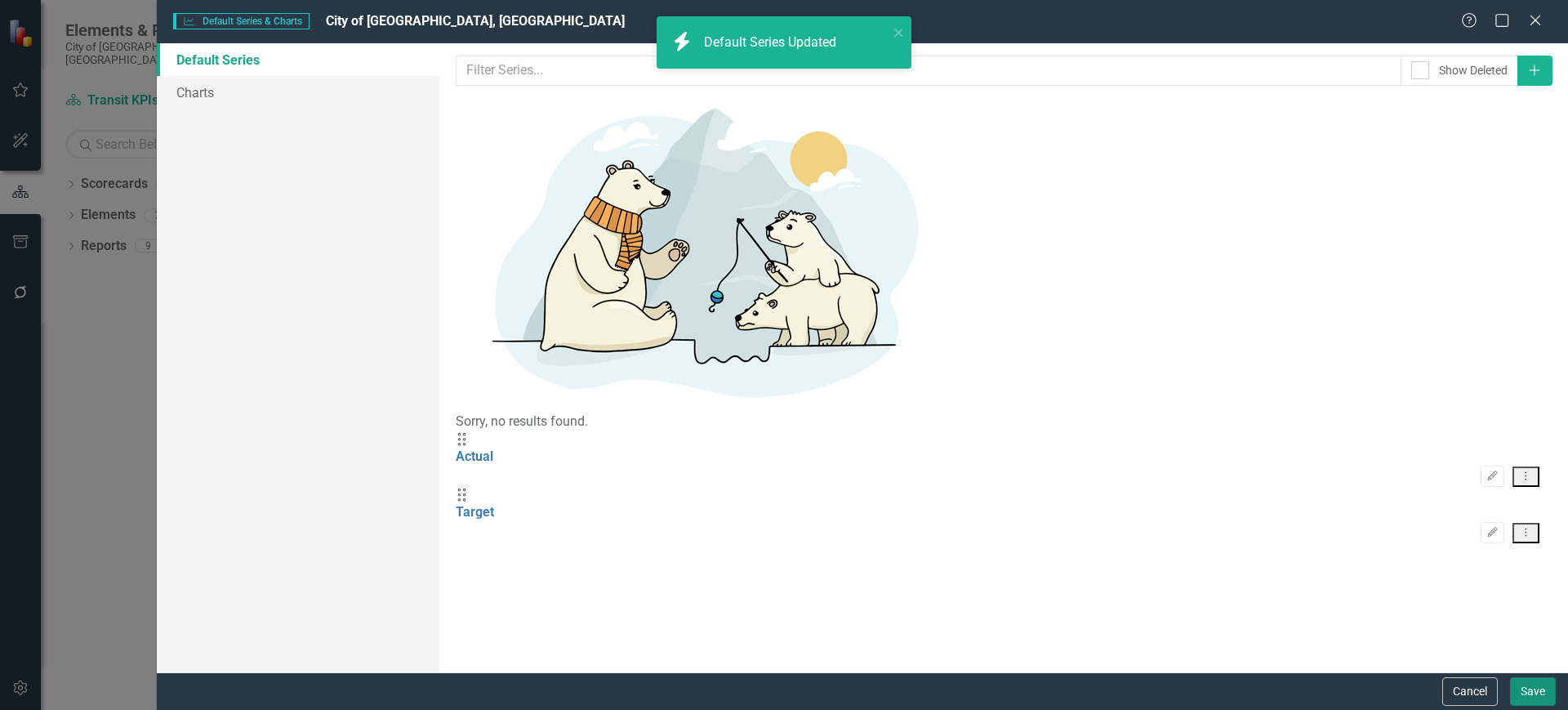
click at [1523, 690] on button "Save" at bounding box center [1533, 690] width 46 height 28
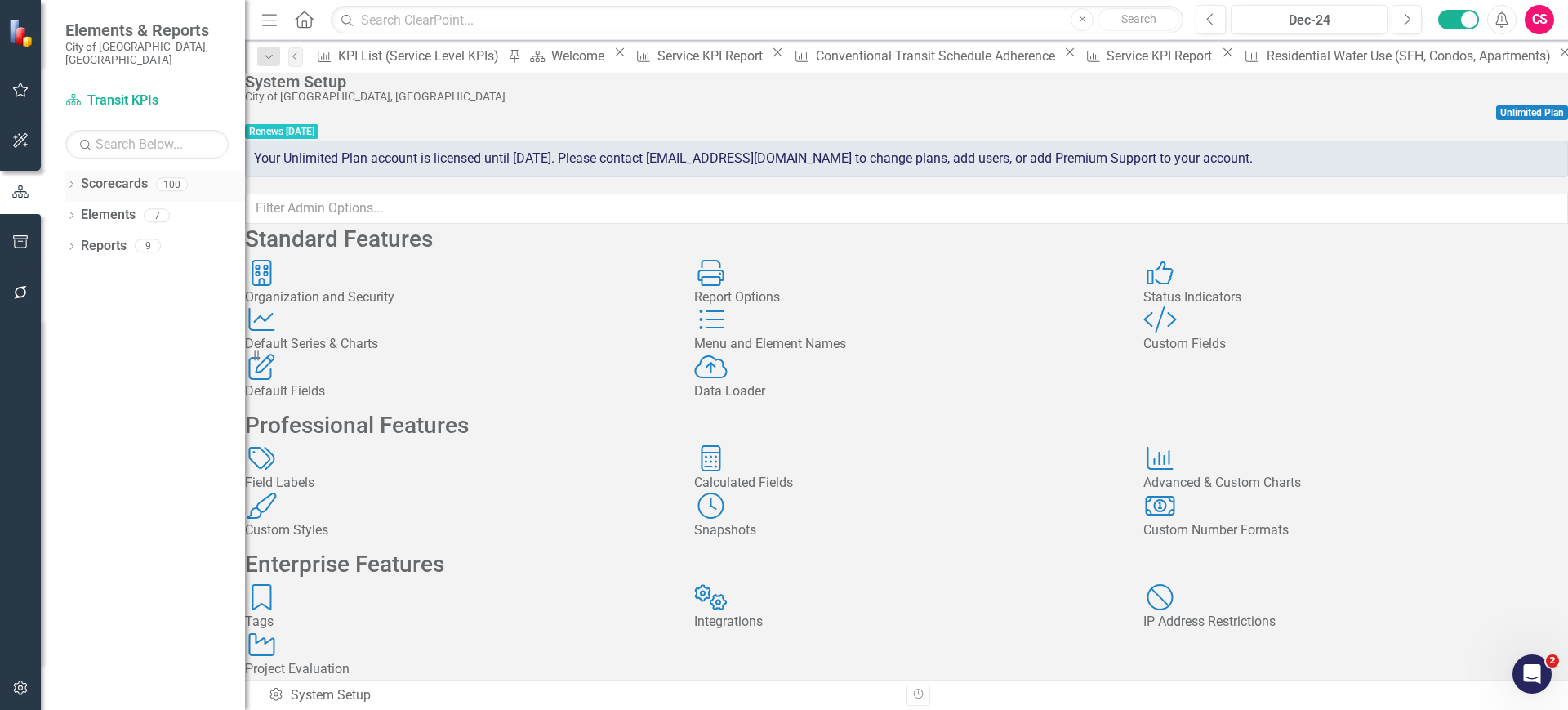
click at [70, 181] on icon "Dropdown" at bounding box center [71, 185] width 12 height 9
click at [121, 140] on input "text" at bounding box center [147, 143] width 164 height 28
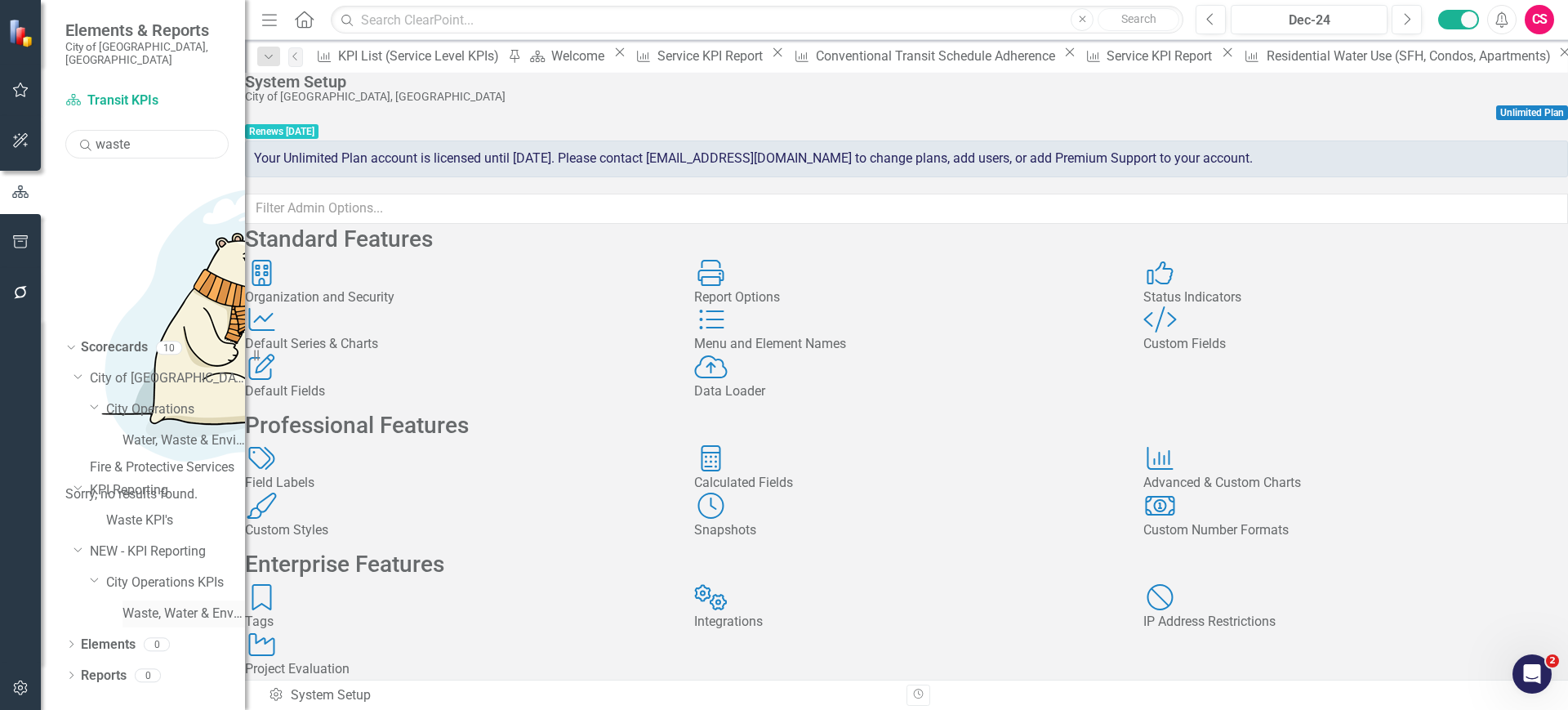
type input "waste"
click at [168, 605] on link "Waste, Water & Environment KPIs" at bounding box center [184, 613] width 123 height 19
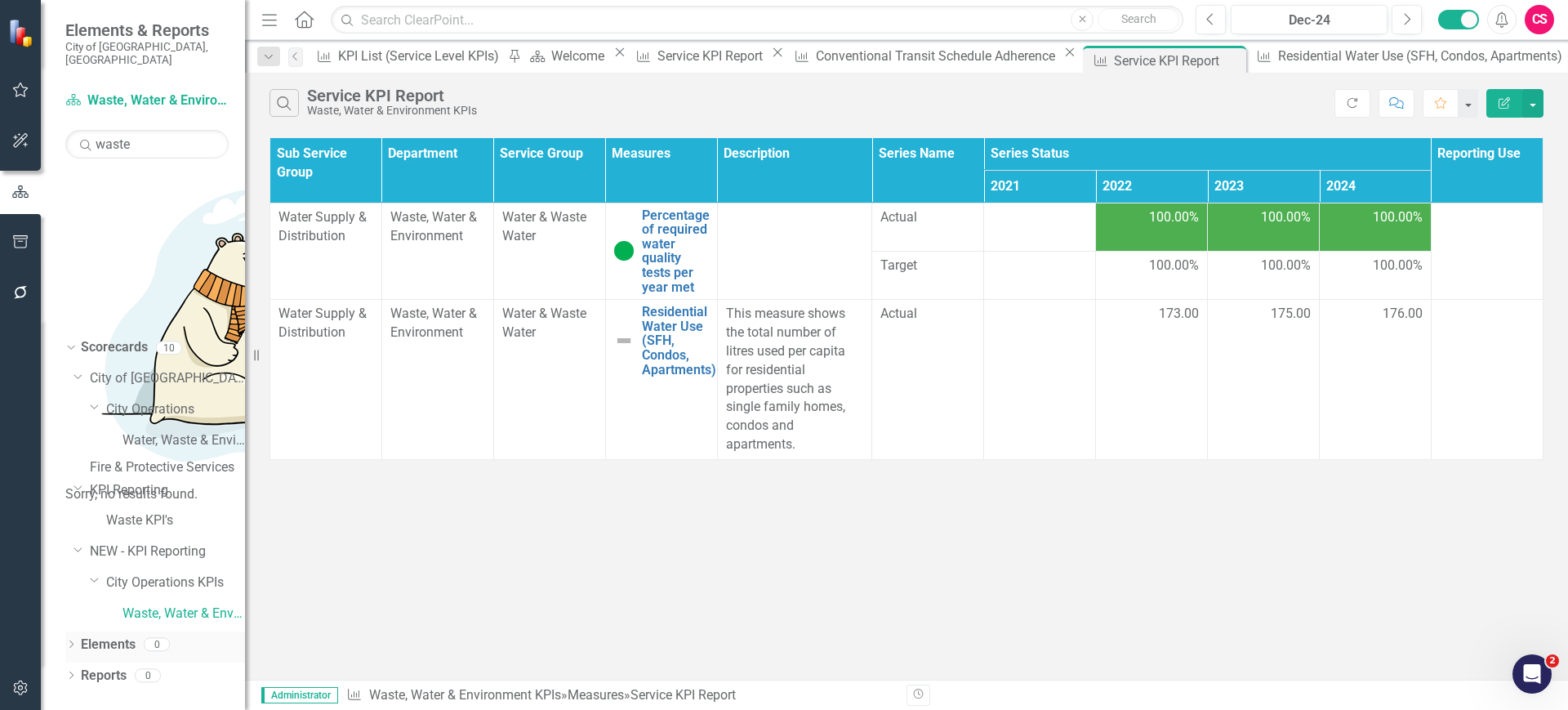
click at [104, 636] on link "Elements" at bounding box center [108, 645] width 55 height 19
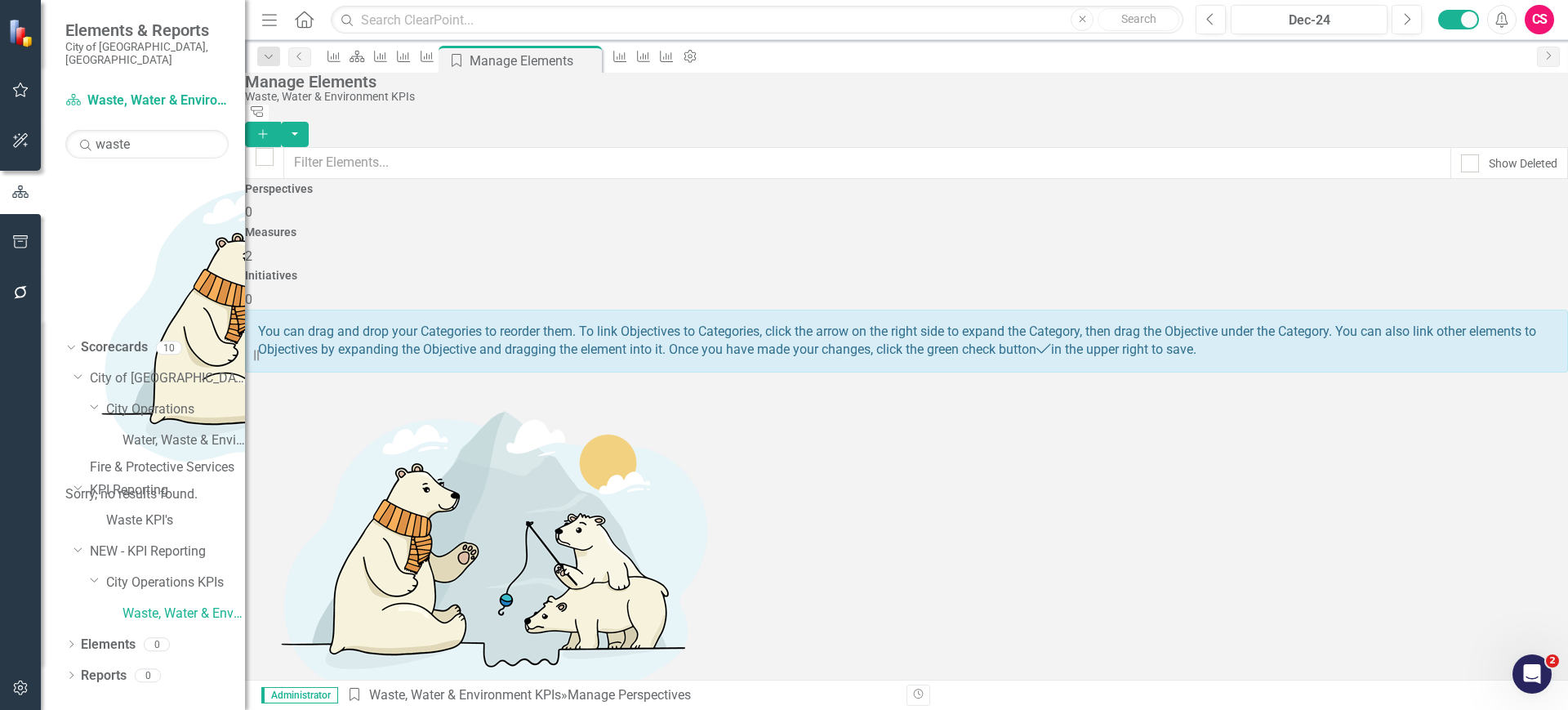
click at [991, 246] on div "Measures 2" at bounding box center [906, 246] width 1323 height 39
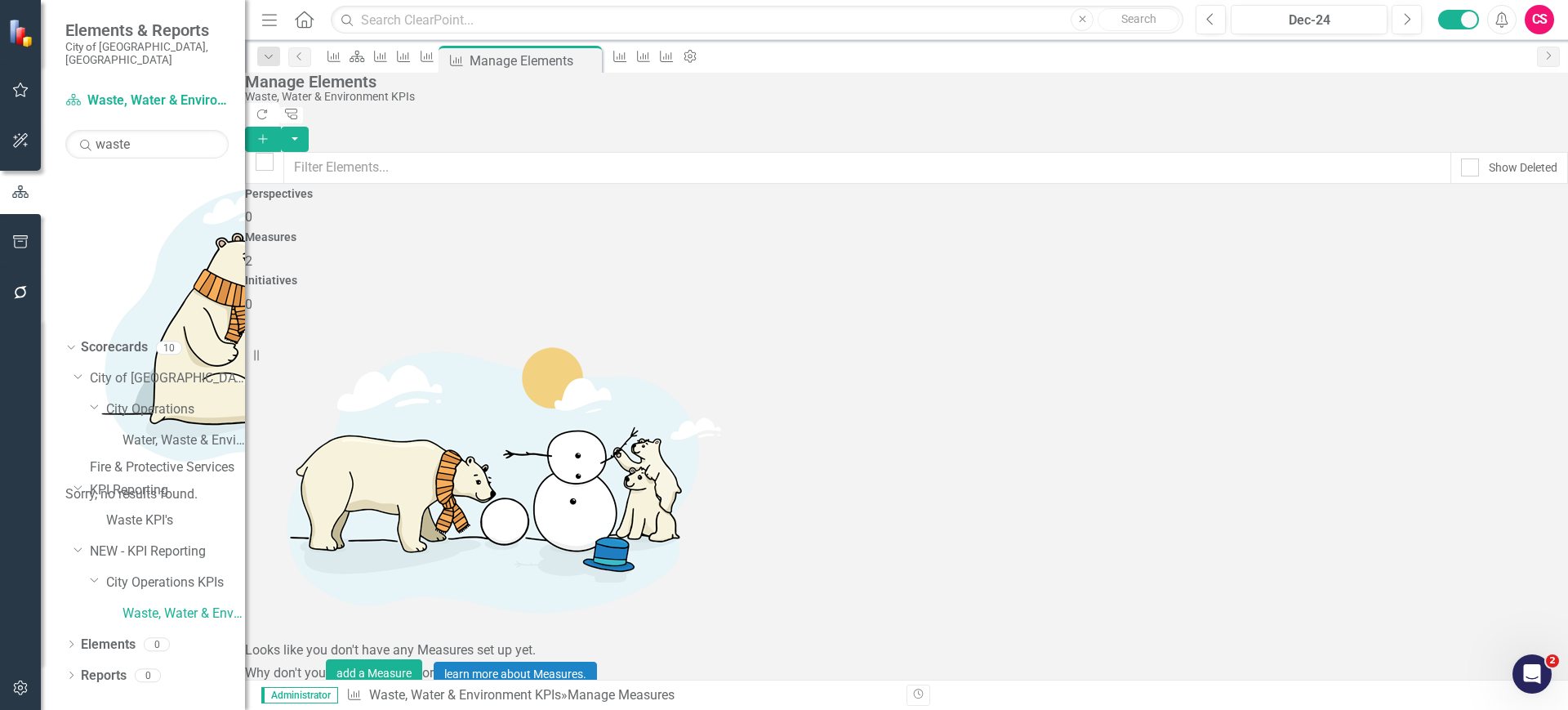
click at [270, 134] on icon "Add" at bounding box center [262, 139] width 15 height 12
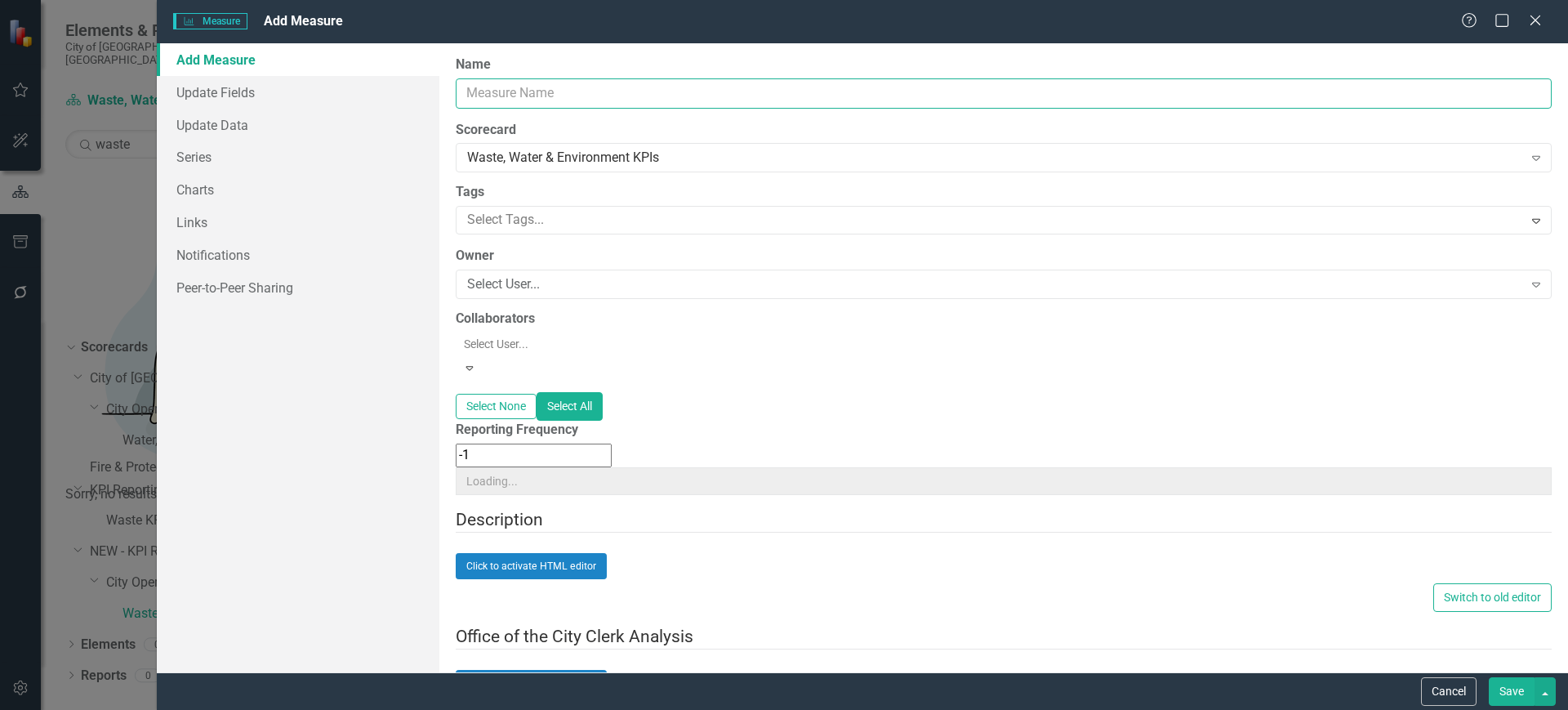
click at [740, 99] on input "Name" at bounding box center [1003, 93] width 1096 height 30
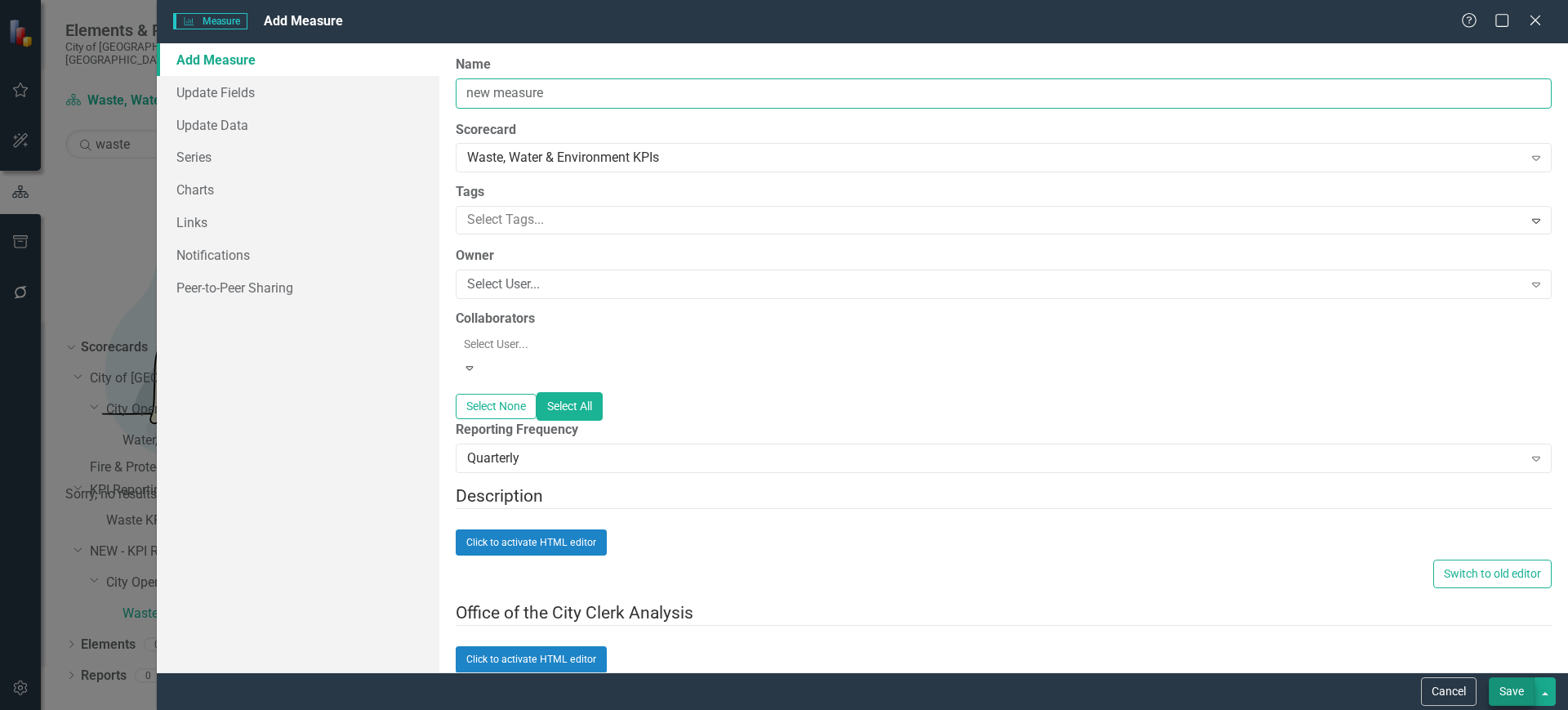
type input "new measure"
click at [1517, 687] on button "Save" at bounding box center [1511, 690] width 46 height 28
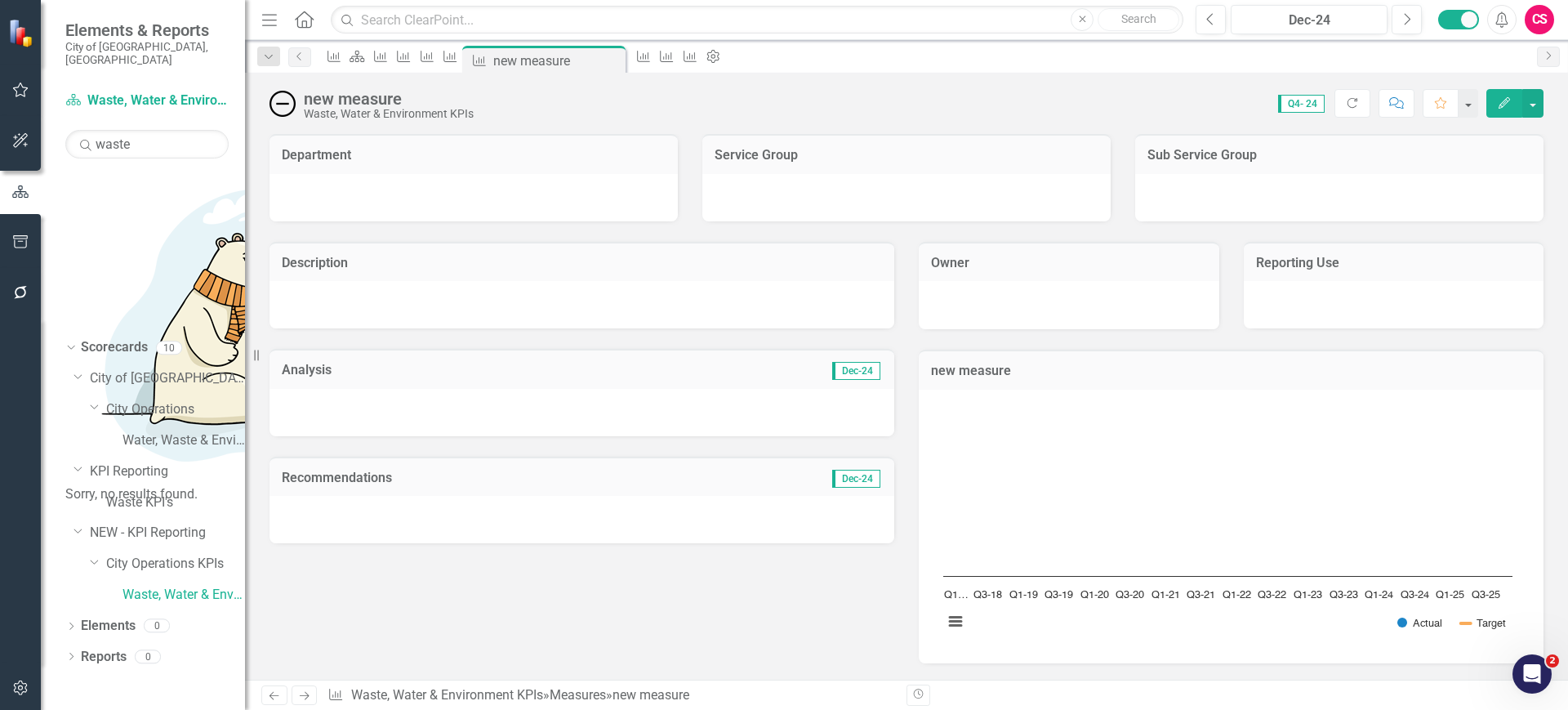
click at [511, 206] on div at bounding box center [473, 197] width 409 height 48
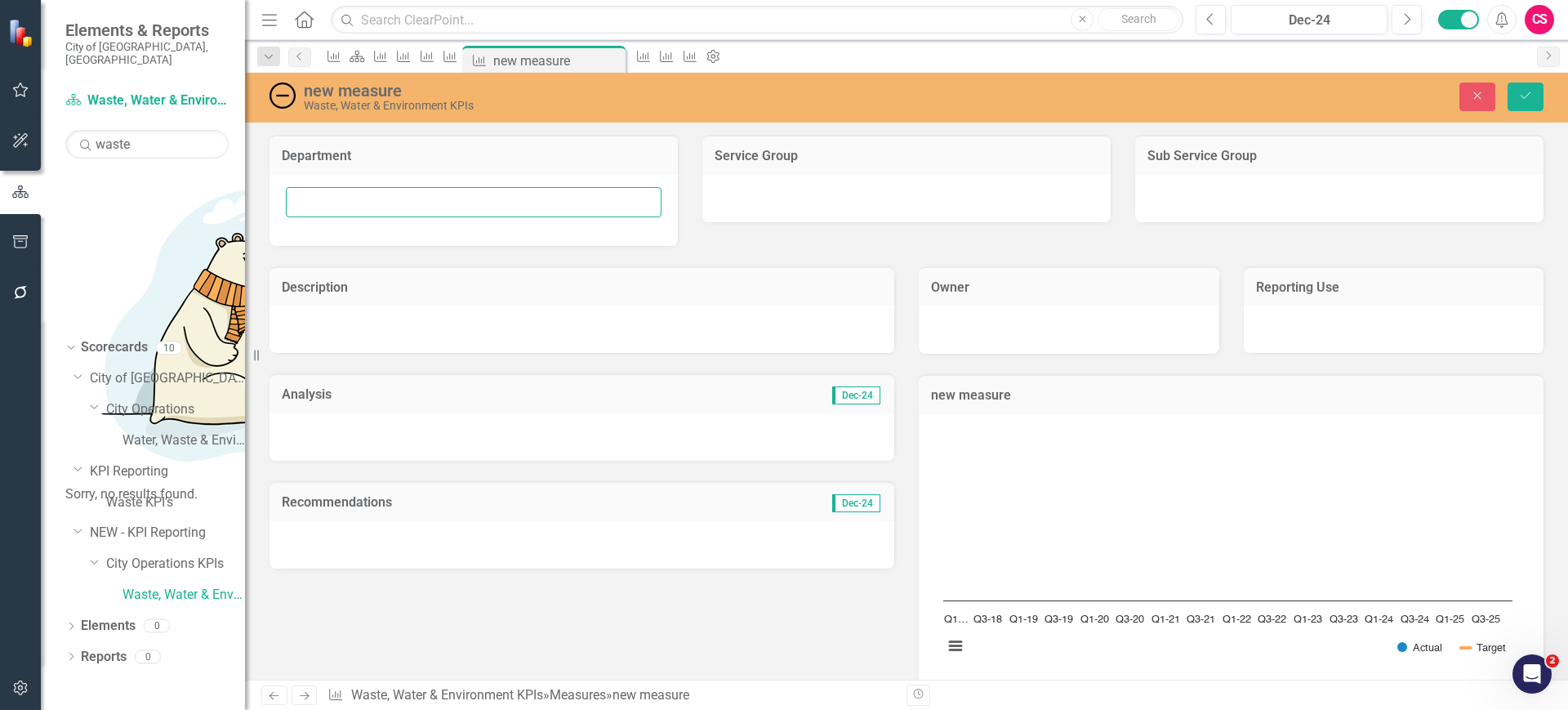
click at [446, 202] on input "text" at bounding box center [473, 202] width 375 height 30
click at [779, 204] on div at bounding box center [906, 198] width 409 height 48
click at [1254, 188] on div at bounding box center [1339, 198] width 409 height 48
click at [1254, 189] on div at bounding box center [1339, 198] width 409 height 48
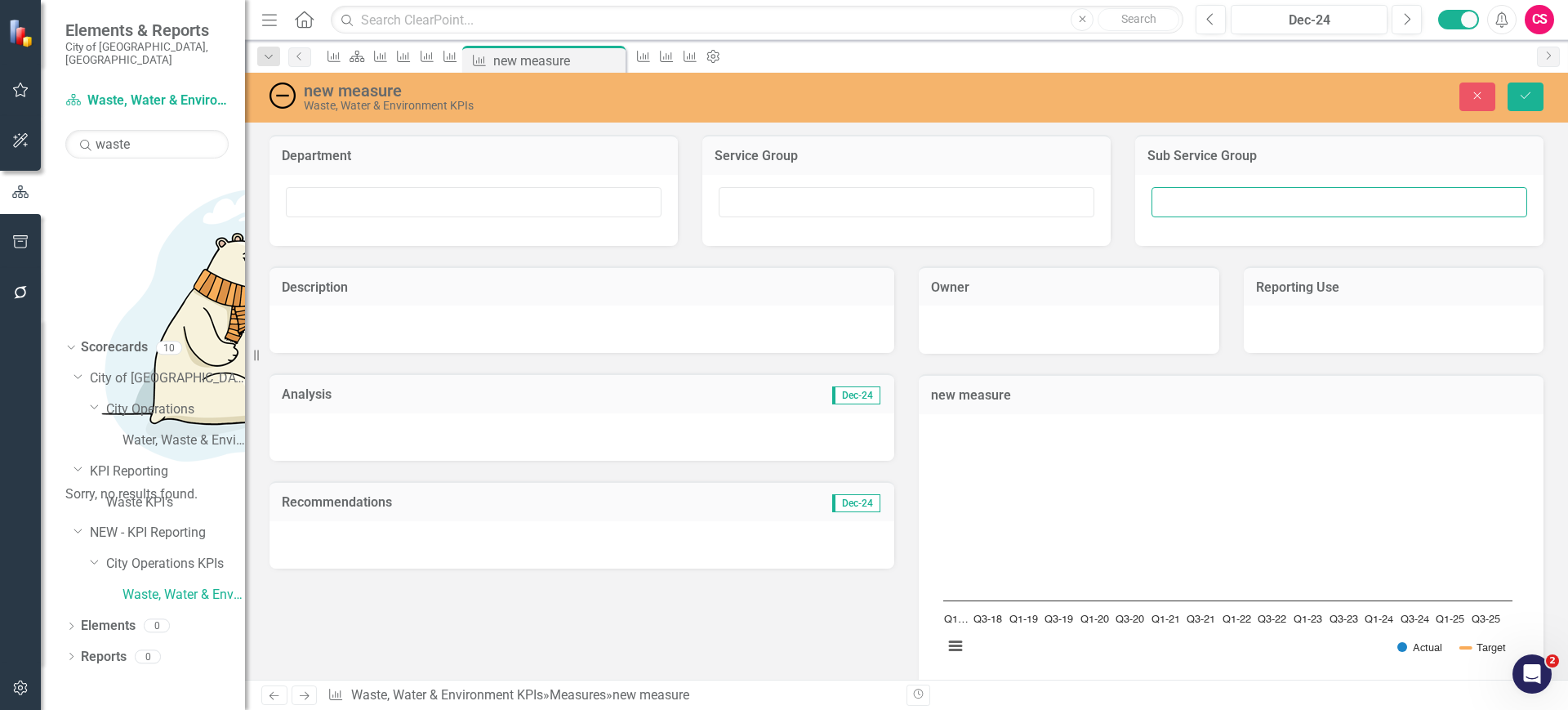
click at [1248, 196] on input "text" at bounding box center [1339, 202] width 375 height 30
click at [1476, 97] on icon "button" at bounding box center [1478, 97] width 8 height 8
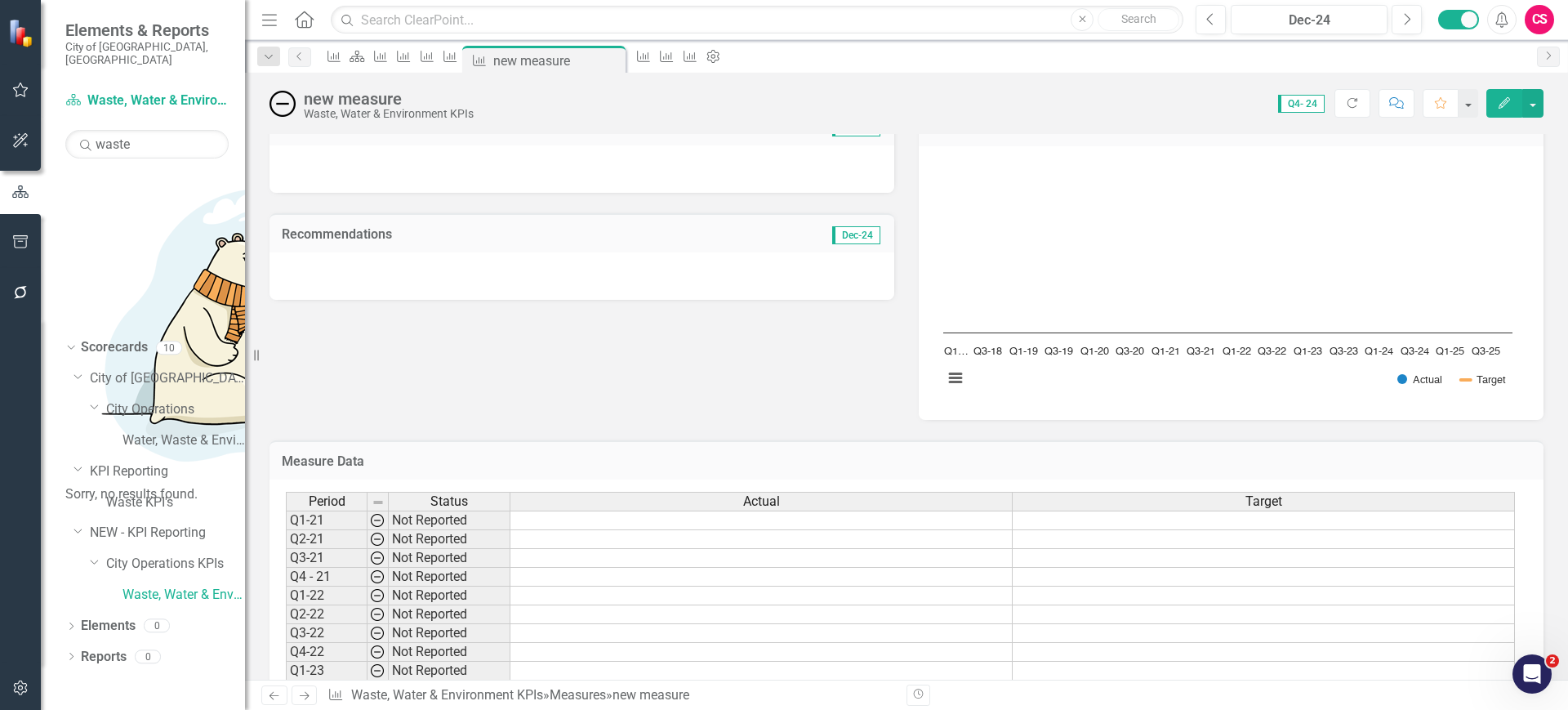
scroll to position [492, 0]
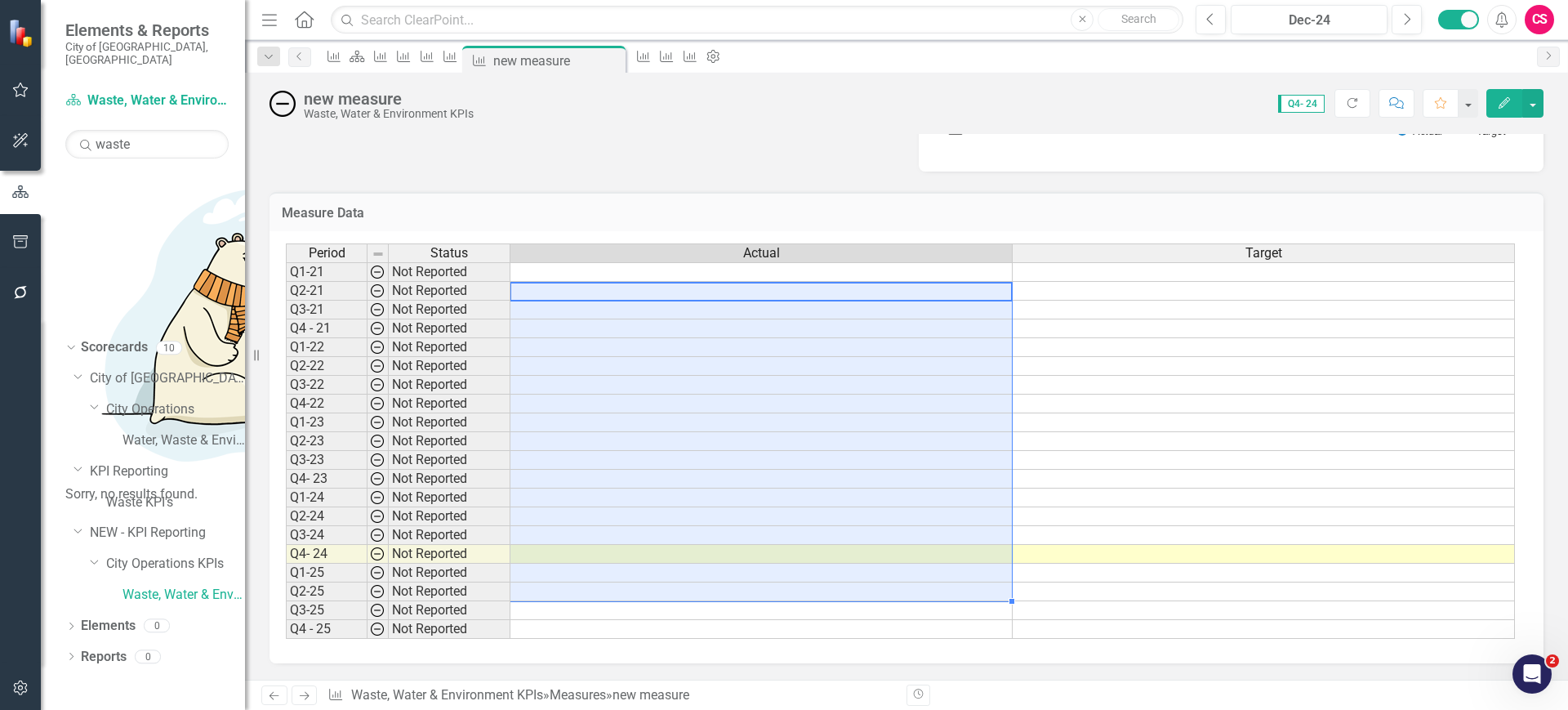
drag, startPoint x: 847, startPoint y: 300, endPoint x: 837, endPoint y: 584, distance: 284.2
click at [837, 584] on tbody "Q1-21 Not Reported Q2-21 Not Reported Q3-21 Not Reported Q4 - 21 Not Reported Q…" at bounding box center [900, 451] width 1229 height 376
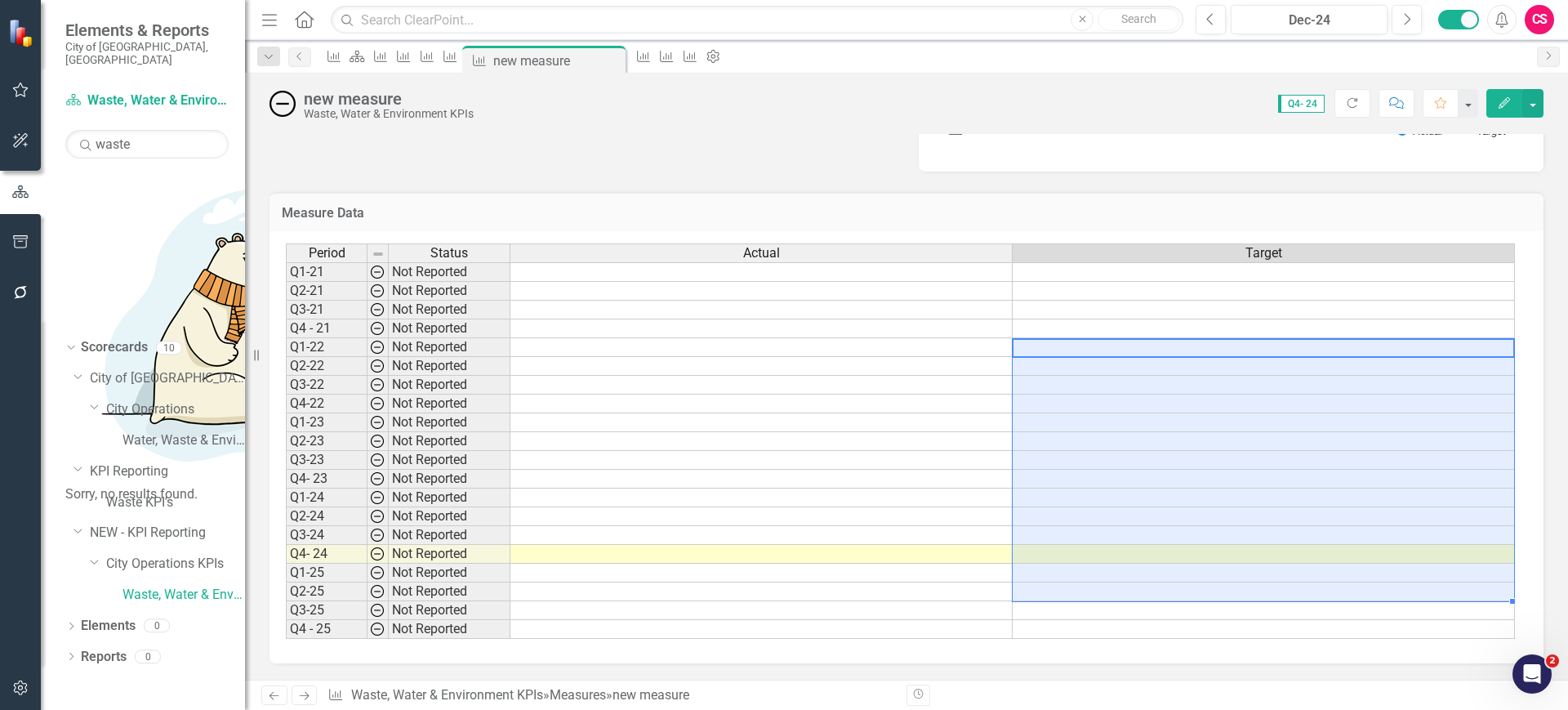
click at [1185, 585] on tbody "Q1-21 Not Reported Q2-21 Not Reported Q3-21 Not Reported Q4 - 21 Not Reported Q…" at bounding box center [900, 451] width 1229 height 376
click at [286, 580] on div "Period Status Actual Target Q1-21 Not Reported Q2-21 Not Reported Q3-21 Not Rep…" at bounding box center [286, 441] width 0 height 395
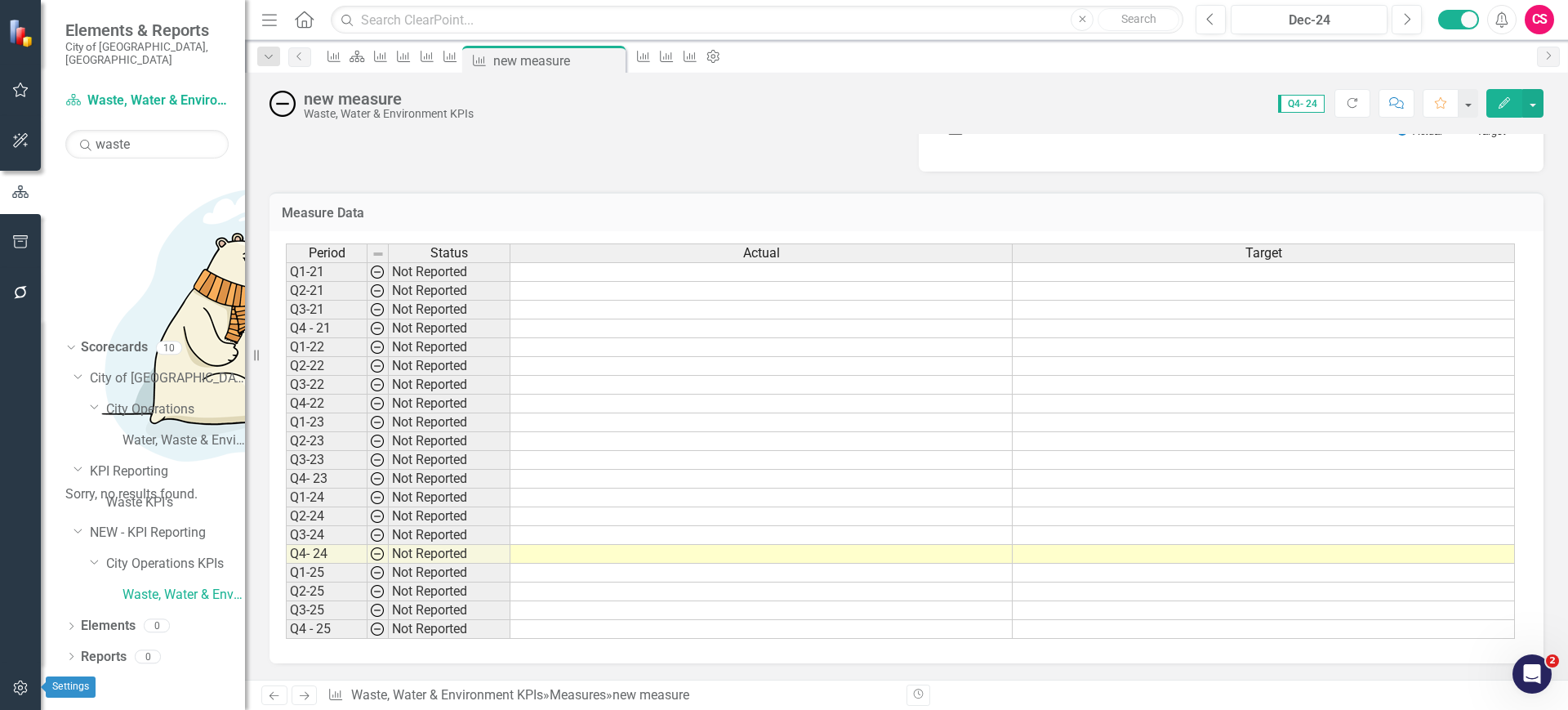
click at [31, 691] on button "button" at bounding box center [21, 688] width 37 height 34
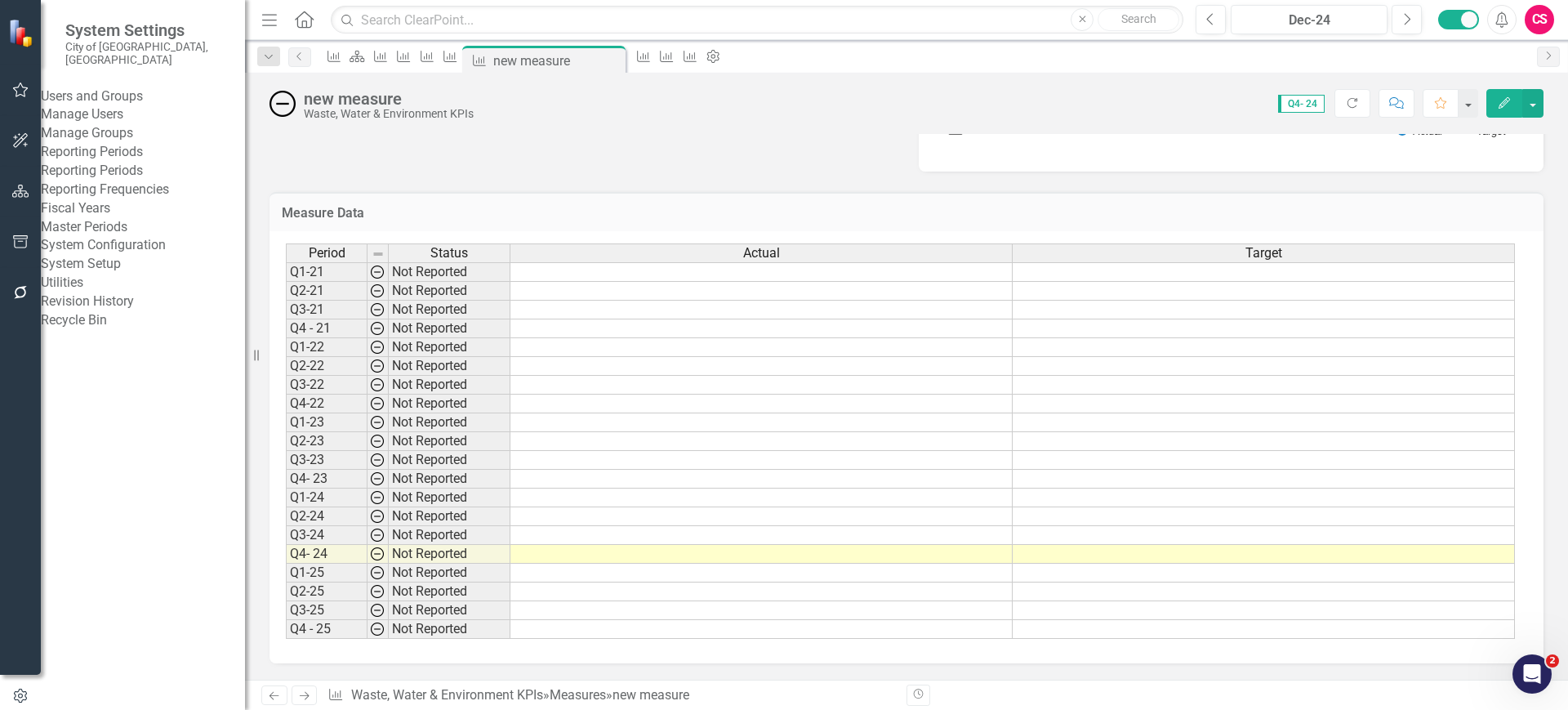
click at [139, 199] on link "Reporting Frequencies" at bounding box center [142, 189] width 204 height 19
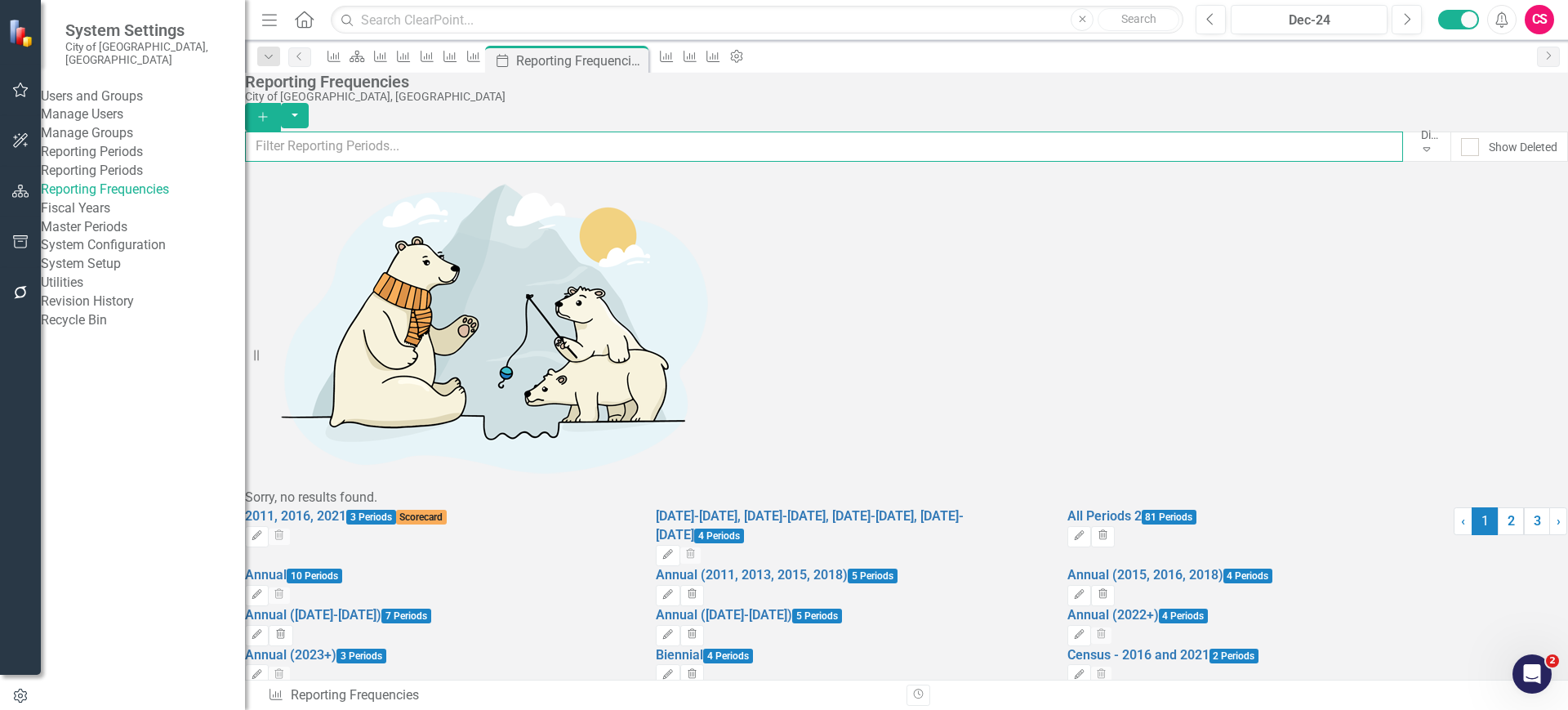
click at [630, 159] on input "text" at bounding box center [824, 146] width 1158 height 30
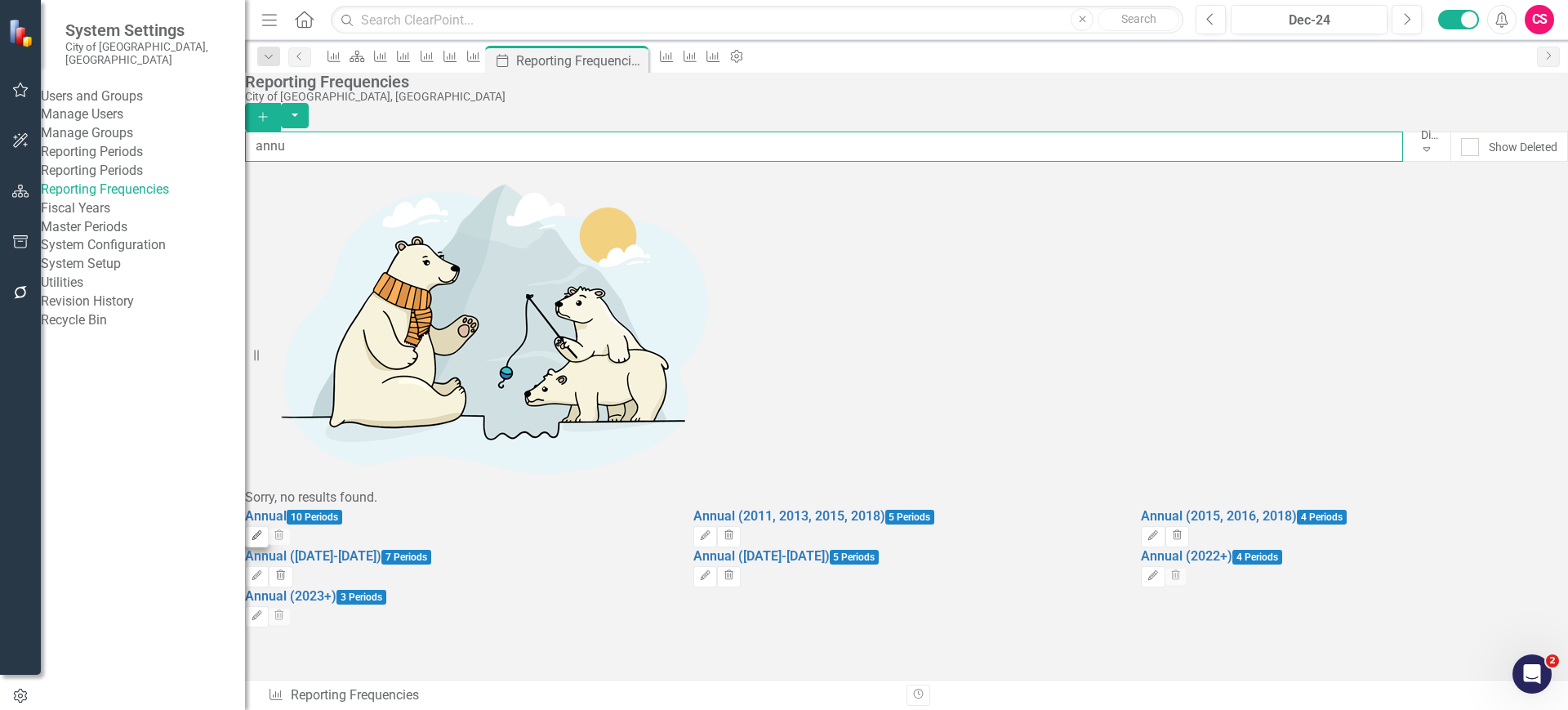
type input "annu"
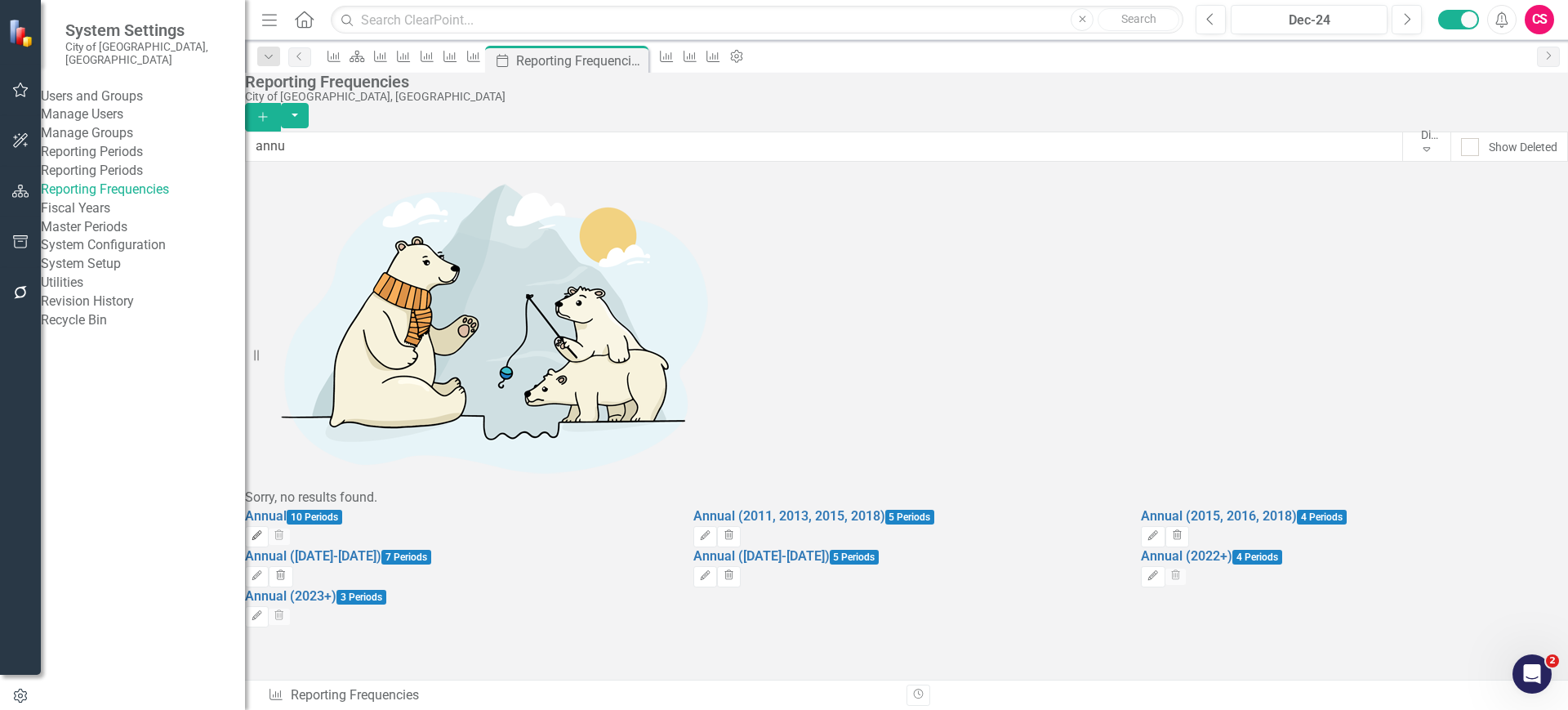
click at [263, 531] on icon "Edit" at bounding box center [256, 535] width 13 height 10
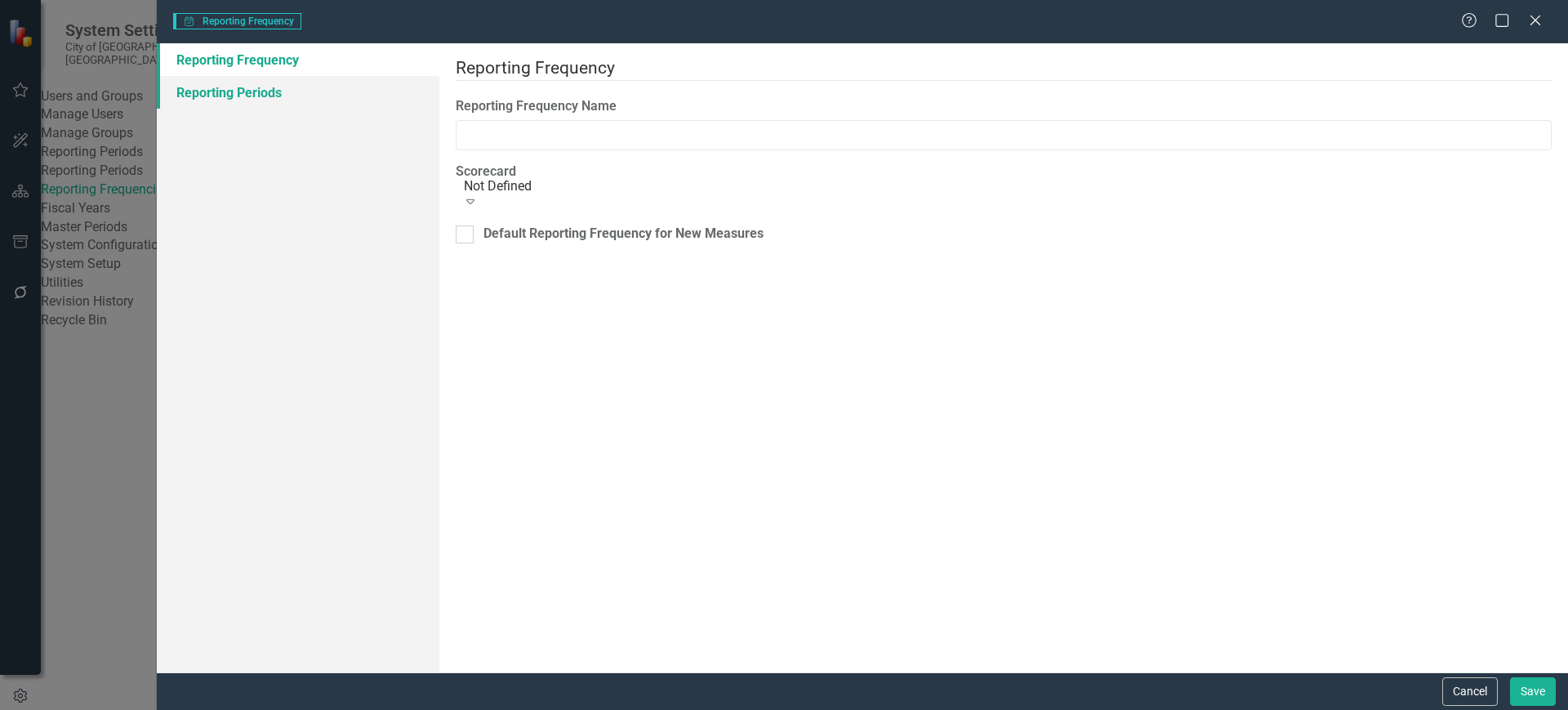
type input "Annual"
click at [255, 78] on link "Reporting Periods" at bounding box center [298, 93] width 283 height 33
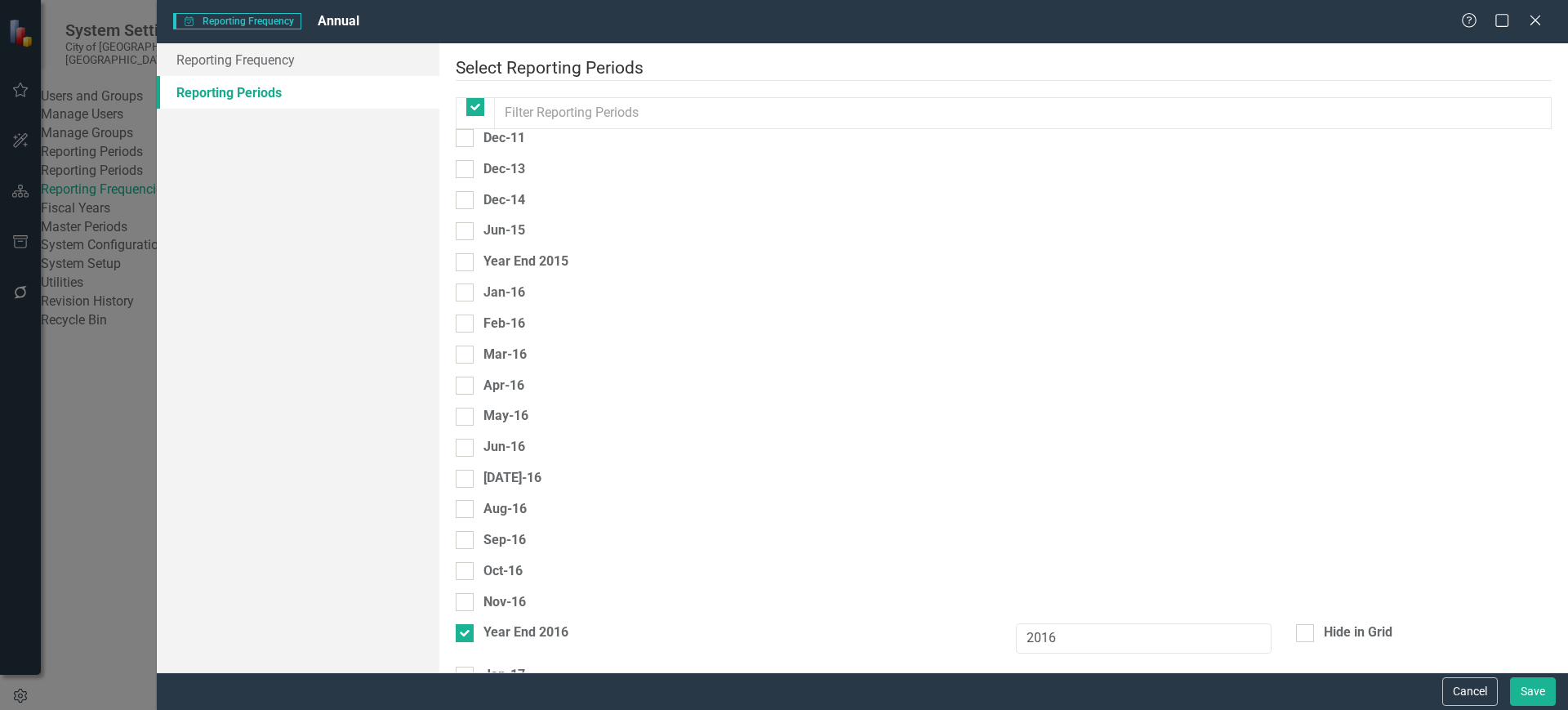
checkbox input "false"
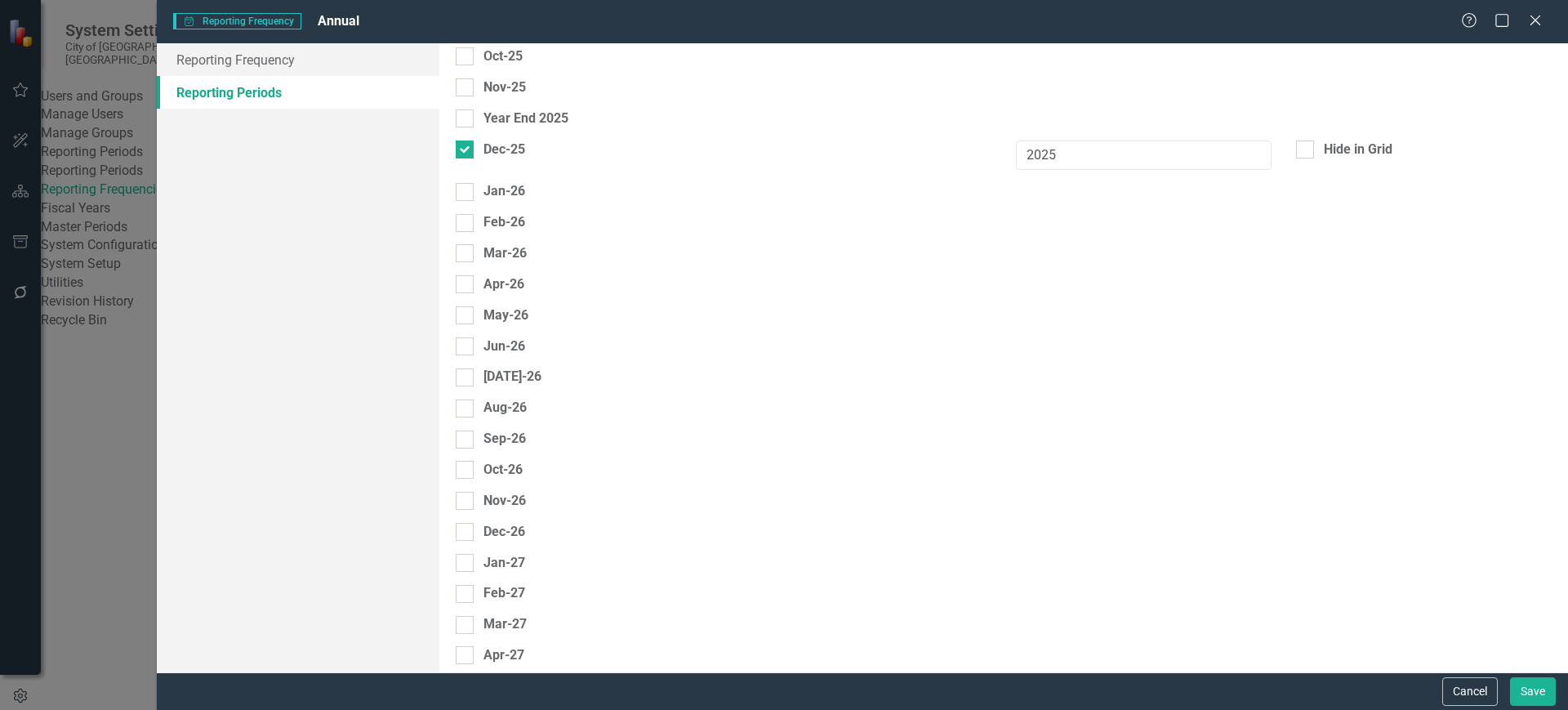
scroll to position [4111, 0]
click at [1458, 691] on button "Cancel" at bounding box center [1470, 690] width 56 height 28
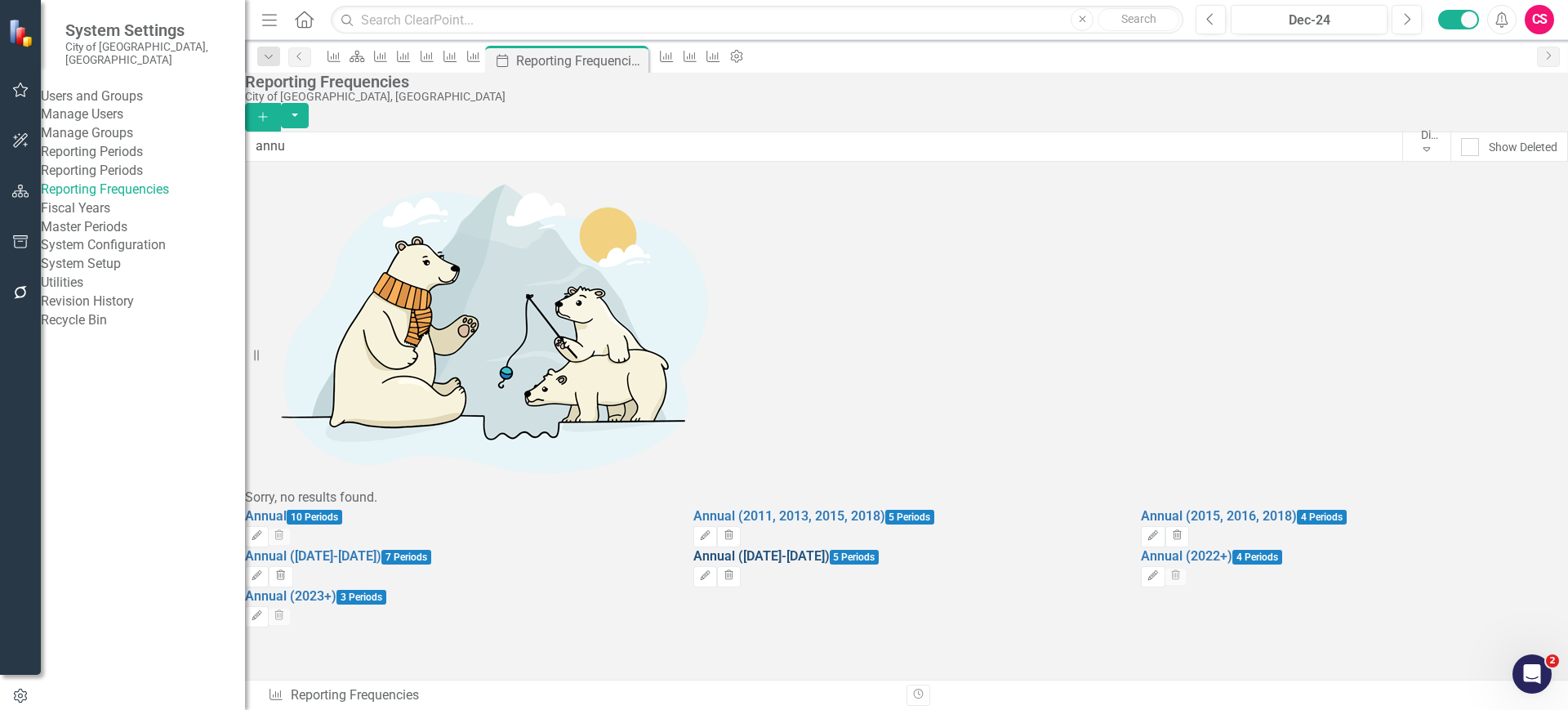
click at [809, 548] on link "Annual ([DATE]-[DATE])" at bounding box center [762, 556] width 137 height 16
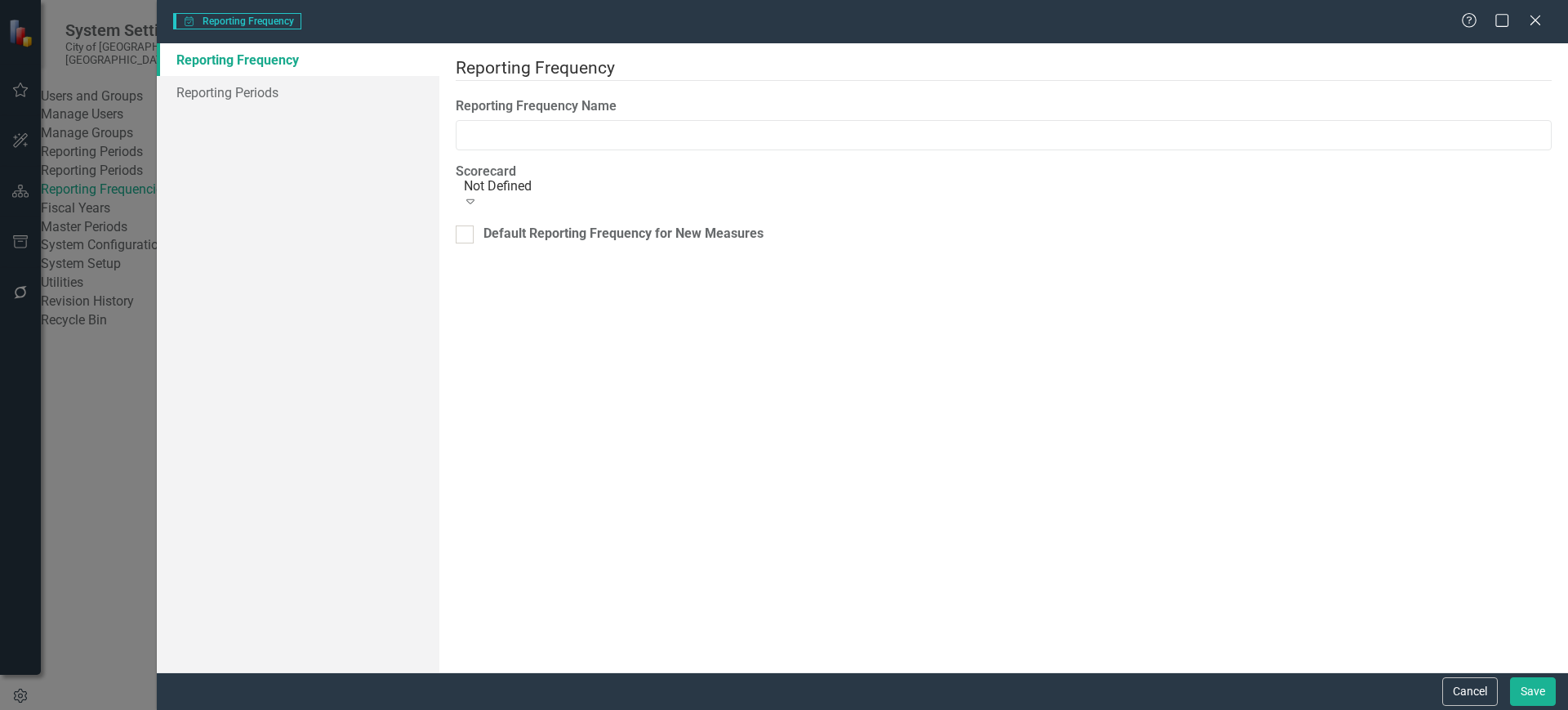
type input "Annual ([DATE]-[DATE])"
click at [232, 76] on link "Reporting Periods" at bounding box center [298, 93] width 283 height 33
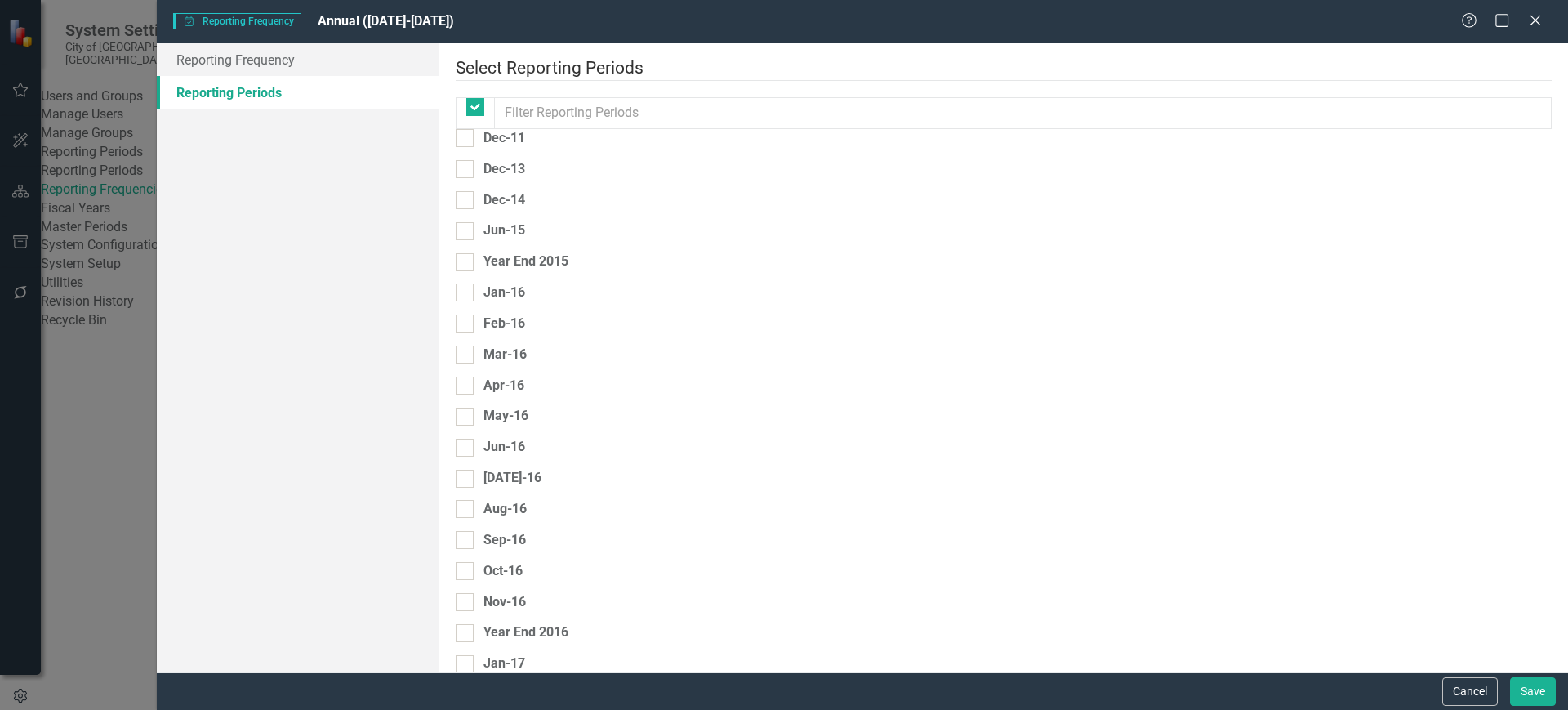
checkbox input "false"
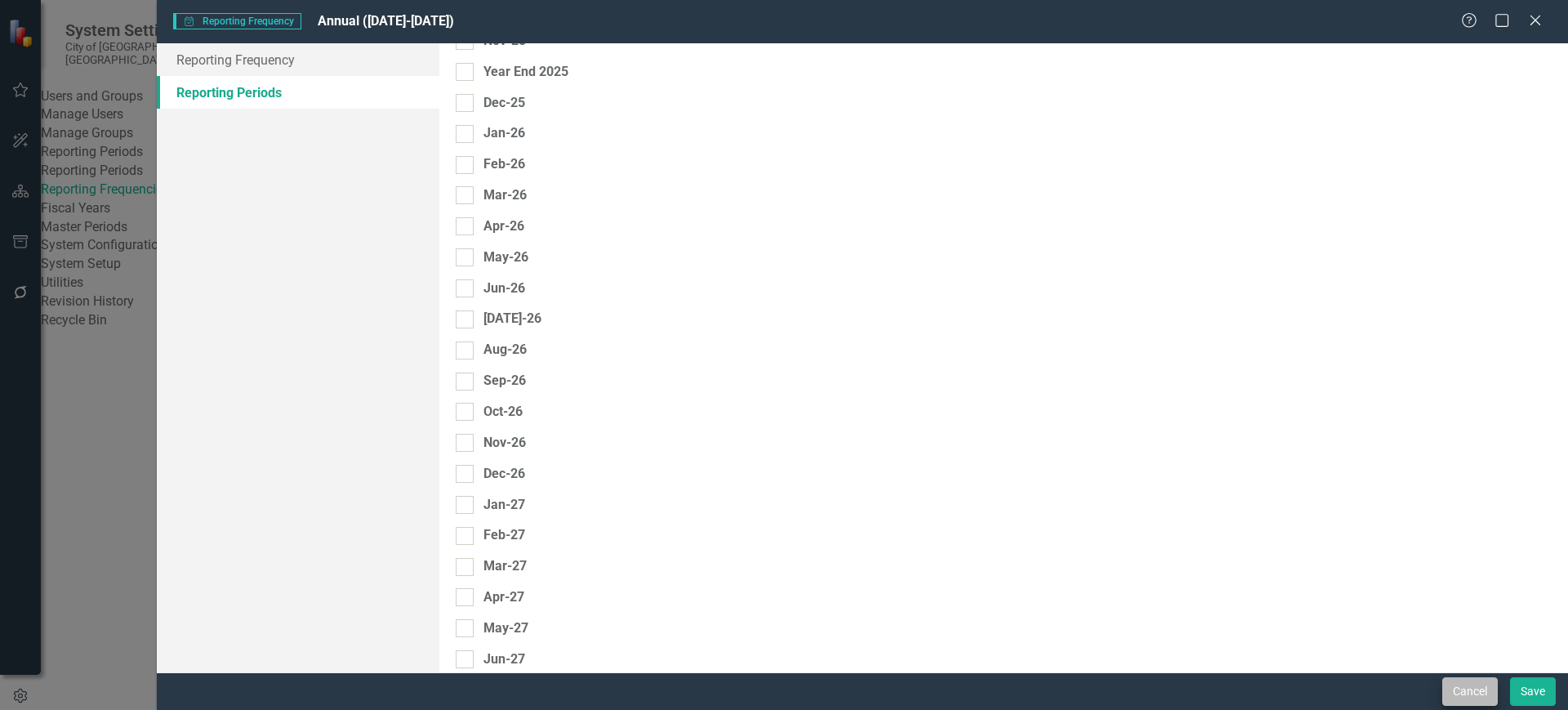
drag, startPoint x: 1468, startPoint y: 668, endPoint x: 1467, endPoint y: 681, distance: 13.0
click at [1468, 670] on div "Select Reporting Periods Since you may not be reporting on every element every …" at bounding box center [1003, 357] width 1128 height 629
click at [1467, 684] on button "Cancel" at bounding box center [1470, 690] width 56 height 28
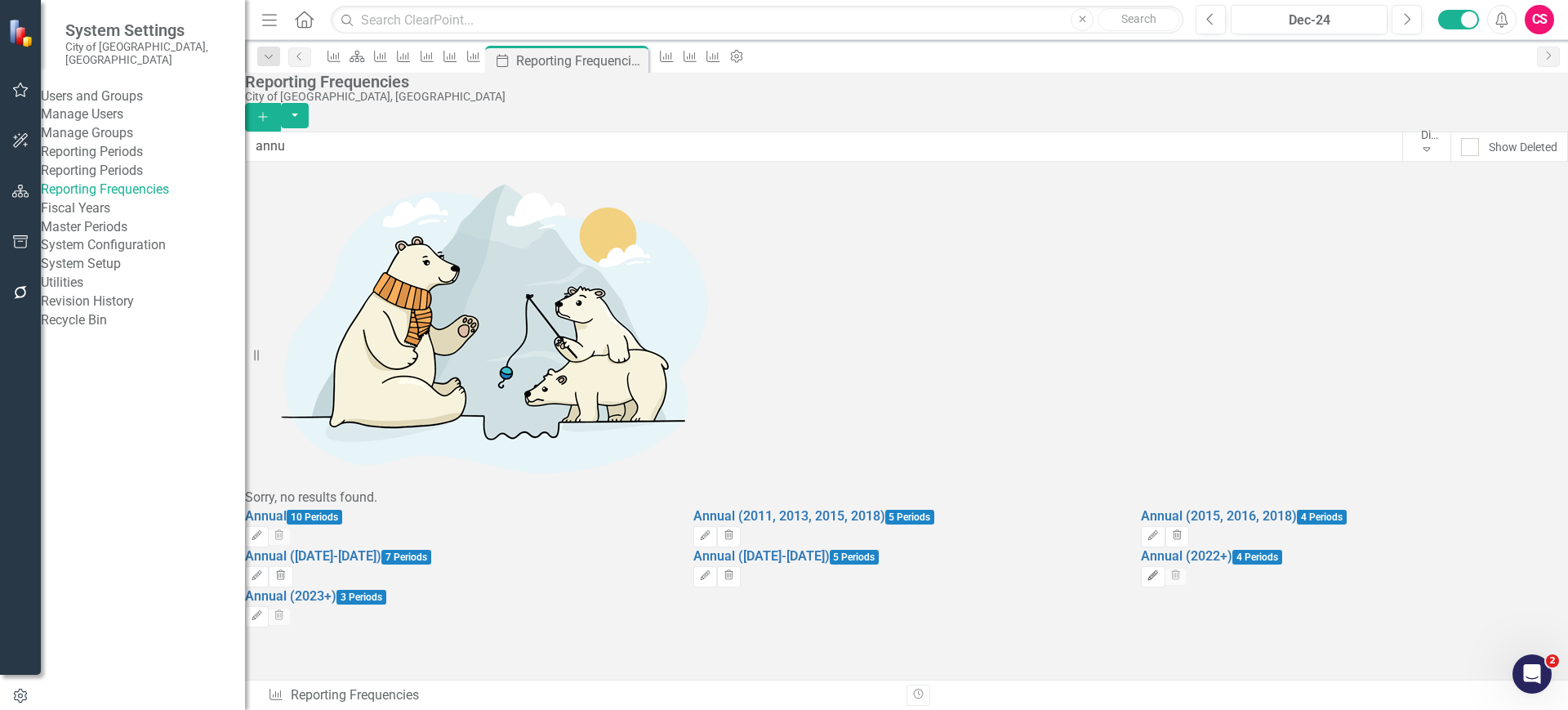
click at [1158, 571] on icon "Edit" at bounding box center [1153, 575] width 13 height 10
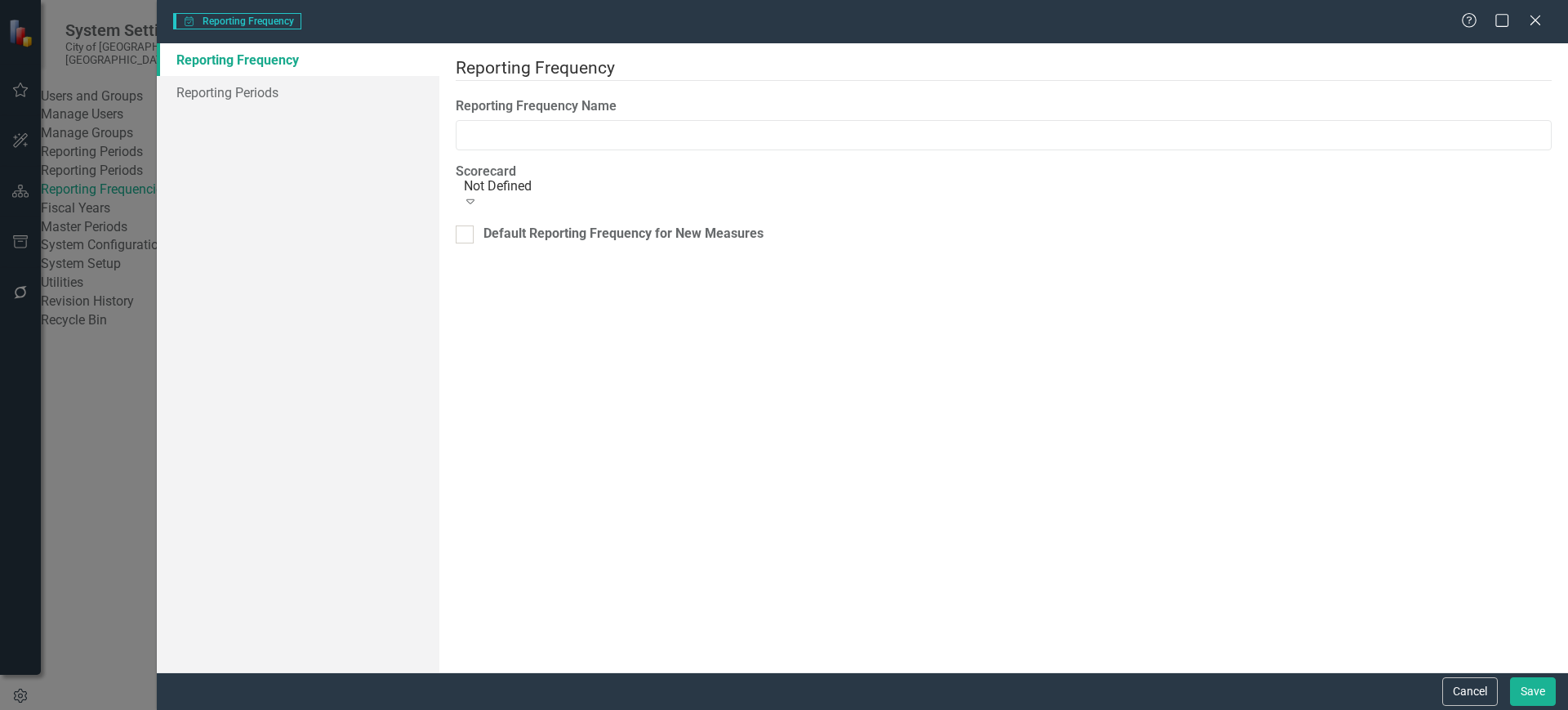
type input "Annual (2022+)"
click at [474, 225] on div at bounding box center [464, 234] width 18 height 18
click at [466, 225] on input "Default Reporting Frequency for New Measures" at bounding box center [460, 230] width 11 height 11
checkbox input "true"
click at [1531, 691] on button "Save" at bounding box center [1533, 690] width 46 height 28
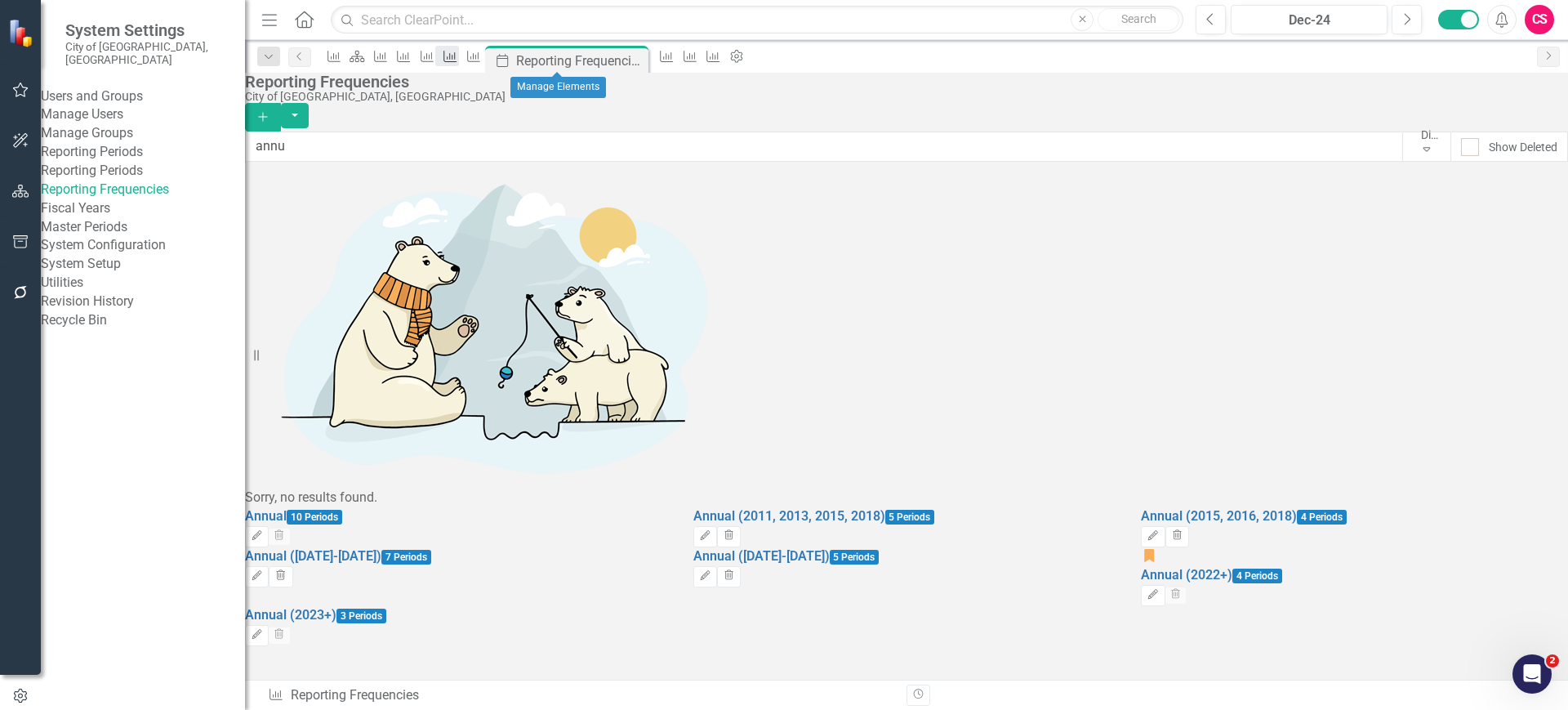
click at [458, 58] on icon "Measure" at bounding box center [450, 56] width 17 height 13
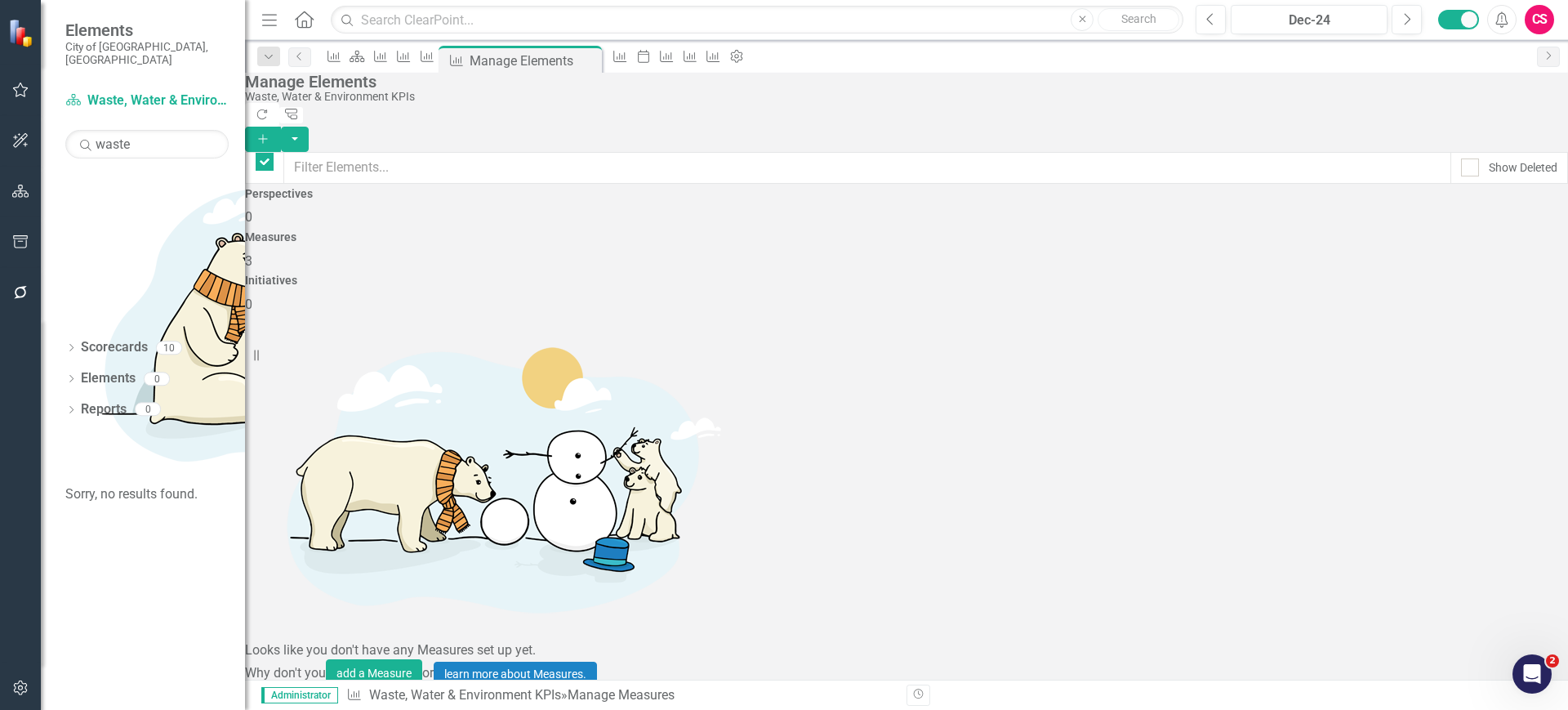
checkbox input "false"
click at [1436, 539] on link "Trash Delete Measure" at bounding box center [1457, 535] width 147 height 30
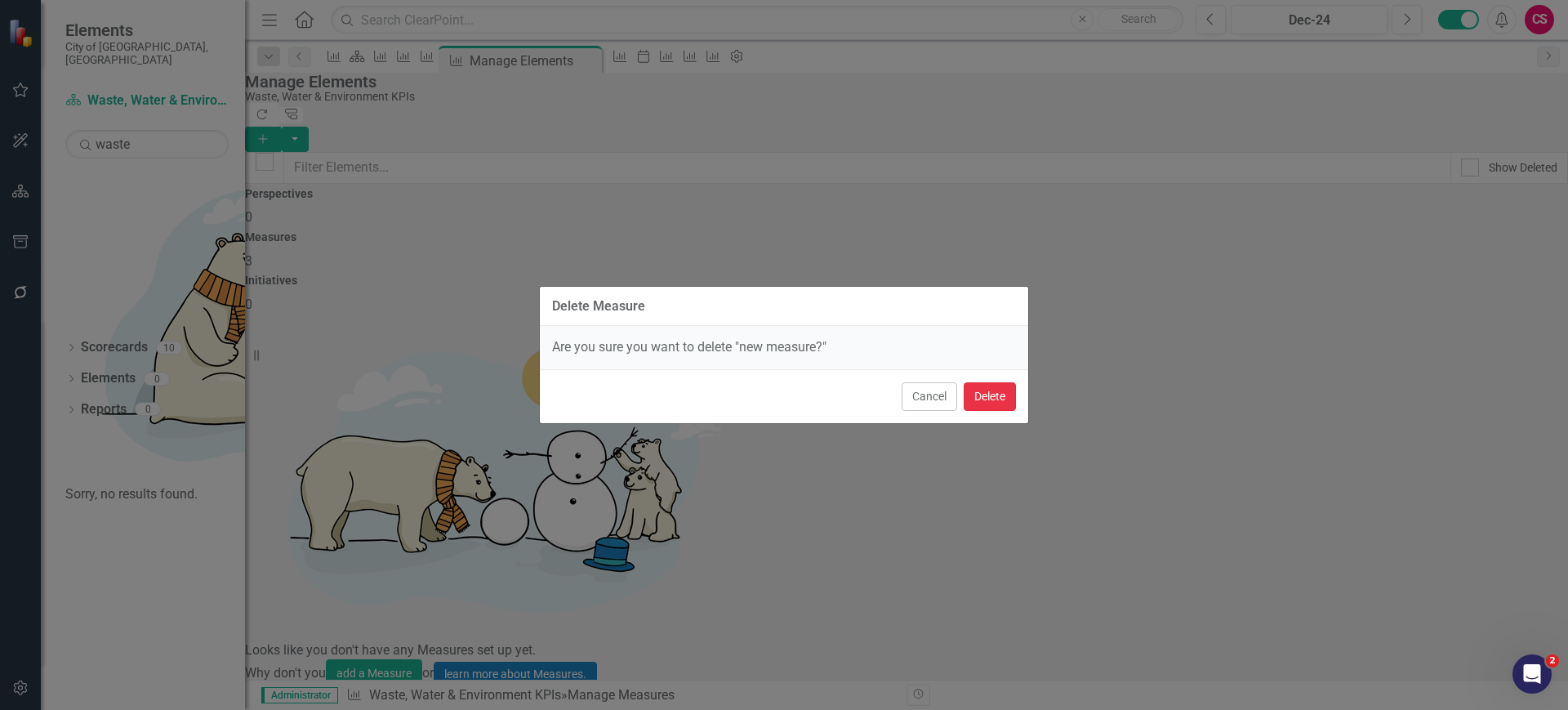
click at [1012, 401] on button "Delete" at bounding box center [990, 396] width 53 height 28
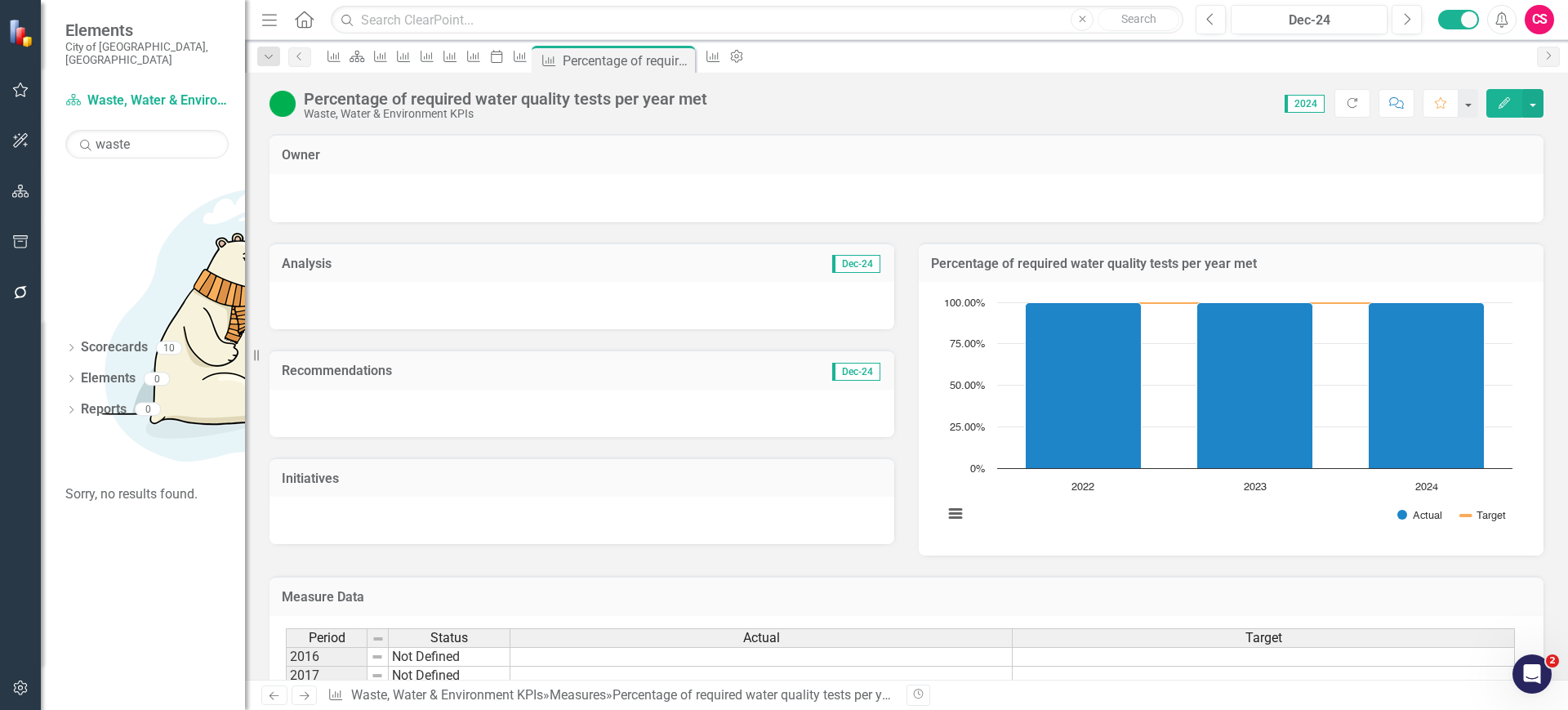
scroll to position [197, 0]
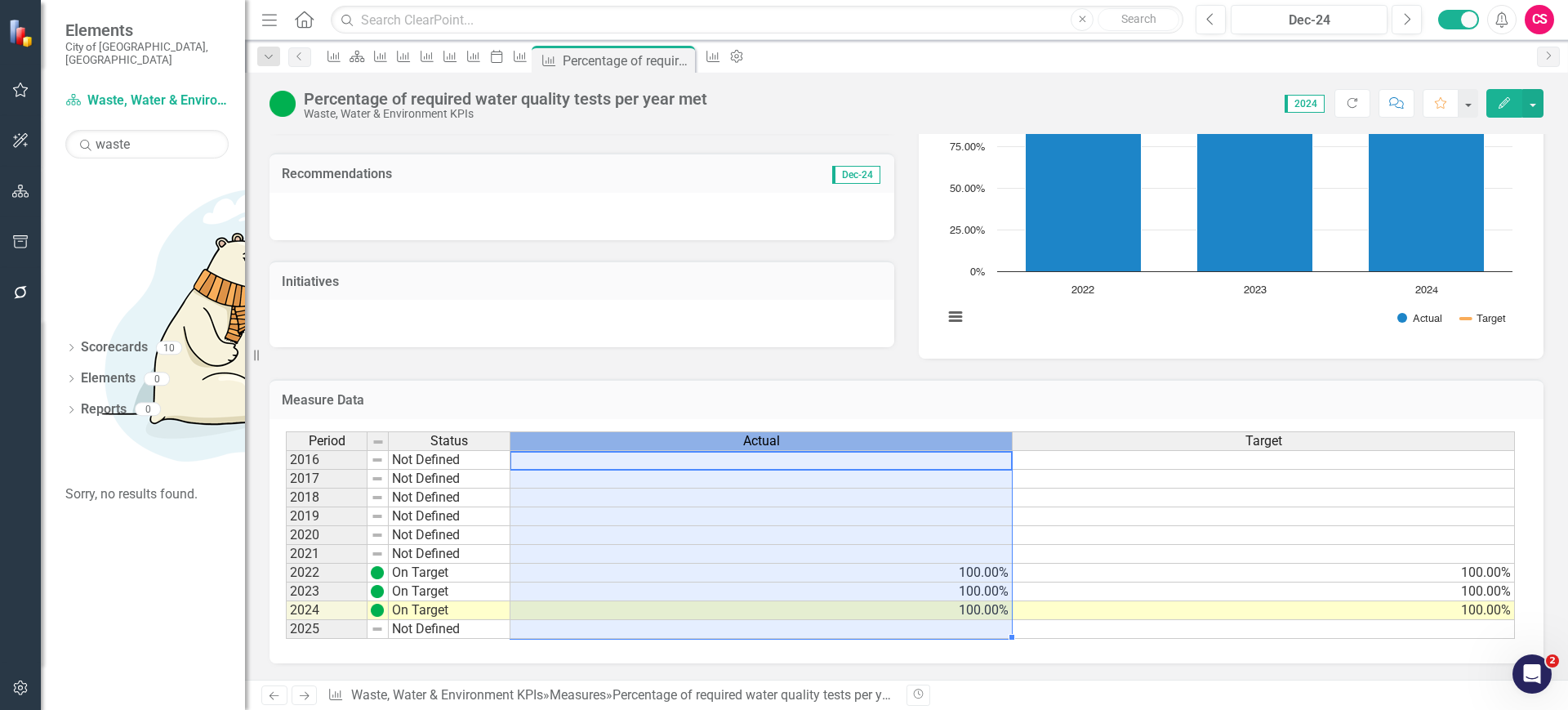
click at [958, 441] on div "Actual" at bounding box center [761, 441] width 501 height 18
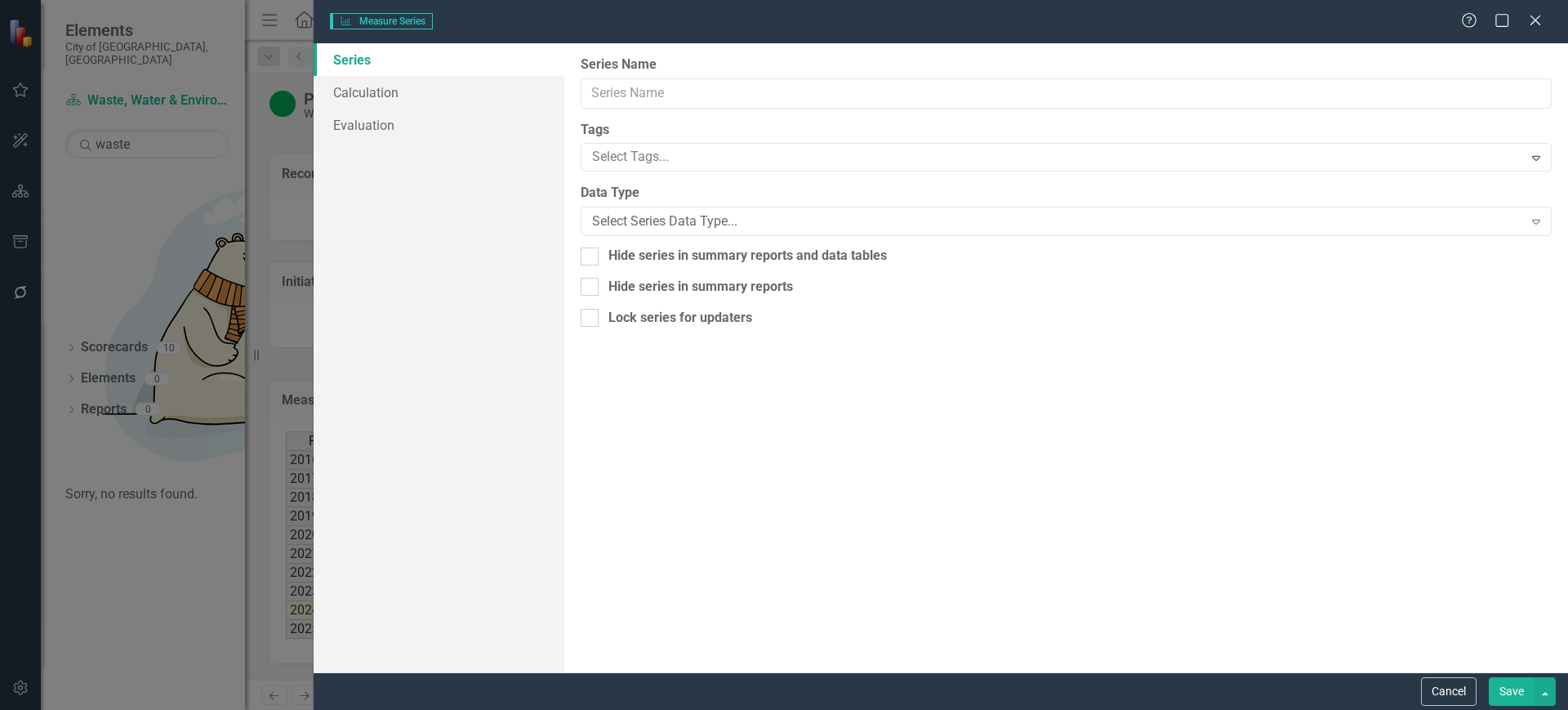
type input "Actual"
click at [378, 120] on link "Evaluation" at bounding box center [439, 125] width 251 height 33
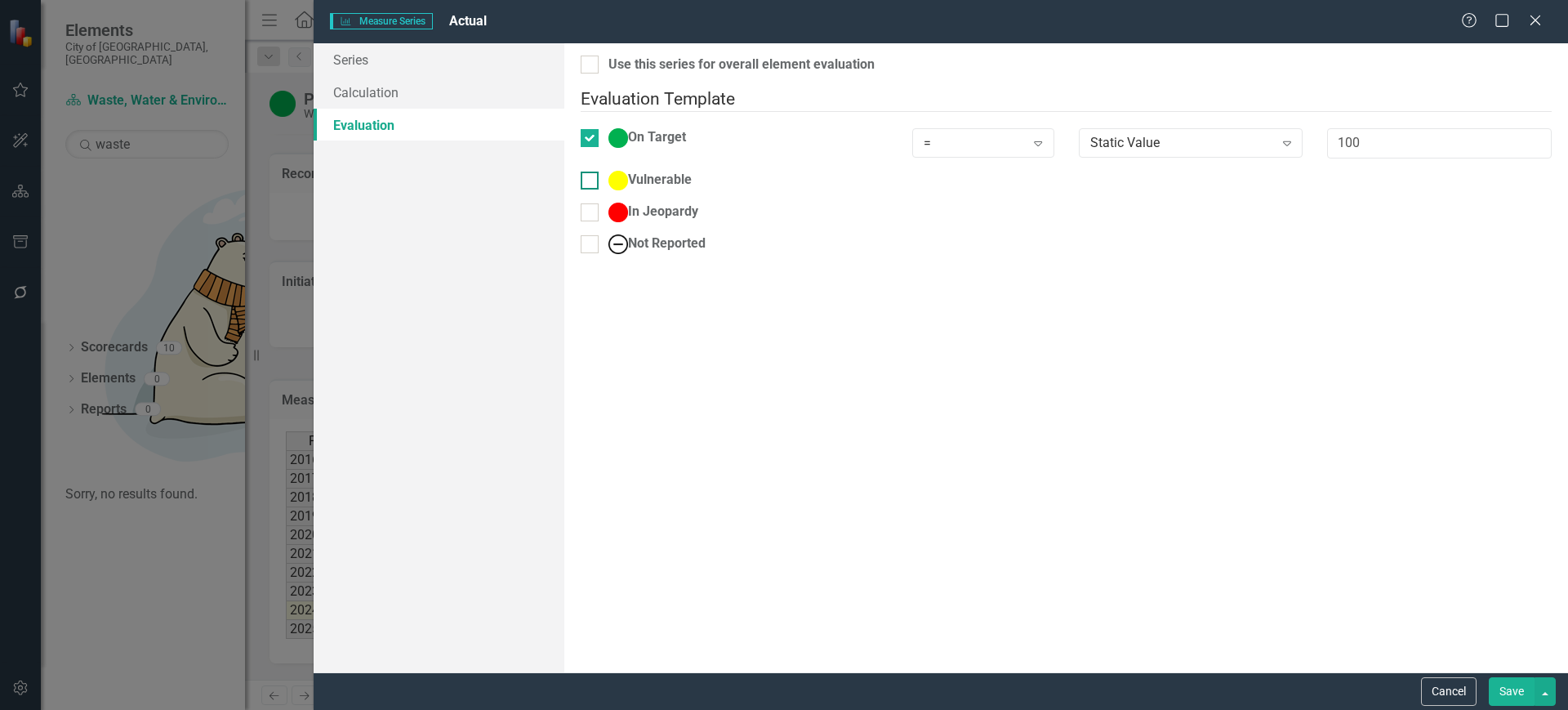
click at [599, 172] on div at bounding box center [589, 180] width 18 height 18
click at [591, 172] on input "Vulnerable" at bounding box center [585, 177] width 11 height 11
checkbox input "true"
click at [596, 199] on div "Vulnerable" at bounding box center [1066, 186] width 996 height 32
click at [591, 245] on input "Not Reported" at bounding box center [585, 250] width 11 height 11
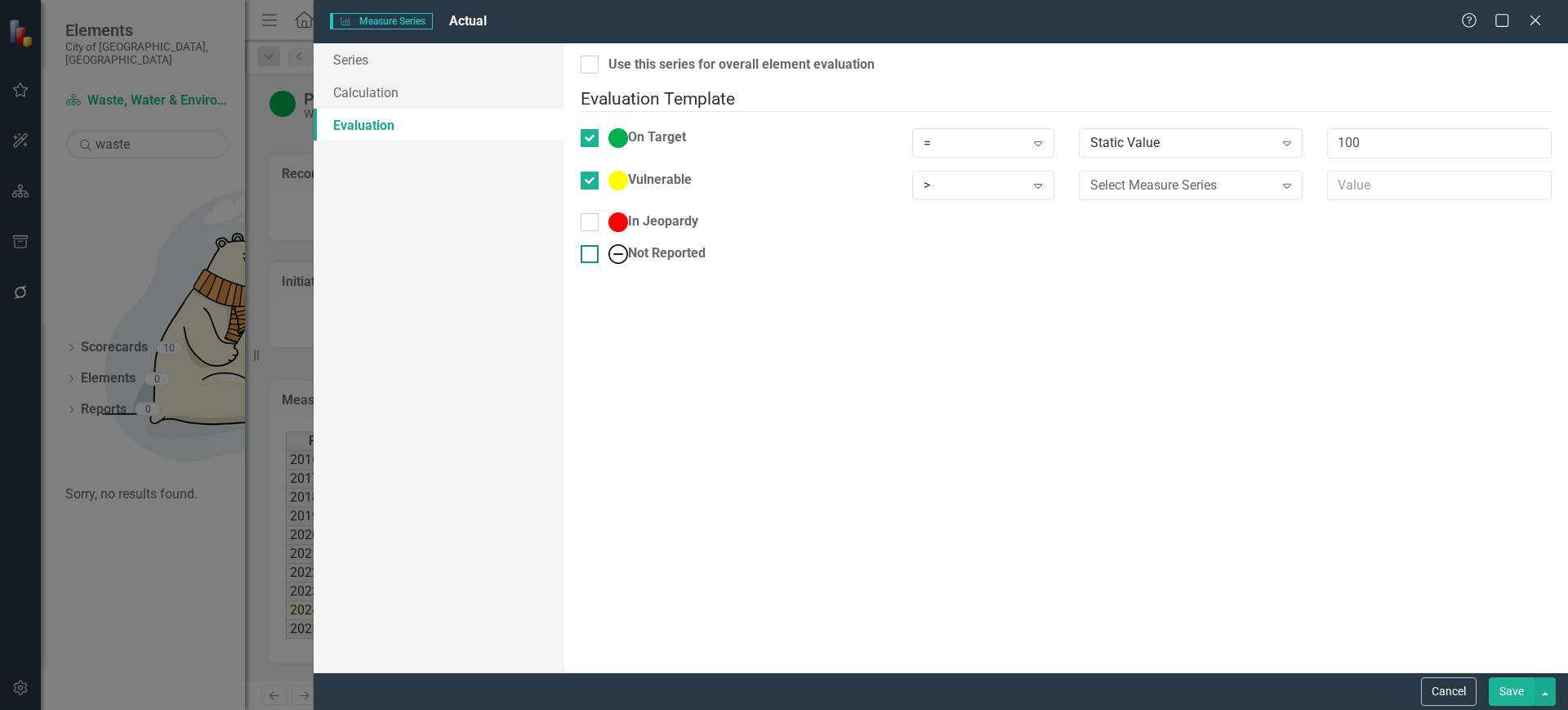
checkbox input "true"
click at [591, 214] on input "In Jeopardy" at bounding box center [585, 218] width 11 height 11
checkbox input "true"
click at [924, 138] on div "= Expand" at bounding box center [983, 142] width 141 height 29
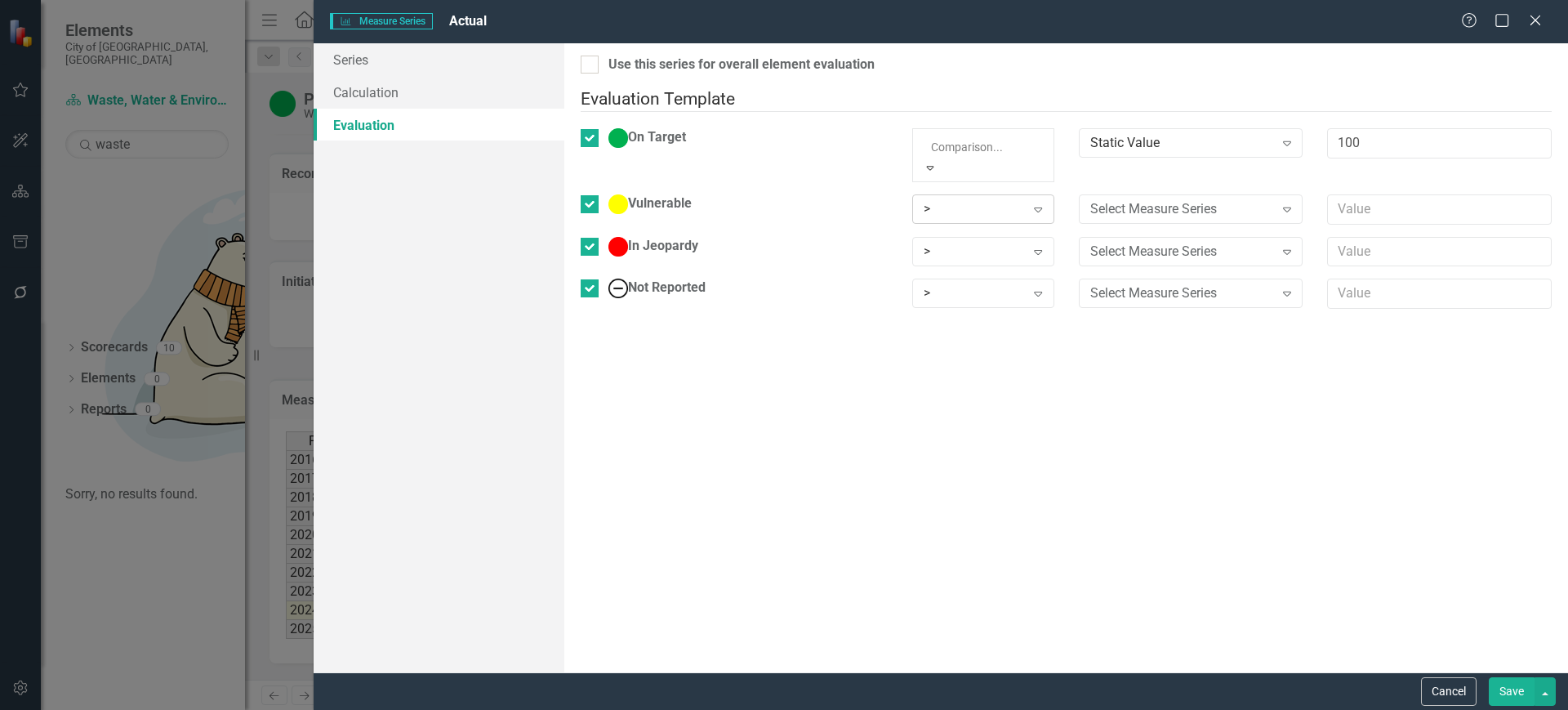
drag, startPoint x: 944, startPoint y: 194, endPoint x: 953, endPoint y: 183, distance: 14.2
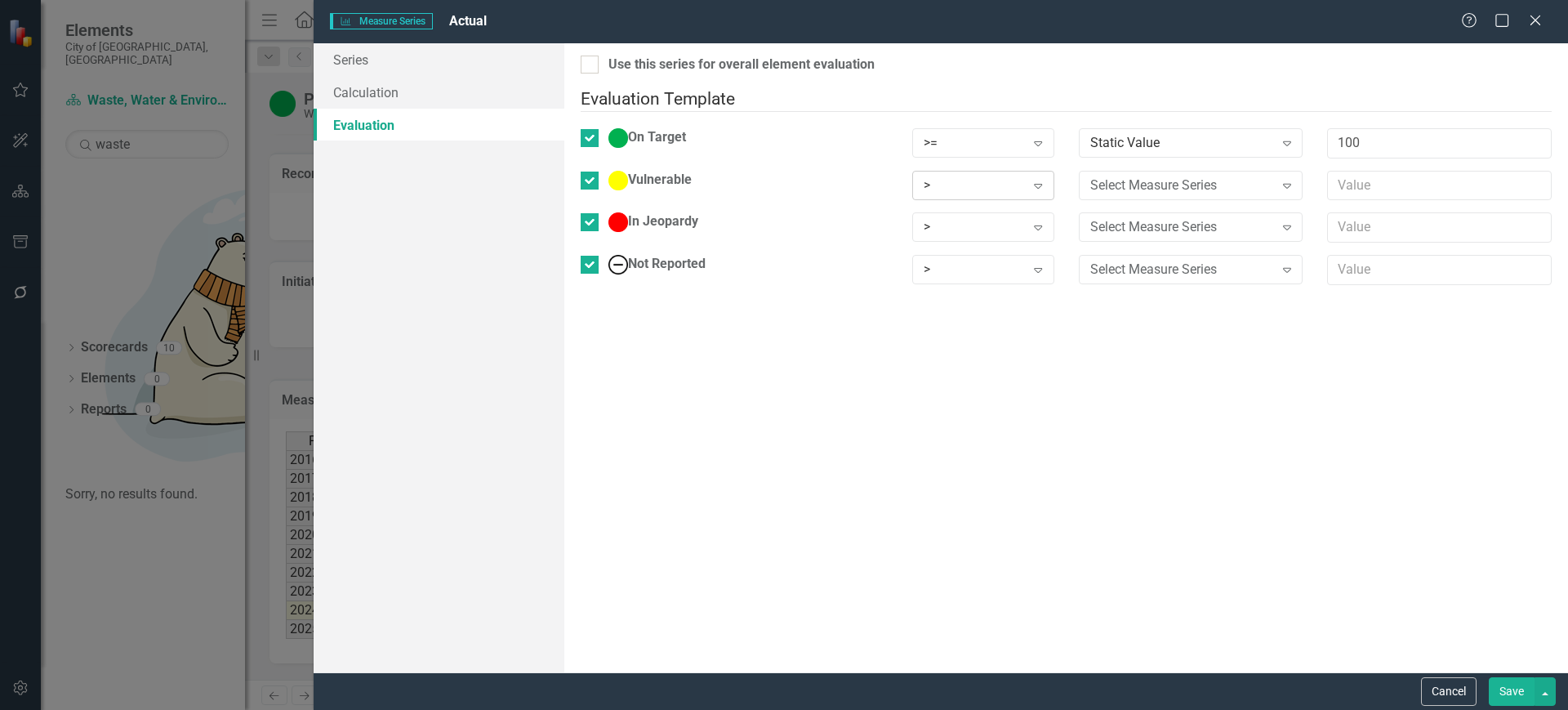
click at [962, 176] on div ">" at bounding box center [974, 184] width 101 height 19
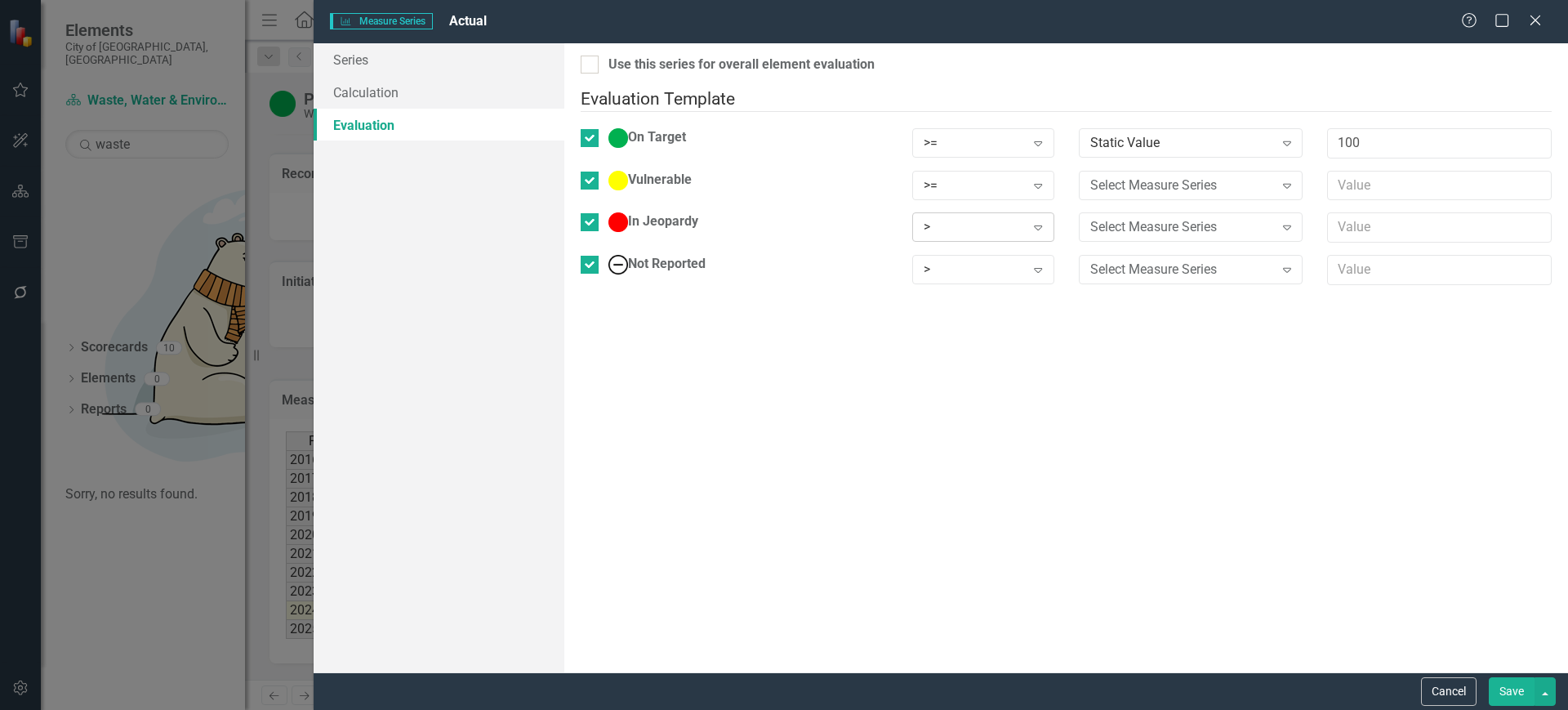
click at [967, 218] on div ">" at bounding box center [974, 227] width 101 height 19
click at [971, 260] on div ">" at bounding box center [974, 269] width 101 height 19
click at [1185, 145] on div "Static Value Expand" at bounding box center [1191, 147] width 249 height 40
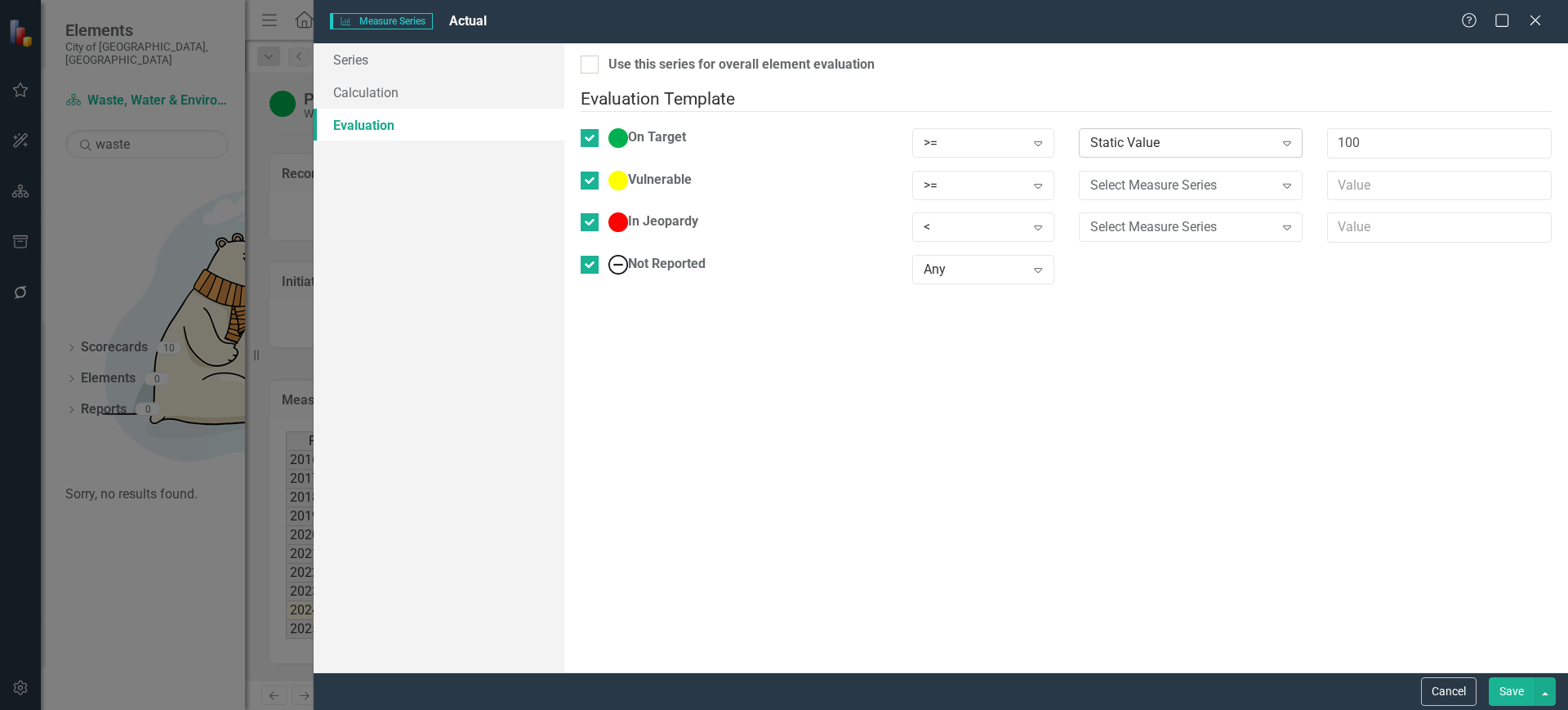
click at [1183, 143] on div "Static Value Expand" at bounding box center [1191, 142] width 224 height 29
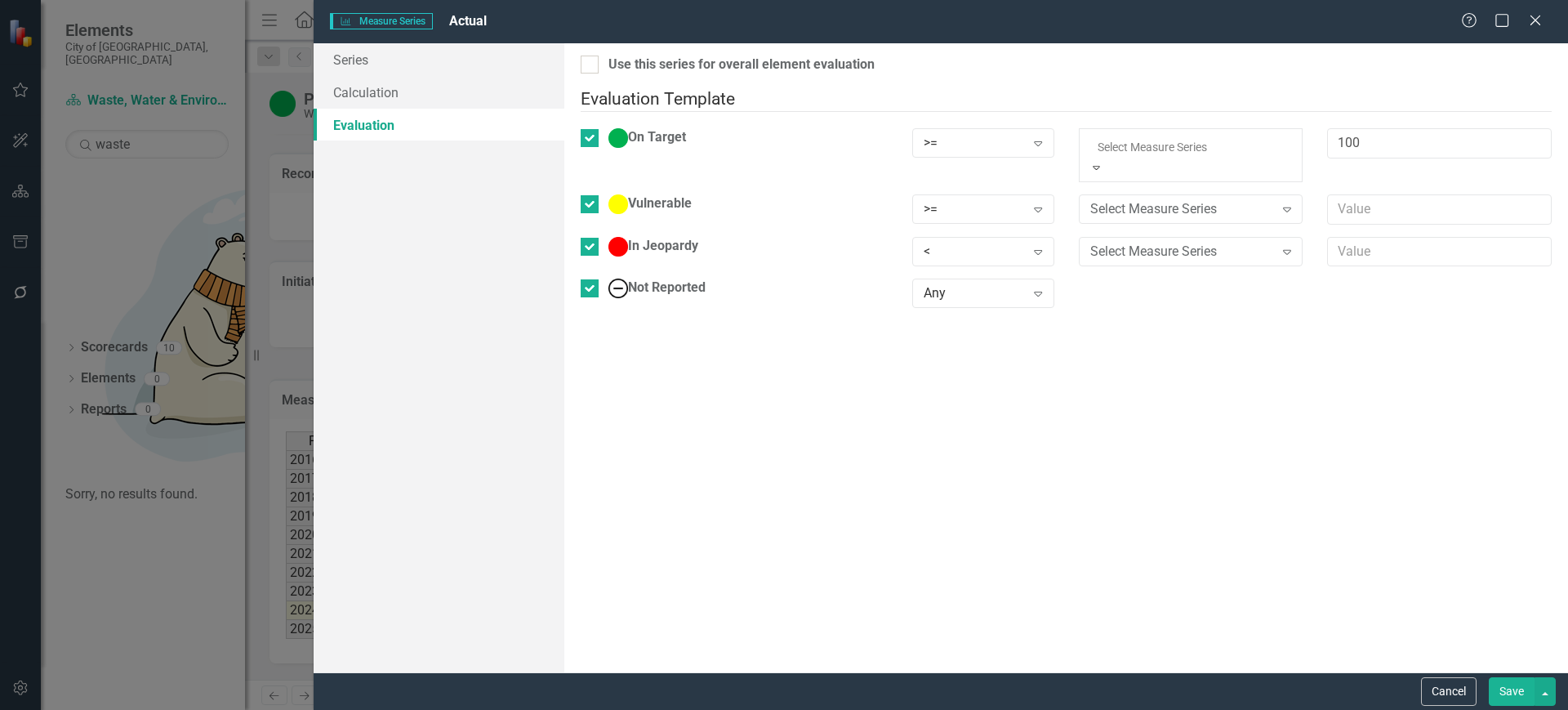
click at [1174, 709] on div "Static Value" at bounding box center [784, 719] width 1568 height 19
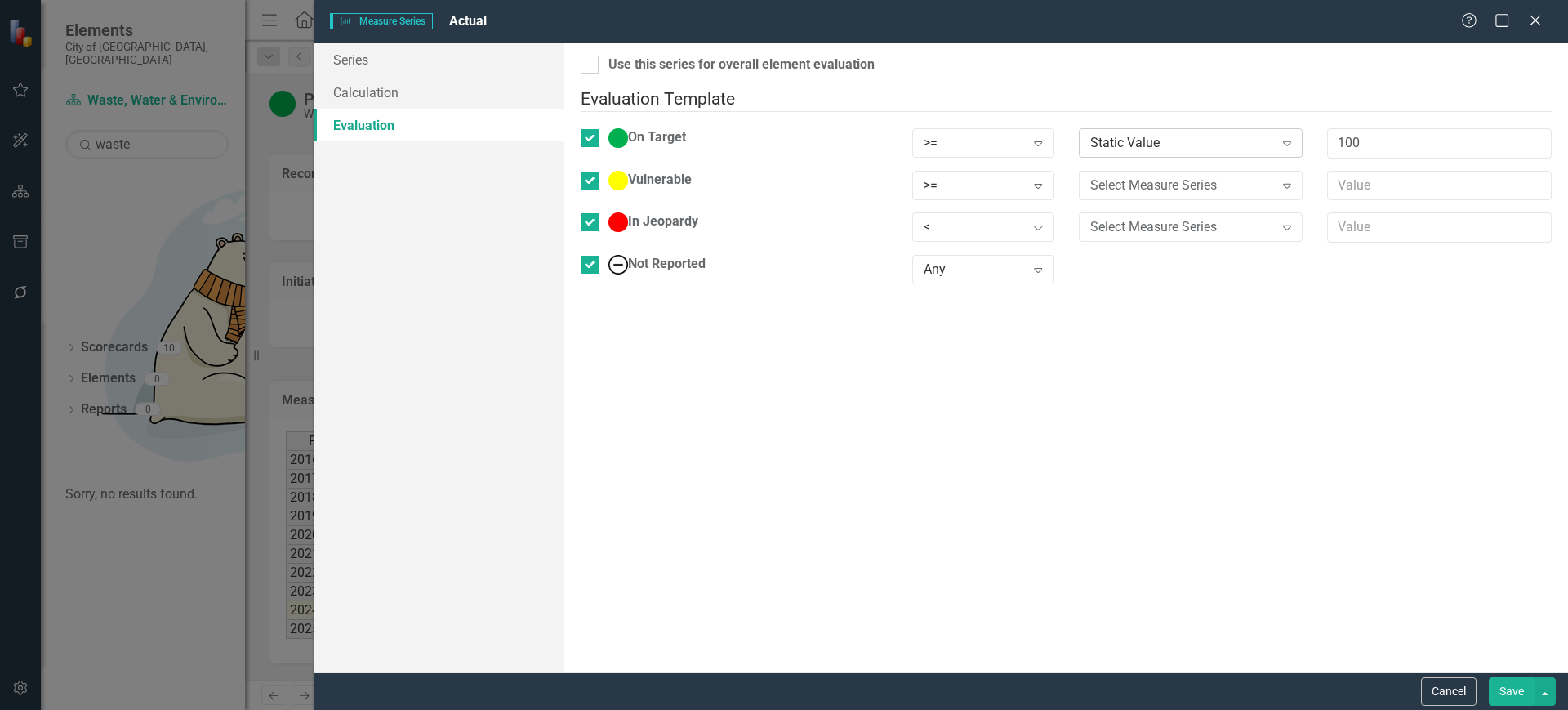
click at [1173, 134] on div "Static Value" at bounding box center [1182, 142] width 183 height 19
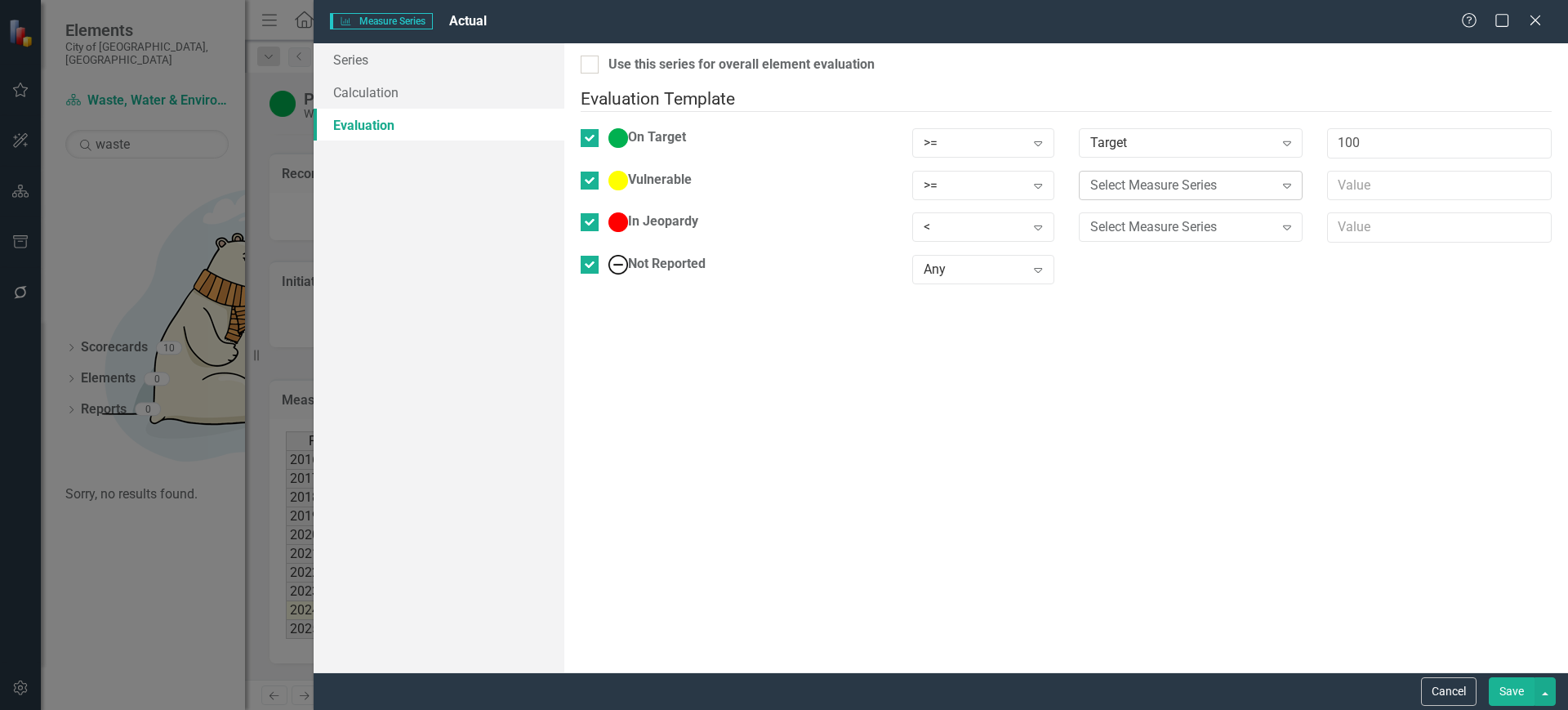
click at [1163, 176] on div "Select Measure Series" at bounding box center [1182, 184] width 183 height 19
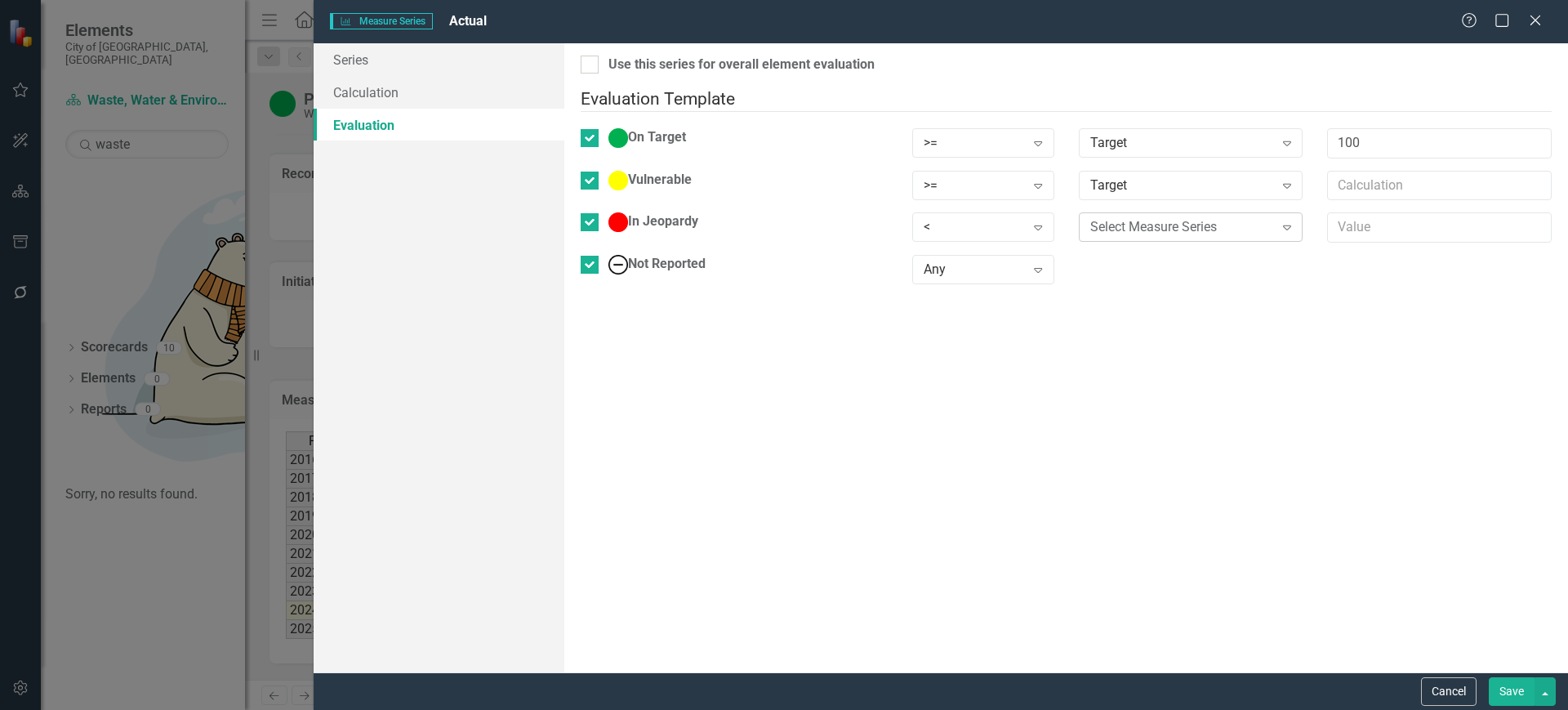
click at [1154, 218] on div "Select Measure Series" at bounding box center [1182, 227] width 183 height 19
drag, startPoint x: 1335, startPoint y: 138, endPoint x: 1362, endPoint y: 131, distance: 27.9
click at [1350, 134] on input "100" at bounding box center [1439, 142] width 224 height 30
click at [1363, 131] on input "100" at bounding box center [1439, 142] width 224 height 30
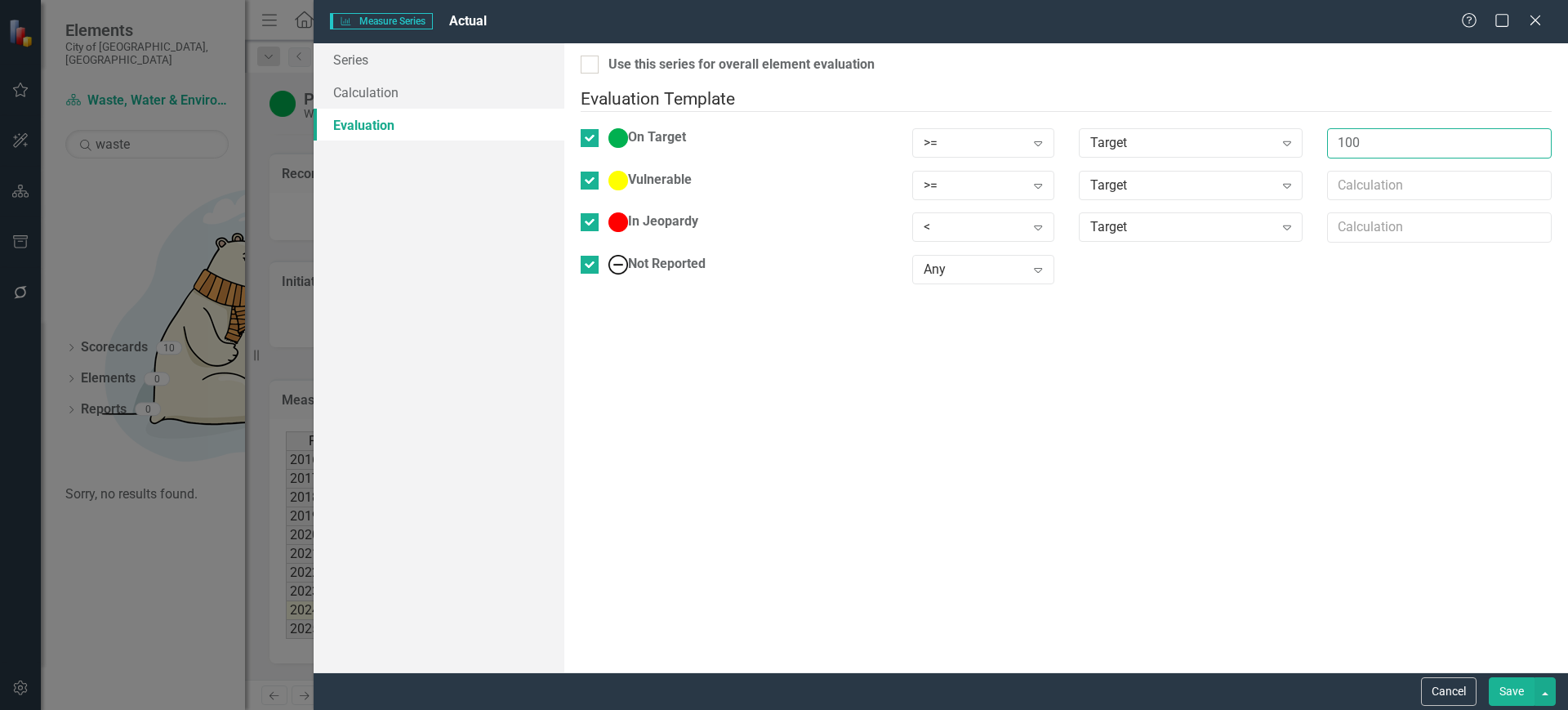
click at [1361, 130] on input "100" at bounding box center [1439, 142] width 224 height 30
click at [1359, 176] on input "text" at bounding box center [1439, 185] width 224 height 30
type input "("
type input "*.9"
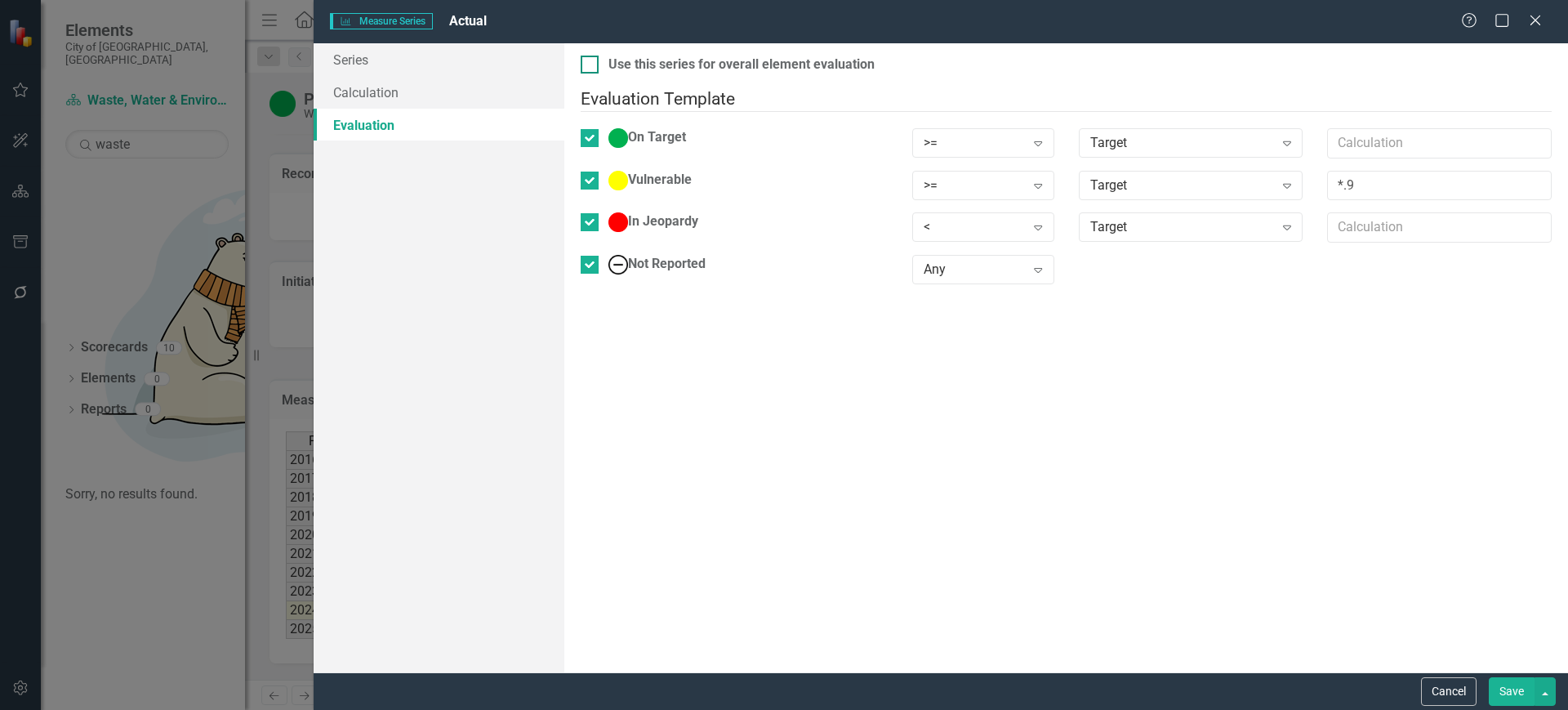
click at [616, 67] on div "Use this series for overall element evaluation" at bounding box center [741, 64] width 266 height 19
click at [591, 66] on input "Use this series for overall element evaluation" at bounding box center [585, 60] width 11 height 11
checkbox input "true"
click at [1507, 691] on button "Save" at bounding box center [1511, 690] width 46 height 28
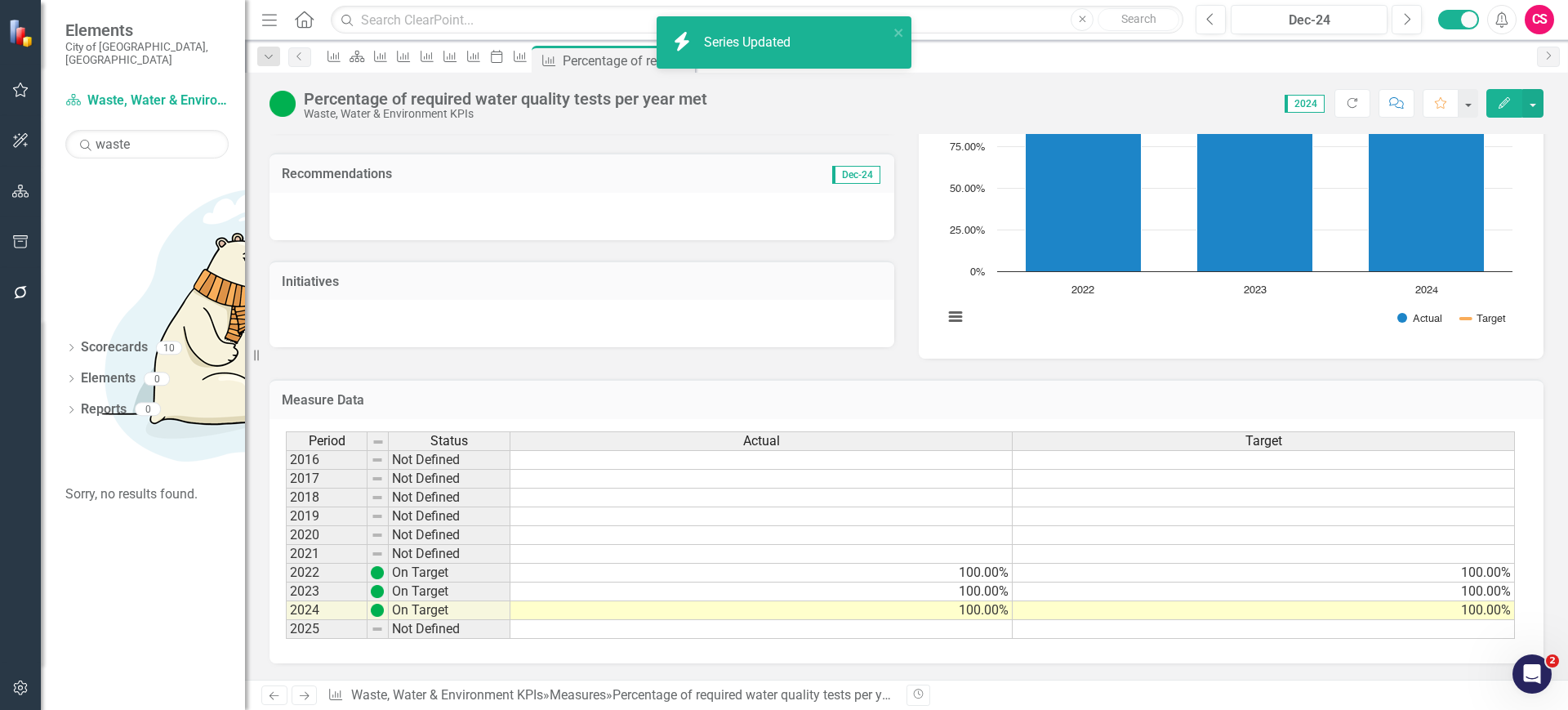
click at [308, 697] on icon "Next" at bounding box center [304, 695] width 14 height 11
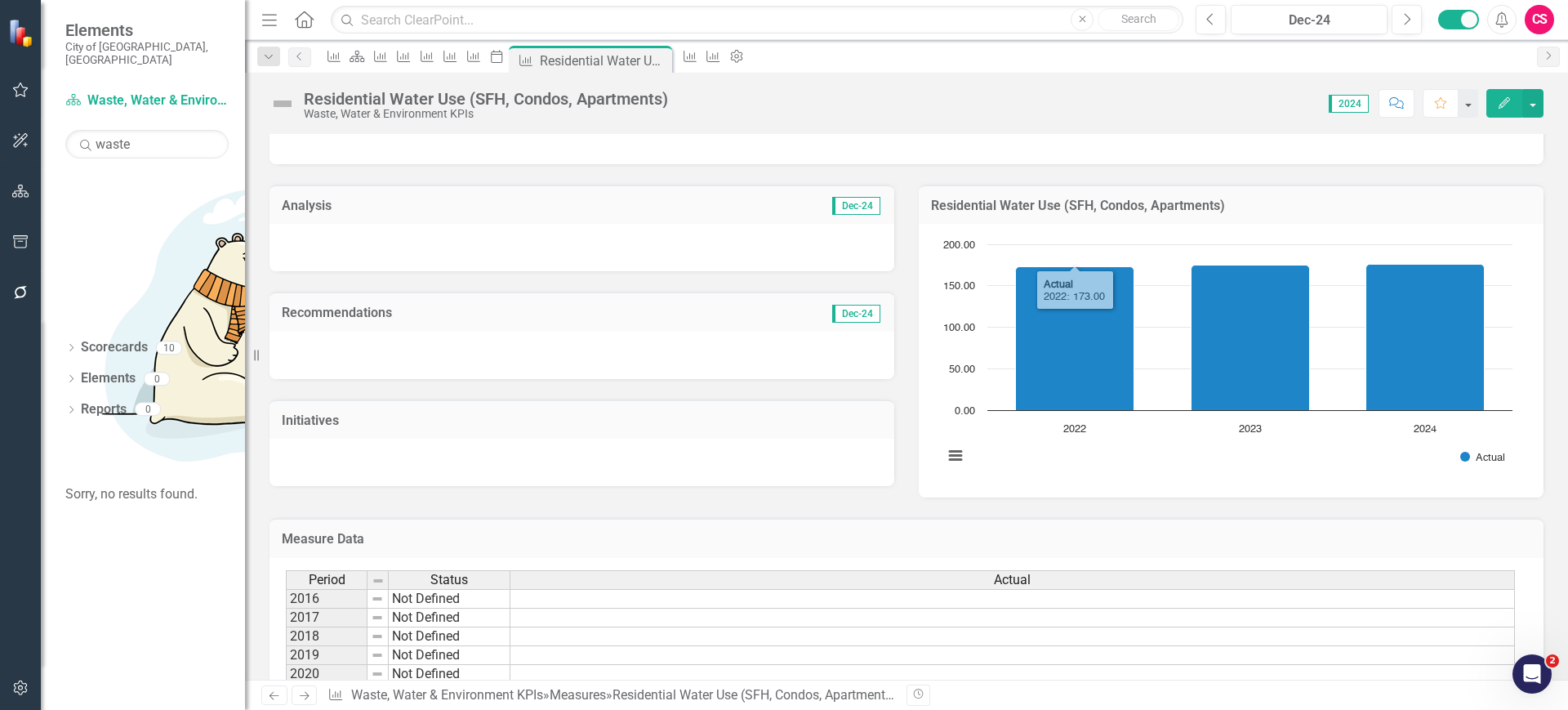
scroll to position [58, 0]
click at [307, 693] on icon at bounding box center [304, 695] width 10 height 8
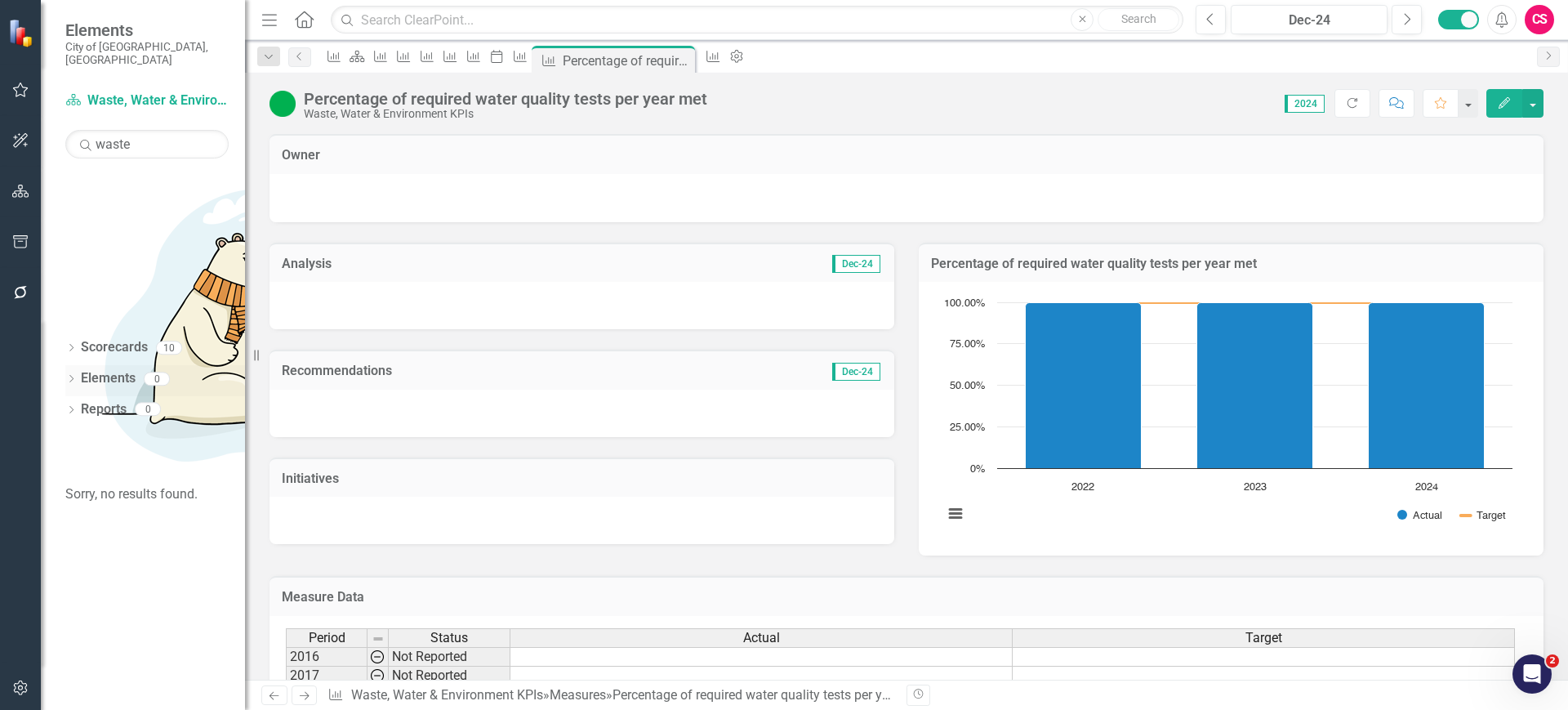
click at [112, 370] on link "Elements" at bounding box center [108, 378] width 55 height 19
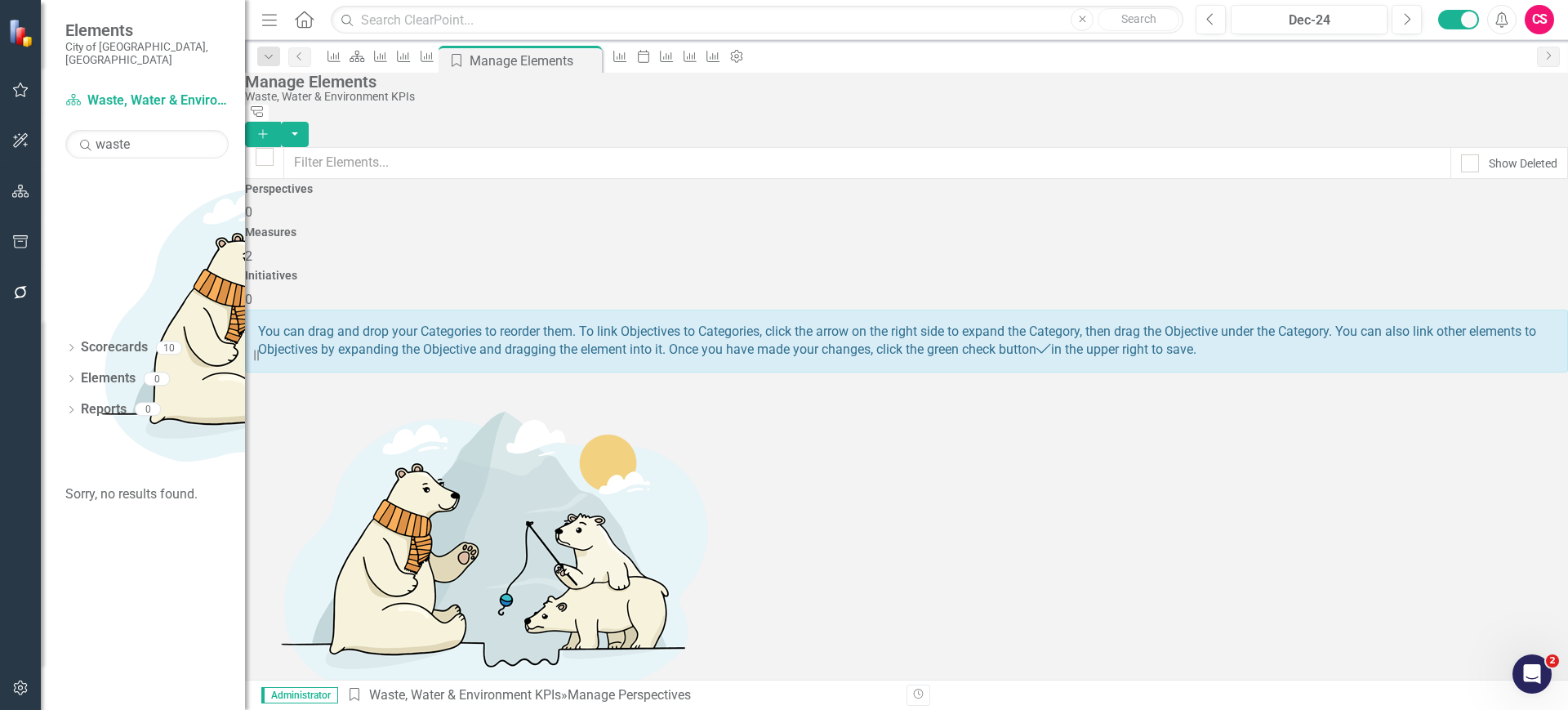
click at [1001, 238] on div "Measures 2" at bounding box center [906, 246] width 1323 height 39
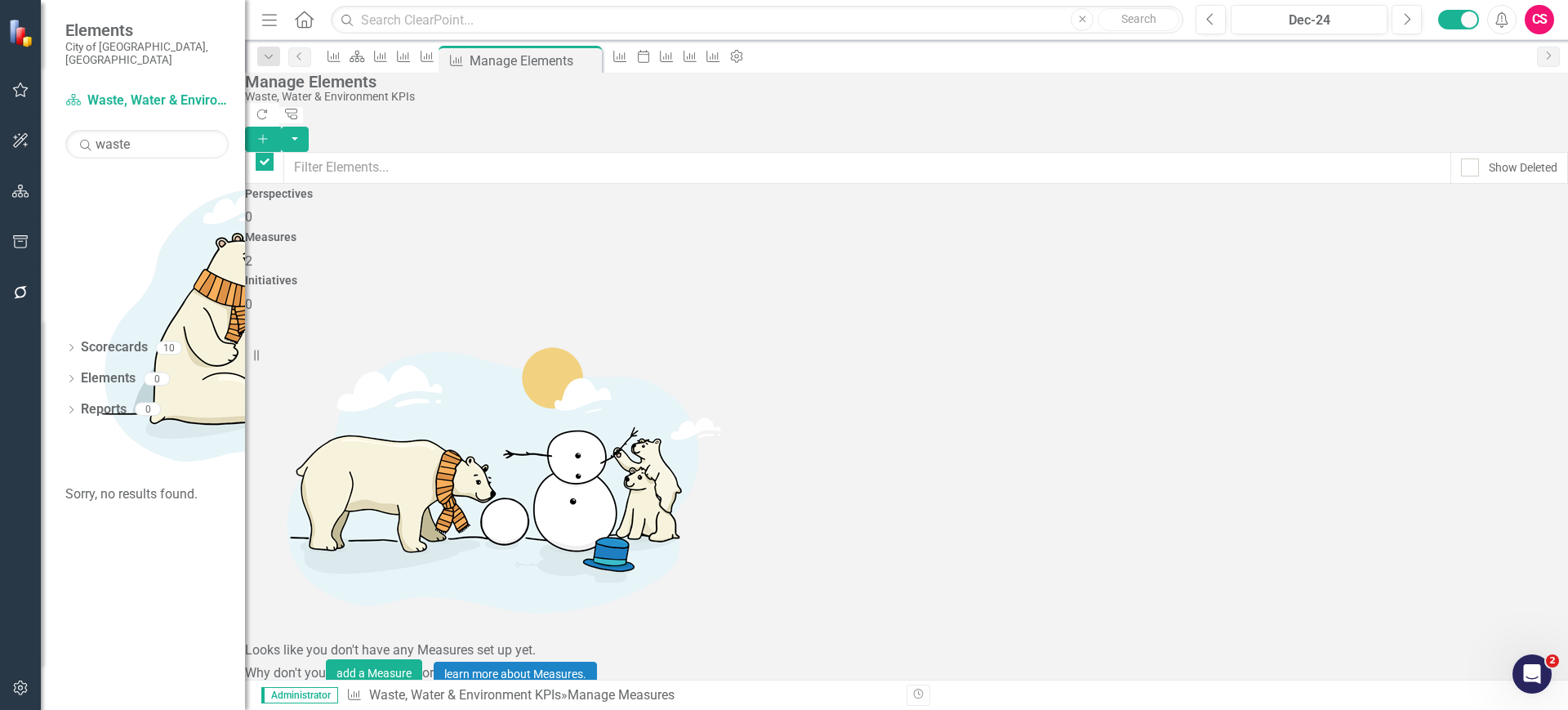
checkbox input "false"
drag, startPoint x: 1423, startPoint y: 98, endPoint x: 1535, endPoint y: 100, distance: 112.0
click at [1534, 103] on div "Refresh Tree Explorer Add" at bounding box center [906, 128] width 1323 height 49
click at [1461, 158] on input "Show Deleted" at bounding box center [1466, 163] width 11 height 11
checkbox input "true"
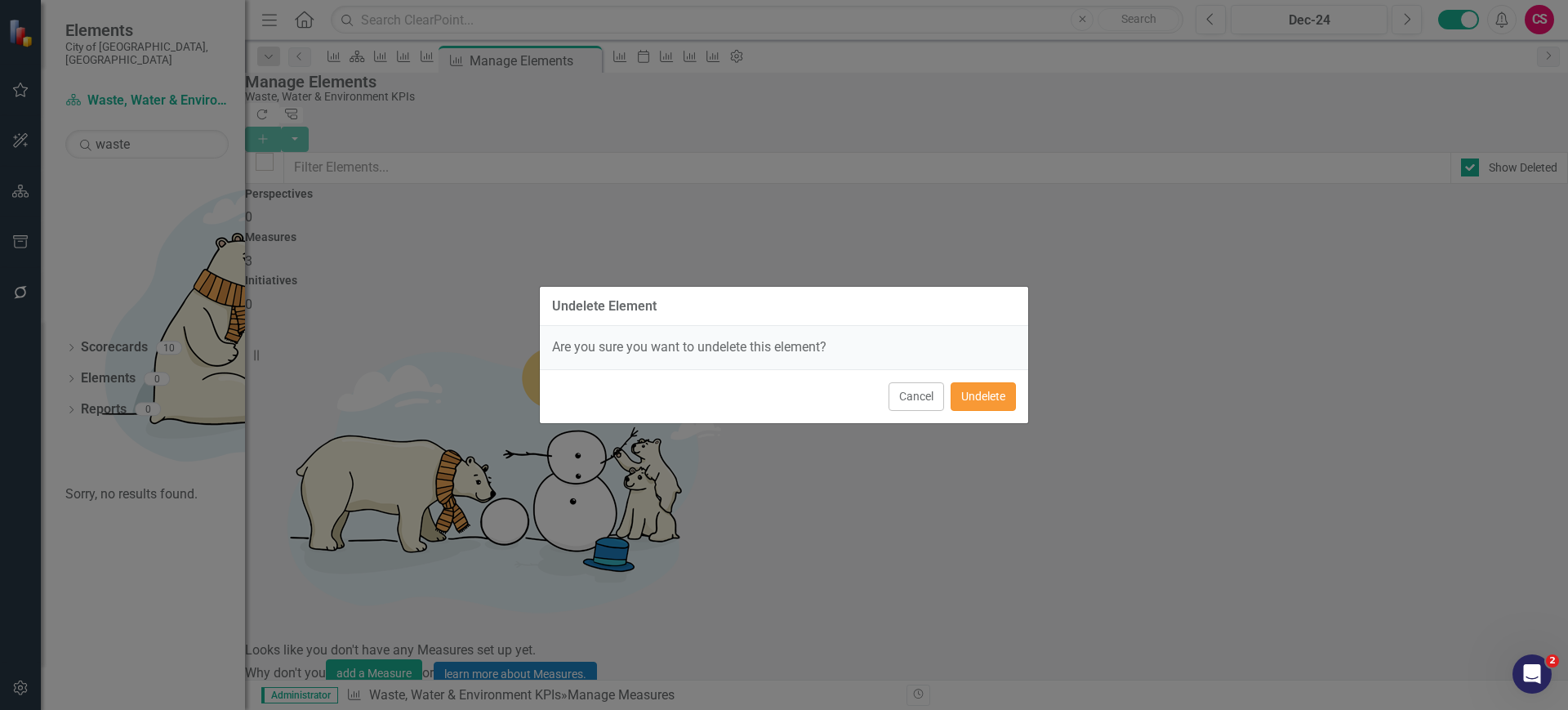
click at [966, 382] on button "Undelete" at bounding box center [983, 396] width 65 height 28
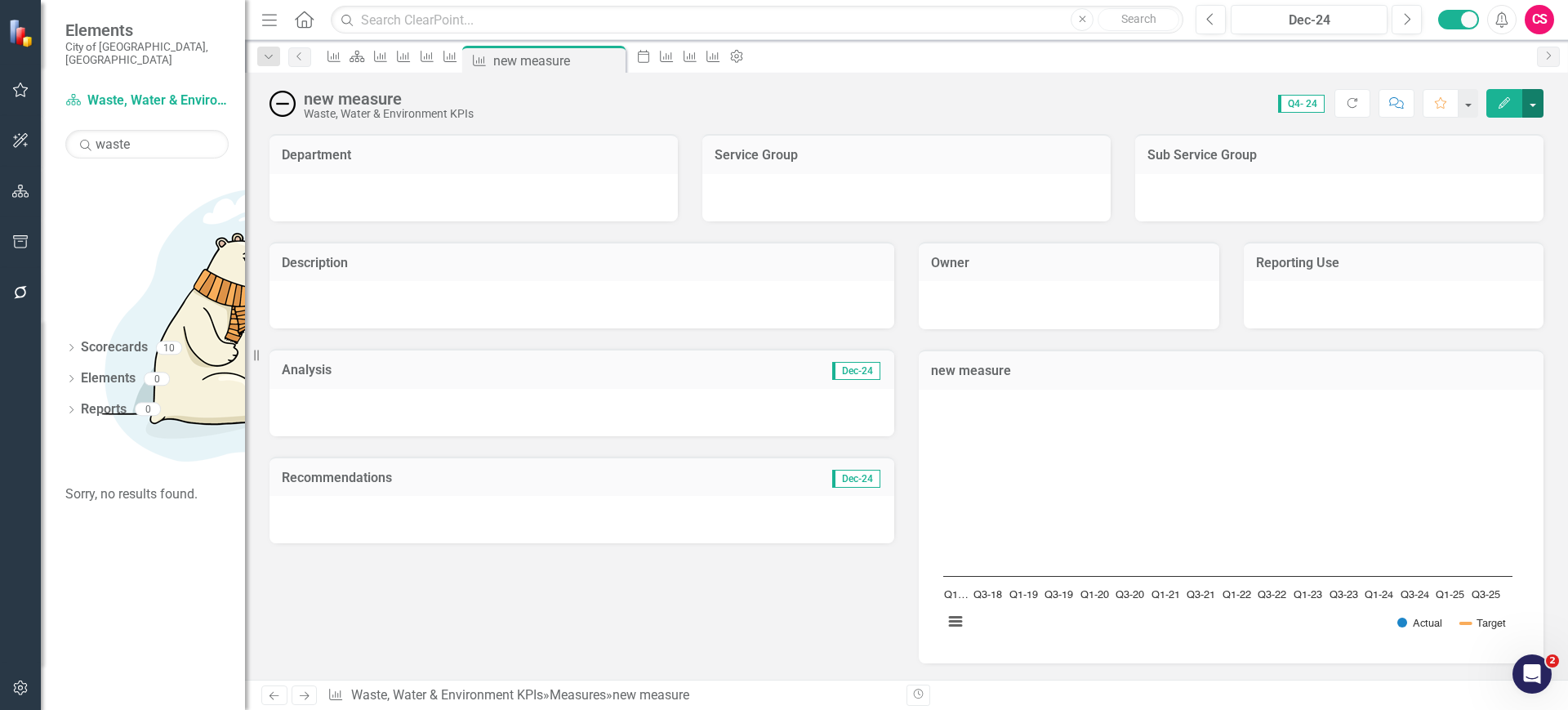
click at [1538, 100] on button "button" at bounding box center [1533, 102] width 21 height 28
click at [1480, 150] on link "Edit Report Edit Layout" at bounding box center [1463, 163] width 159 height 30
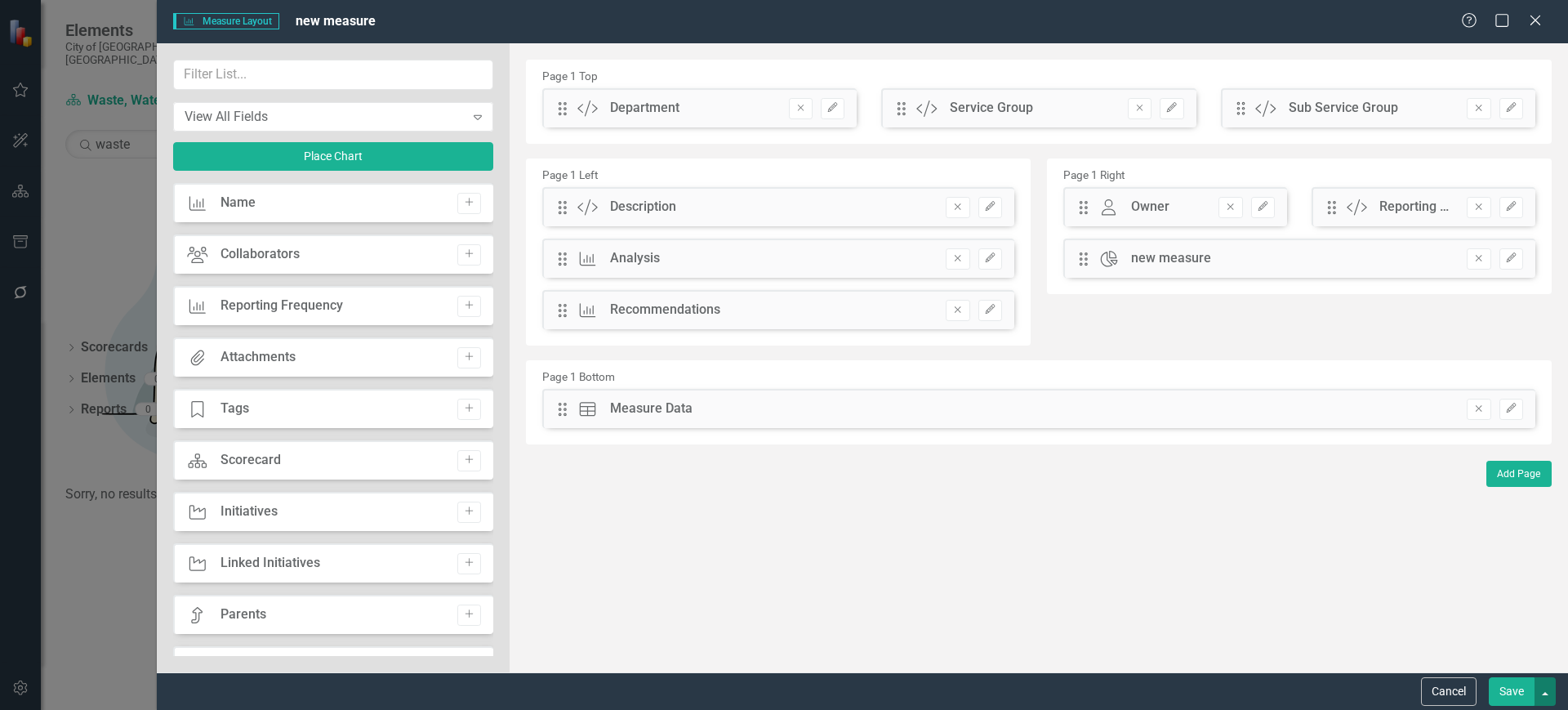
click at [1544, 694] on button "button" at bounding box center [1546, 690] width 21 height 28
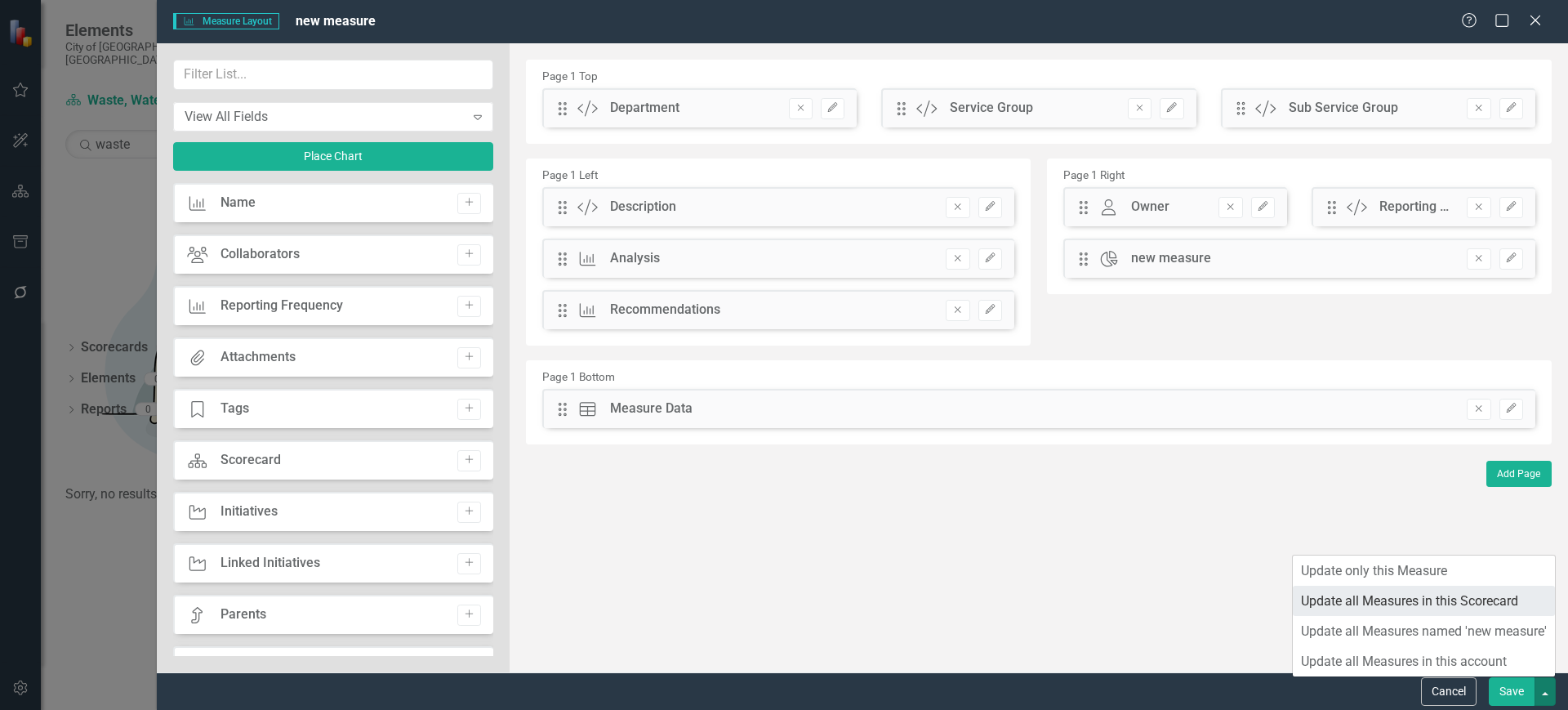
click at [1407, 604] on link "Update all Measures in this Scorecard" at bounding box center [1424, 601] width 262 height 30
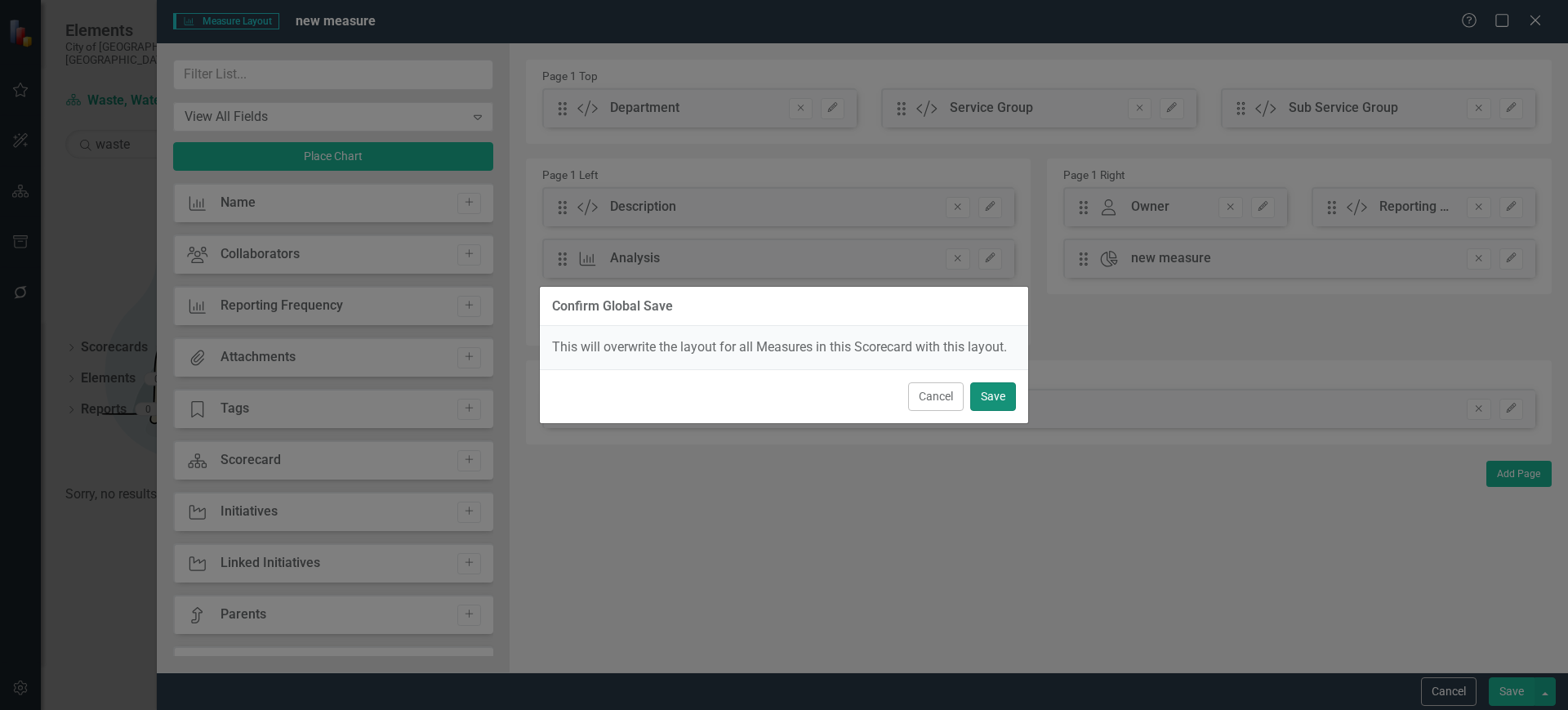
click at [1008, 398] on button "Save" at bounding box center [993, 396] width 46 height 28
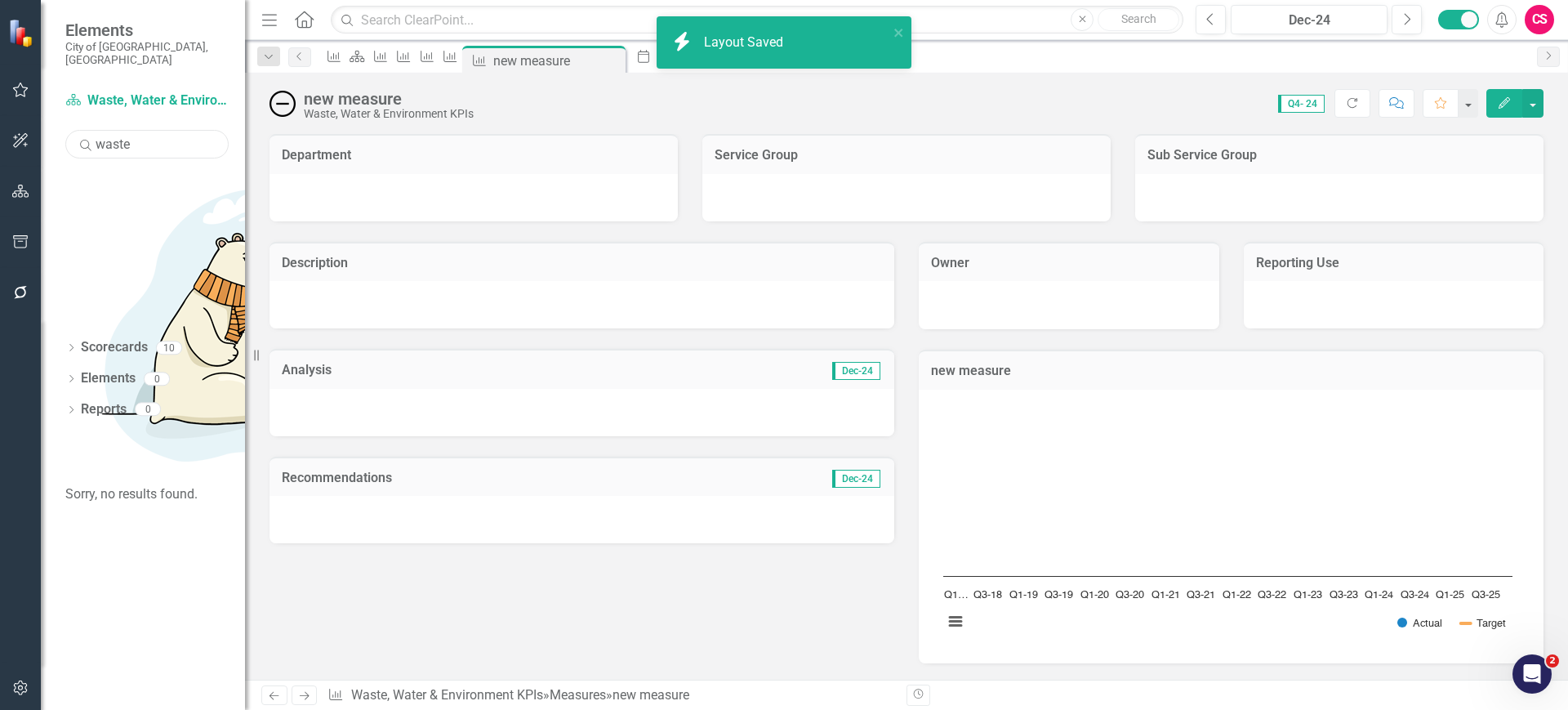
click at [108, 131] on input "waste" at bounding box center [147, 143] width 164 height 28
click at [111, 370] on link "Elements" at bounding box center [108, 378] width 55 height 19
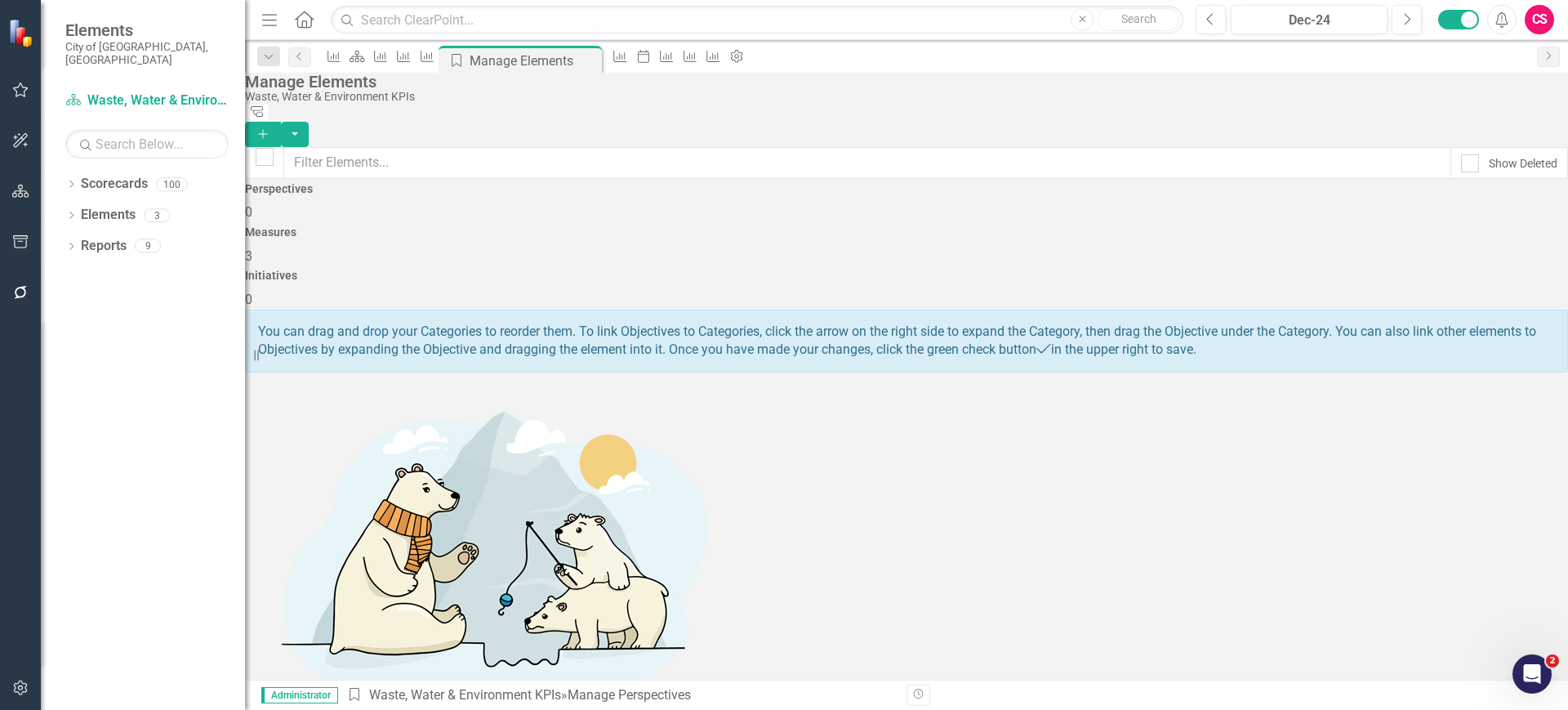
click at [1017, 231] on div "Measures 3" at bounding box center [906, 246] width 1323 height 39
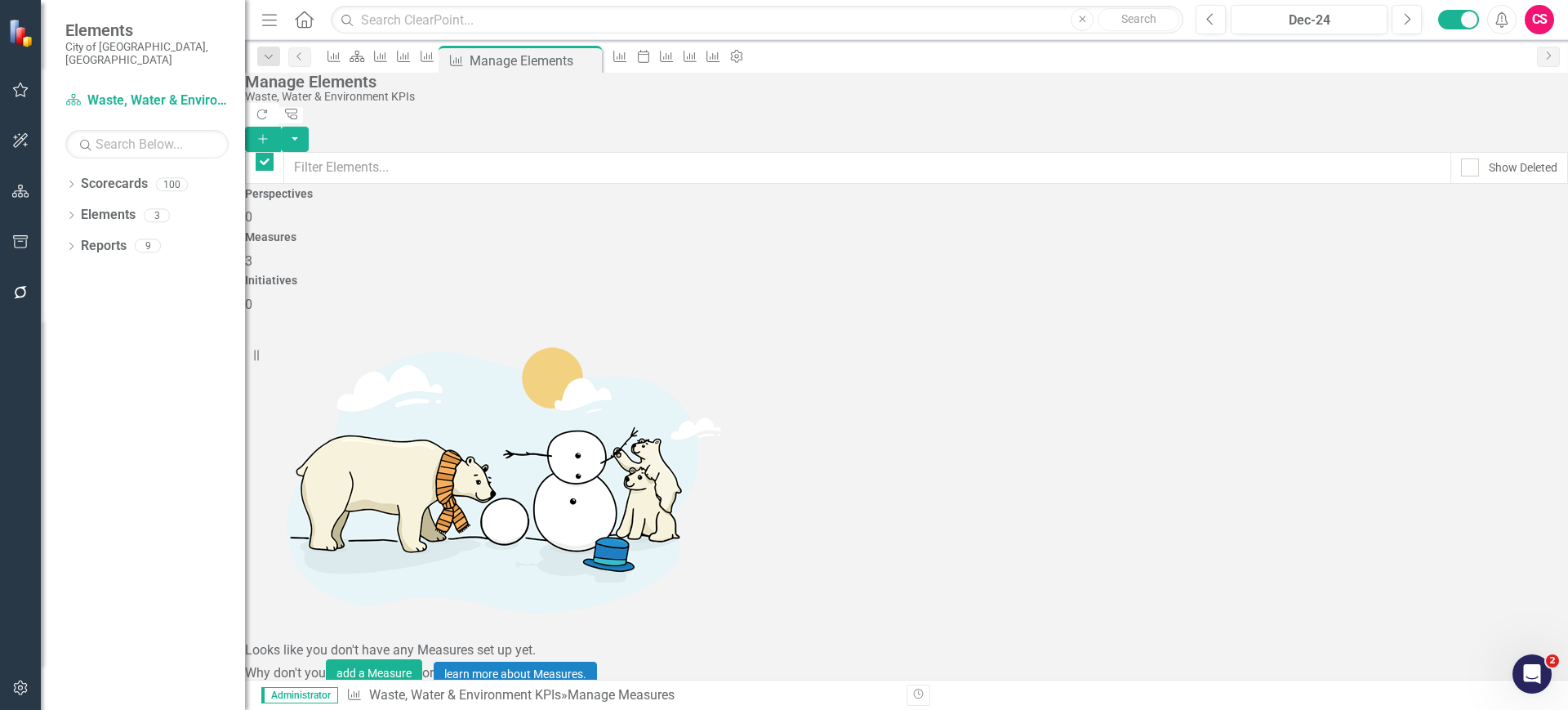
checkbox input "false"
click at [1431, 537] on link "Trash Delete Measure" at bounding box center [1457, 535] width 147 height 30
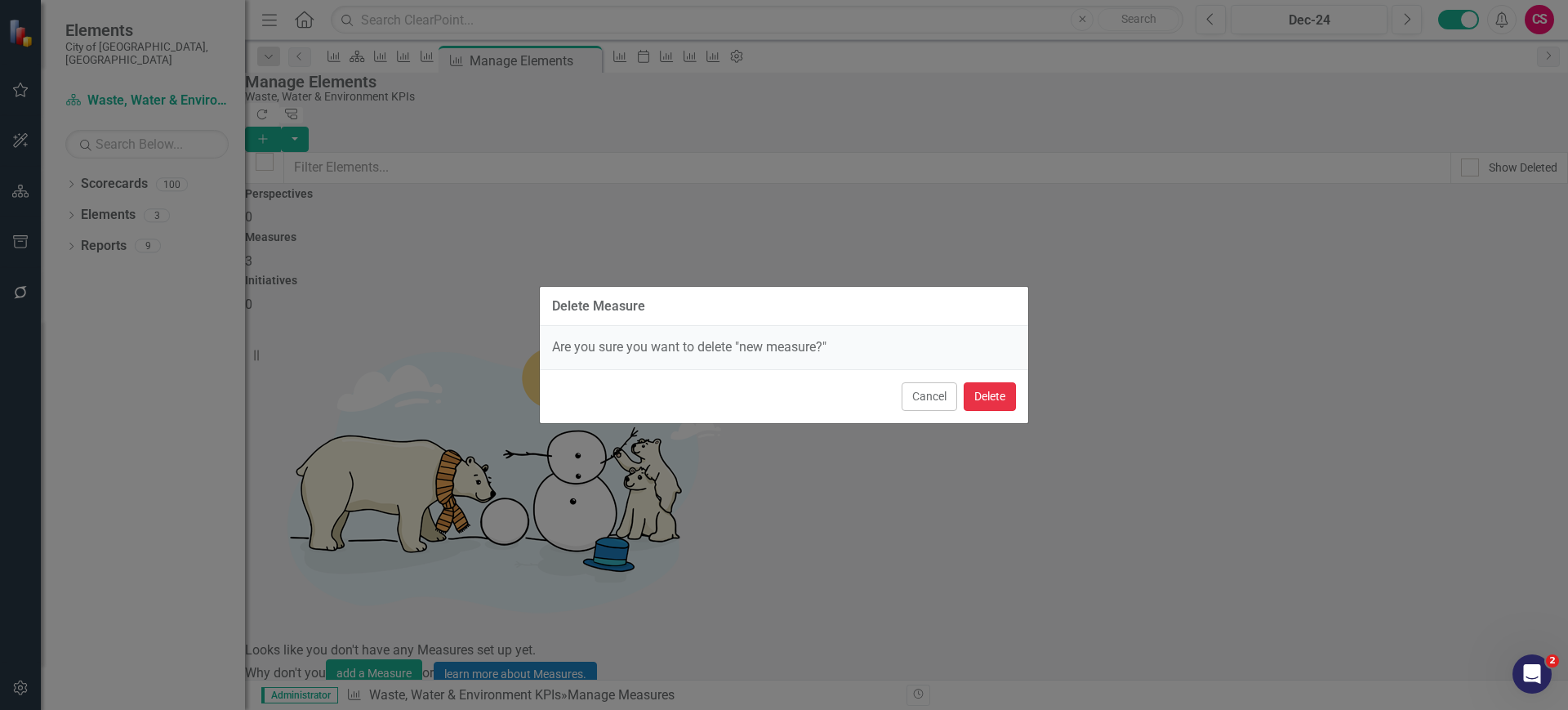
click at [994, 400] on button "Delete" at bounding box center [990, 396] width 53 height 28
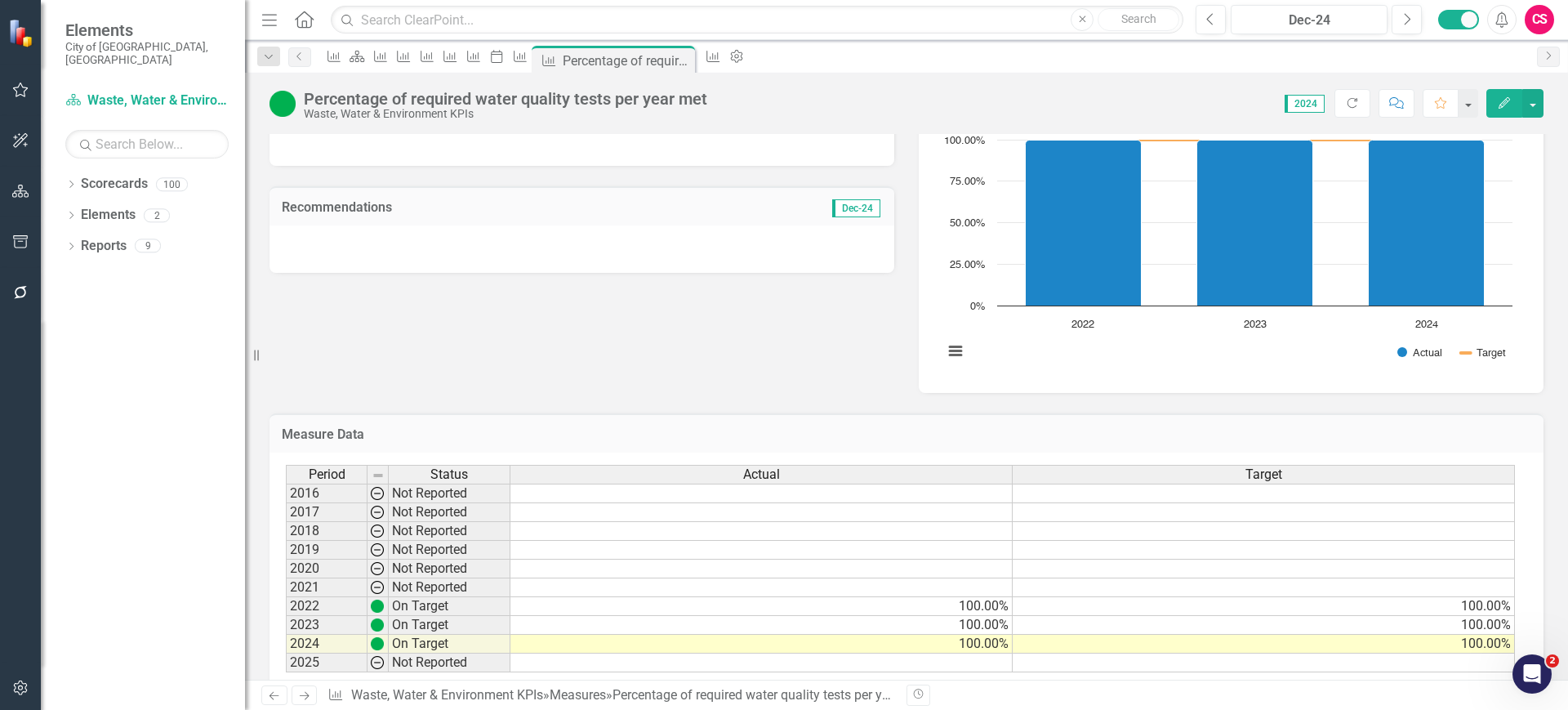
scroll to position [304, 0]
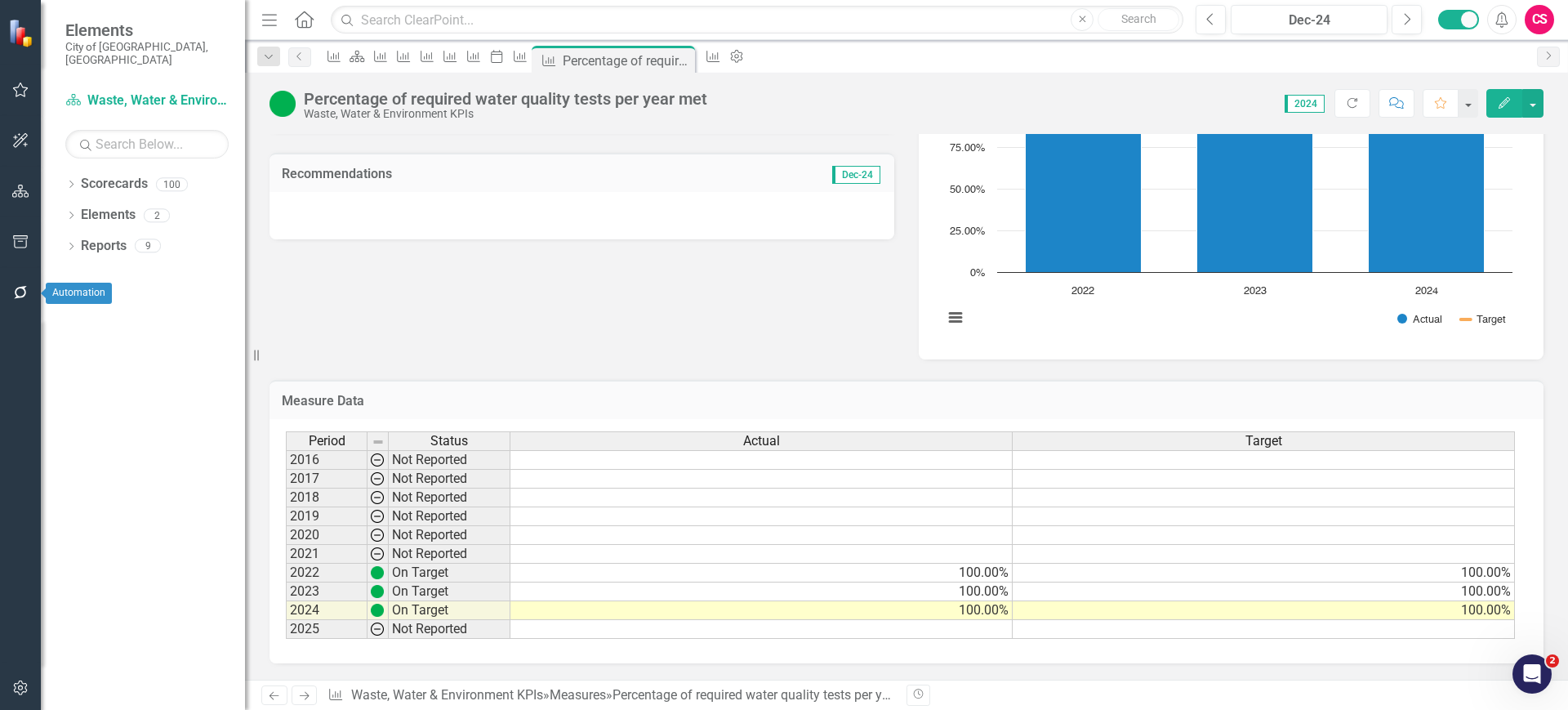
click at [28, 295] on icon "button" at bounding box center [21, 292] width 18 height 13
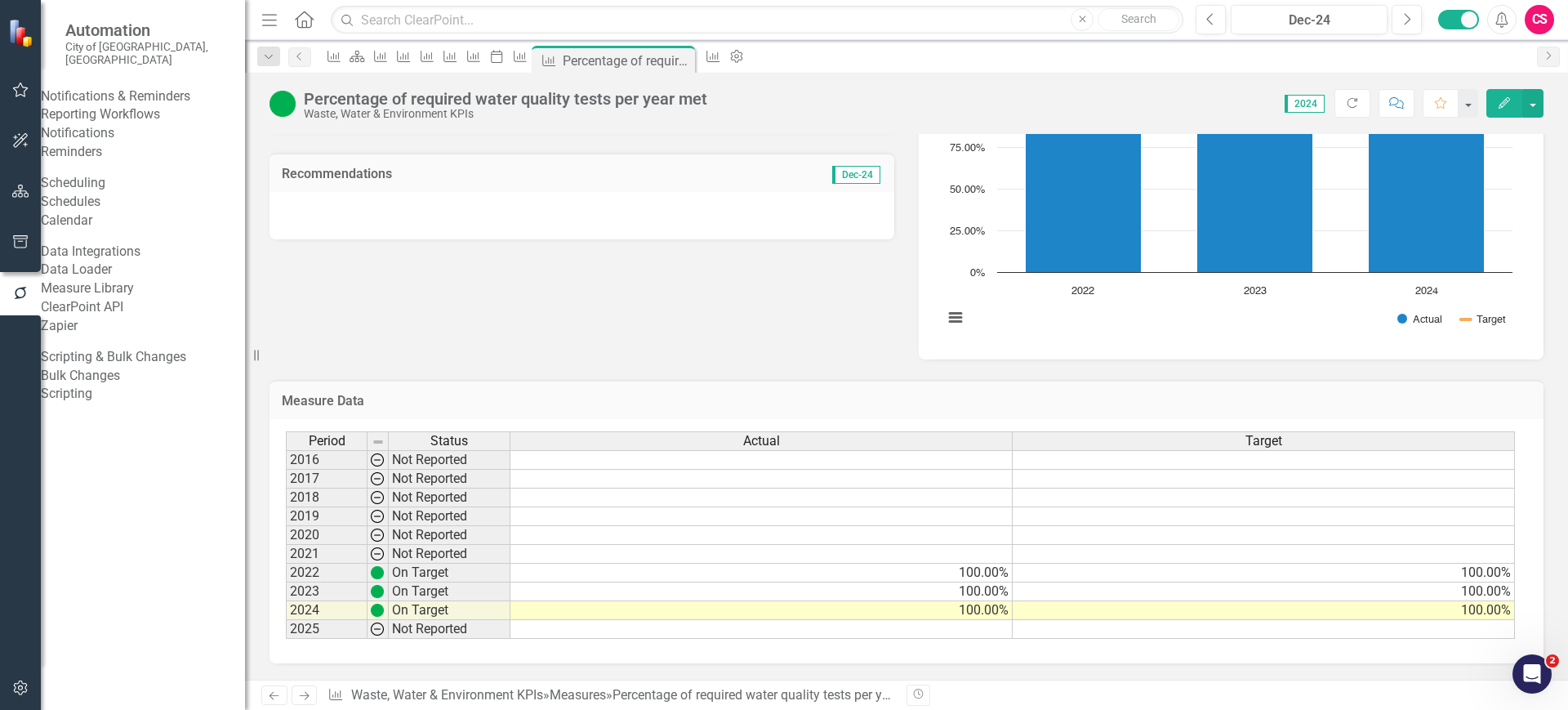
click at [98, 279] on link "Data Loader" at bounding box center [142, 269] width 204 height 19
